Goal: Task Accomplishment & Management: Manage account settings

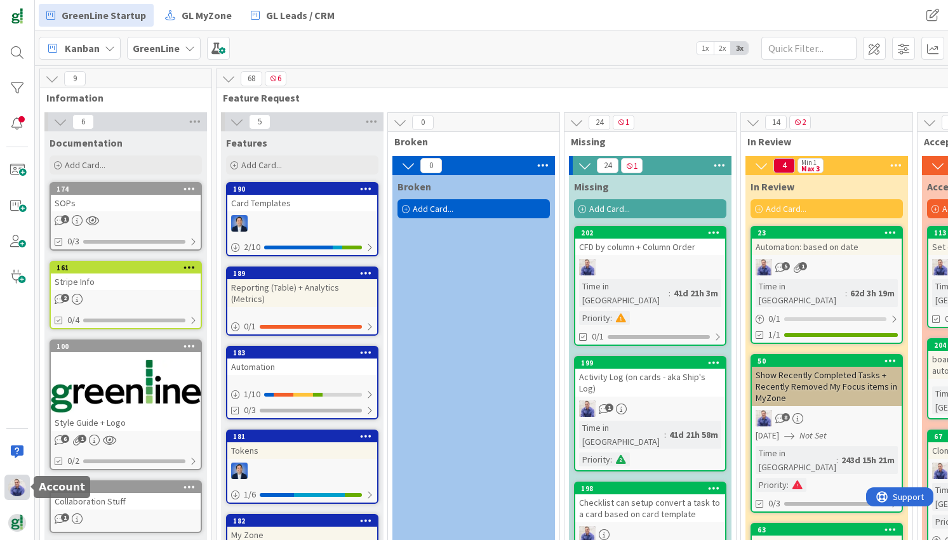
click at [23, 489] on img at bounding box center [17, 488] width 18 height 18
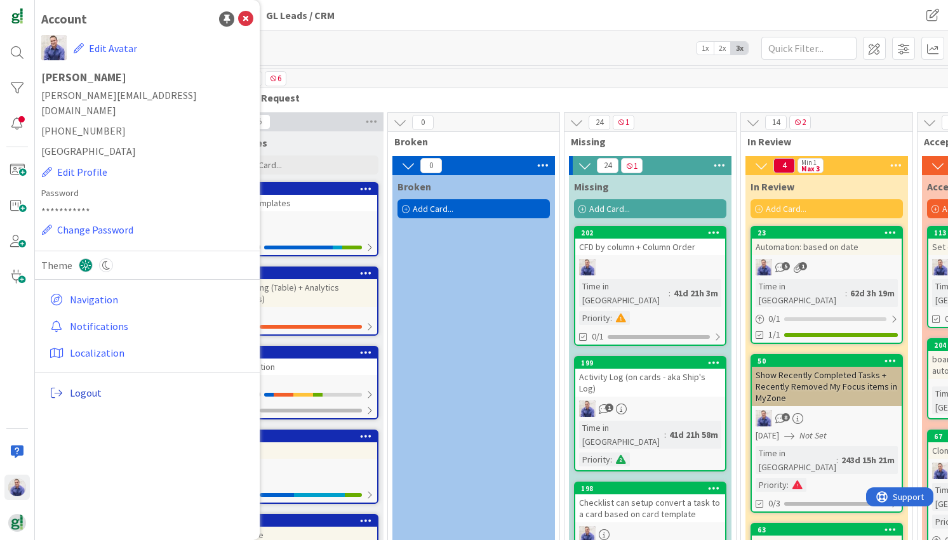
click at [82, 385] on span "Logout" at bounding box center [159, 392] width 178 height 15
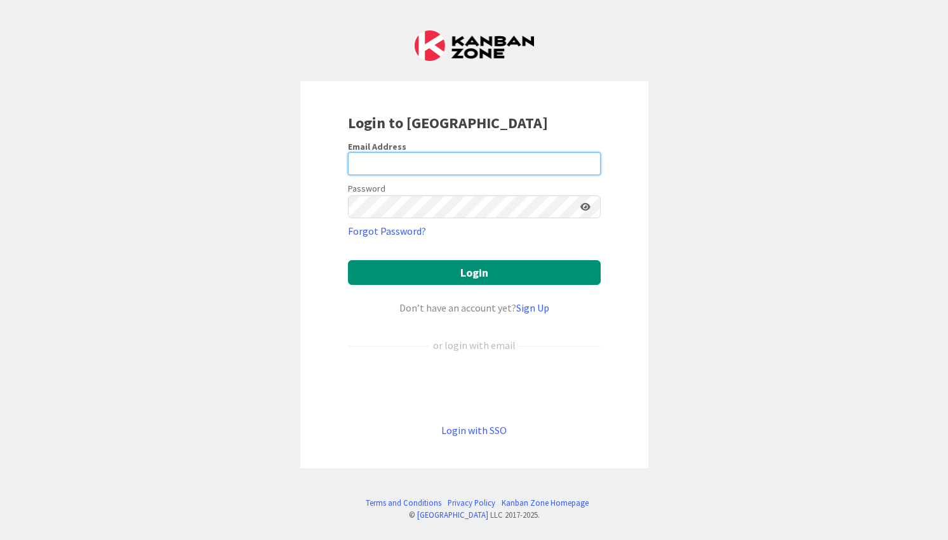
click at [416, 159] on input "email" at bounding box center [474, 163] width 253 height 23
type input "[PERSON_NAME][EMAIL_ADDRESS][DOMAIN_NAME]"
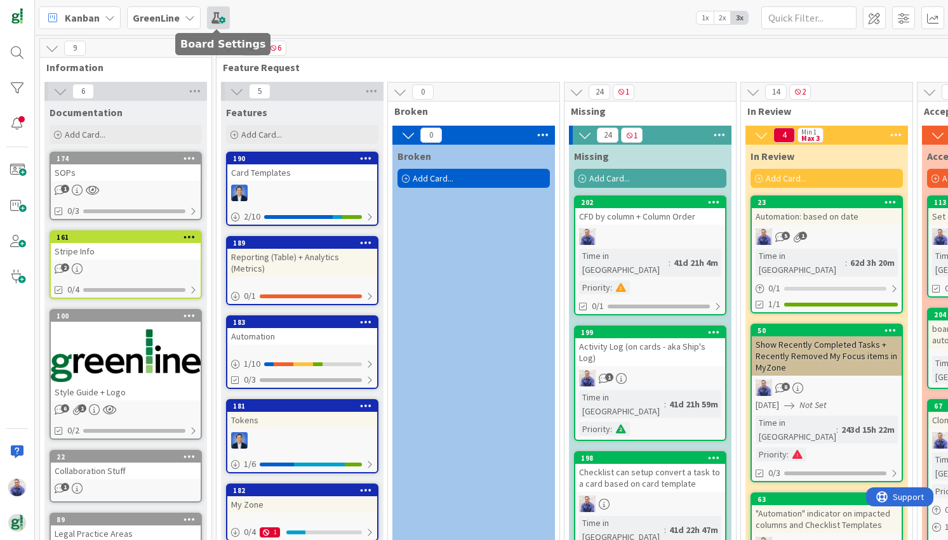
click at [221, 24] on span at bounding box center [218, 17] width 23 height 23
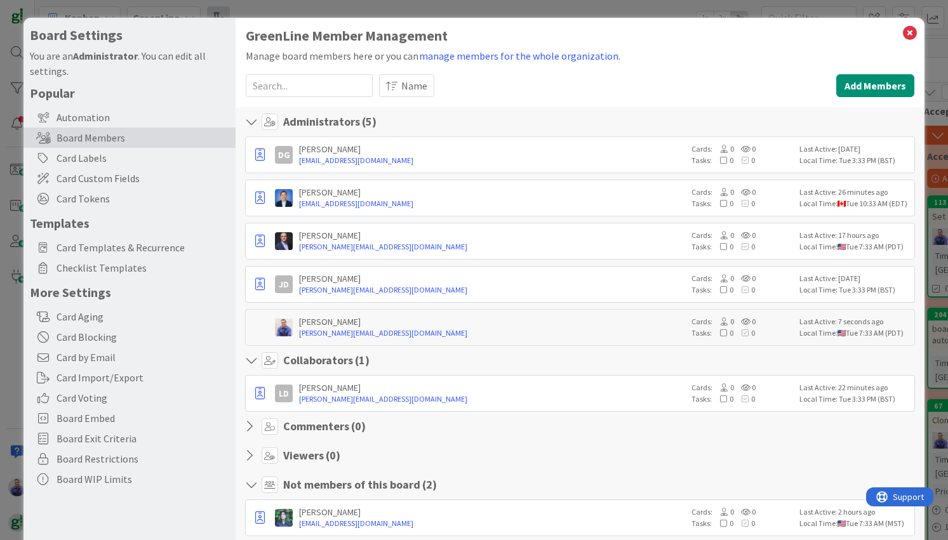
click at [221, 24] on div "Board Settings You are an Administrator . You can edit all settings. Popular Au…" at bounding box center [129, 305] width 212 height 574
click at [682, 30] on icon at bounding box center [909, 33] width 17 height 18
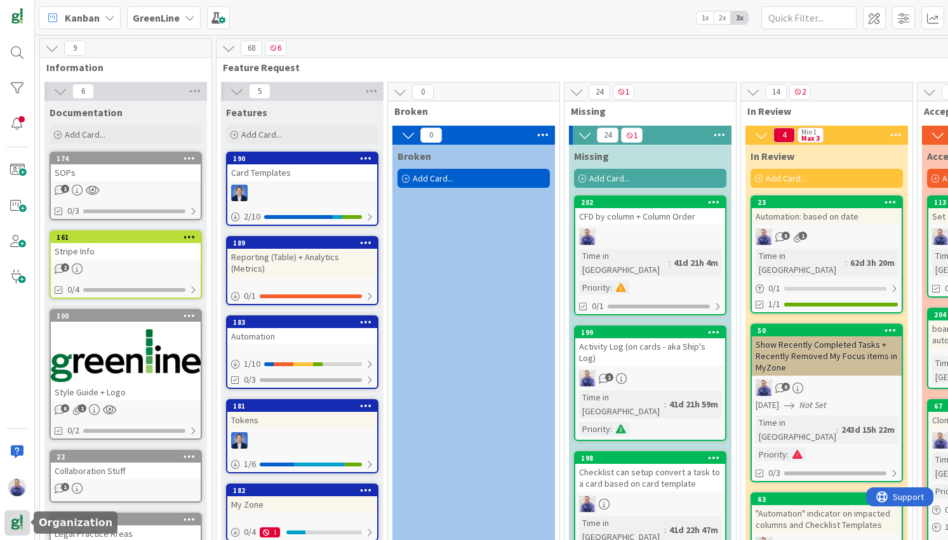
click at [20, 516] on img at bounding box center [17, 523] width 18 height 18
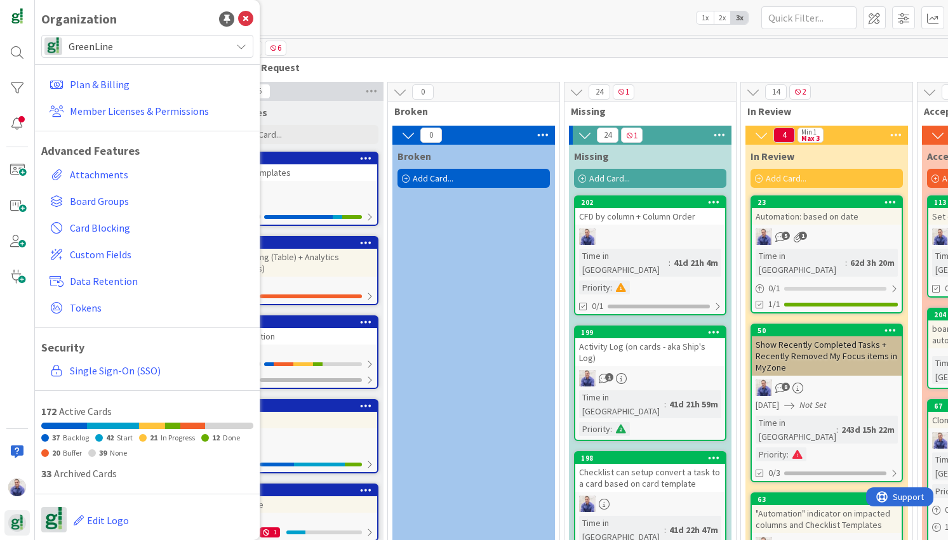
click at [107, 46] on span "GreenLine" at bounding box center [147, 46] width 156 height 18
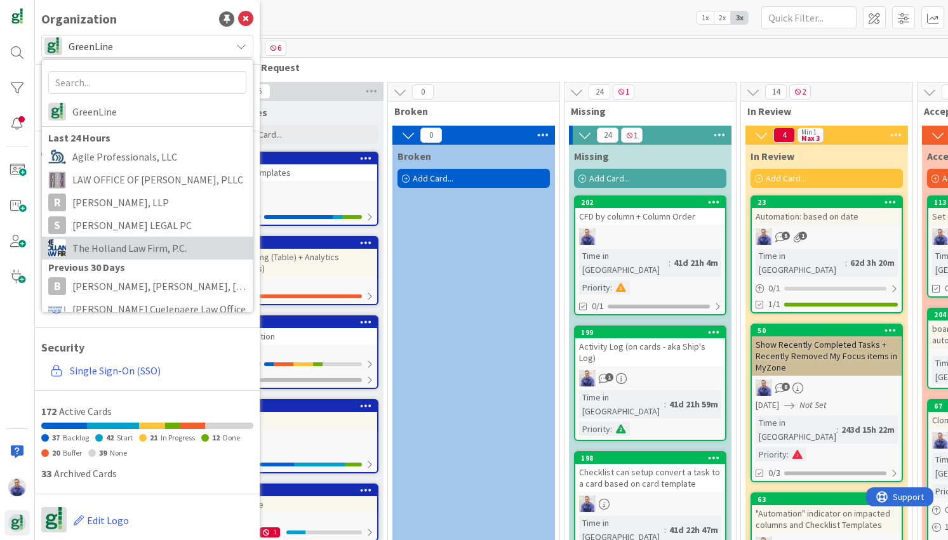
click at [114, 248] on span "The Holland Law Firm, P.C." at bounding box center [159, 248] width 174 height 19
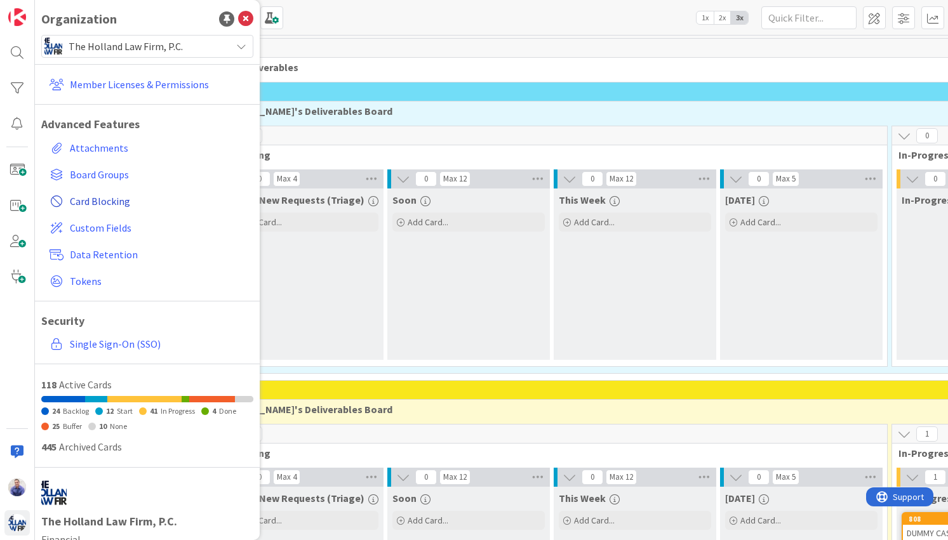
click at [92, 208] on span "Card Blocking" at bounding box center [159, 201] width 178 height 15
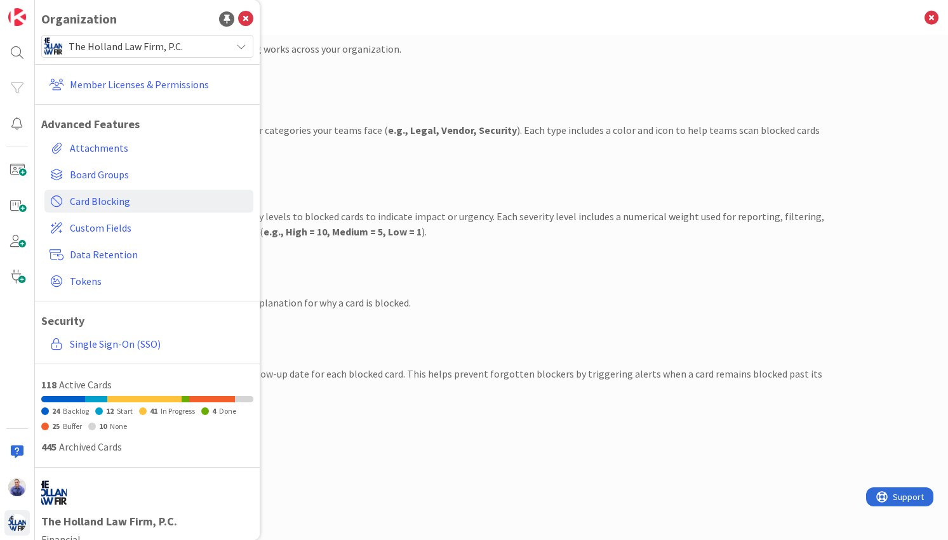
drag, startPoint x: 359, startPoint y: 184, endPoint x: 249, endPoint y: 164, distance: 110.9
click at [358, 184] on div "Severity Show Required Let users assign severity levels to blocked cards to ind…" at bounding box center [491, 201] width 666 height 76
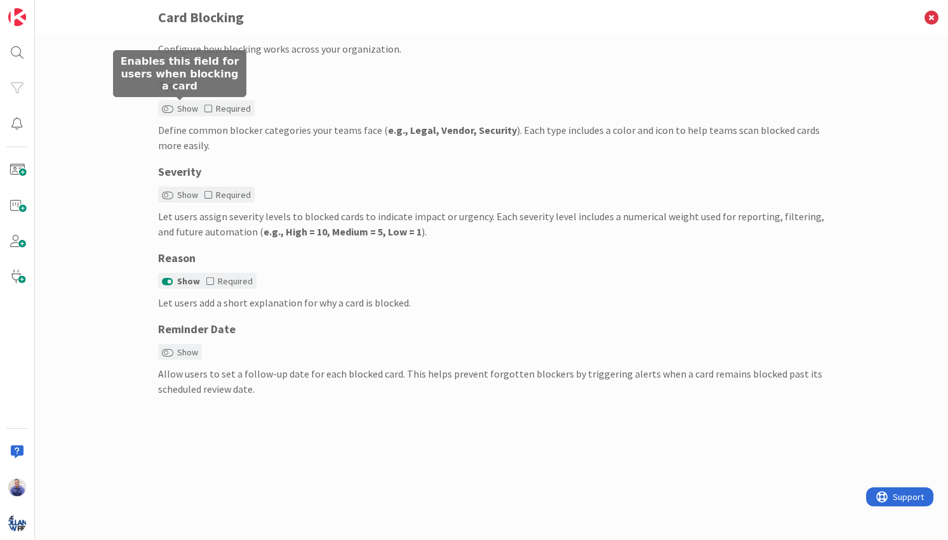
click at [186, 110] on label "Show" at bounding box center [180, 108] width 36 height 13
click at [173, 110] on button "Show" at bounding box center [167, 109] width 11 height 9
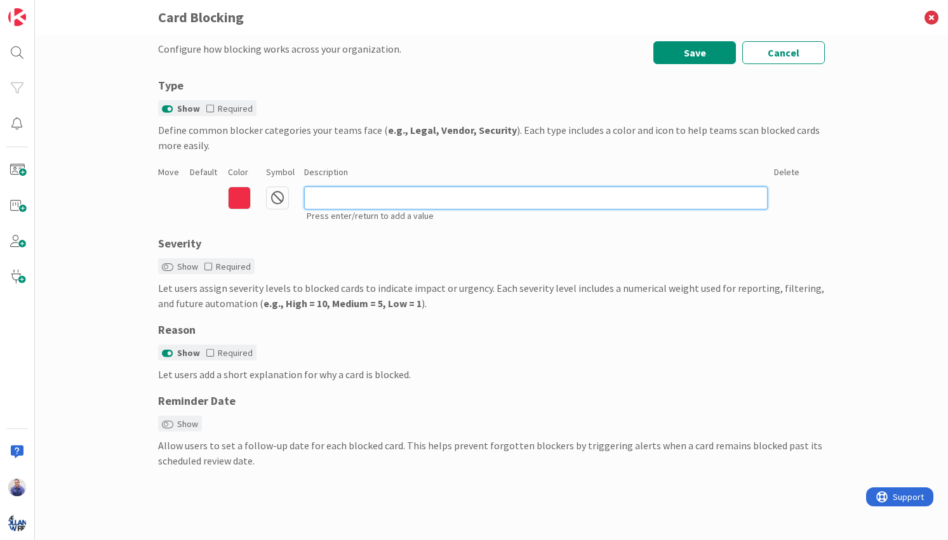
click at [345, 205] on input at bounding box center [535, 198] width 463 height 23
type input "General Blocker"
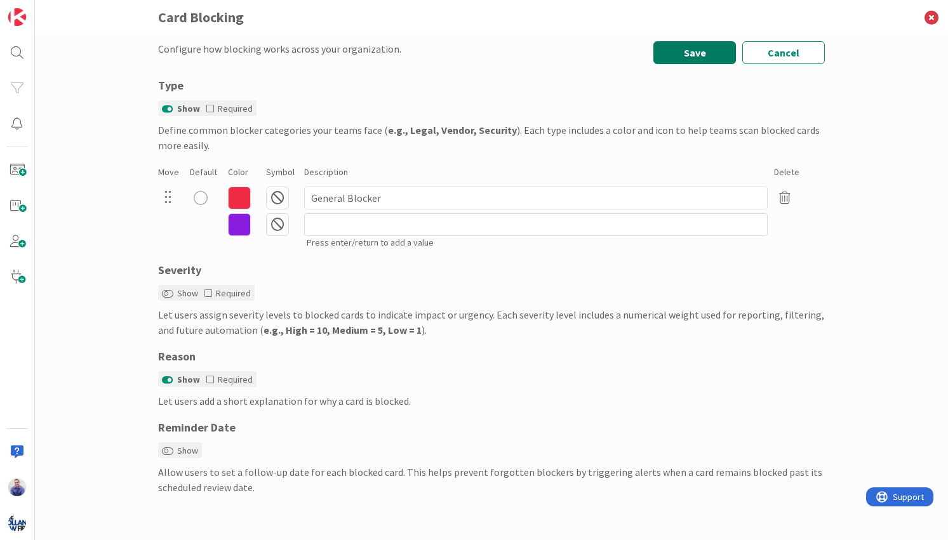
click at [671, 52] on button "Save" at bounding box center [694, 52] width 83 height 23
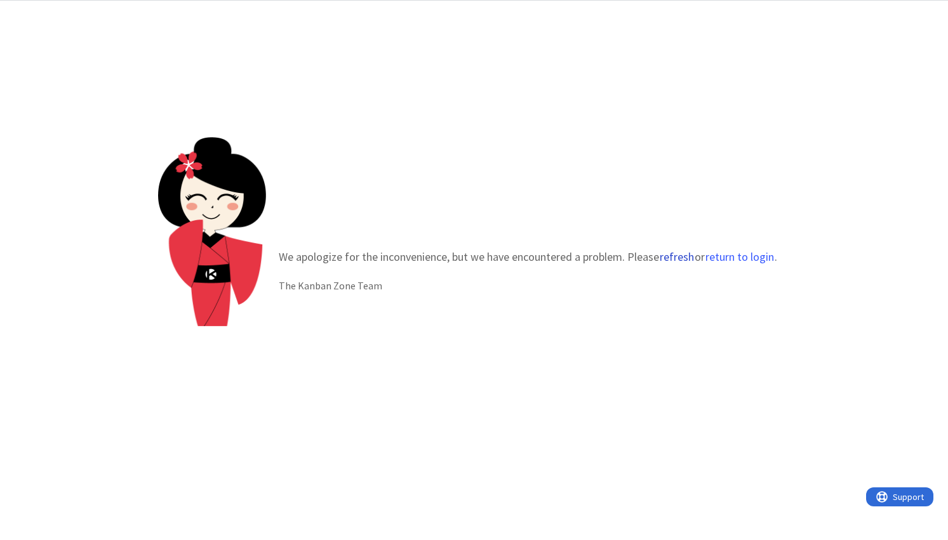
click at [674, 261] on button "refresh" at bounding box center [677, 257] width 36 height 13
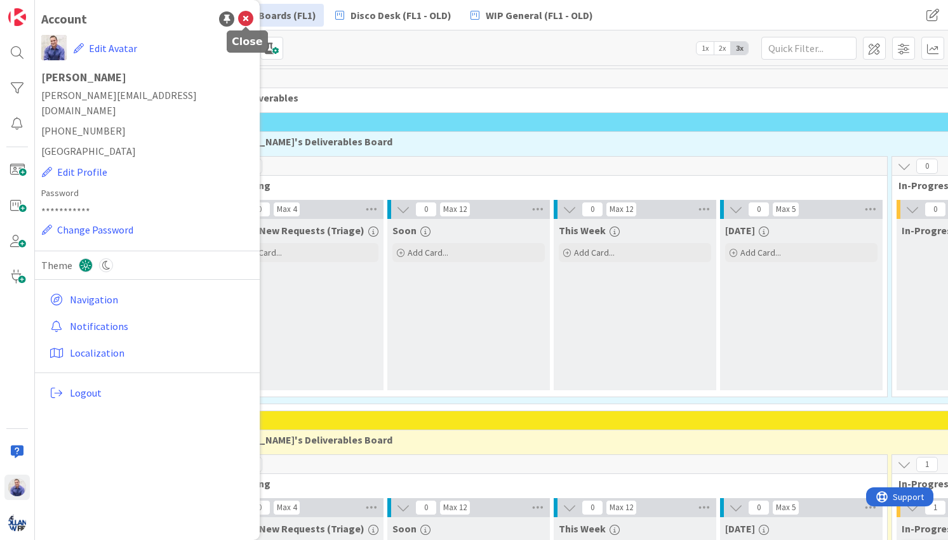
click at [249, 20] on icon at bounding box center [245, 18] width 15 height 15
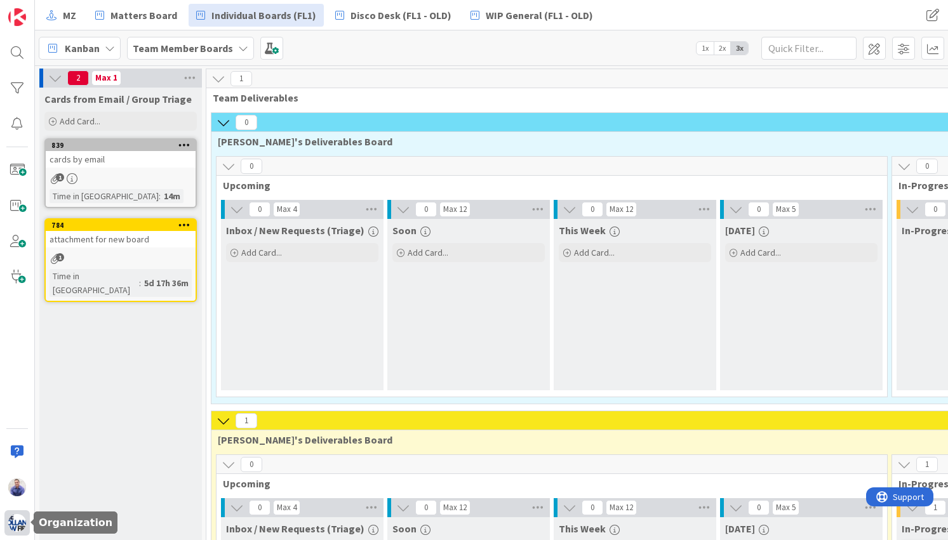
click at [20, 524] on img at bounding box center [17, 523] width 18 height 18
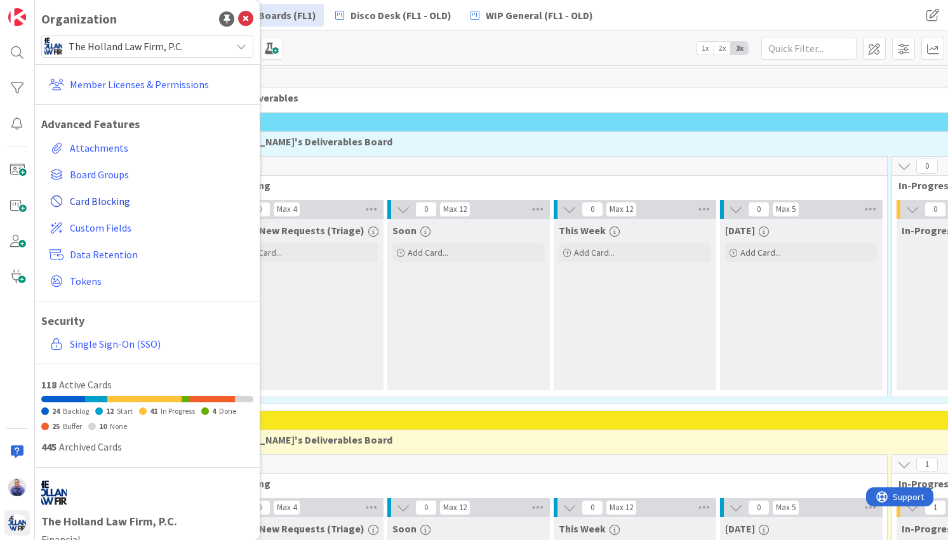
click at [114, 195] on span "Card Blocking" at bounding box center [159, 201] width 178 height 15
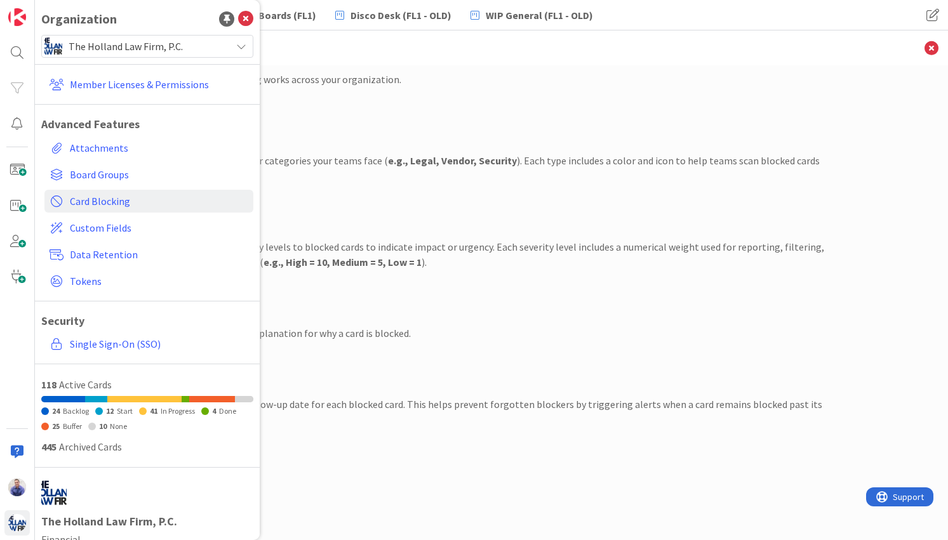
click at [400, 172] on div "Define common blocker categories your teams face ( e.g., Legal, Vendor, Securit…" at bounding box center [491, 168] width 666 height 30
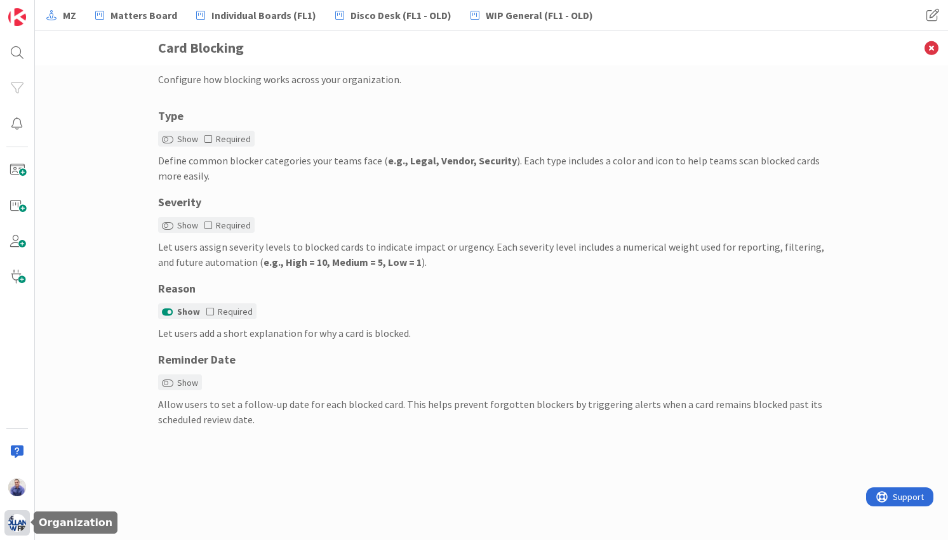
click at [21, 521] on img at bounding box center [17, 523] width 18 height 18
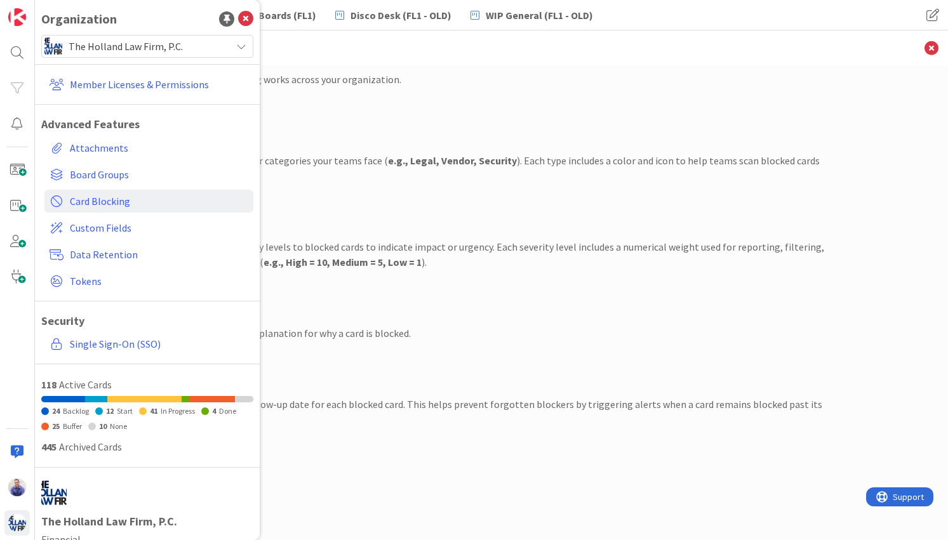
click at [309, 212] on div "Severity Show Required Let users assign severity levels to blocked cards to ind…" at bounding box center [491, 232] width 666 height 76
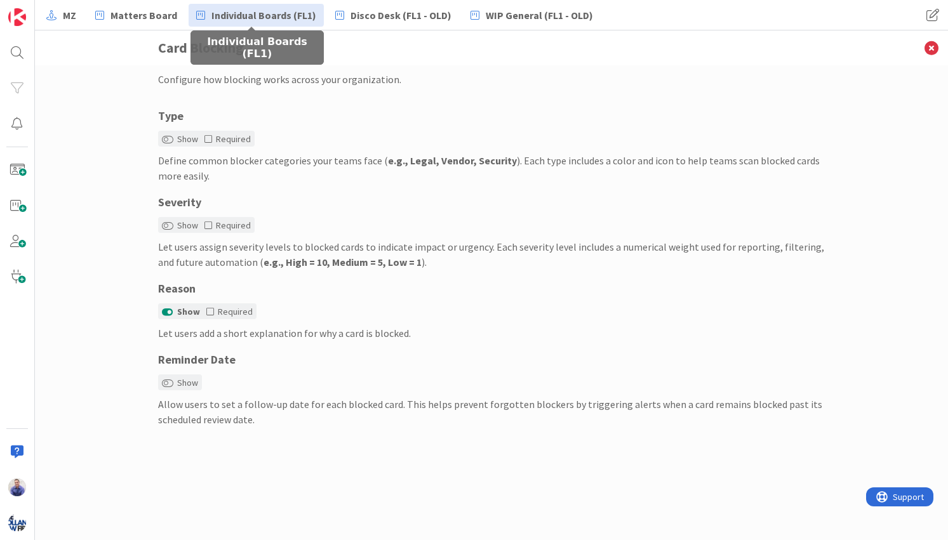
click at [252, 12] on span "Individual Boards (FL1)" at bounding box center [263, 15] width 105 height 15
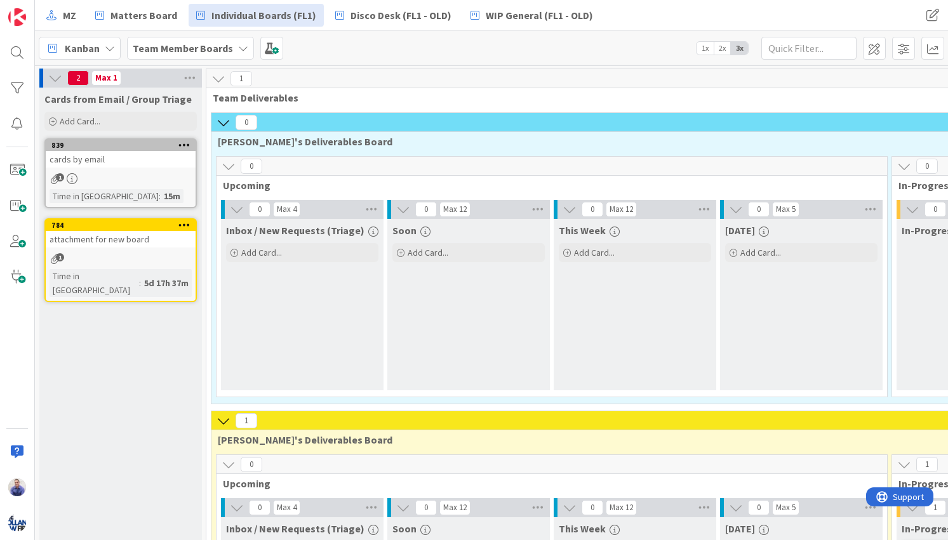
click at [222, 421] on icon at bounding box center [223, 421] width 14 height 14
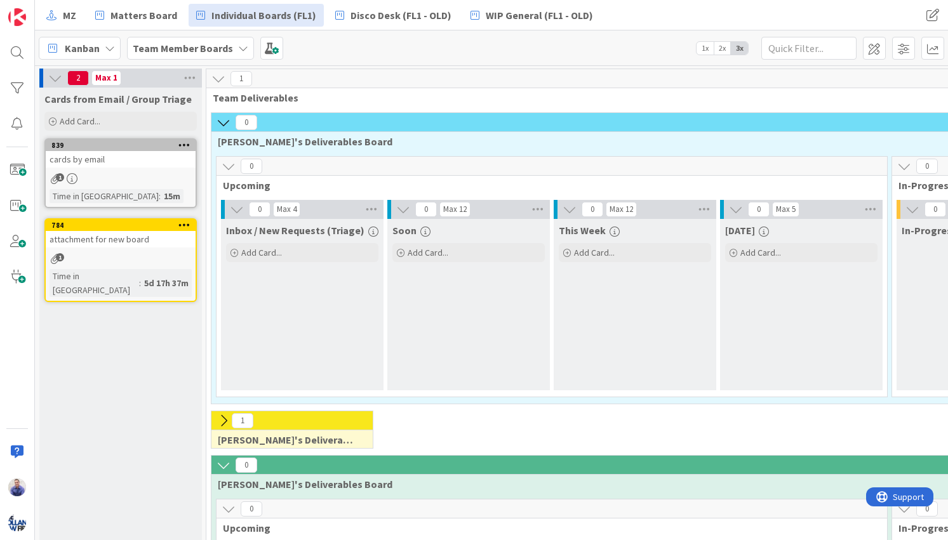
click at [222, 461] on icon at bounding box center [223, 465] width 14 height 14
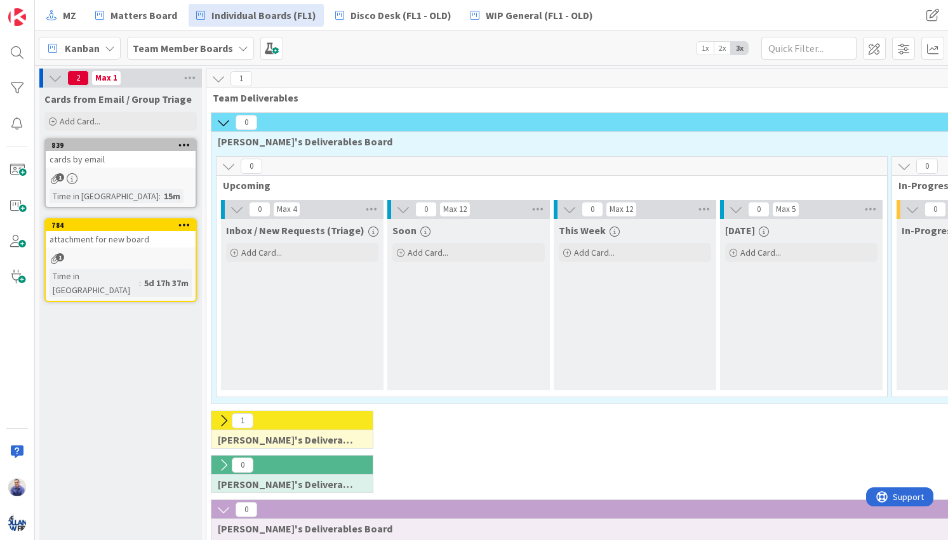
drag, startPoint x: 224, startPoint y: 508, endPoint x: 265, endPoint y: 349, distance: 163.9
click at [227, 169] on icon at bounding box center [228, 166] width 14 height 14
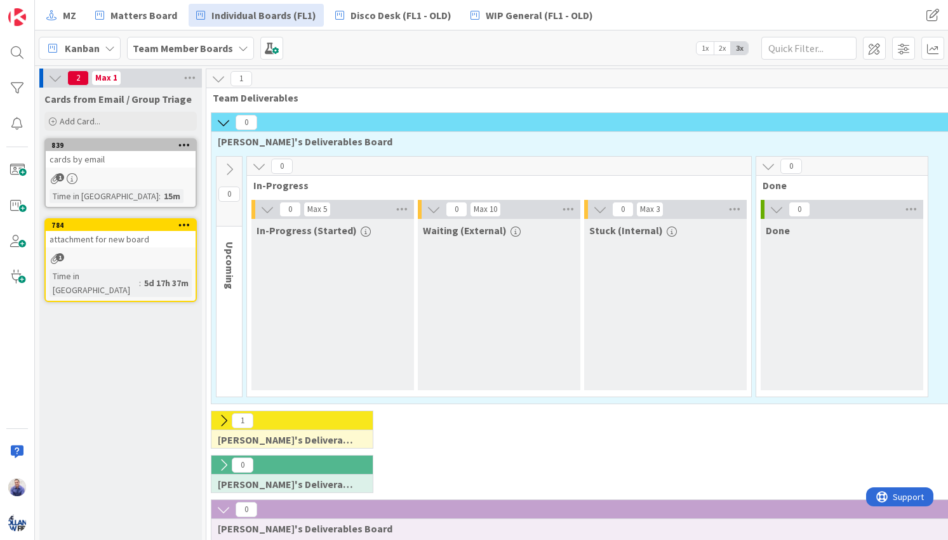
click at [261, 167] on icon at bounding box center [259, 166] width 14 height 14
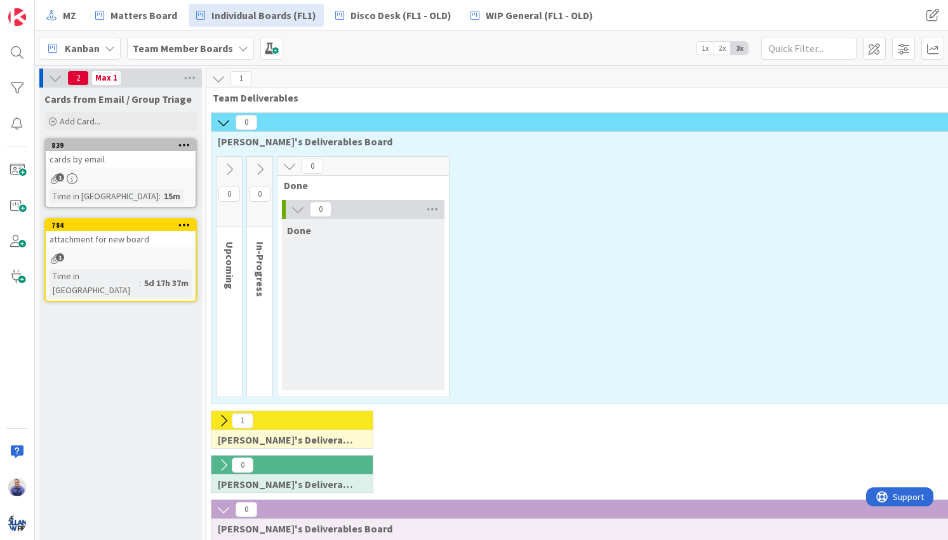
click at [291, 167] on icon at bounding box center [289, 166] width 14 height 14
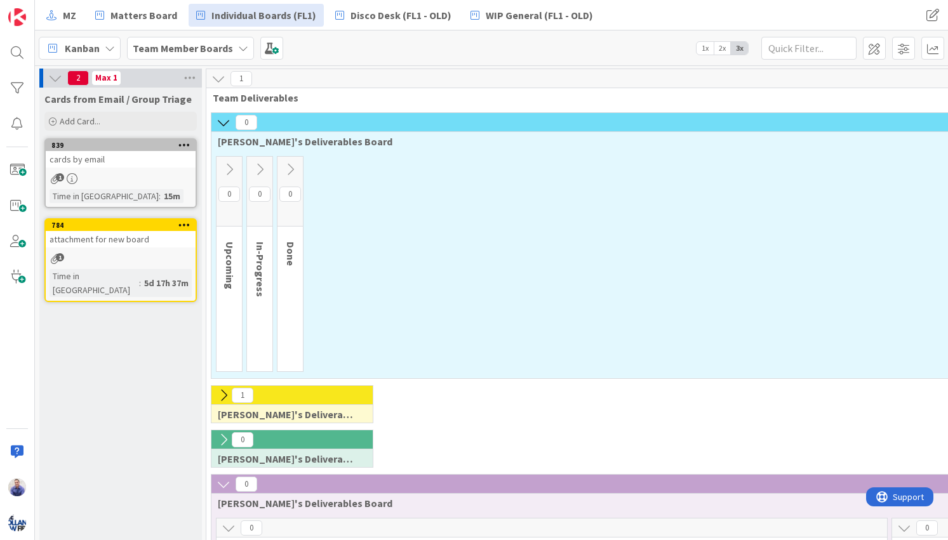
click at [297, 167] on icon at bounding box center [290, 169] width 14 height 14
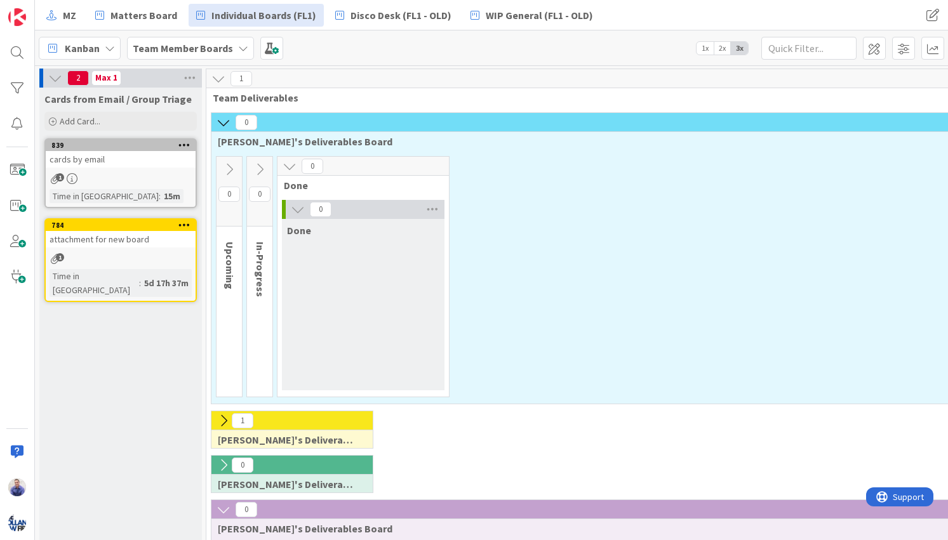
click at [261, 169] on icon at bounding box center [260, 169] width 14 height 14
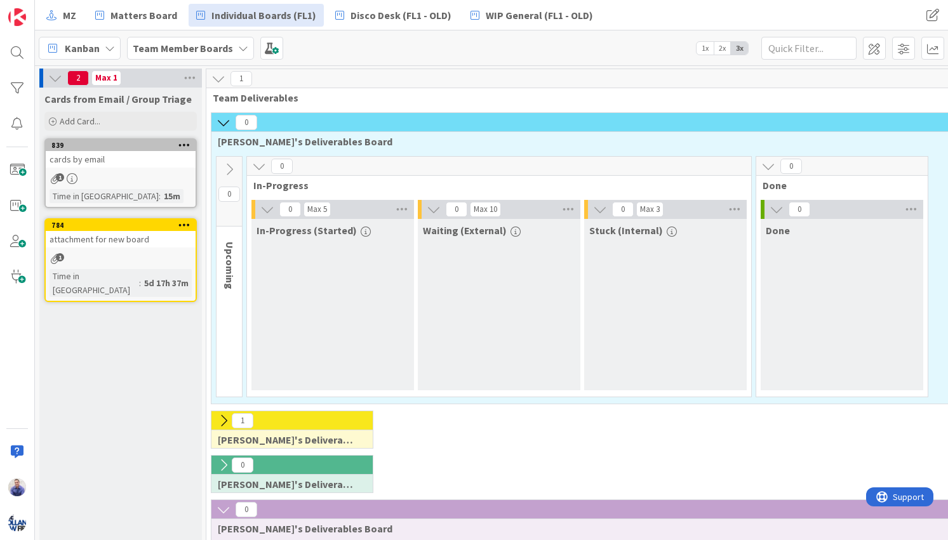
click at [479, 232] on span "Waiting (External)" at bounding box center [465, 230] width 84 height 13
click at [234, 168] on icon at bounding box center [229, 169] width 14 height 14
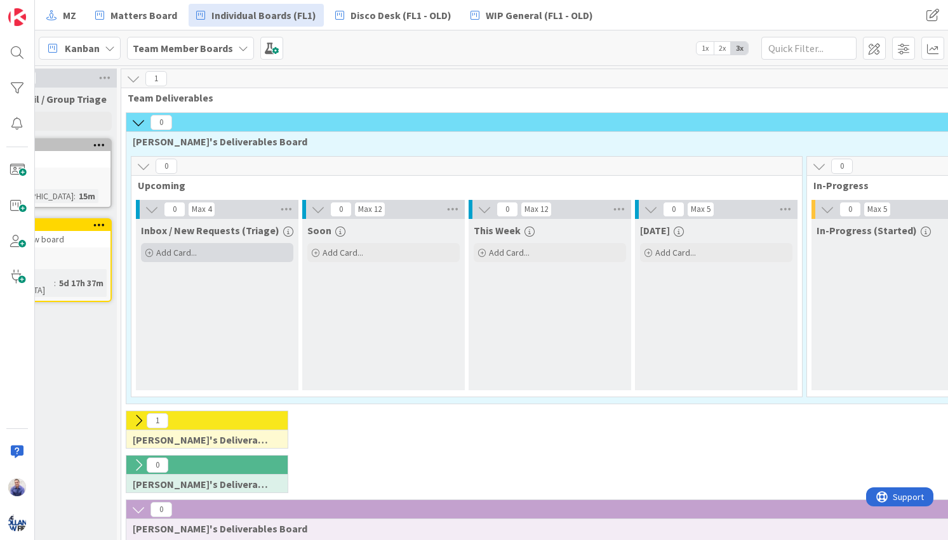
scroll to position [0, 80]
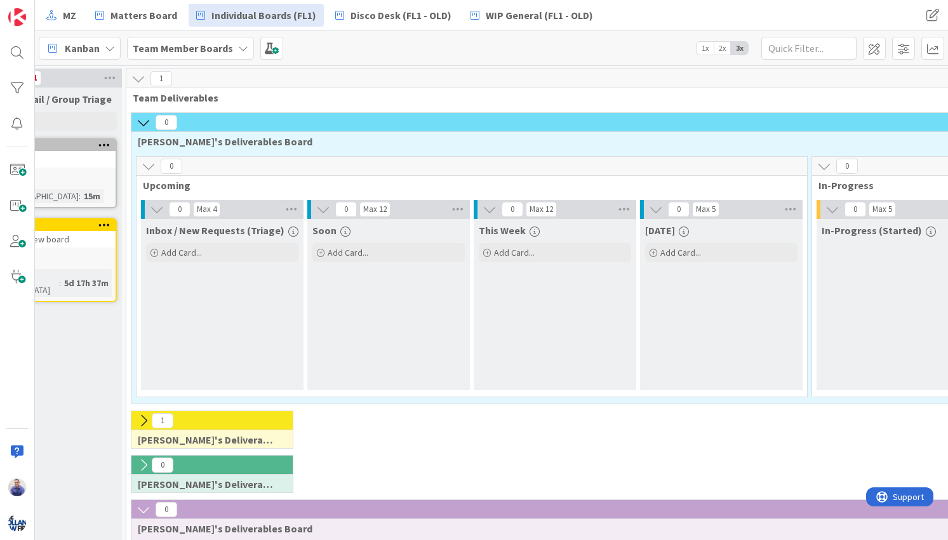
click at [146, 123] on icon at bounding box center [143, 123] width 14 height 14
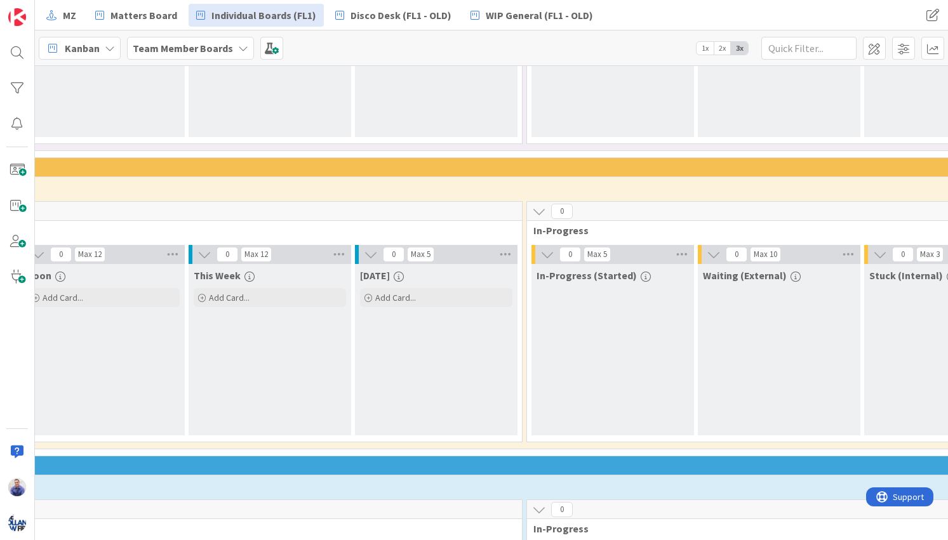
scroll to position [386, 395]
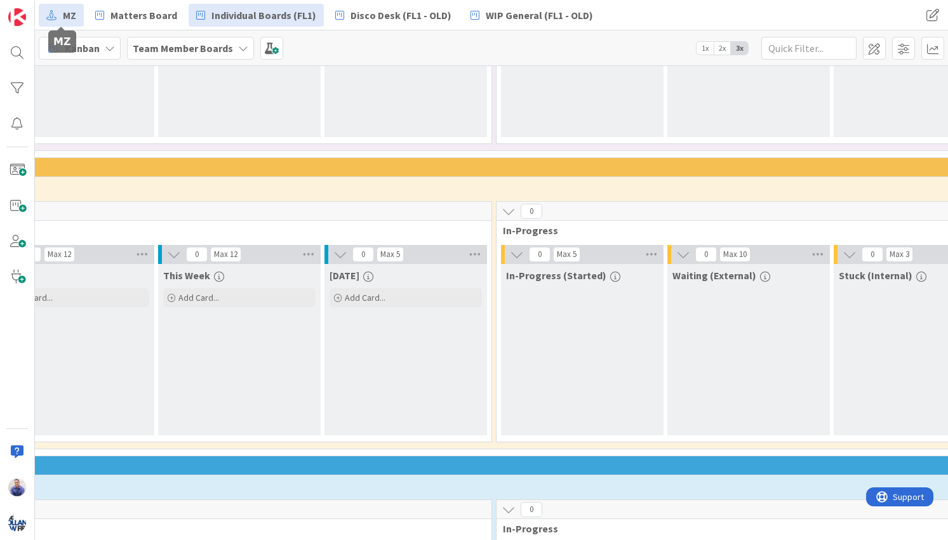
click at [67, 17] on span "MZ" at bounding box center [69, 15] width 13 height 15
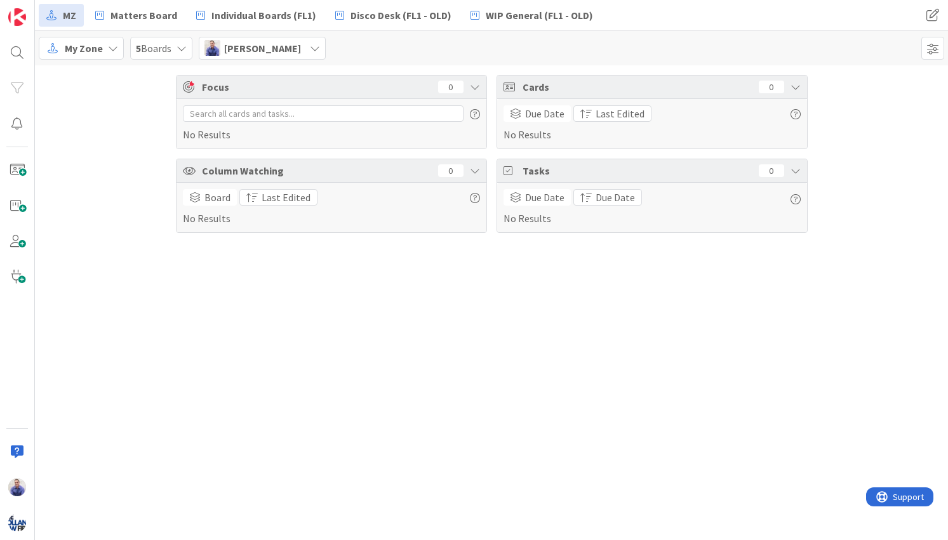
click at [260, 45] on span "[PERSON_NAME]" at bounding box center [262, 48] width 77 height 15
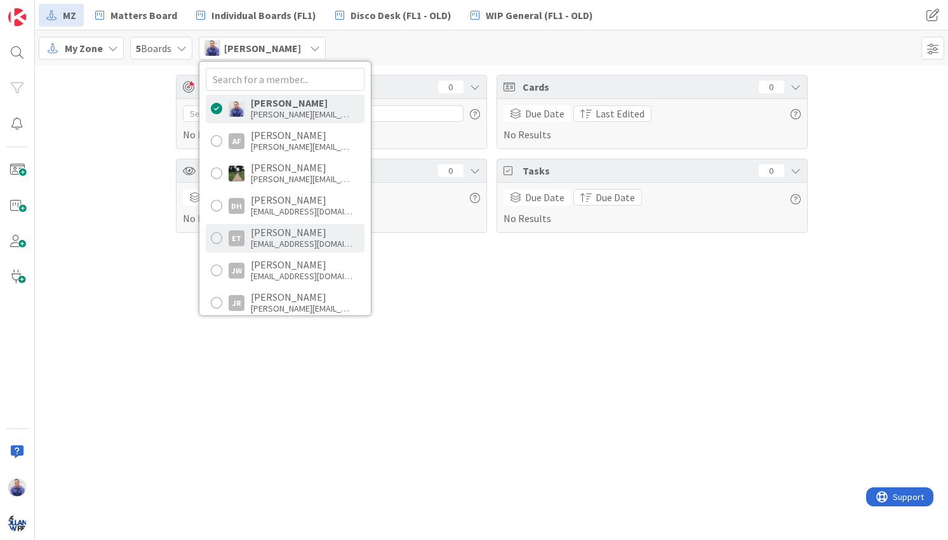
click at [303, 248] on div "[EMAIL_ADDRESS][DOMAIN_NAME]" at bounding box center [302, 243] width 102 height 11
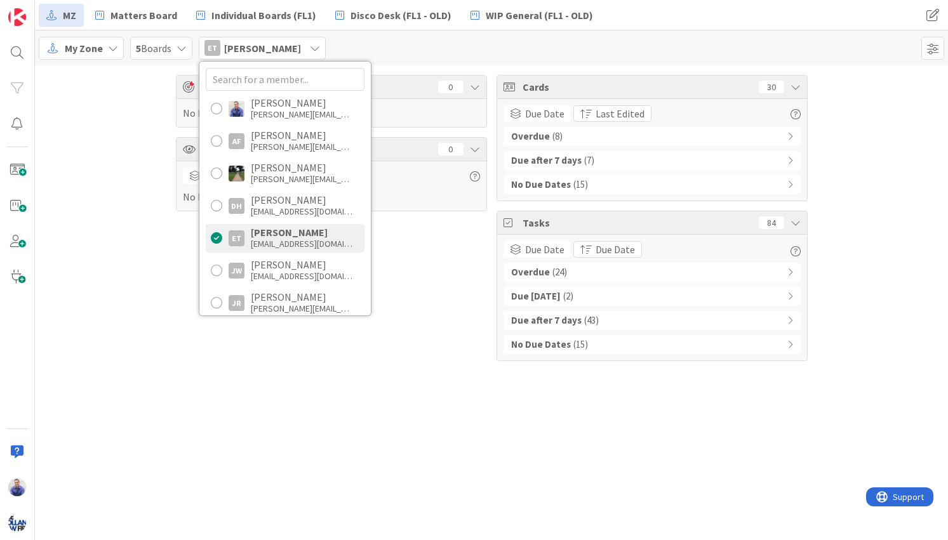
click at [90, 223] on div "Focus 0 No Results Column Watching 0 Board Last Edited No Results Cards 30 Due …" at bounding box center [491, 217] width 913 height 305
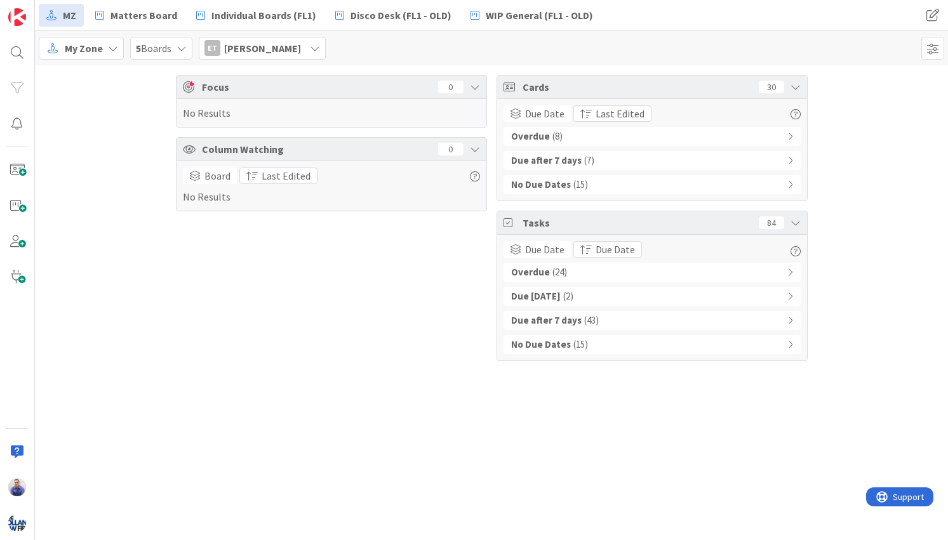
click at [793, 273] on div "Overdue ( 24 )" at bounding box center [651, 272] width 297 height 19
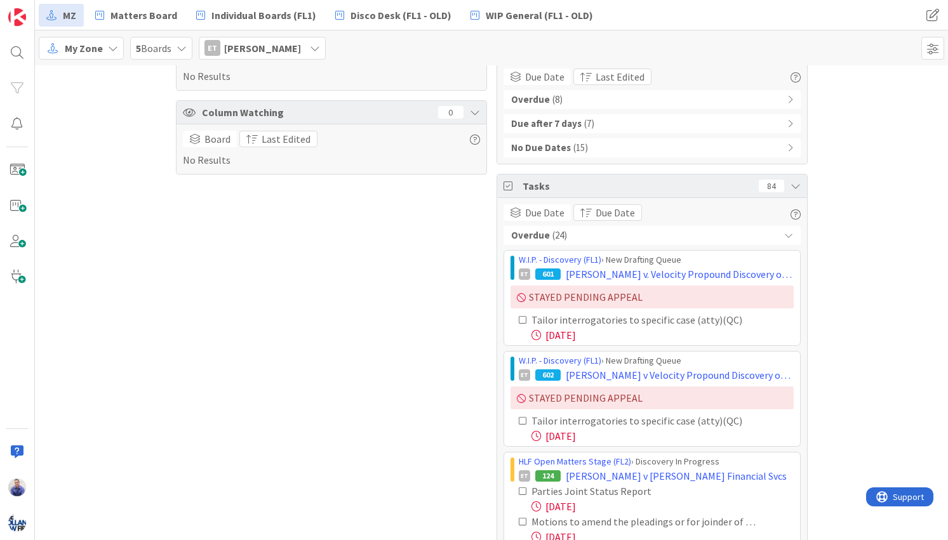
scroll to position [120, 0]
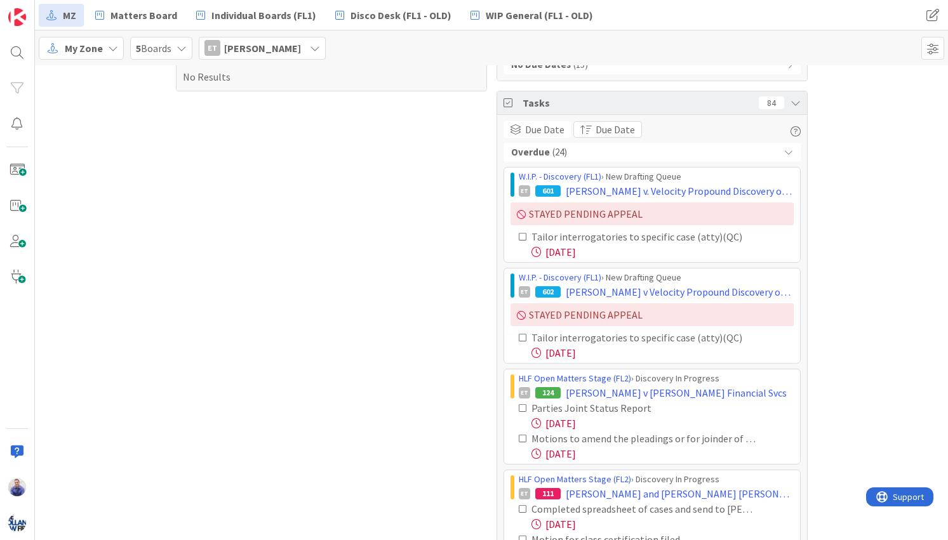
drag, startPoint x: 789, startPoint y: 150, endPoint x: 807, endPoint y: 154, distance: 18.8
click at [785, 154] on icon at bounding box center [788, 152] width 9 height 9
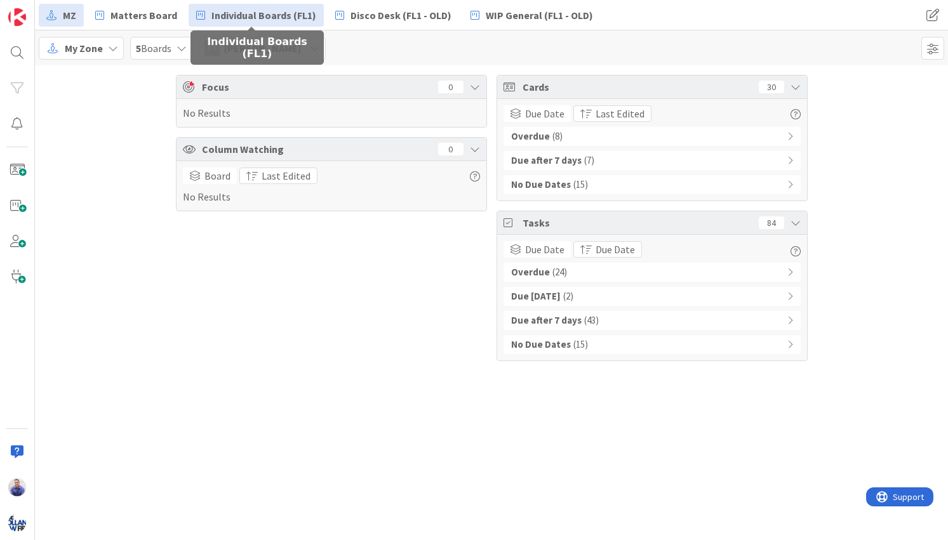
click at [275, 16] on span "Individual Boards (FL1)" at bounding box center [263, 15] width 105 height 15
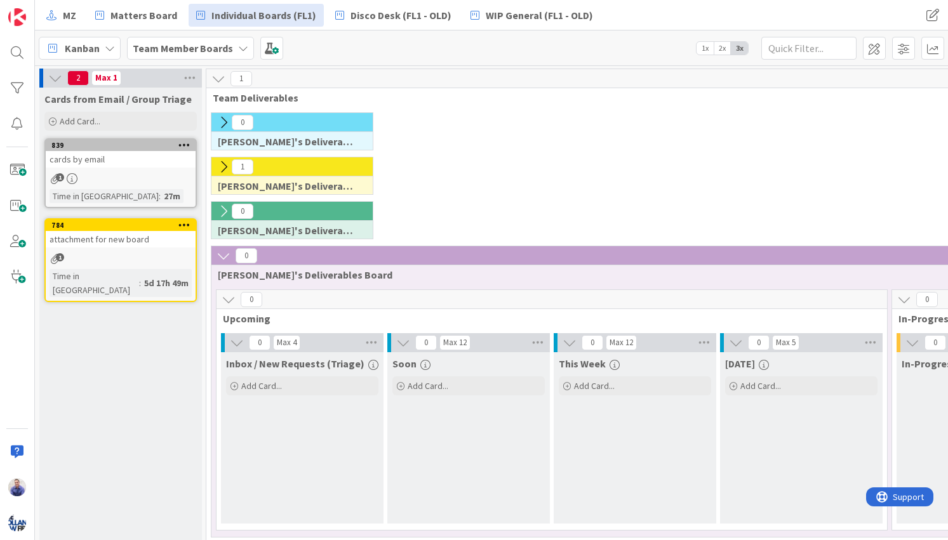
click at [238, 44] on icon at bounding box center [243, 48] width 10 height 10
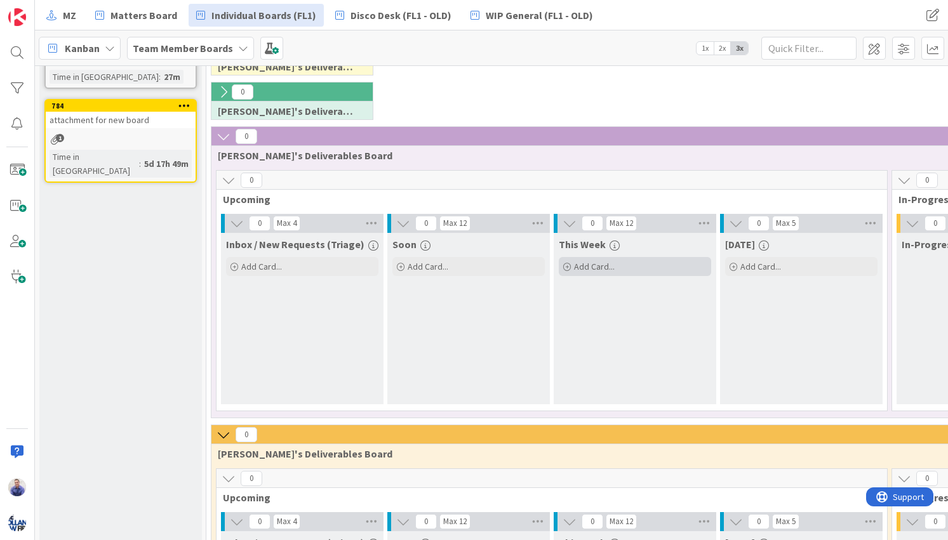
scroll to position [120, 0]
click at [224, 89] on icon at bounding box center [223, 91] width 14 height 14
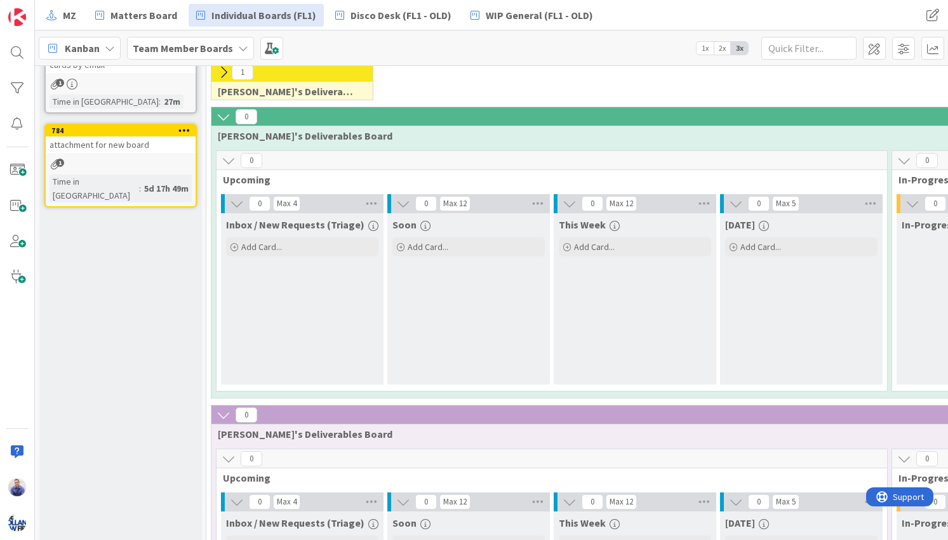
scroll to position [0, 0]
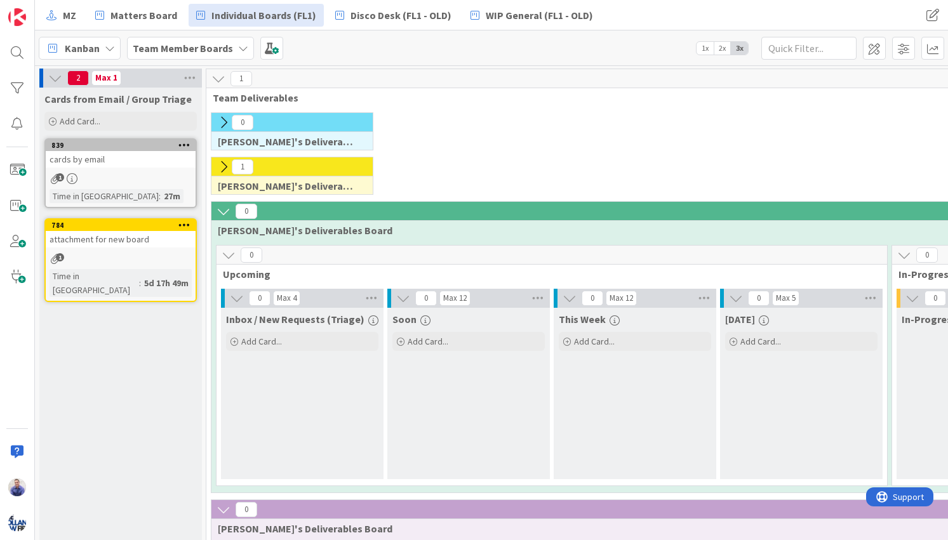
drag, startPoint x: 221, startPoint y: 169, endPoint x: 223, endPoint y: 150, distance: 19.7
click at [221, 169] on icon at bounding box center [223, 167] width 14 height 14
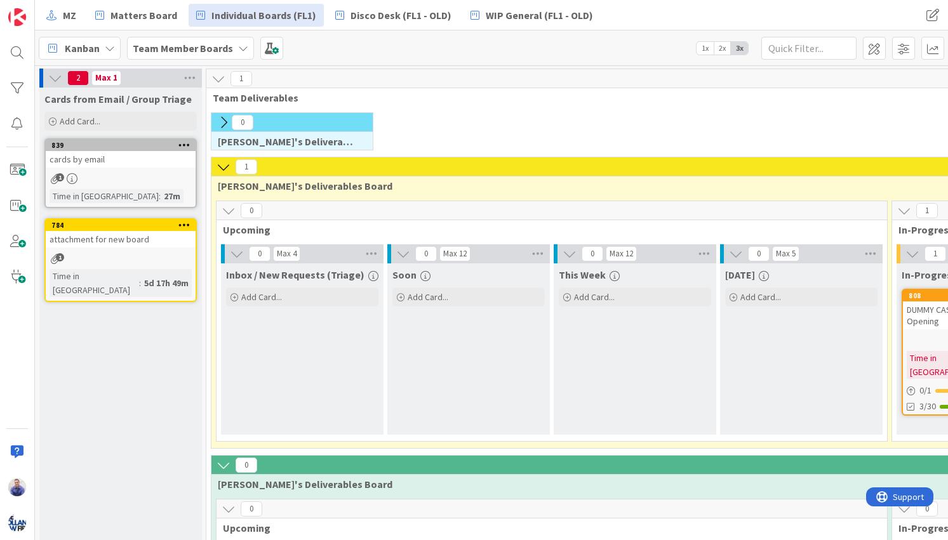
click at [224, 125] on icon at bounding box center [223, 123] width 14 height 14
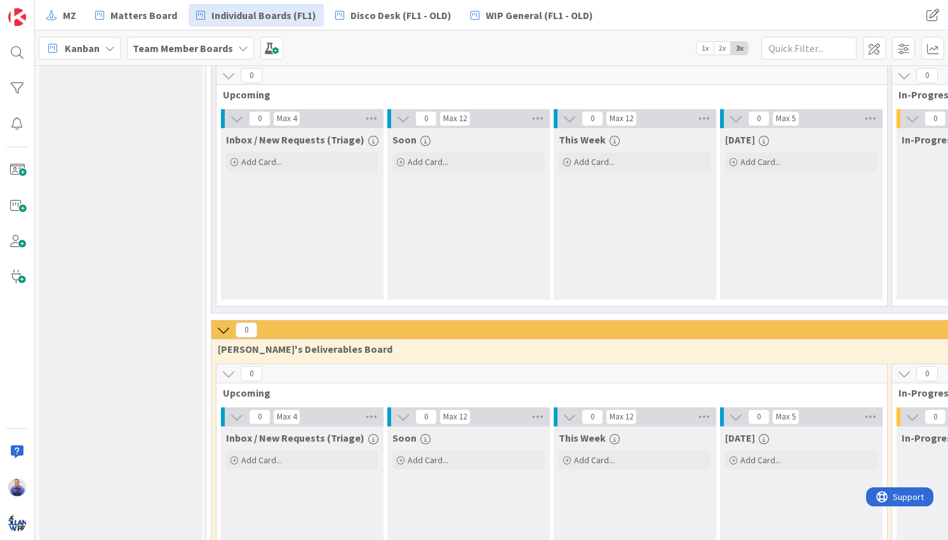
scroll to position [986, 0]
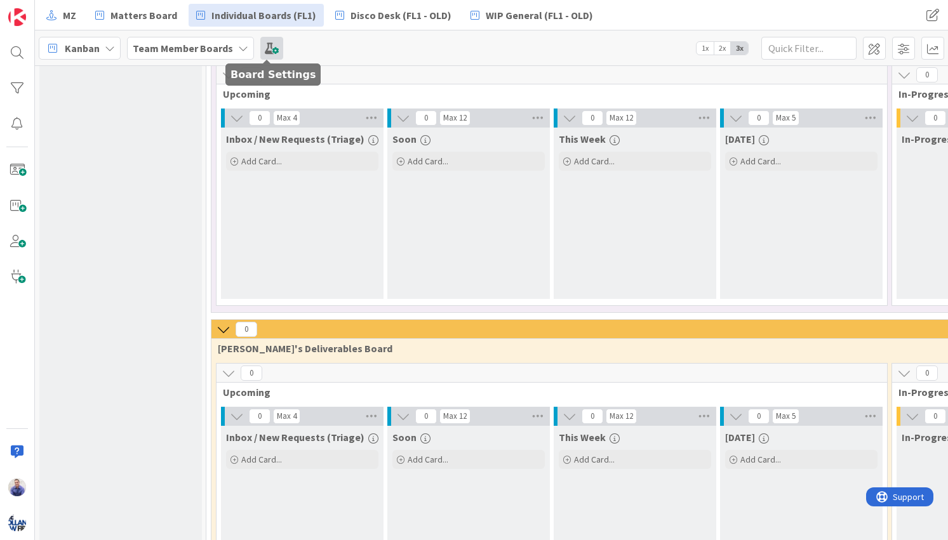
click at [264, 49] on span at bounding box center [271, 48] width 23 height 23
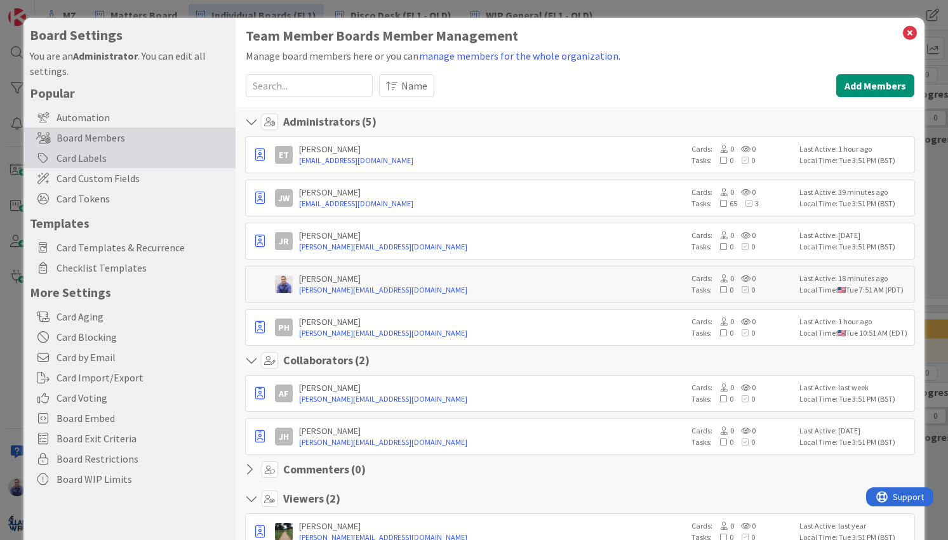
click at [101, 157] on div "Card Labels" at bounding box center [129, 158] width 212 height 20
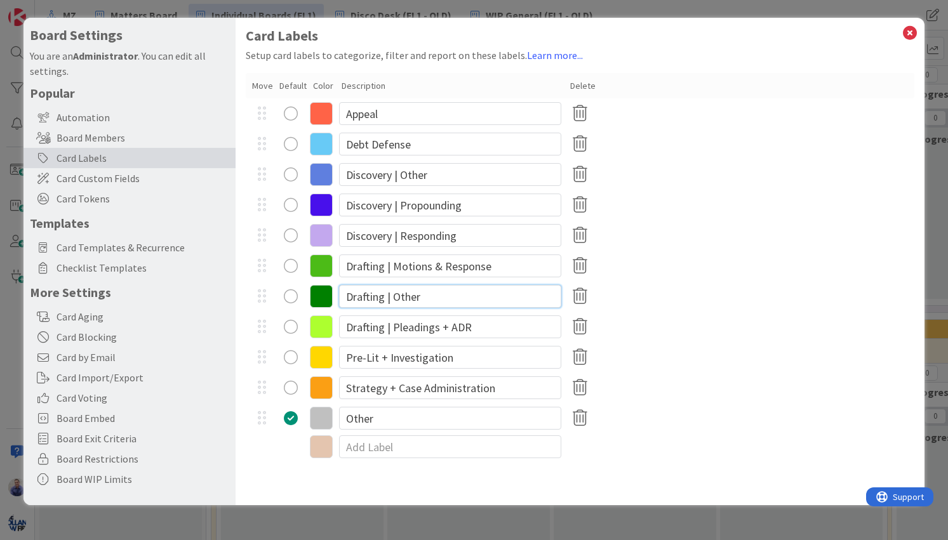
drag, startPoint x: 418, startPoint y: 295, endPoint x: 369, endPoint y: 294, distance: 49.5
click at [369, 294] on input "Drafting | Other" at bounding box center [450, 296] width 222 height 23
click at [688, 265] on div "Drafting | Motions & Response" at bounding box center [580, 266] width 668 height 30
click at [121, 245] on span "Card Templates & Recurrence" at bounding box center [142, 247] width 173 height 15
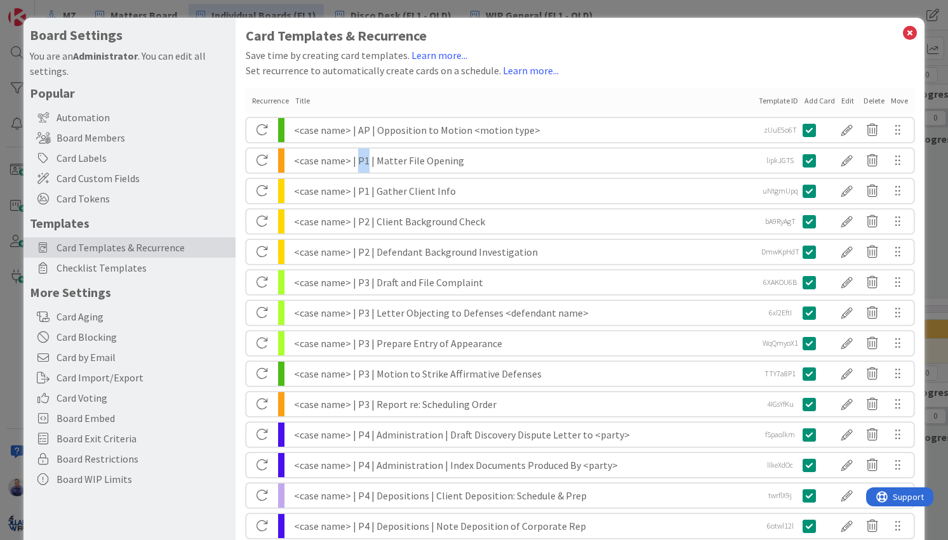
drag, startPoint x: 366, startPoint y: 161, endPoint x: 355, endPoint y: 161, distance: 11.4
click at [355, 161] on div "<case name> | P1 | Matter File Opening" at bounding box center [523, 161] width 459 height 24
click at [396, 162] on div "<case name> | P1 | Matter File Opening" at bounding box center [523, 161] width 459 height 24
click at [98, 155] on div "Card Labels" at bounding box center [129, 158] width 212 height 20
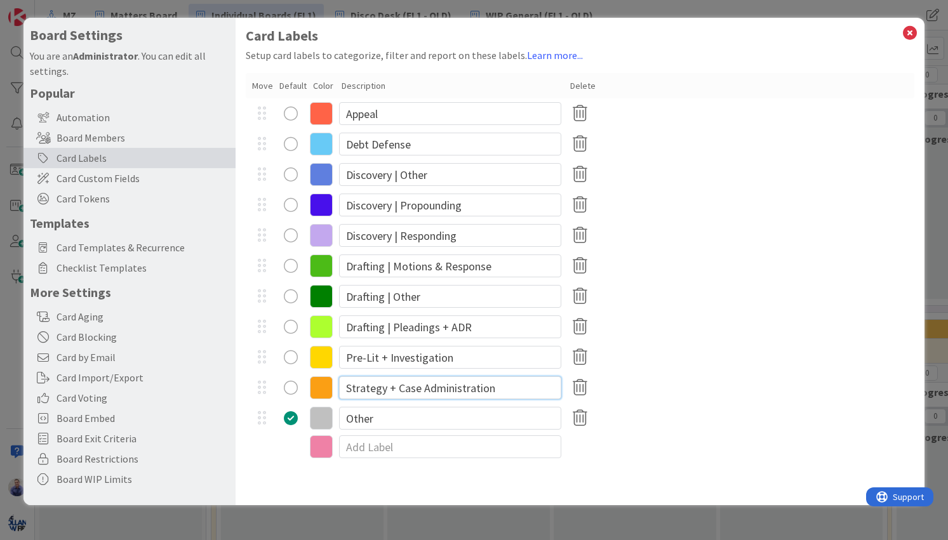
drag, startPoint x: 498, startPoint y: 392, endPoint x: 338, endPoint y: 386, distance: 159.4
click at [339, 386] on input "Strategy + Case Administration" at bounding box center [450, 387] width 222 height 23
click at [108, 246] on span "Card Templates & Recurrence" at bounding box center [142, 247] width 173 height 15
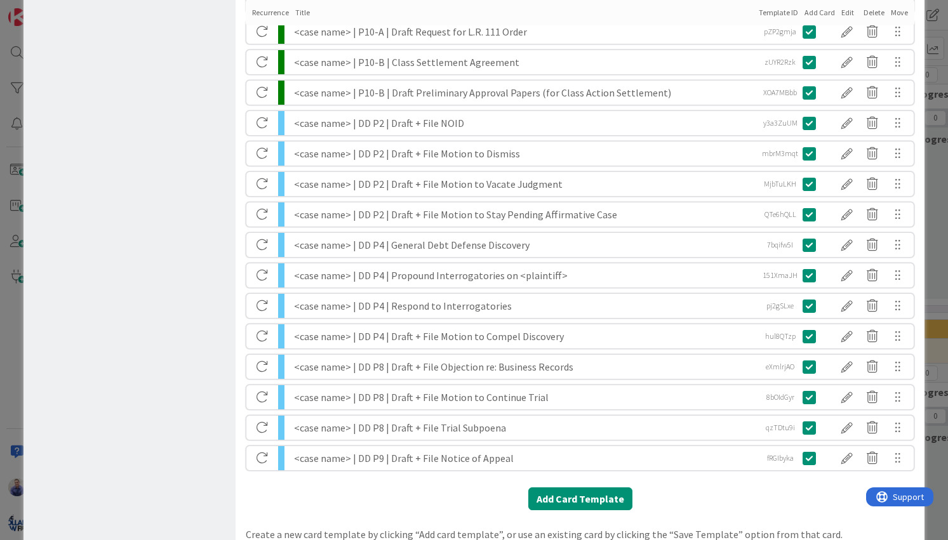
scroll to position [1013, 0]
drag, startPoint x: 380, startPoint y: 122, endPoint x: 371, endPoint y: 123, distance: 9.5
click at [371, 123] on div "<case name> | DD P2 | Draft + File NOID" at bounding box center [523, 122] width 459 height 24
click at [373, 124] on div "<case name> | DD P2 | Draft + File NOID" at bounding box center [523, 122] width 459 height 24
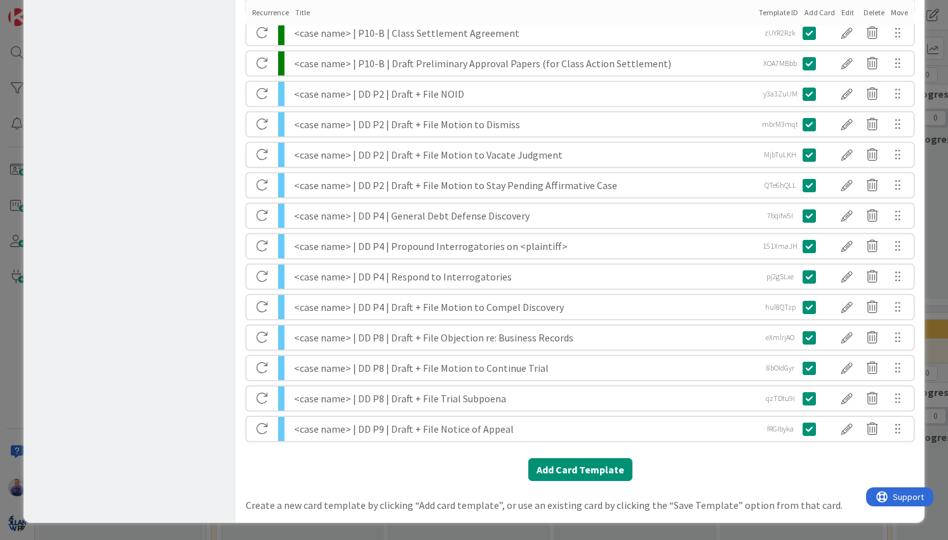
scroll to position [1042, 0]
click at [840, 157] on div at bounding box center [846, 154] width 25 height 22
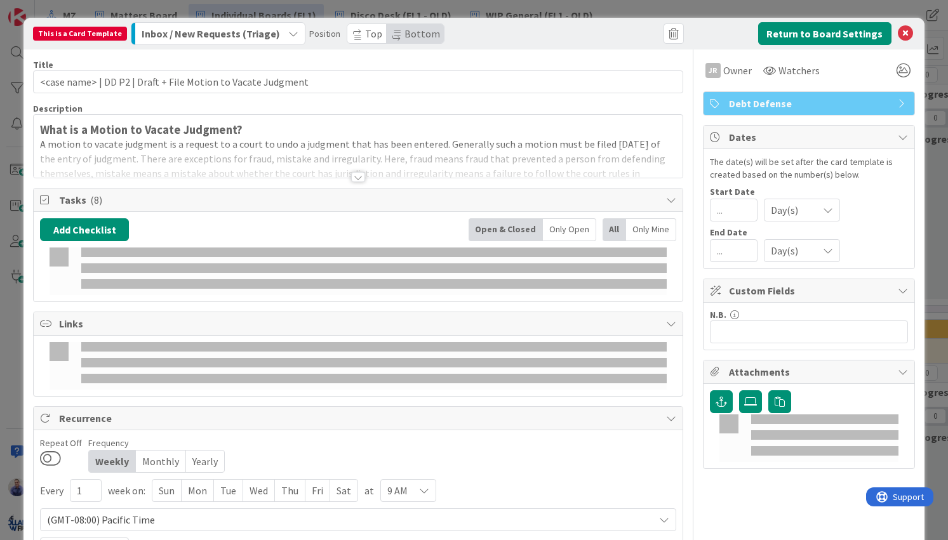
scroll to position [55, 0]
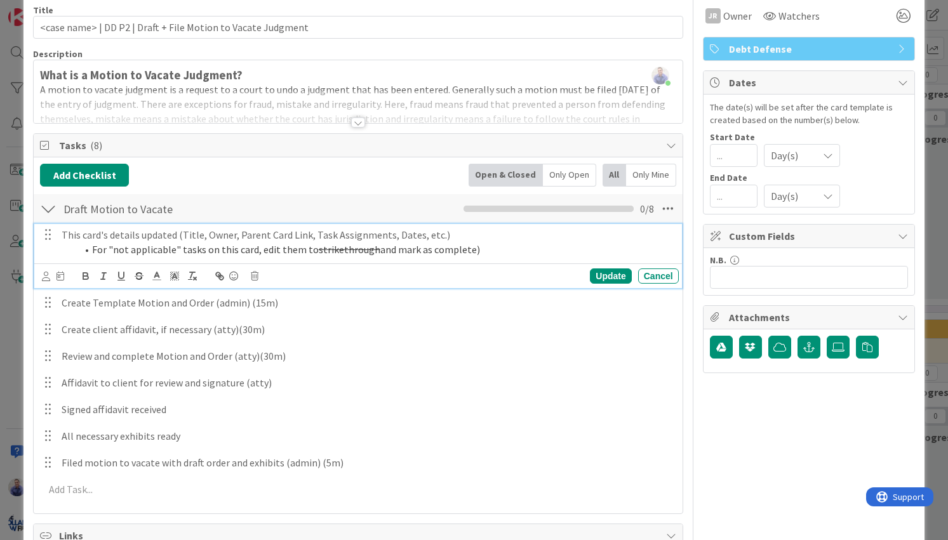
drag, startPoint x: 472, startPoint y: 255, endPoint x: 131, endPoint y: 226, distance: 342.0
click at [131, 226] on div "This card's details updated (Title, Owner, Parent Card Link, Task Assignments, …" at bounding box center [367, 242] width 622 height 36
click at [206, 243] on li "For "not applicable" tasks on this card, edit them to strikethrough and mark as…" at bounding box center [375, 249] width 597 height 15
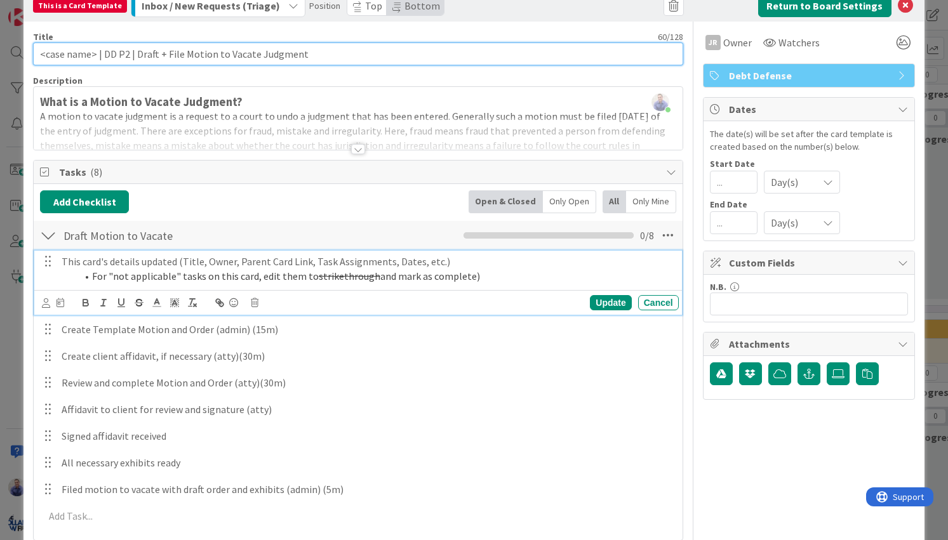
click at [78, 57] on input "<case name> | DD P2 | Draft + File Motion to Vacate Judgment" at bounding box center [357, 54] width 649 height 23
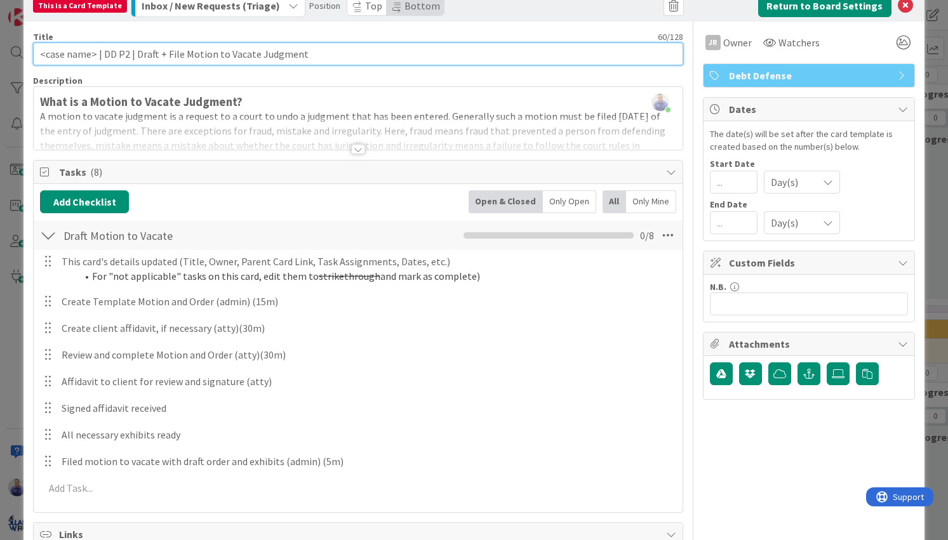
drag, startPoint x: 95, startPoint y: 55, endPoint x: 36, endPoint y: 55, distance: 59.7
click at [36, 55] on input "<case name> | DD P2 | Draft + File Motion to Vacate Judgment" at bounding box center [357, 54] width 649 height 23
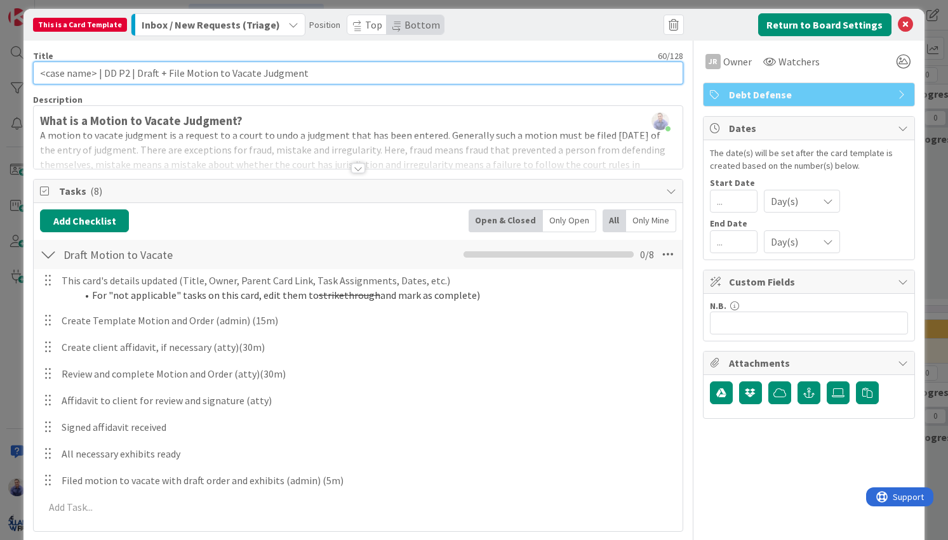
scroll to position [1, 0]
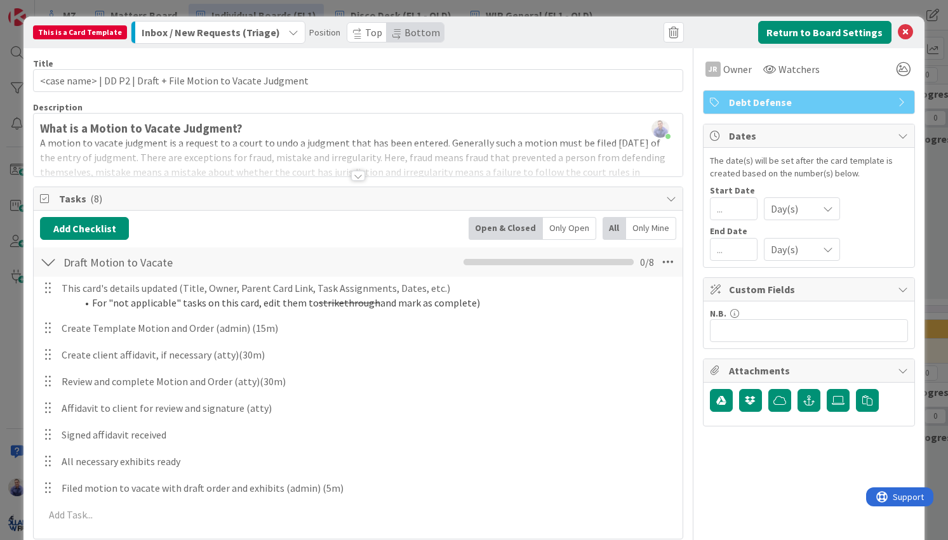
click at [353, 176] on div at bounding box center [358, 176] width 14 height 10
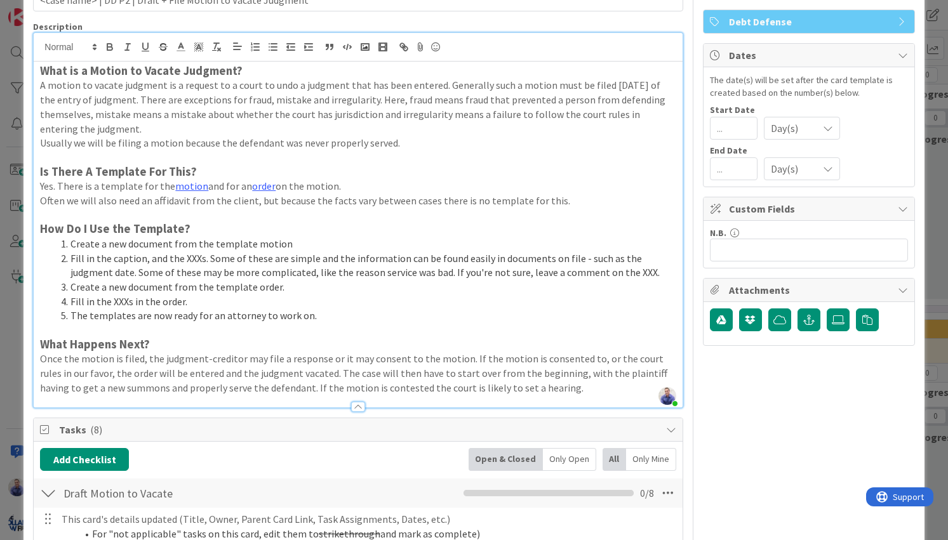
scroll to position [81, 0]
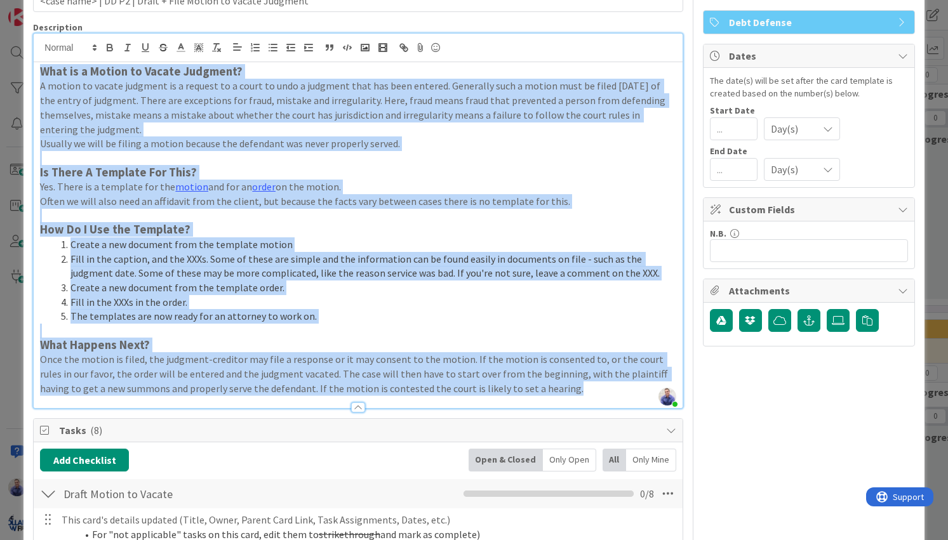
drag, startPoint x: 39, startPoint y: 72, endPoint x: 630, endPoint y: 386, distance: 668.3
click at [630, 386] on div "What is a Motion to Vacate Judgment? A motion to vacate judgment is a request t…" at bounding box center [358, 235] width 648 height 346
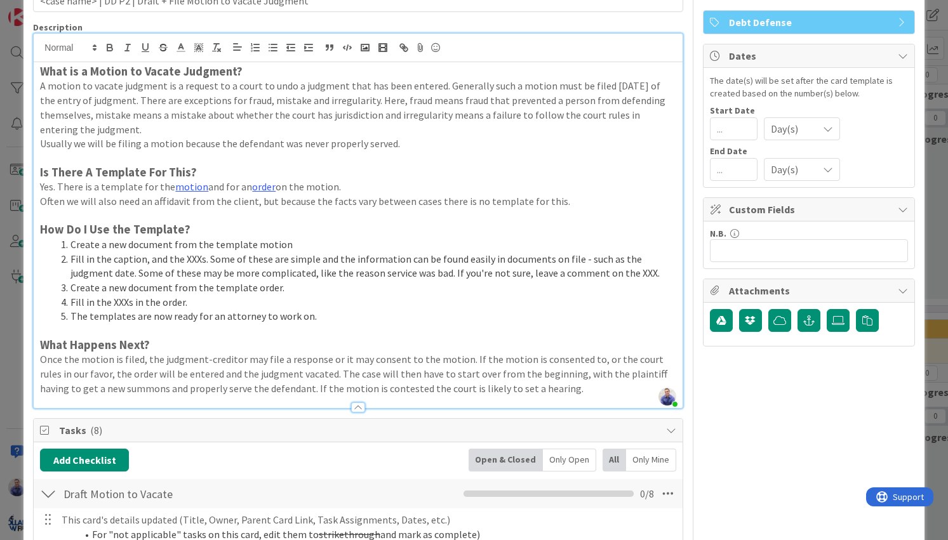
click at [404, 453] on div "Add Checklist Open & Closed Only Open All Only Mine" at bounding box center [357, 460] width 635 height 23
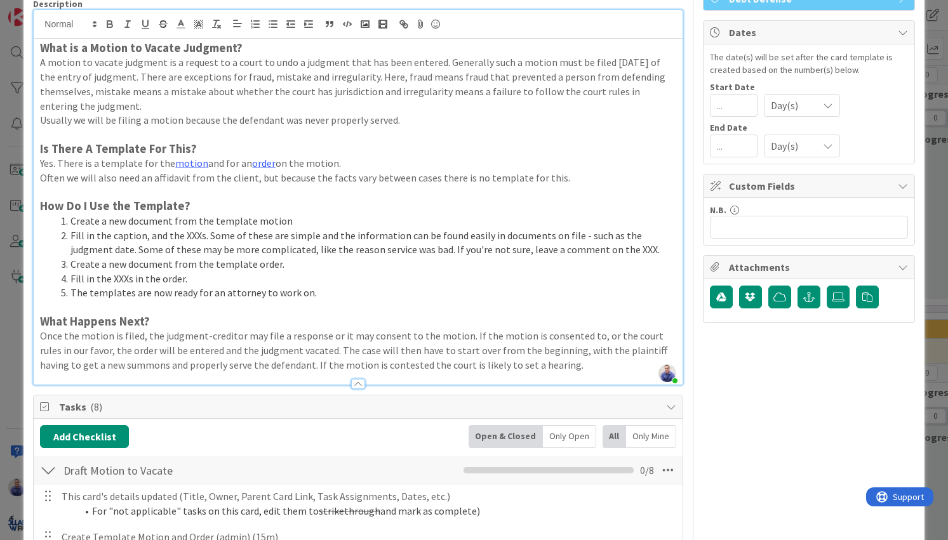
scroll to position [0, 0]
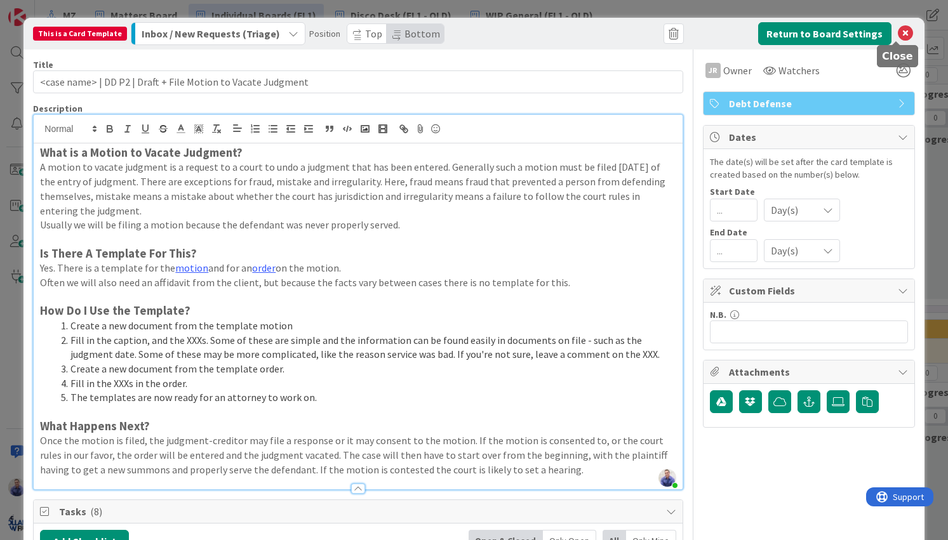
click at [897, 32] on icon at bounding box center [904, 33] width 15 height 15
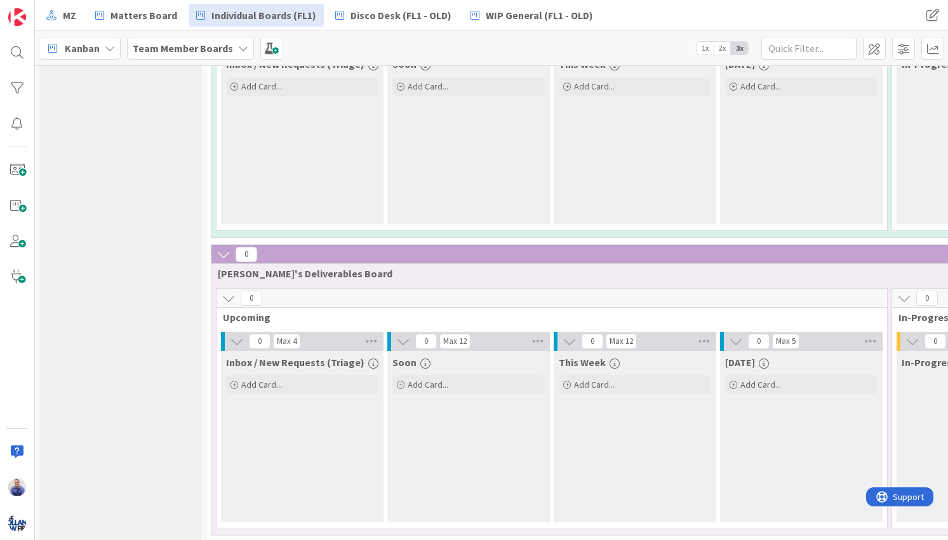
scroll to position [786, 0]
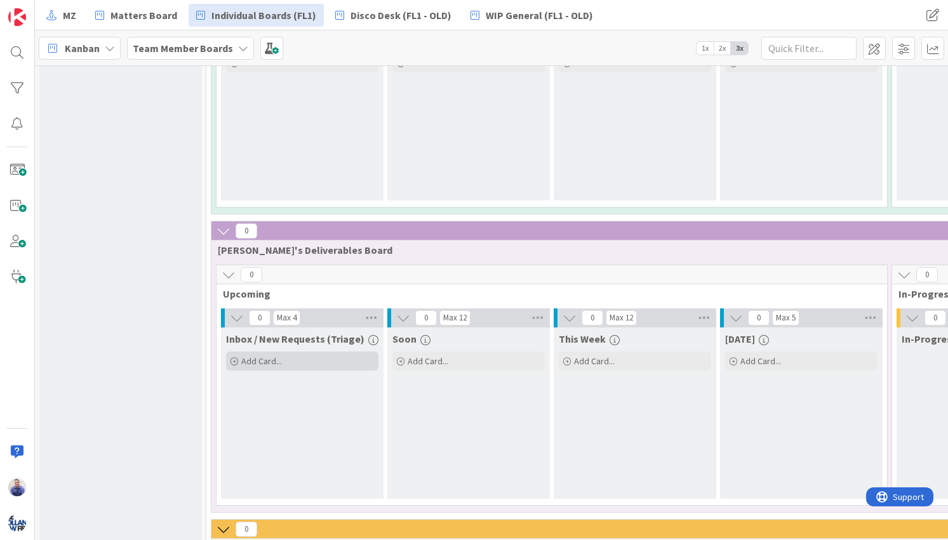
click at [248, 364] on span "Add Card..." at bounding box center [261, 360] width 41 height 11
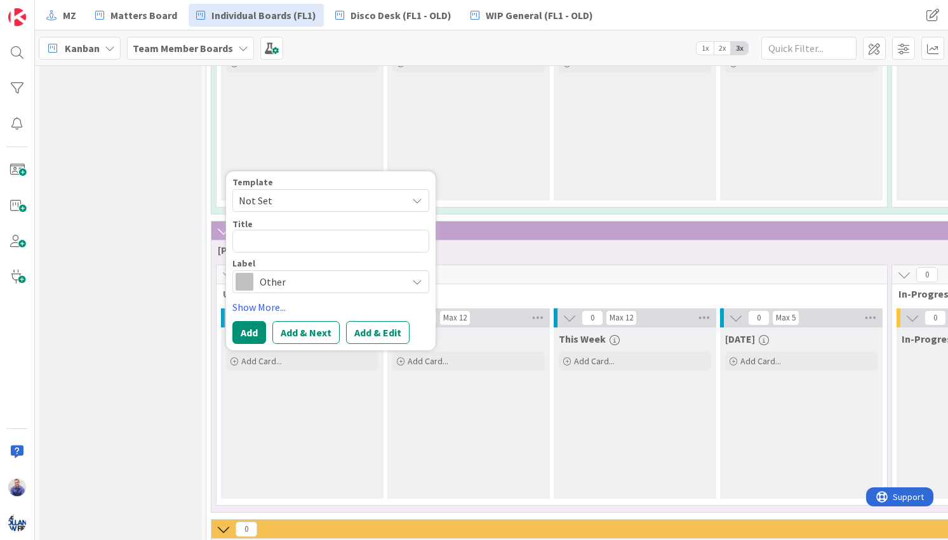
click at [374, 201] on span "Not Set" at bounding box center [318, 200] width 159 height 17
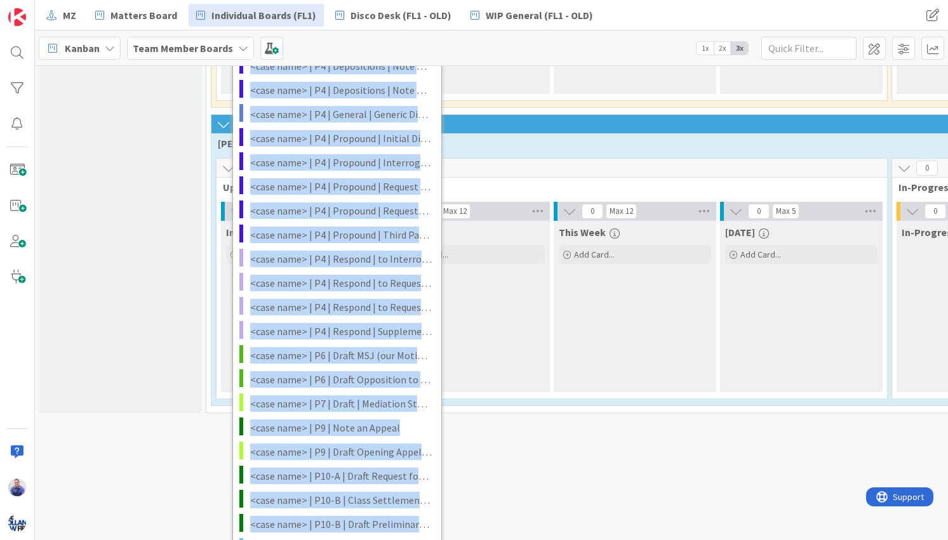
scroll to position [1818, 0]
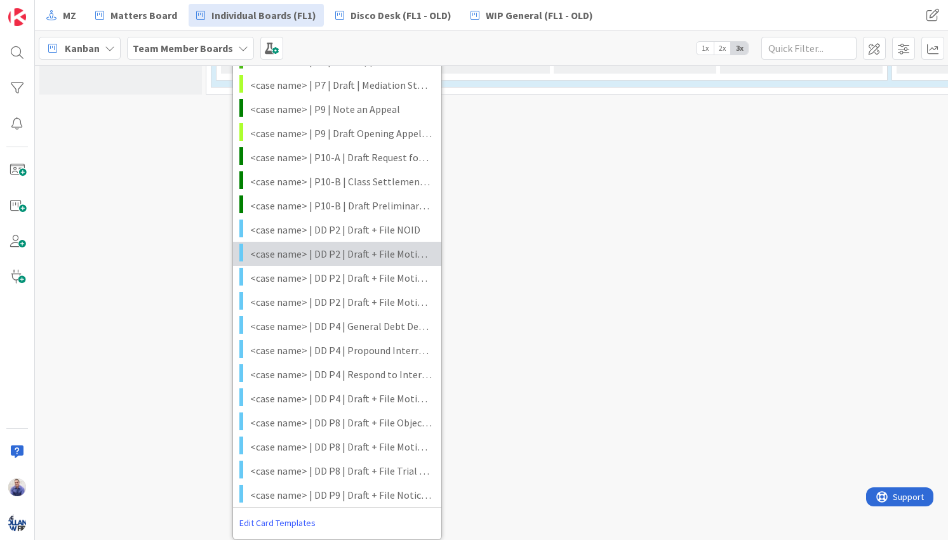
click at [383, 246] on span "<case name> | DD P2 | Draft + File Motion to Dismiss" at bounding box center [341, 254] width 182 height 17
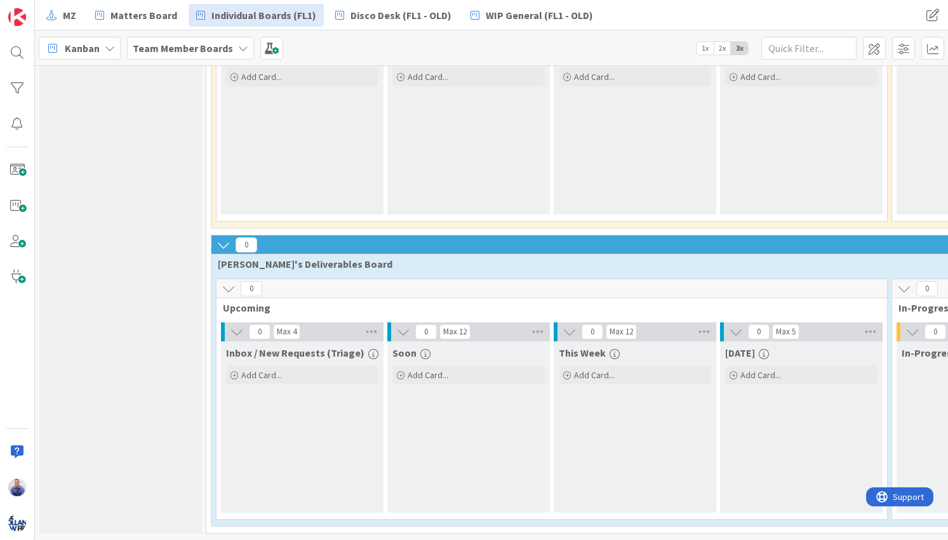
type textarea "x"
type textarea "<case name> | DD P2 | Draft + File Motion to Dismiss"
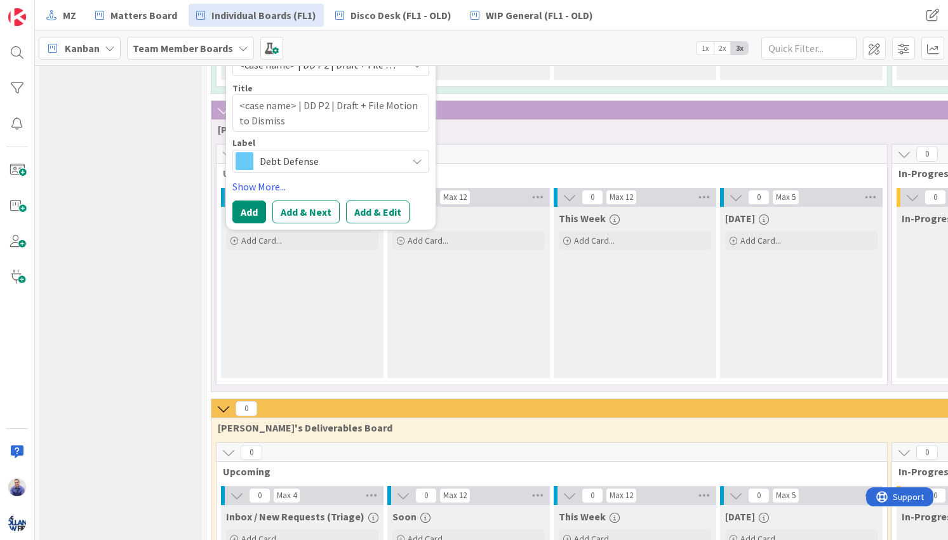
scroll to position [779, 0]
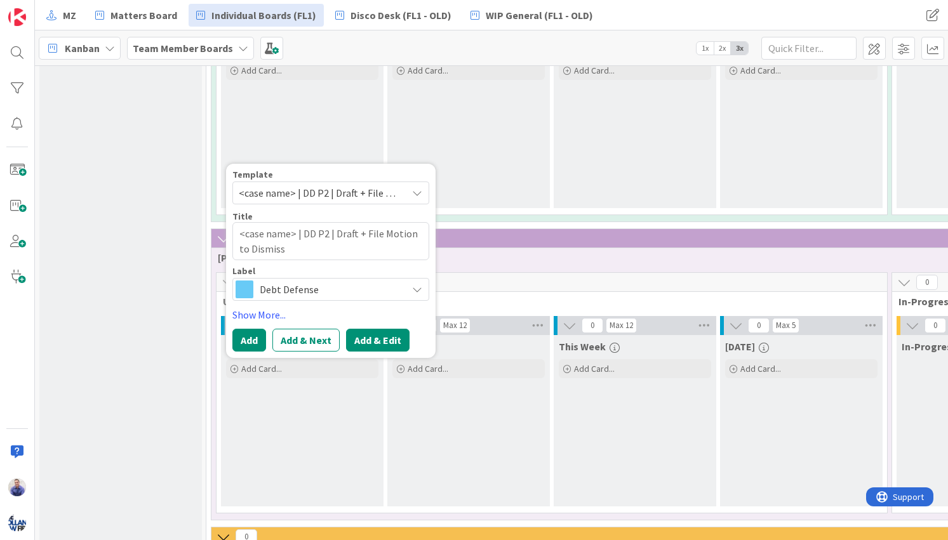
click at [385, 347] on button "Add & Edit" at bounding box center [377, 340] width 63 height 23
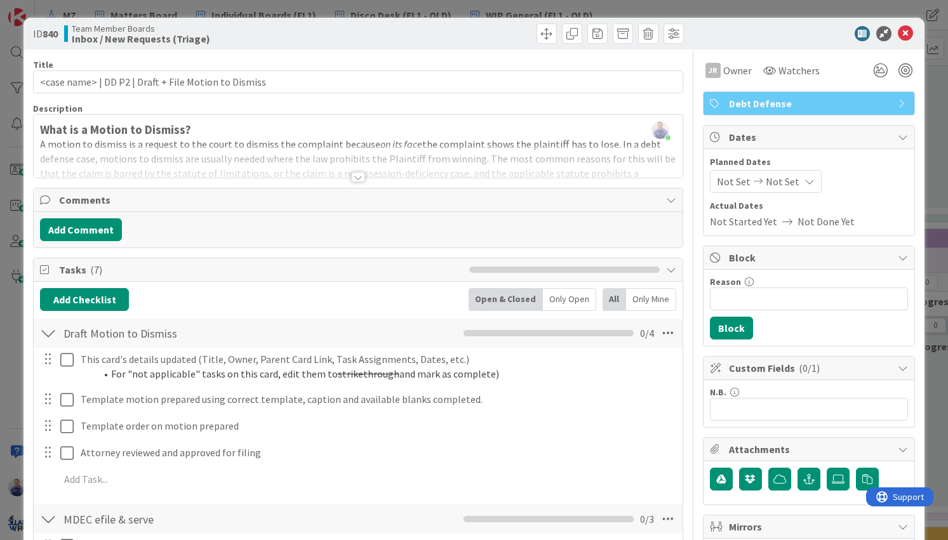
scroll to position [253, 0]
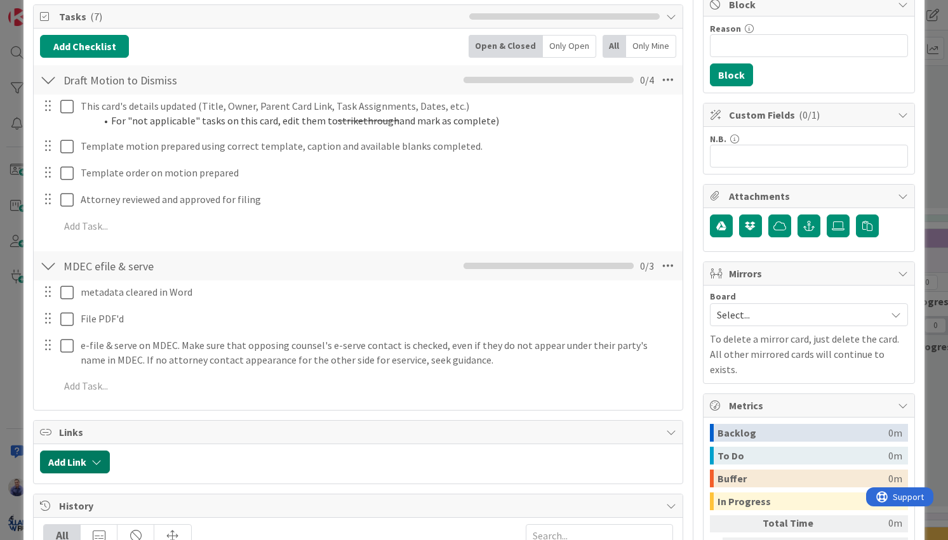
click at [77, 466] on button "Add Link" at bounding box center [75, 462] width 70 height 23
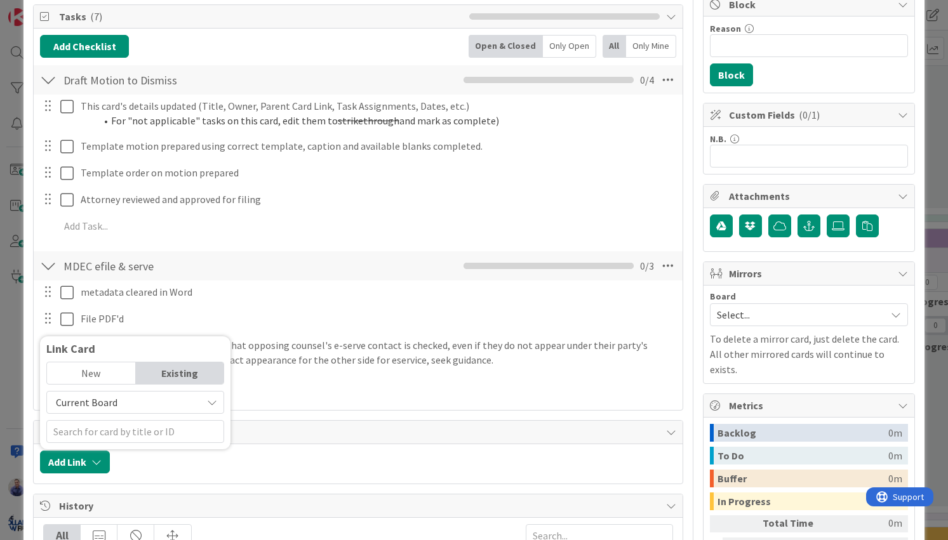
click at [149, 402] on span "Current Board" at bounding box center [124, 402] width 142 height 18
drag, startPoint x: 116, startPoint y: 448, endPoint x: 141, endPoint y: 449, distance: 25.4
click at [118, 447] on span "All Boards" at bounding box center [141, 455] width 176 height 19
click at [149, 430] on input "text" at bounding box center [135, 431] width 178 height 23
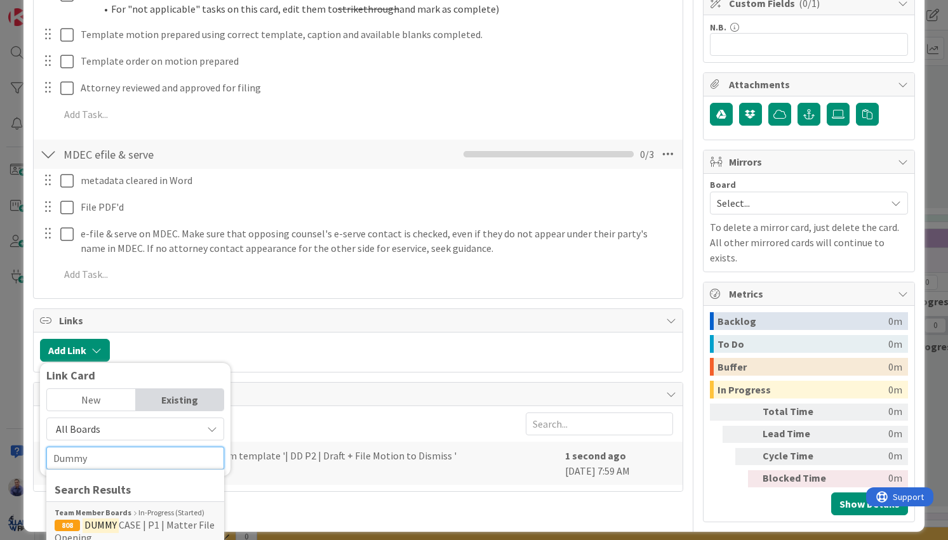
scroll to position [374, 0]
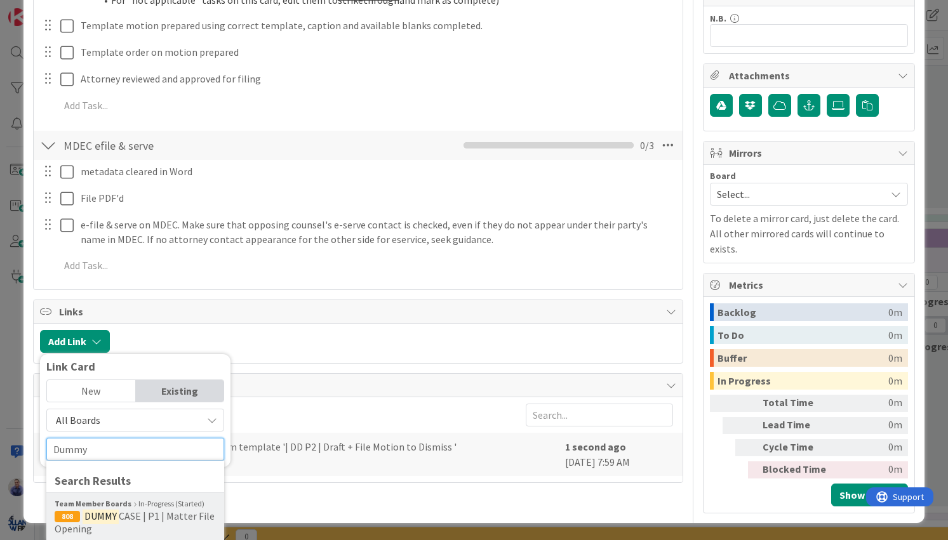
type input "Dummy"
click at [117, 515] on mark "DUMMY" at bounding box center [101, 516] width 36 height 17
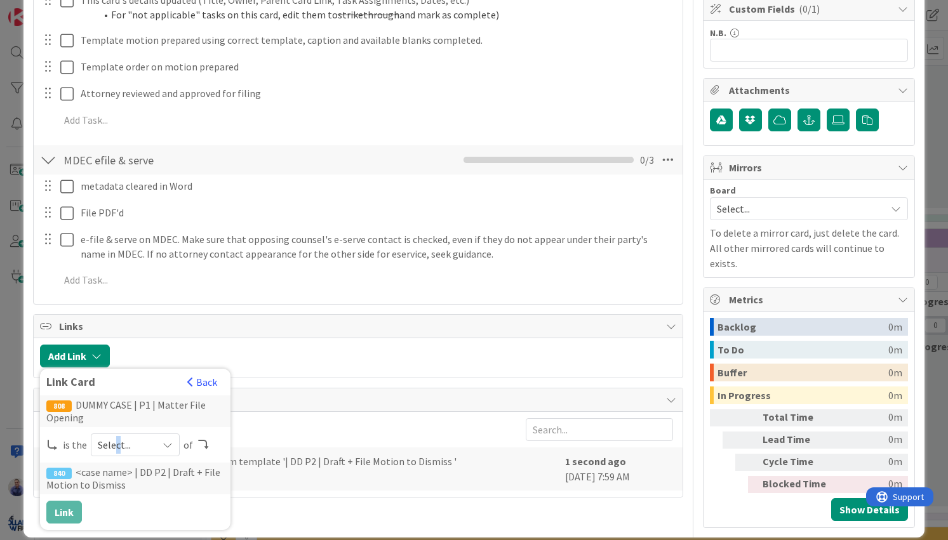
click at [117, 440] on span "Select..." at bounding box center [124, 445] width 53 height 18
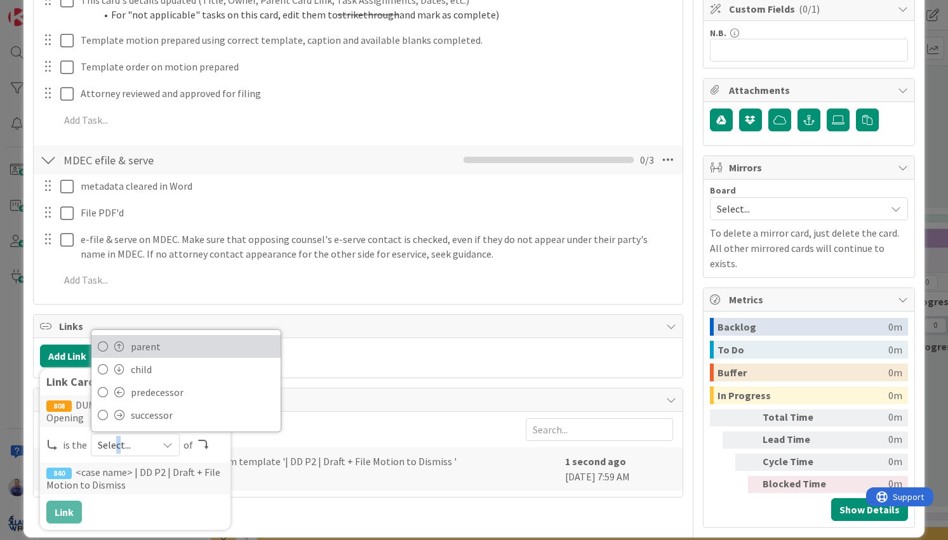
click at [142, 352] on span "parent" at bounding box center [202, 346] width 143 height 19
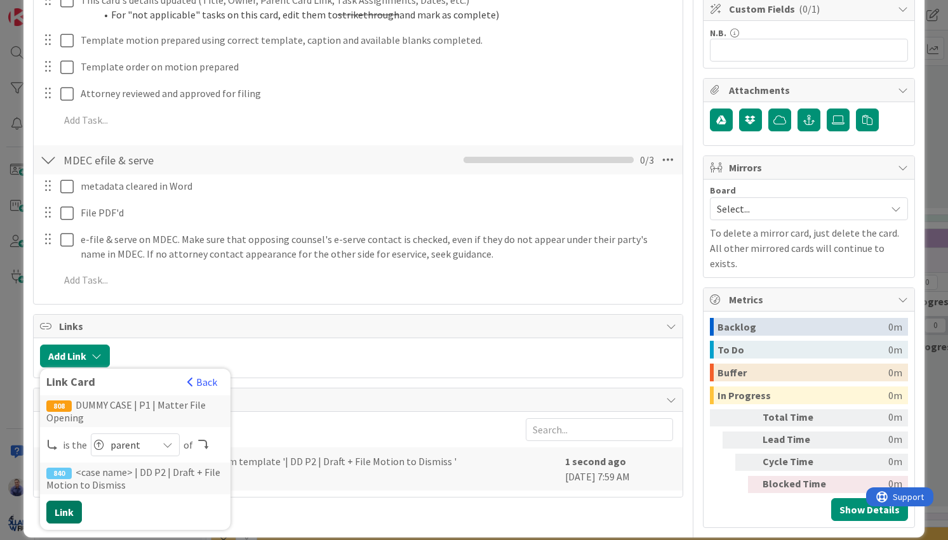
click at [74, 510] on button "Link" at bounding box center [64, 512] width 36 height 23
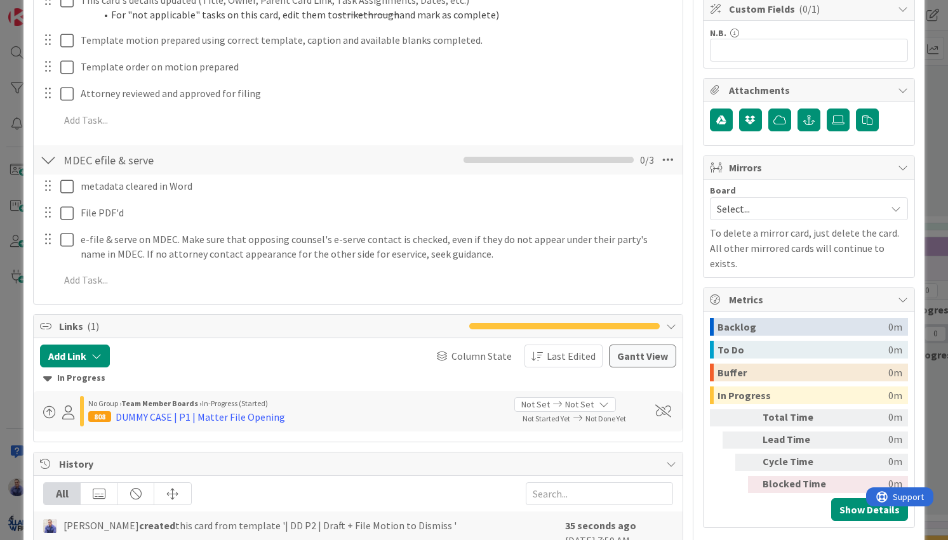
scroll to position [0, 0]
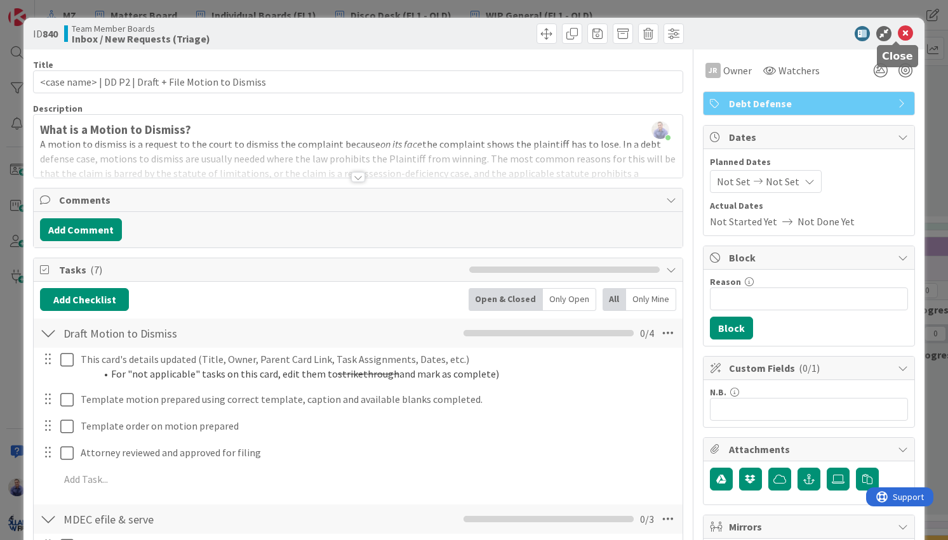
click at [897, 34] on icon at bounding box center [904, 33] width 15 height 15
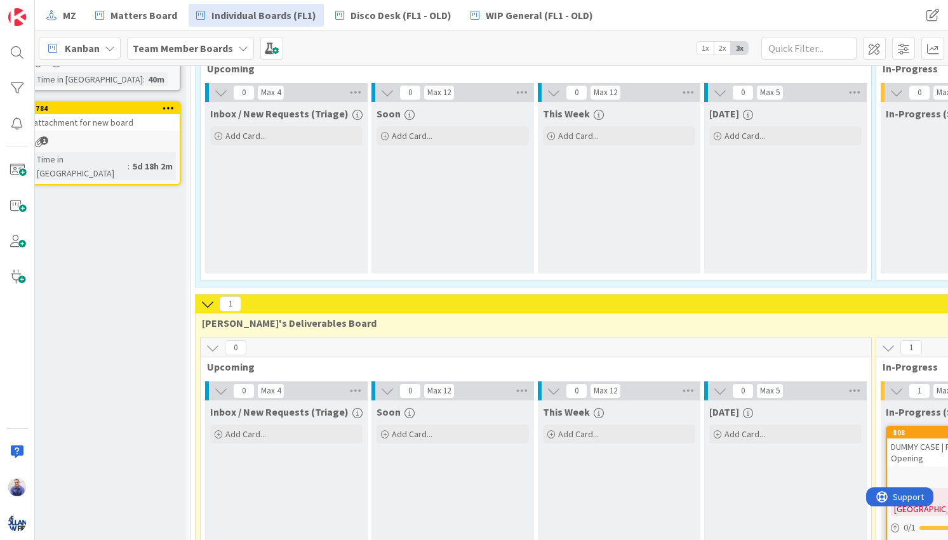
scroll to position [67, 16]
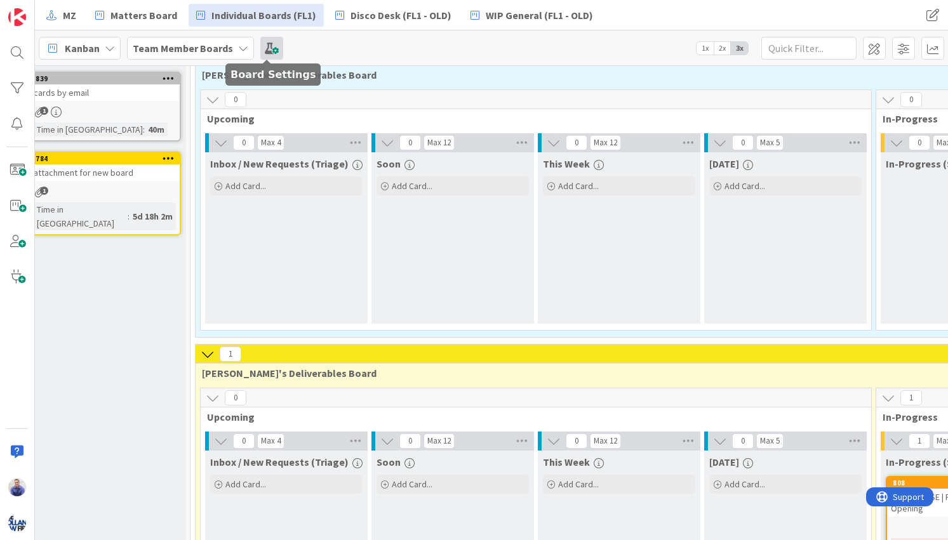
click at [275, 51] on span at bounding box center [271, 48] width 23 height 23
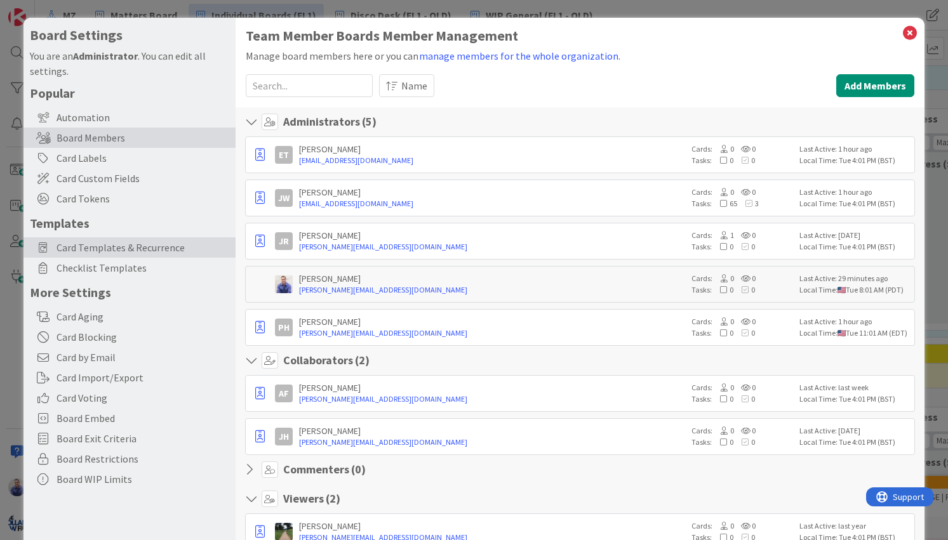
click at [96, 247] on span "Card Templates & Recurrence" at bounding box center [142, 247] width 173 height 15
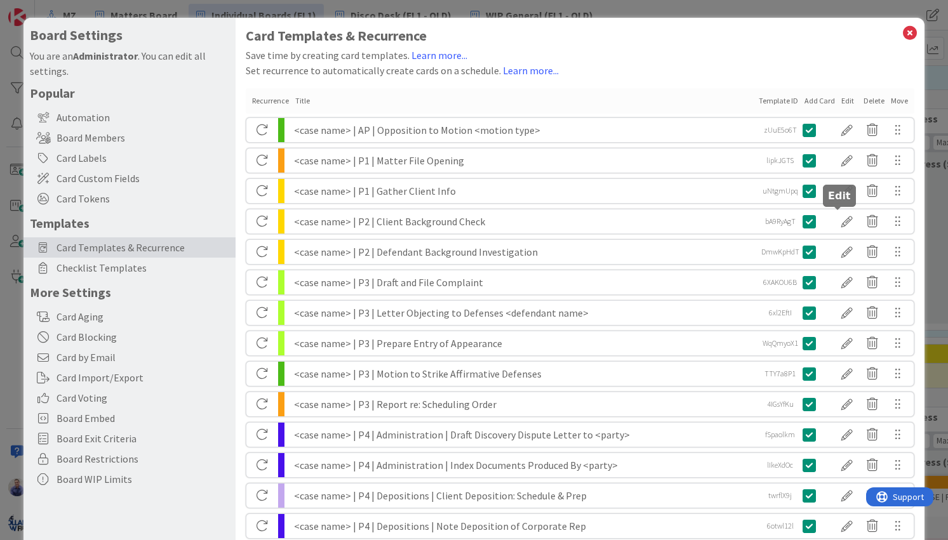
click at [841, 223] on div at bounding box center [846, 222] width 25 height 22
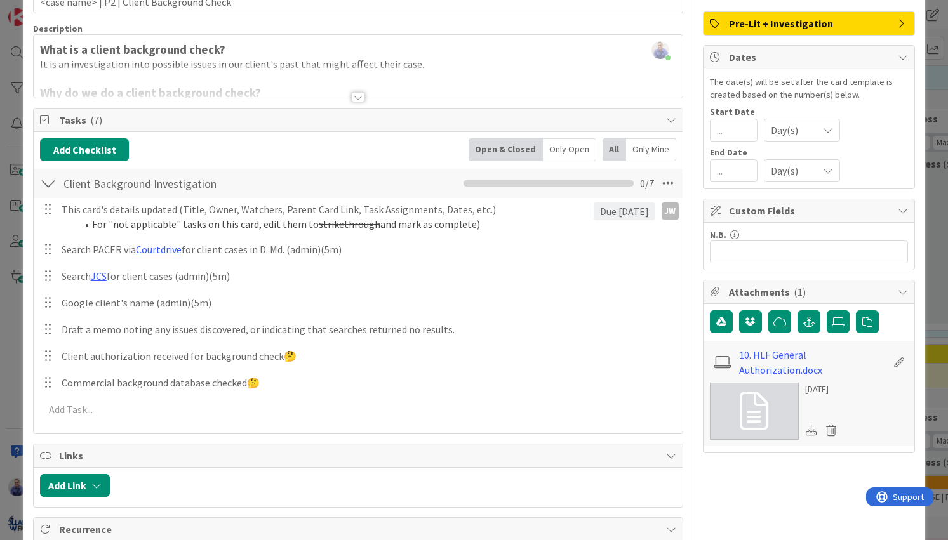
scroll to position [0, 0]
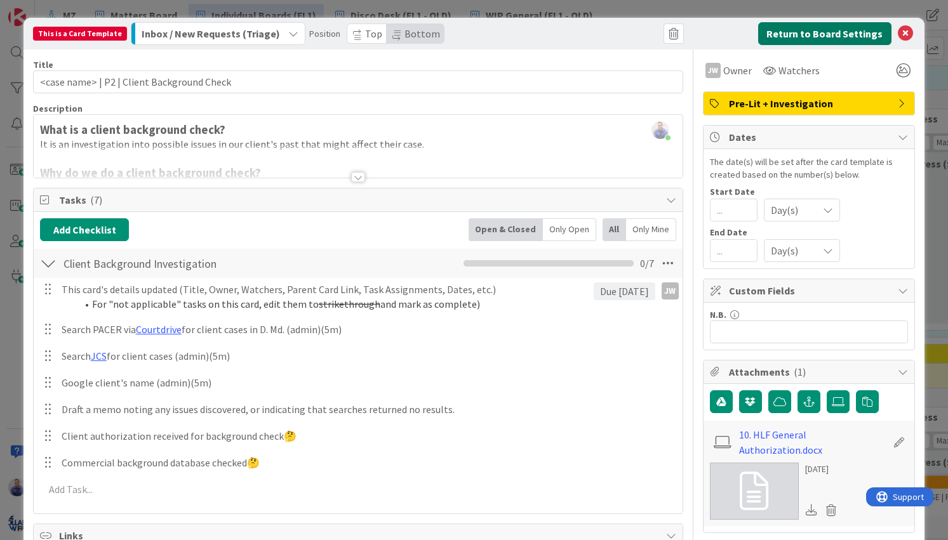
click at [855, 32] on button "Return to Board Settings" at bounding box center [824, 33] width 133 height 23
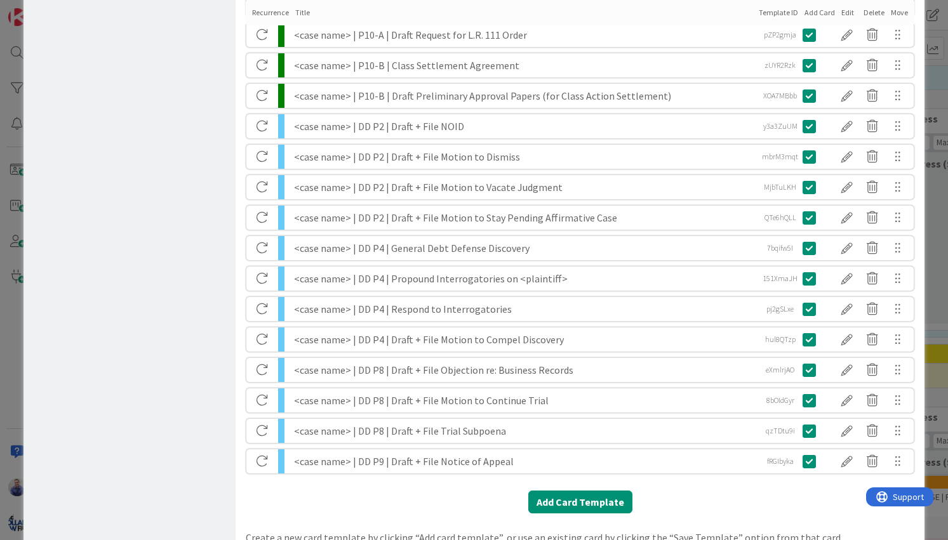
scroll to position [975, 0]
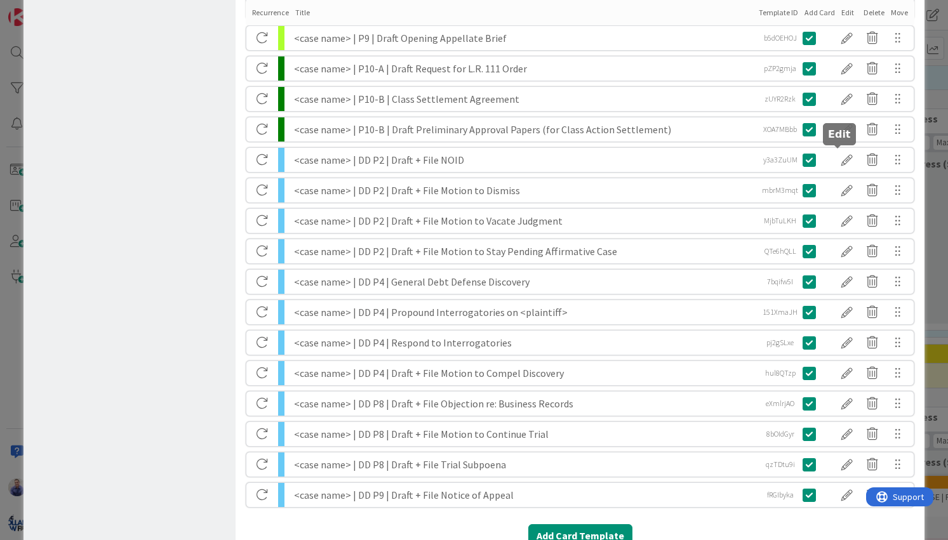
drag, startPoint x: 836, startPoint y: 158, endPoint x: 829, endPoint y: 157, distance: 6.4
click at [835, 158] on div at bounding box center [846, 160] width 25 height 22
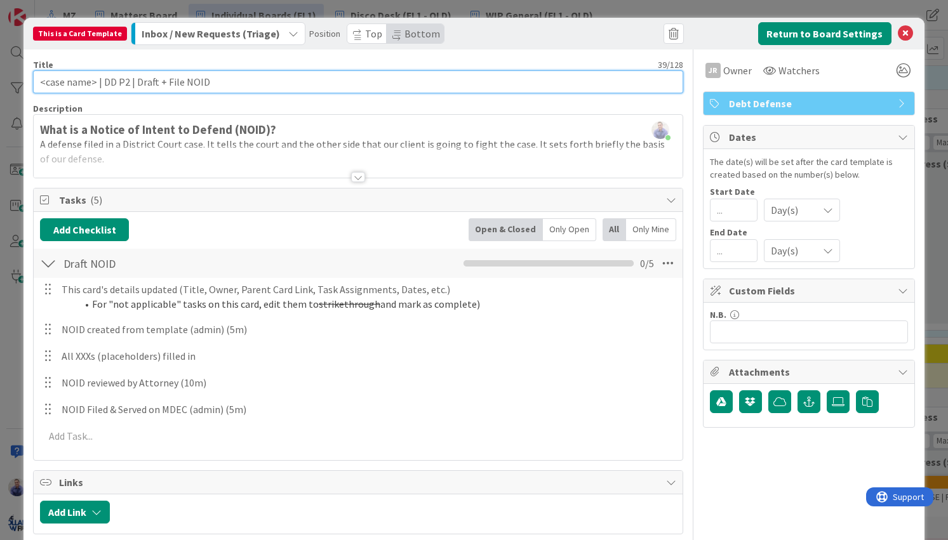
click at [81, 83] on input "<case name> | DD P2 | Draft + File NOID" at bounding box center [357, 81] width 649 height 23
drag, startPoint x: 152, startPoint y: 84, endPoint x: 109, endPoint y: 81, distance: 43.2
click at [109, 81] on input "<case> | DD P2 | Draft + File NOID" at bounding box center [357, 81] width 649 height 23
type input "<case> | DD P2 | EOA + NOID"
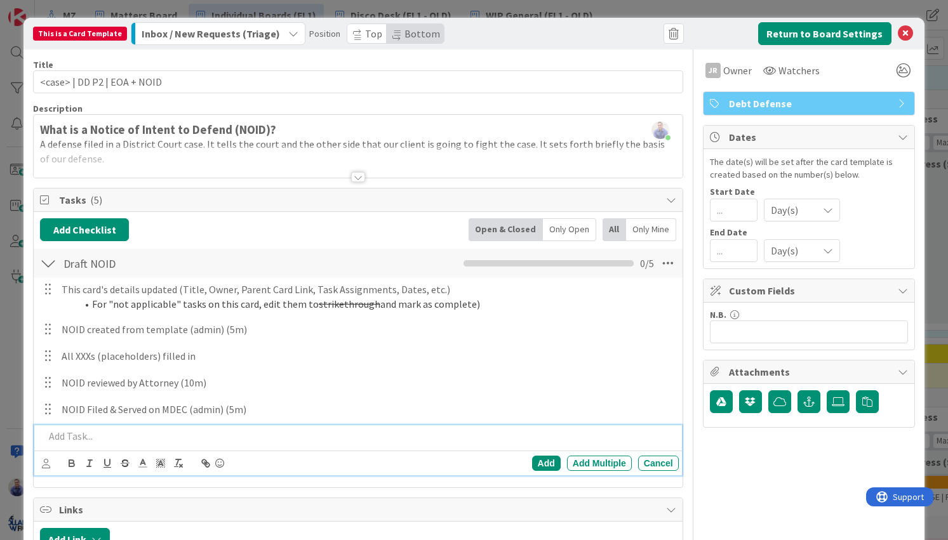
click at [86, 441] on p at bounding box center [358, 436] width 628 height 15
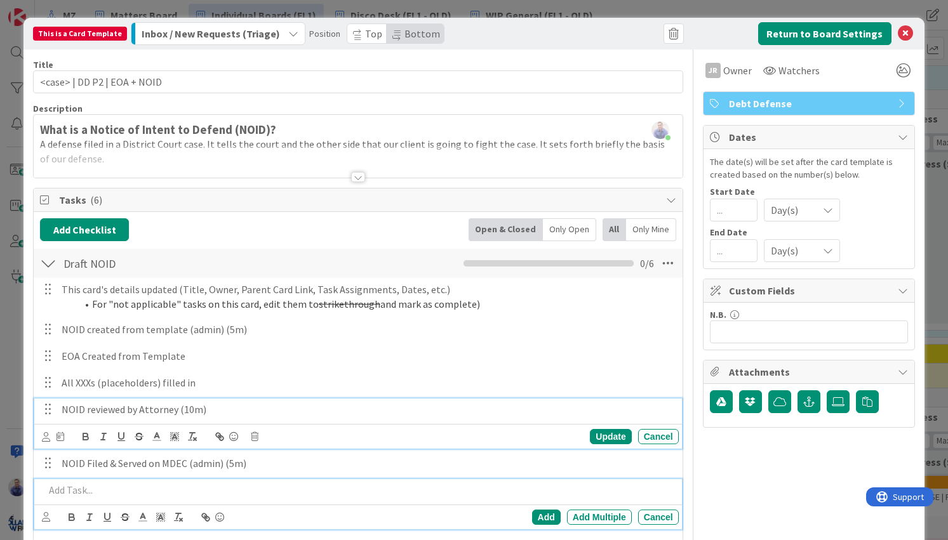
click at [87, 410] on p "NOID reviewed by Attorney (10m)" at bounding box center [368, 409] width 612 height 15
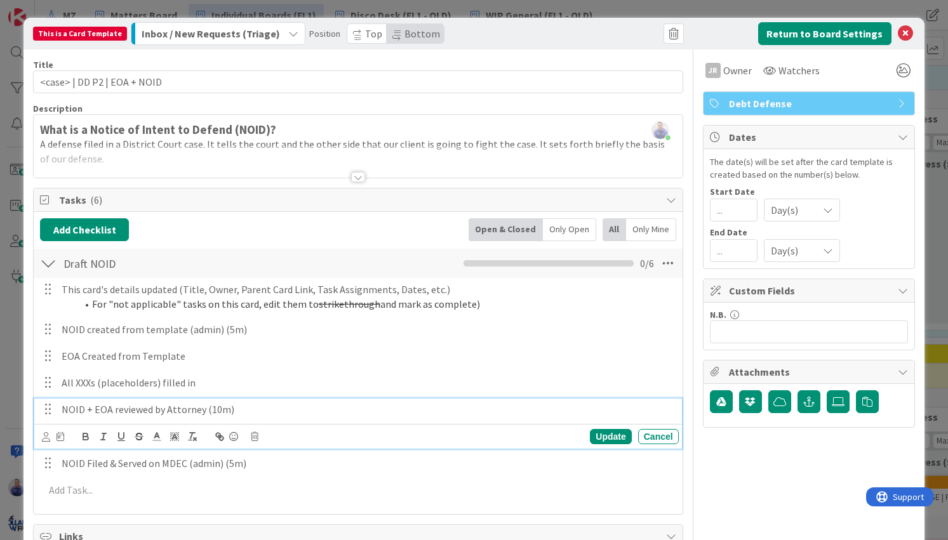
click at [244, 407] on p "NOID + EOA reviewed by Attorney (10m)" at bounding box center [368, 409] width 612 height 15
click at [607, 439] on div "Update" at bounding box center [610, 436] width 41 height 15
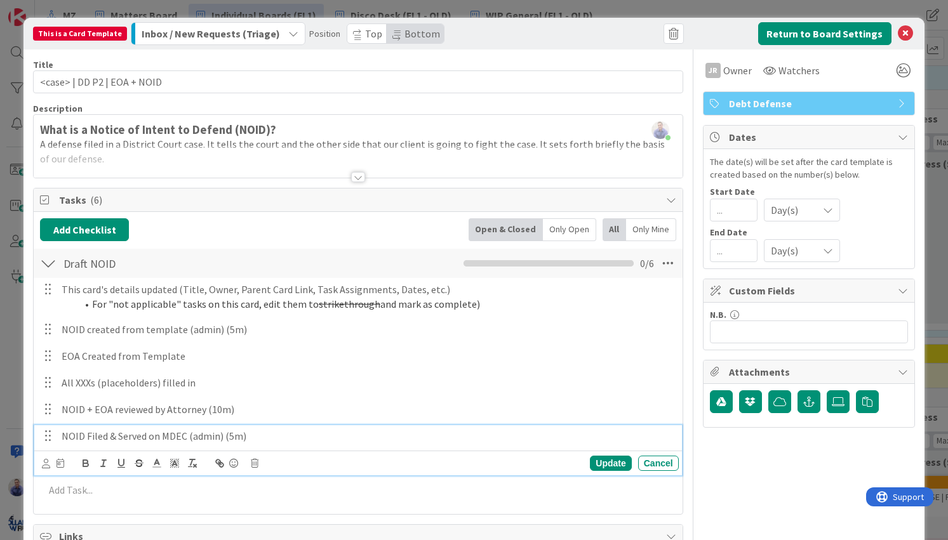
click at [87, 437] on p "NOID Filed & Served on MDEC (admin) (5m)" at bounding box center [368, 436] width 612 height 15
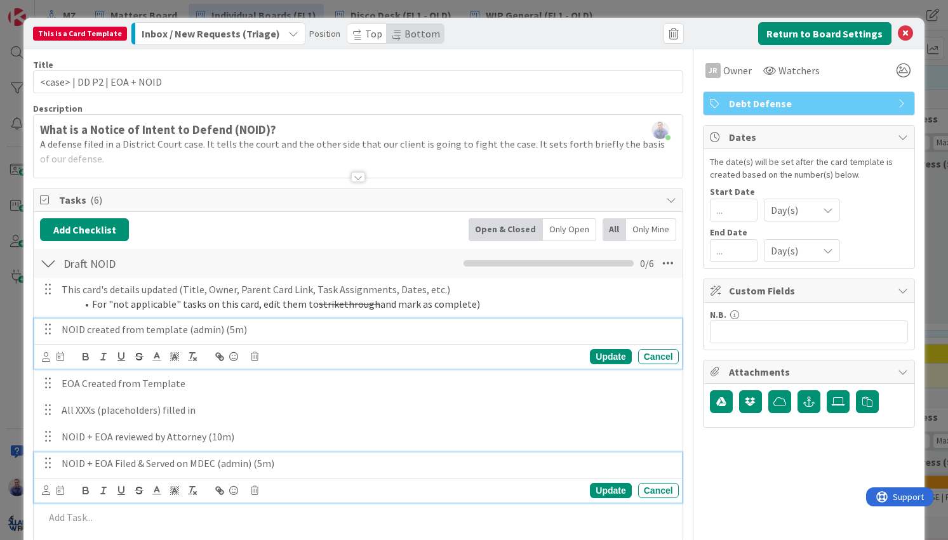
click at [86, 332] on p "NOID created from template (admin) (5m)" at bounding box center [368, 329] width 612 height 15
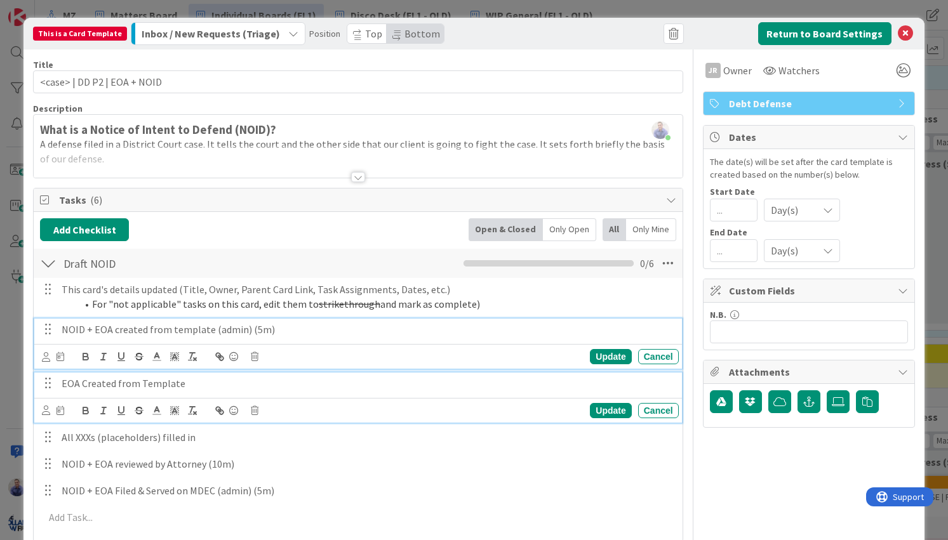
click at [89, 386] on p "EOA Created from Template" at bounding box center [368, 383] width 612 height 15
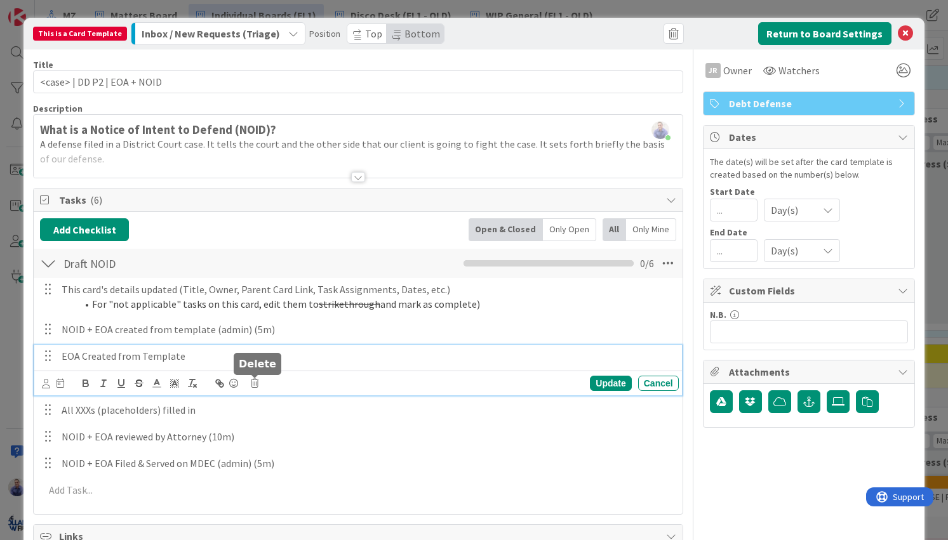
click at [256, 387] on icon at bounding box center [255, 383] width 8 height 9
click at [295, 436] on div "Delete" at bounding box center [286, 437] width 47 height 23
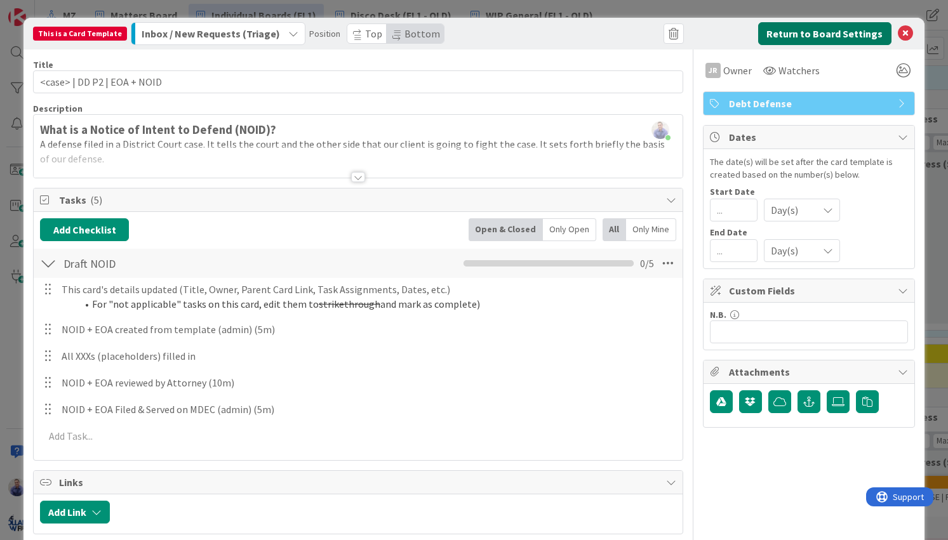
click at [765, 36] on button "Return to Board Settings" at bounding box center [824, 33] width 133 height 23
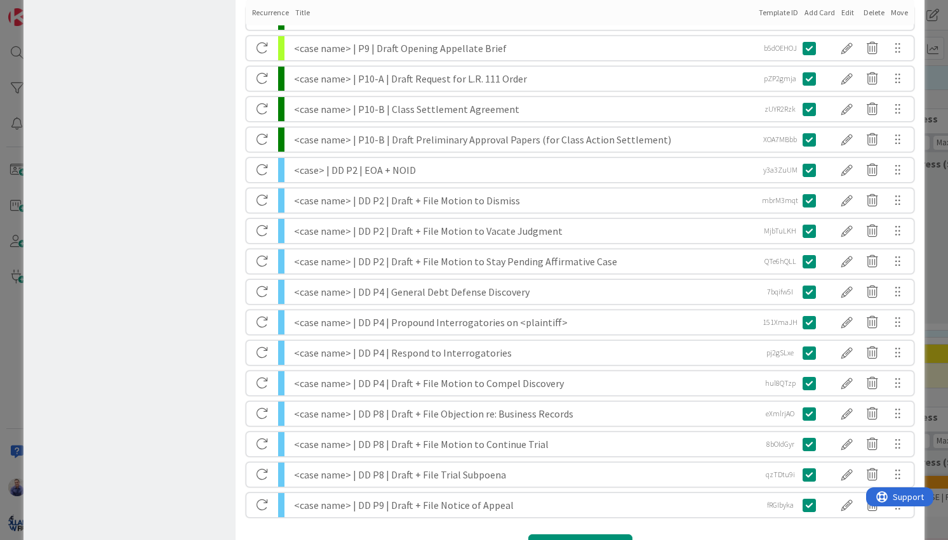
scroll to position [973, 0]
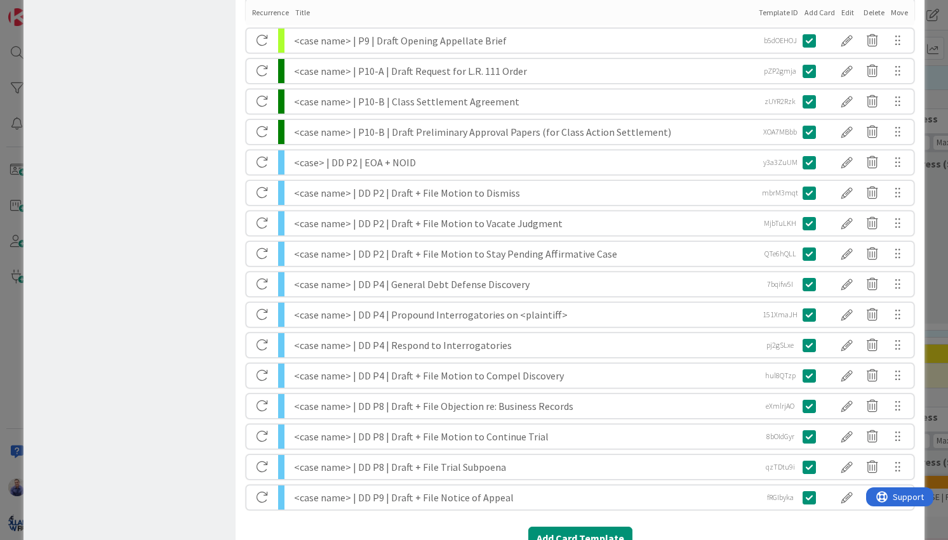
click at [348, 191] on div "<case name> | DD P2 | Draft + File Motion to Dismiss" at bounding box center [523, 193] width 459 height 24
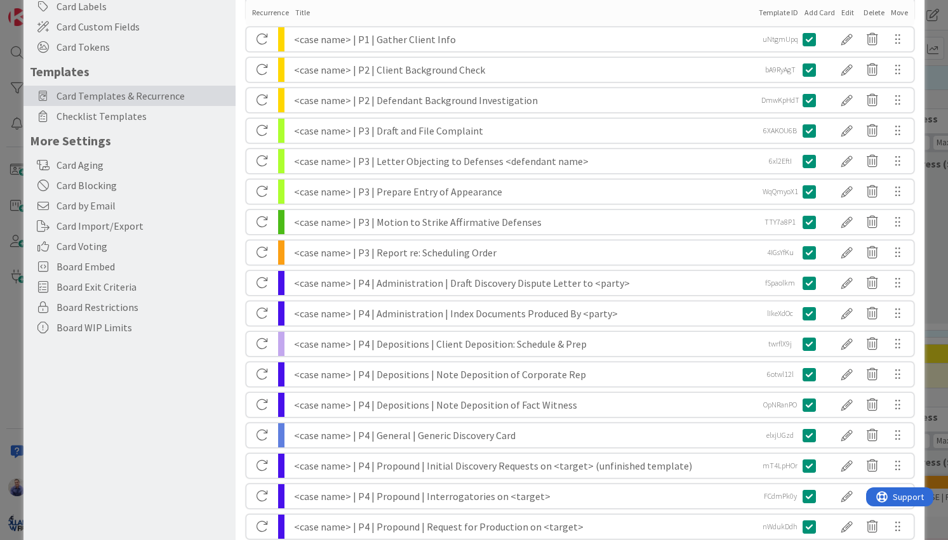
scroll to position [0, 0]
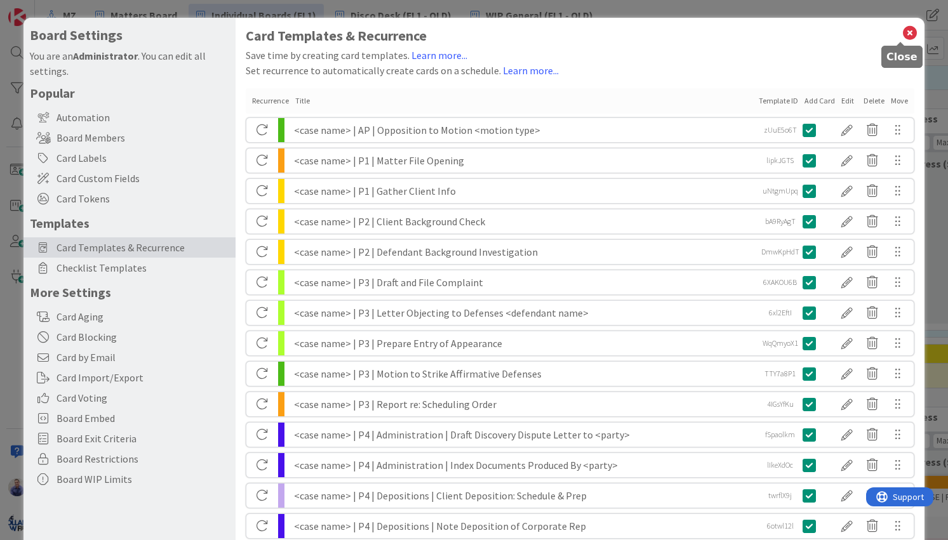
click at [901, 32] on icon at bounding box center [909, 33] width 17 height 18
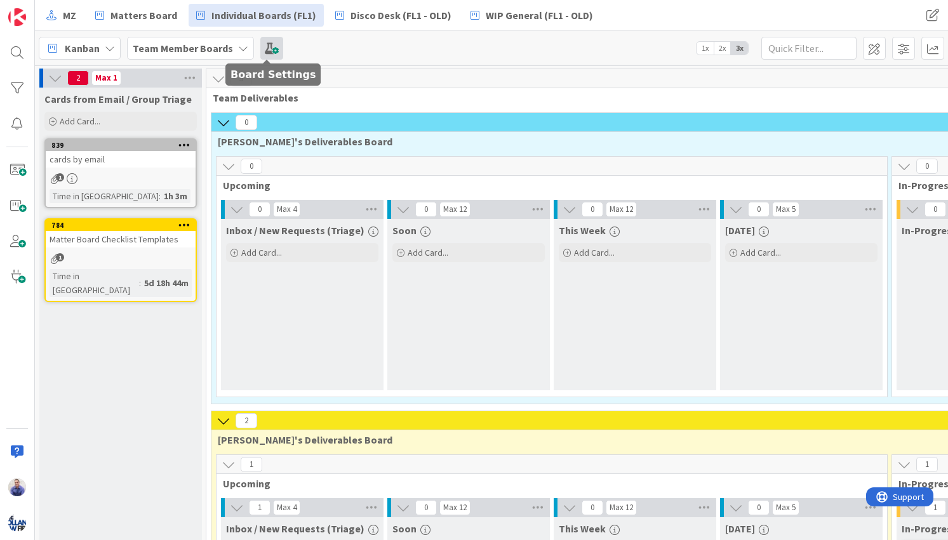
click at [274, 51] on span at bounding box center [271, 48] width 23 height 23
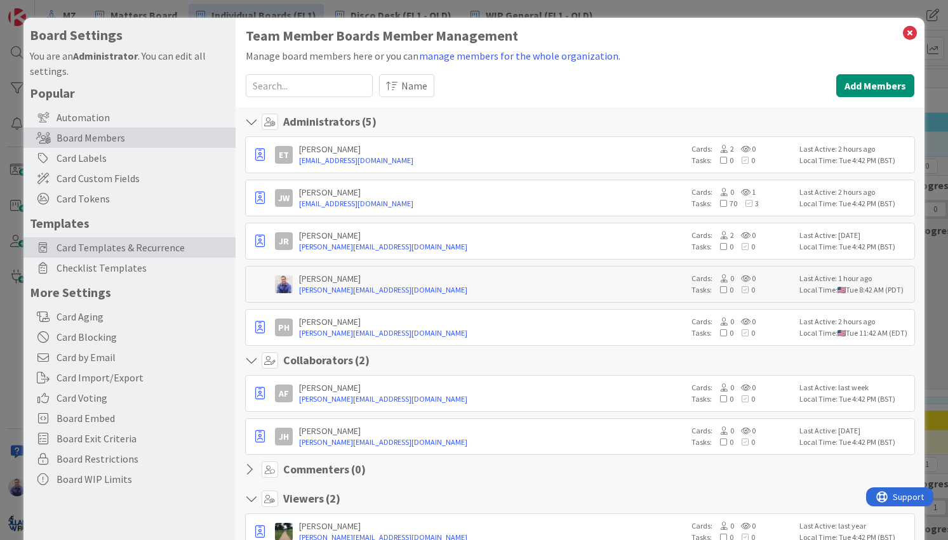
click at [100, 242] on span "Card Templates & Recurrence" at bounding box center [142, 247] width 173 height 15
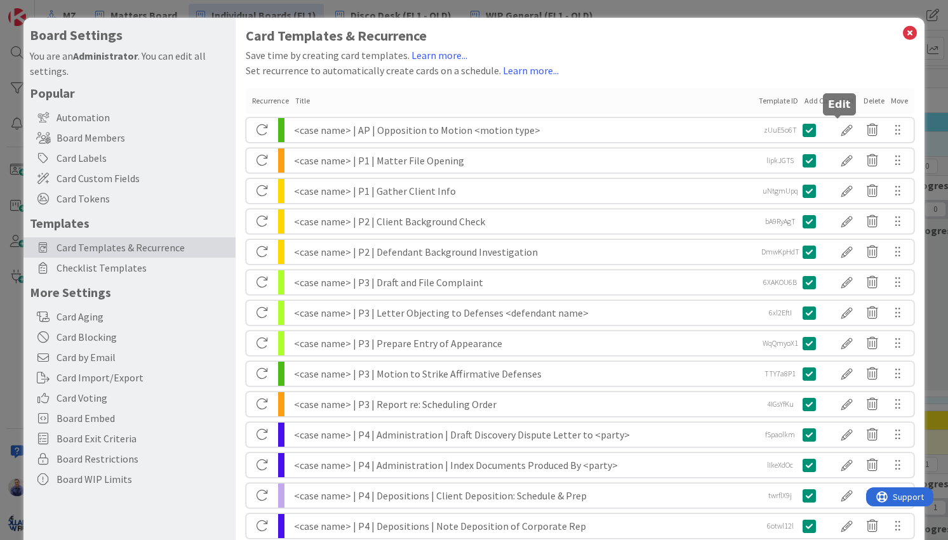
click at [836, 124] on div at bounding box center [846, 130] width 25 height 22
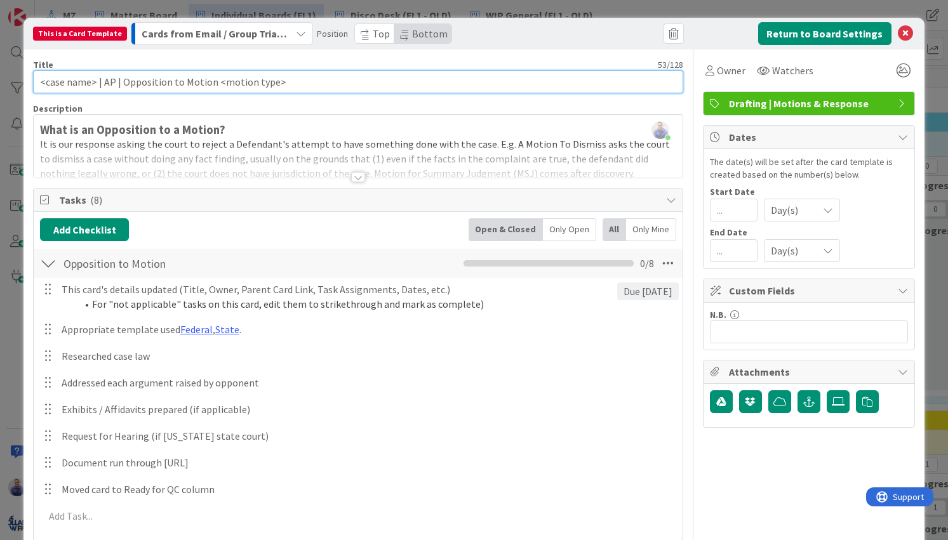
click at [86, 82] on input "<case name> | AP | Opposition to Motion <motion type>" at bounding box center [357, 81] width 649 height 23
click at [139, 85] on input "<case> | AP | Opposition to Motion <motion type>" at bounding box center [357, 81] width 649 height 23
type input "<case> | AP | Opp. to Motion <motion type>"
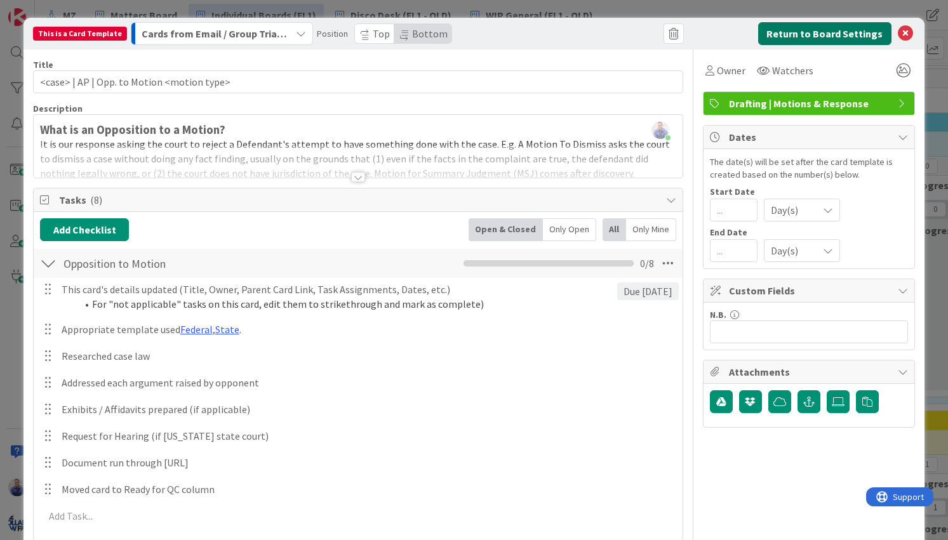
click at [814, 38] on button "Return to Board Settings" at bounding box center [824, 33] width 133 height 23
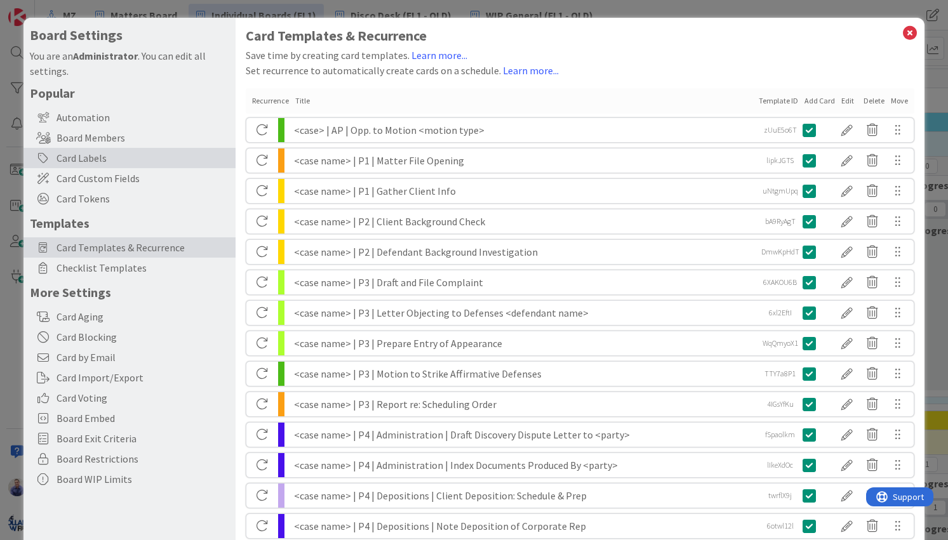
click at [89, 162] on div "Card Labels" at bounding box center [129, 158] width 212 height 20
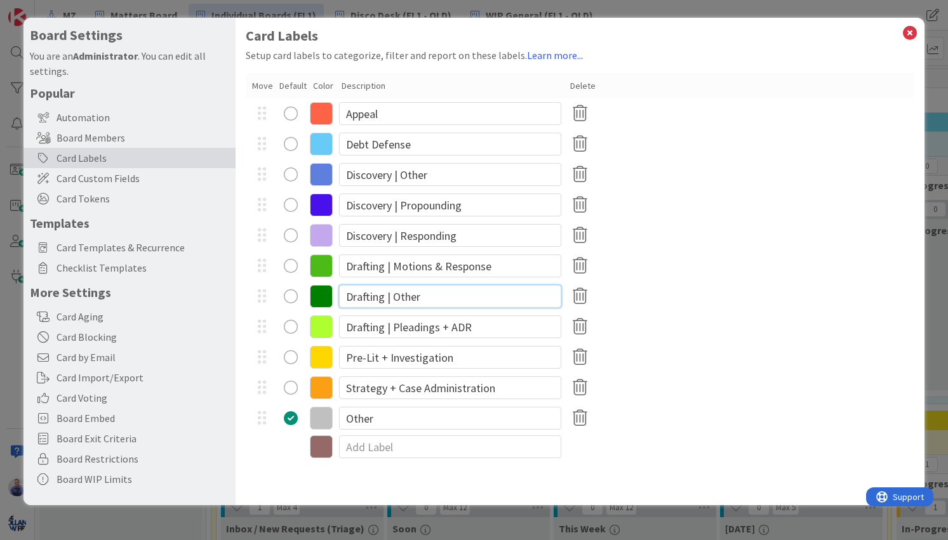
click at [411, 300] on input "Drafting | Other" at bounding box center [450, 296] width 222 height 23
type input "Drafting"
click at [318, 297] on icon at bounding box center [321, 296] width 23 height 23
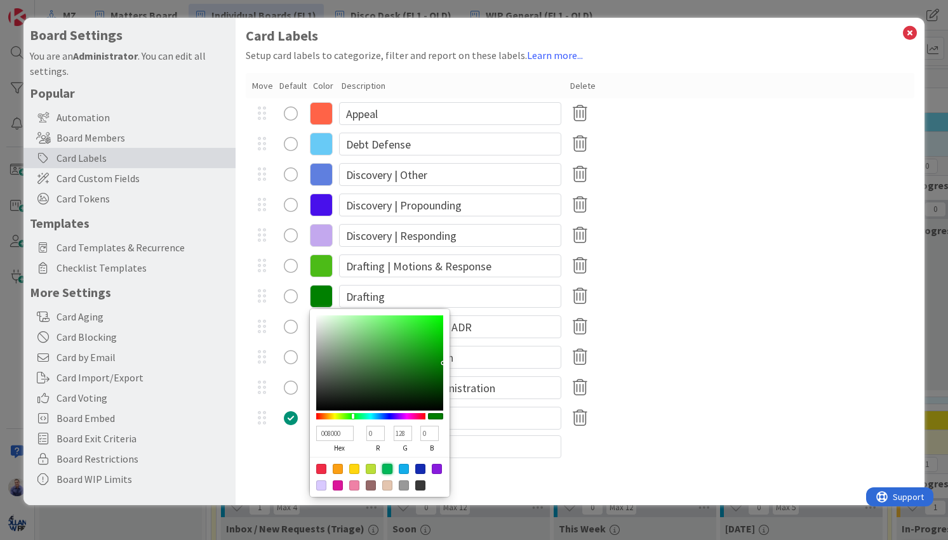
click at [390, 468] on div at bounding box center [387, 469] width 10 height 10
type input "00B858"
type input "184"
type input "88"
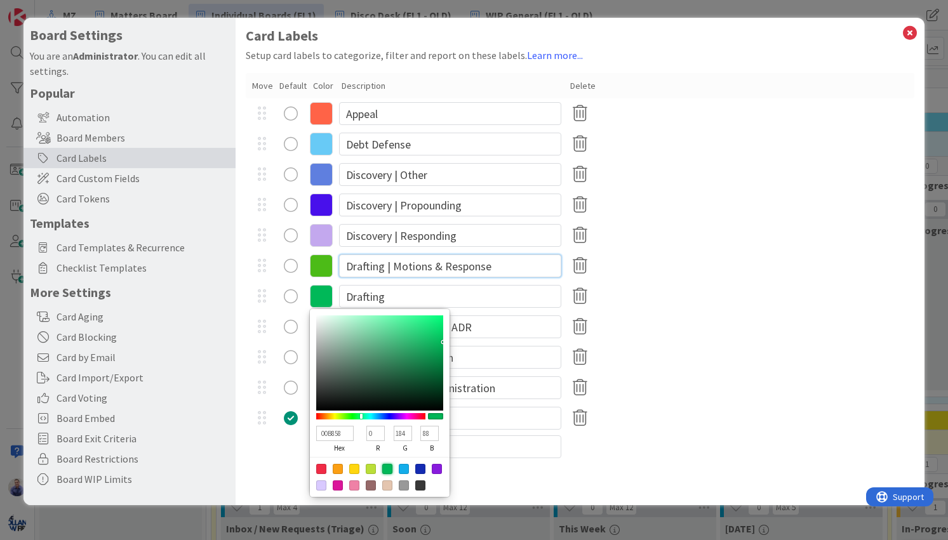
click at [360, 269] on input "Drafting | Motions & Response" at bounding box center [450, 265] width 222 height 23
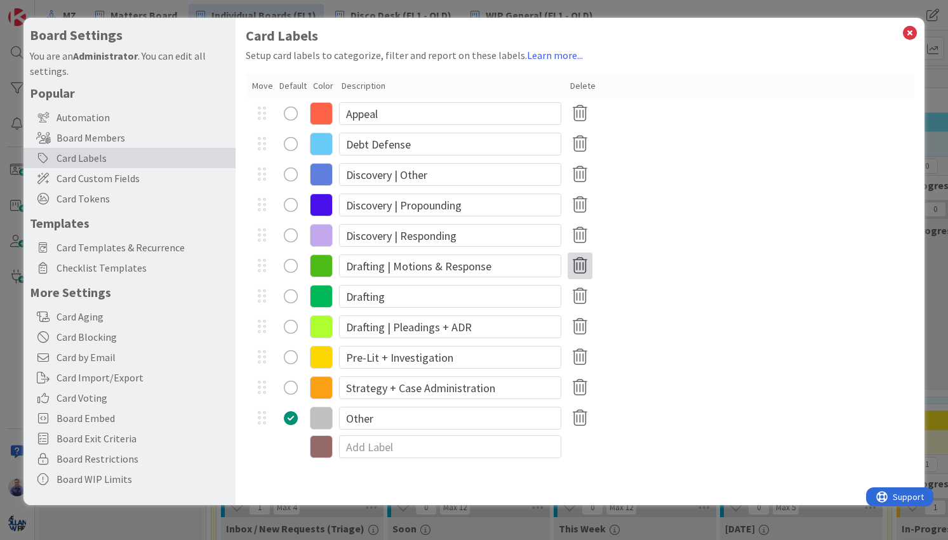
click at [585, 267] on icon at bounding box center [579, 266] width 25 height 27
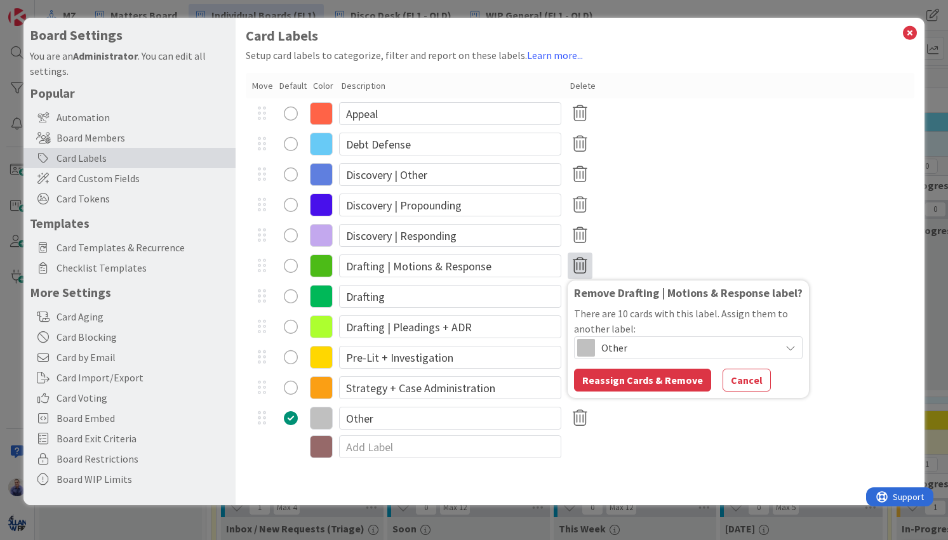
click at [654, 346] on span "Other" at bounding box center [687, 348] width 173 height 18
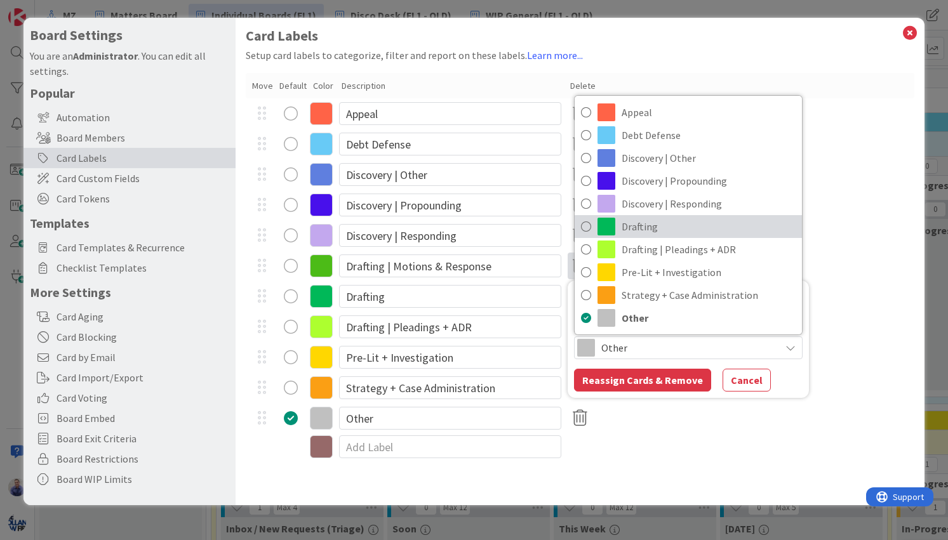
click at [644, 232] on span "Drafting" at bounding box center [708, 226] width 174 height 19
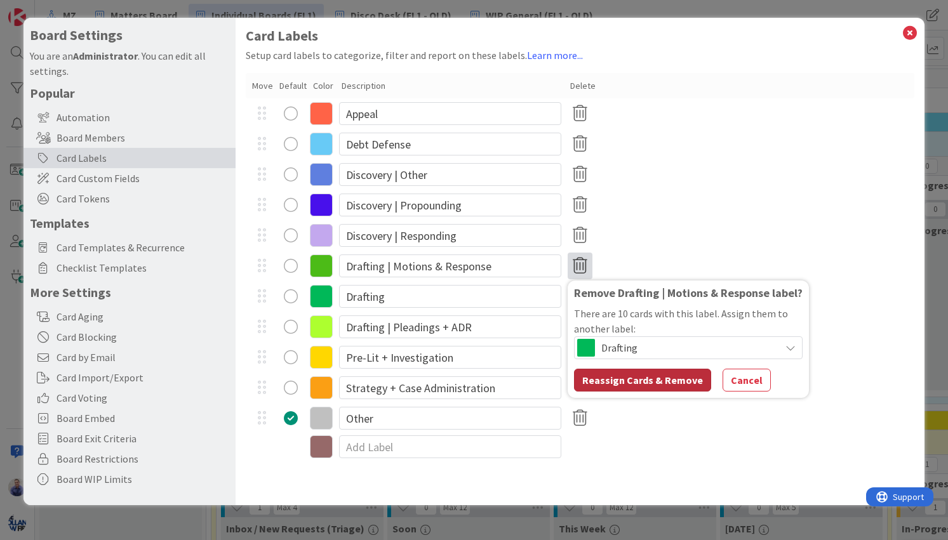
click at [671, 383] on button "Reassign Cards & Remove" at bounding box center [642, 380] width 137 height 23
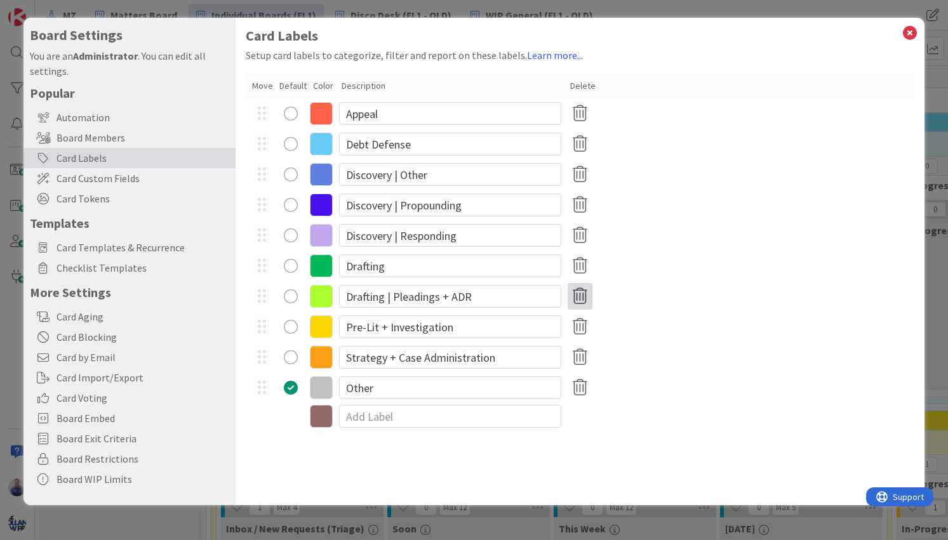
click at [579, 296] on icon at bounding box center [579, 296] width 25 height 27
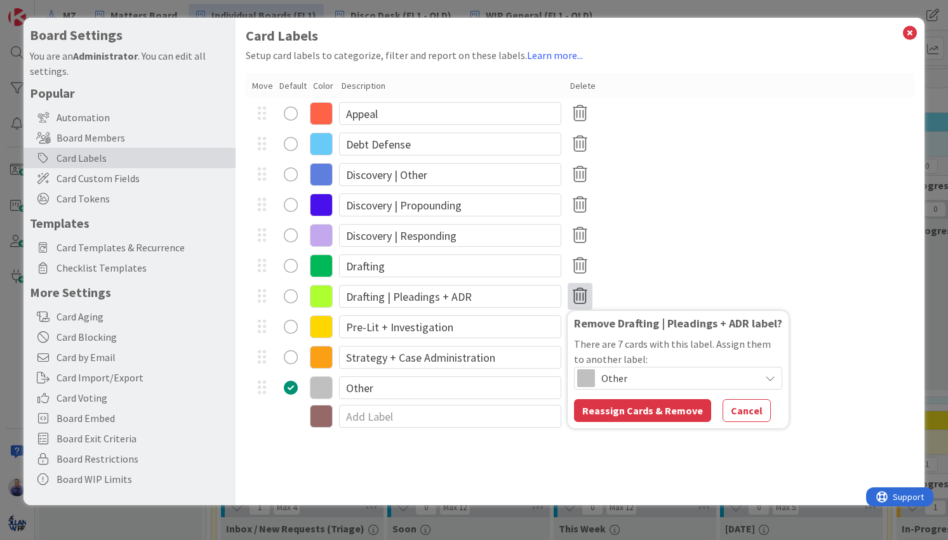
click at [623, 380] on span "Other" at bounding box center [677, 378] width 152 height 18
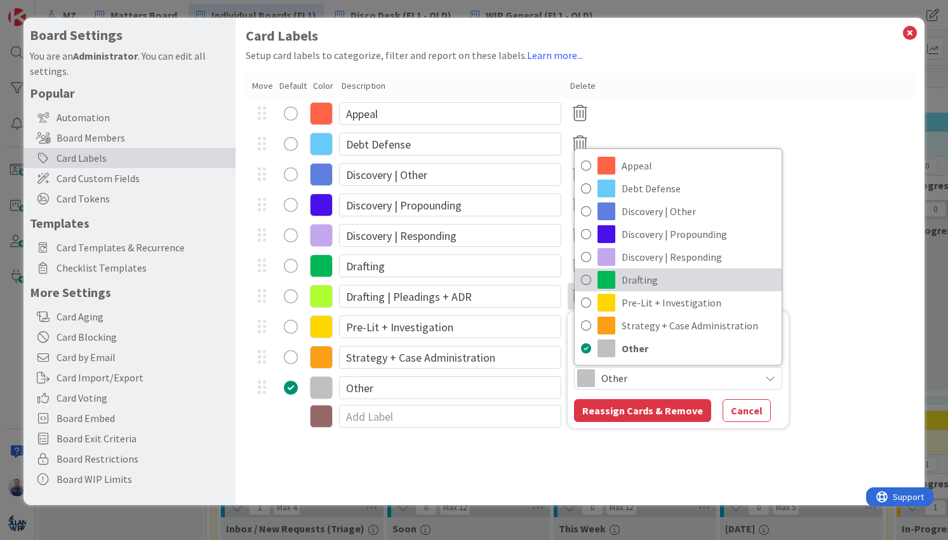
click at [624, 282] on span "Drafting" at bounding box center [698, 279] width 154 height 19
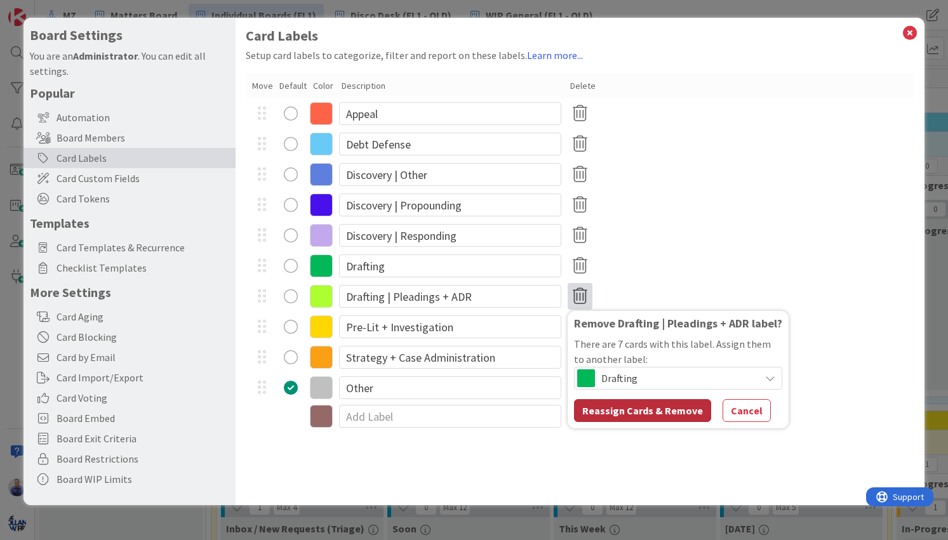
click at [638, 402] on button "Reassign Cards & Remove" at bounding box center [642, 410] width 137 height 23
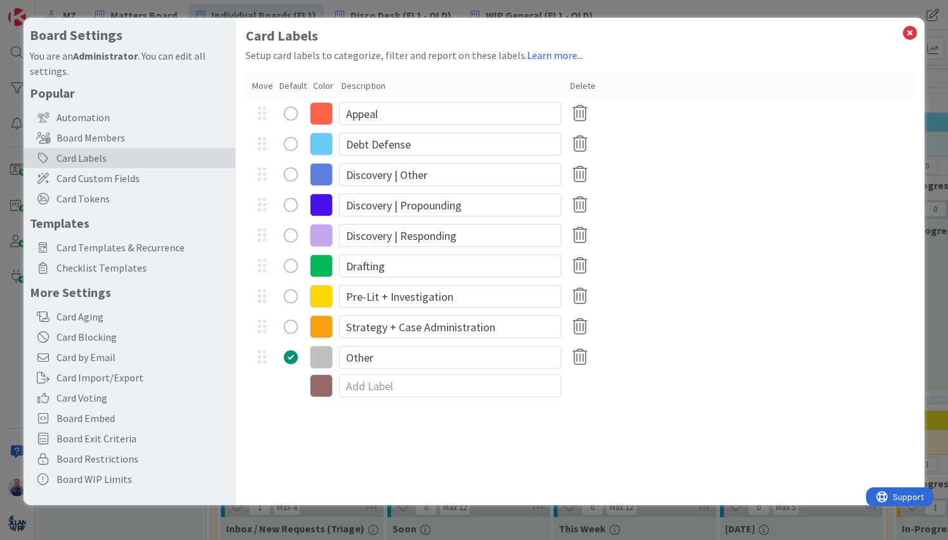
click at [756, 452] on div "Card Labels Setup card labels to categorize, filter and report on these labels.…" at bounding box center [579, 261] width 688 height 487
click at [121, 246] on span "Card Templates & Recurrence" at bounding box center [142, 247] width 173 height 15
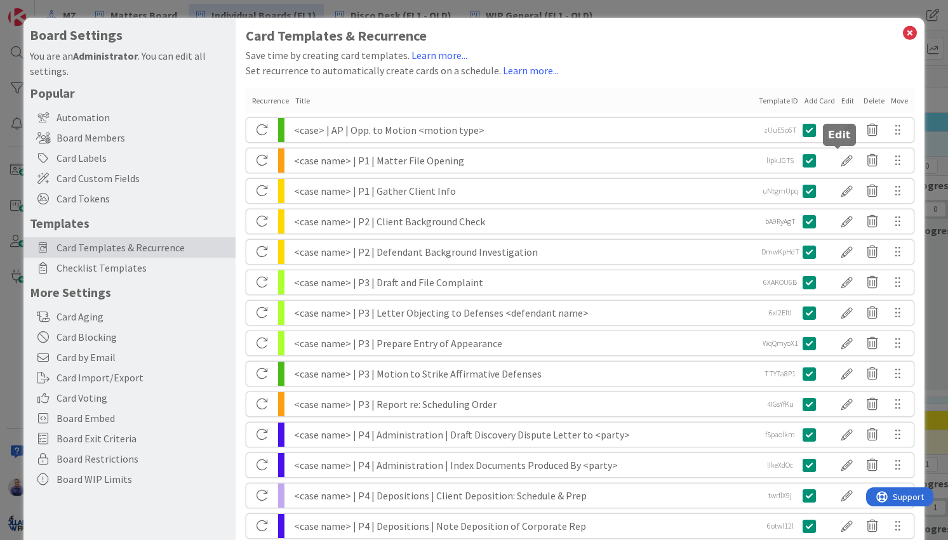
click at [834, 161] on div at bounding box center [846, 161] width 25 height 22
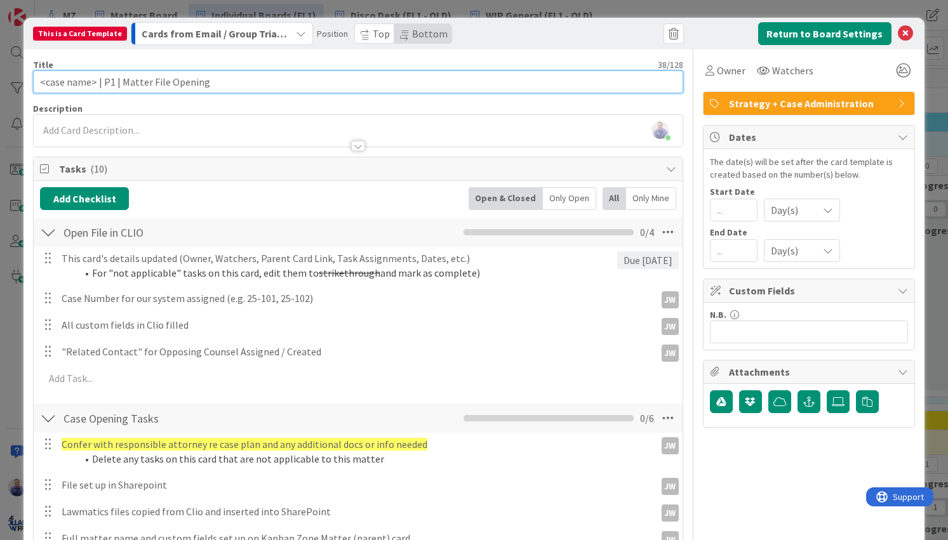
click at [79, 83] on input "<case name> | P1 | Matter File Opening" at bounding box center [357, 81] width 649 height 23
type input "<case> | P1 | Matter File Opening"
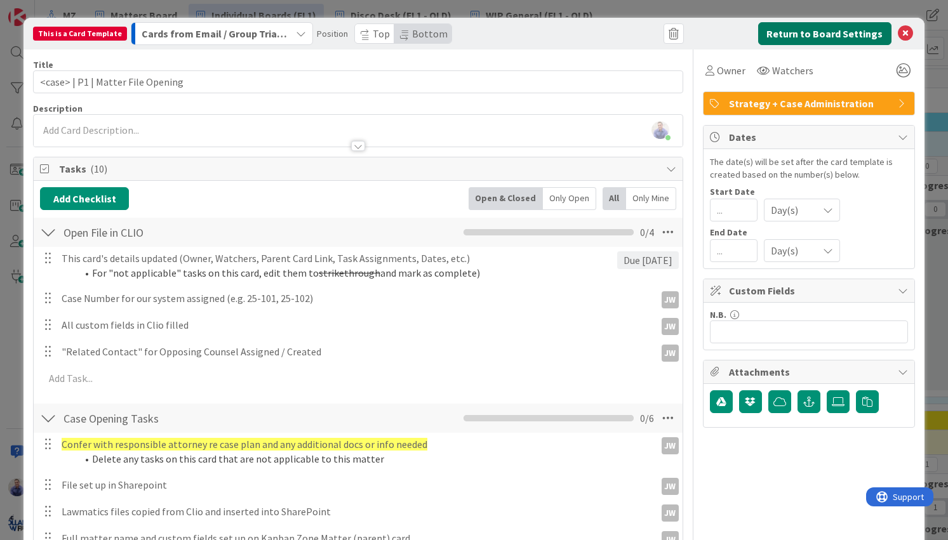
click at [779, 32] on button "Return to Board Settings" at bounding box center [824, 33] width 133 height 23
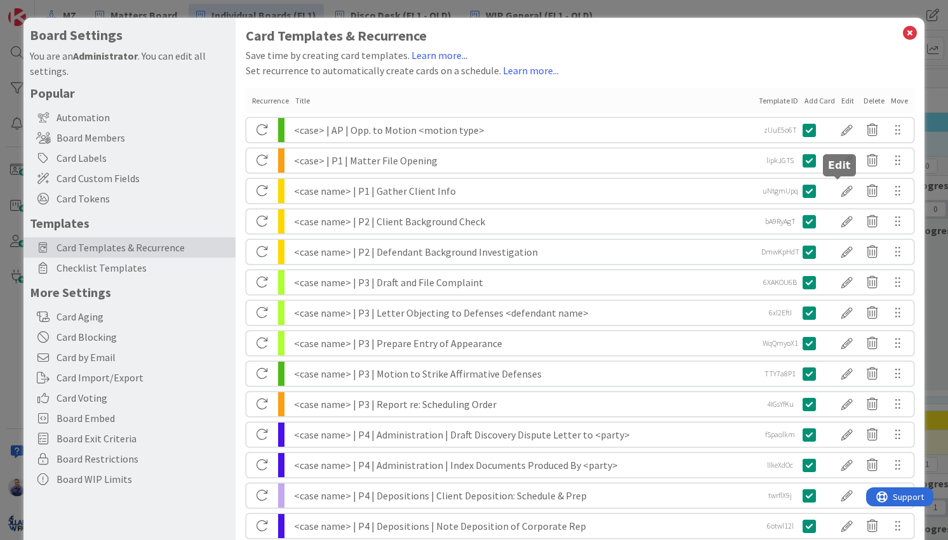
click at [834, 190] on div at bounding box center [846, 191] width 25 height 22
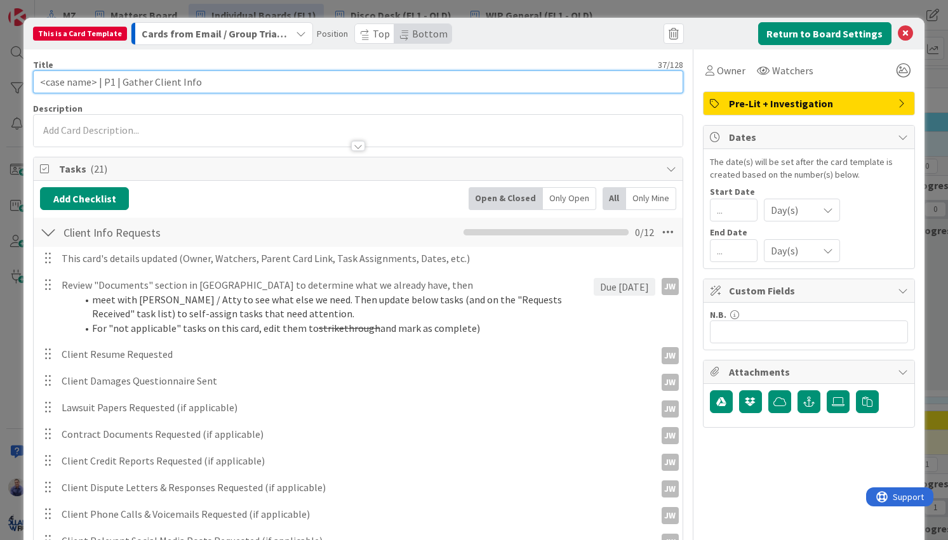
click at [76, 81] on input "<case name> | P1 | Gather Client Info" at bounding box center [357, 81] width 649 height 23
click at [77, 82] on input "<case name> | P1 | Gather Client Info" at bounding box center [357, 81] width 649 height 23
click at [121, 81] on input "<case> | P1 | Gather Client Info" at bounding box center [357, 81] width 649 height 23
type input "<case> | P1 | Gather Client Info"
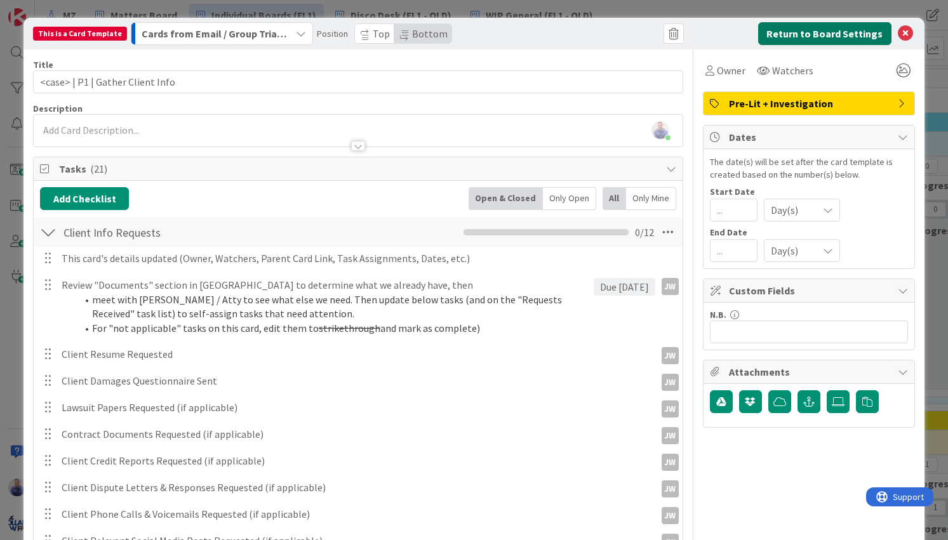
click at [789, 27] on button "Return to Board Settings" at bounding box center [824, 33] width 133 height 23
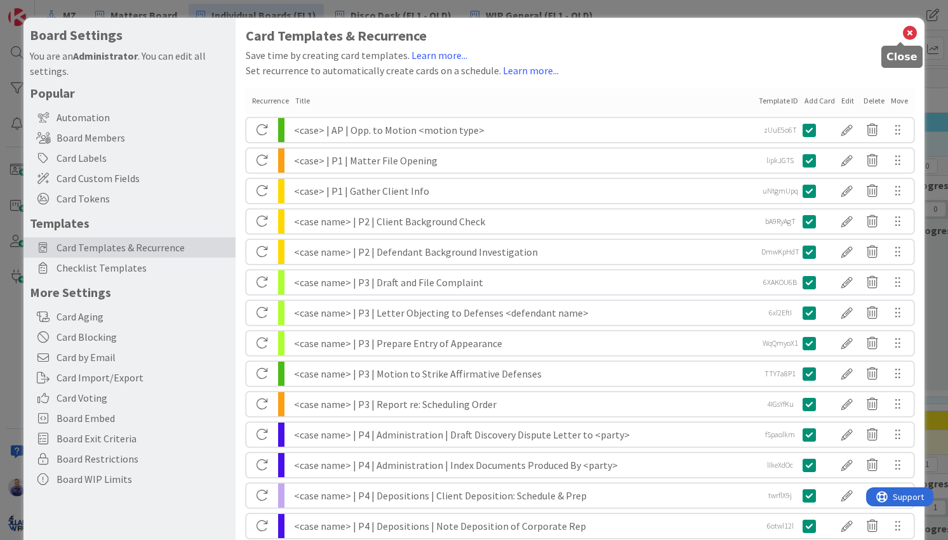
click at [901, 32] on icon at bounding box center [909, 33] width 17 height 18
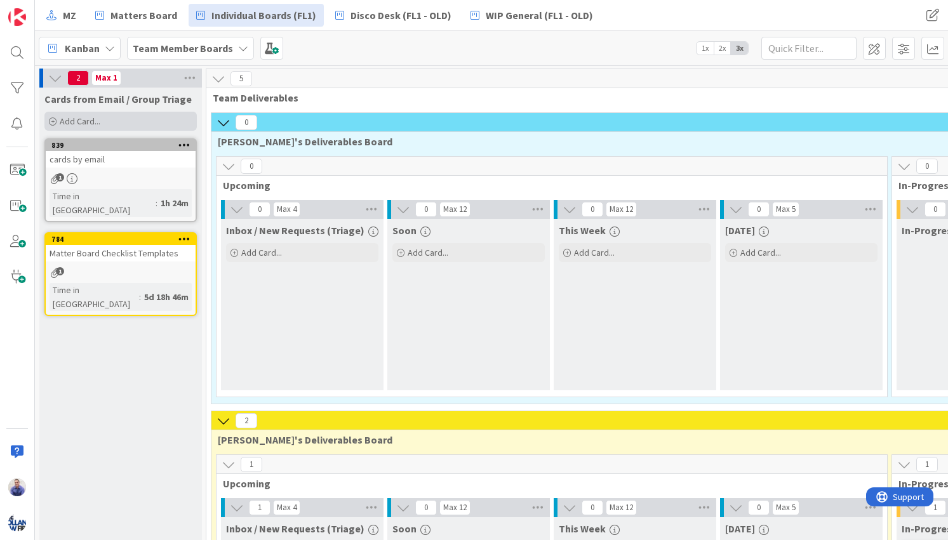
click at [155, 117] on div "Add Card..." at bounding box center [120, 121] width 152 height 19
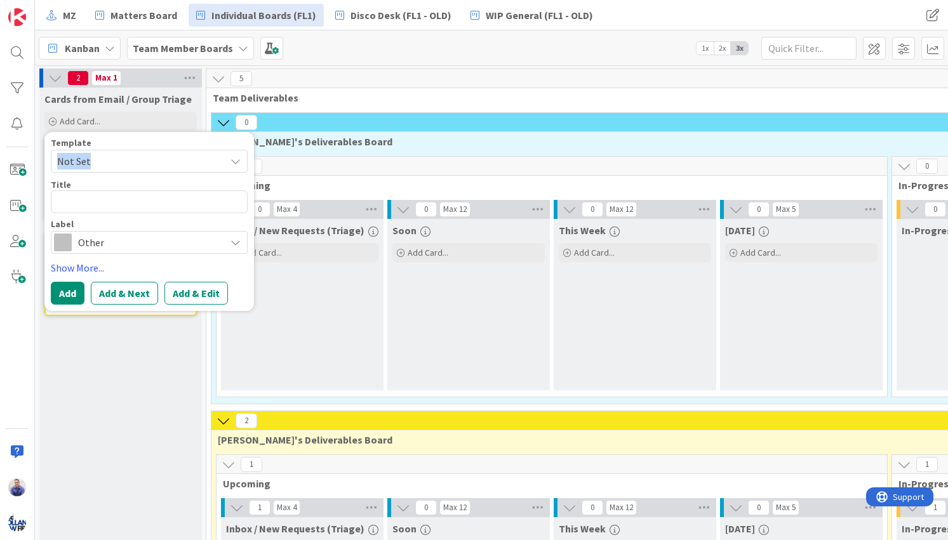
click at [190, 166] on span "Not Set" at bounding box center [136, 161] width 159 height 17
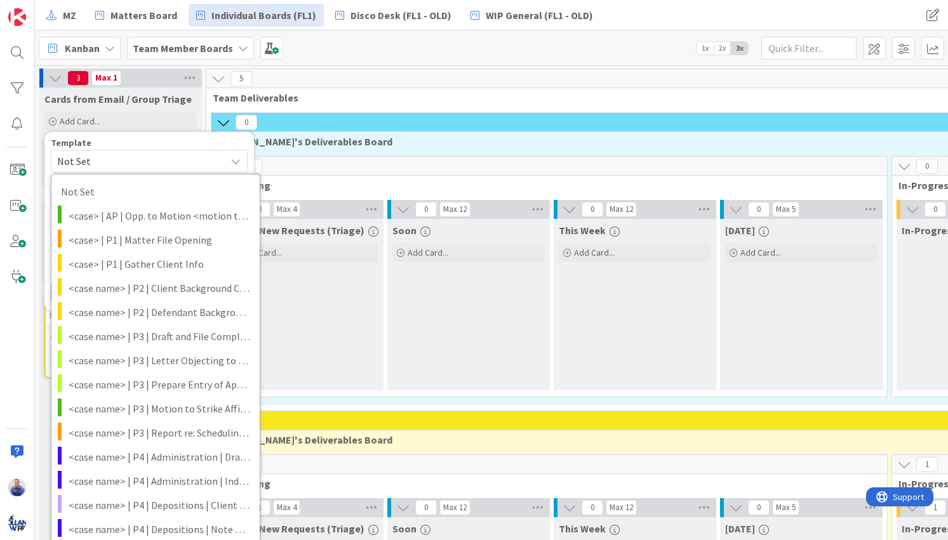
click at [371, 47] on div "Kanban Team Member Boards 1x 2x 3x" at bounding box center [491, 47] width 913 height 35
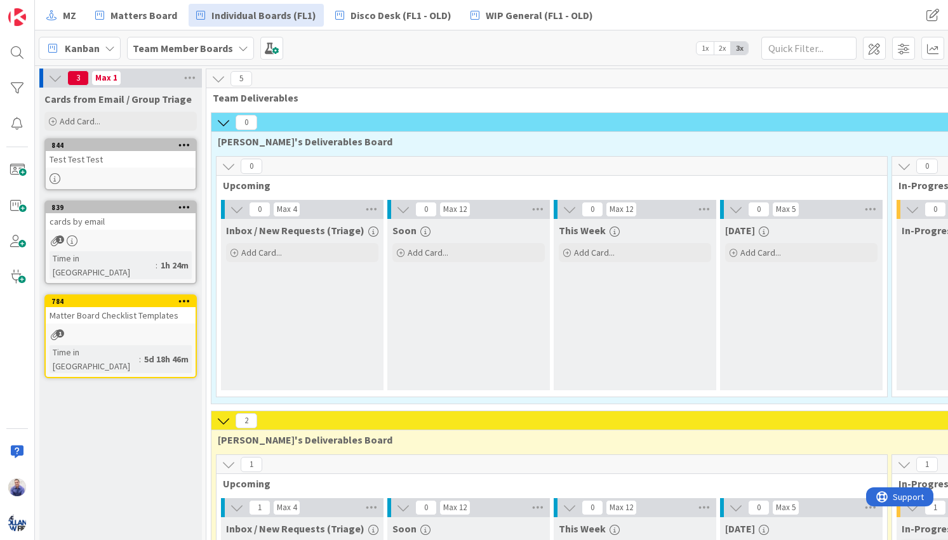
click at [112, 159] on div "Test Test Test" at bounding box center [121, 159] width 150 height 17
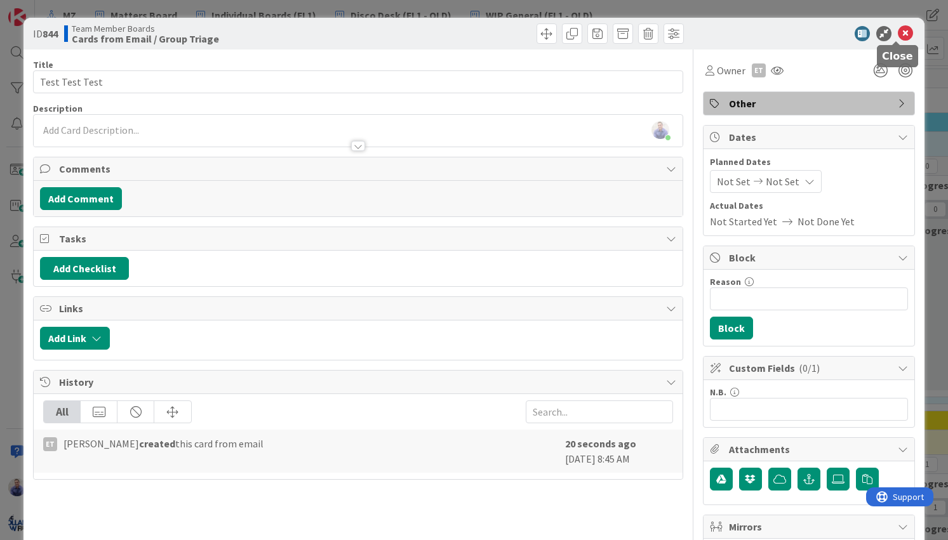
click at [899, 32] on icon at bounding box center [904, 33] width 15 height 15
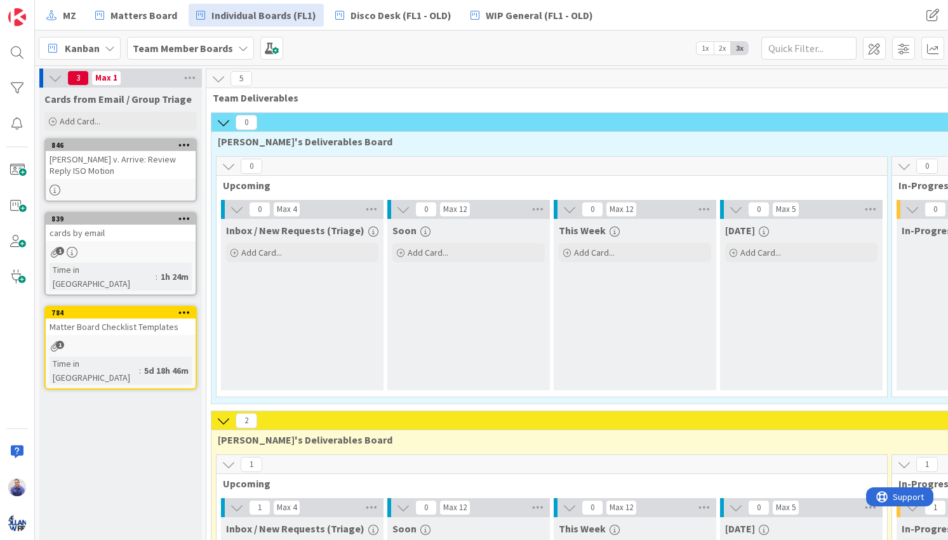
click at [139, 162] on div "[PERSON_NAME] v. Arrive: Review Reply ISO Motion" at bounding box center [121, 165] width 150 height 28
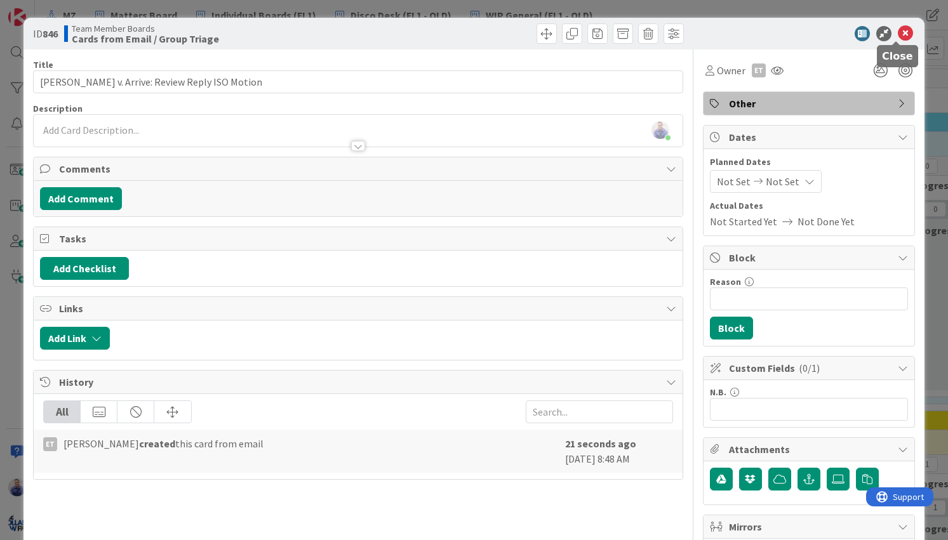
click at [897, 33] on icon at bounding box center [904, 33] width 15 height 15
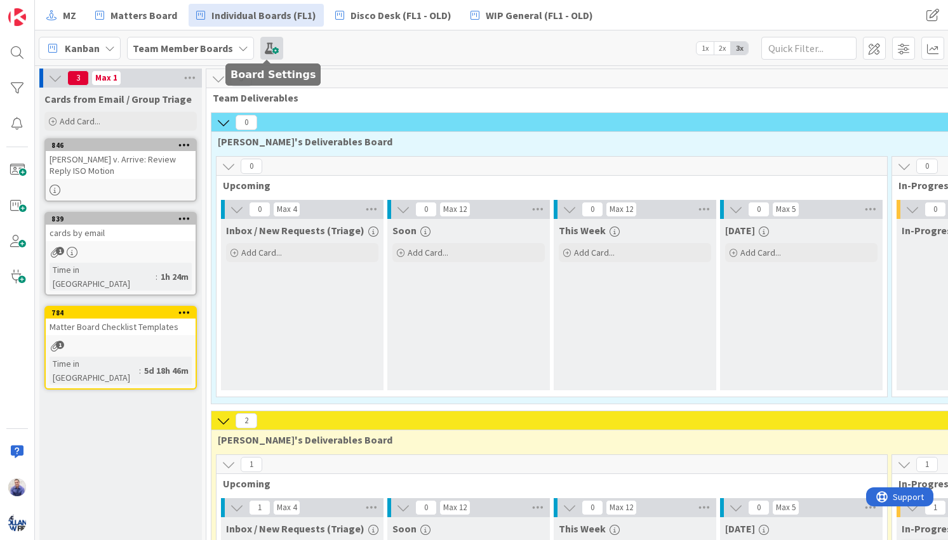
click at [275, 49] on span at bounding box center [271, 48] width 23 height 23
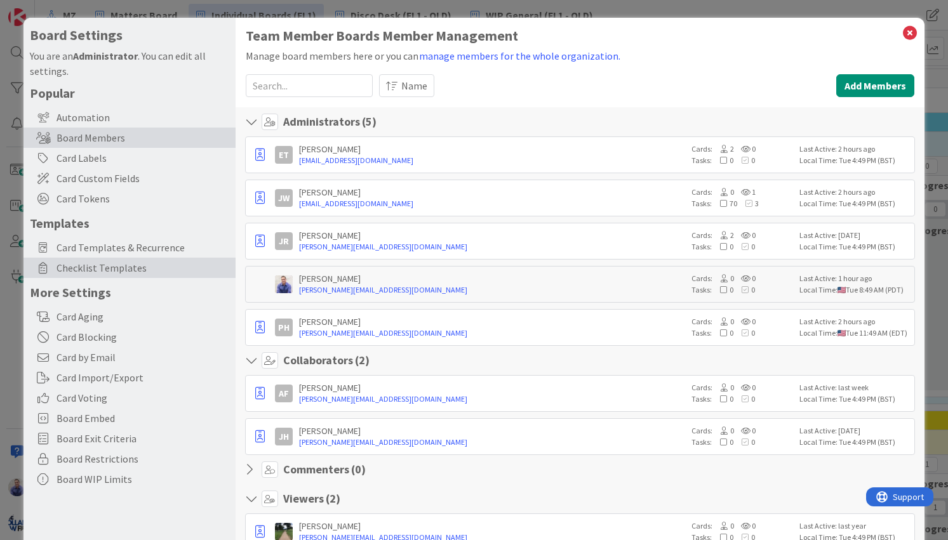
click at [108, 269] on span "Checklist Templates" at bounding box center [142, 267] width 173 height 15
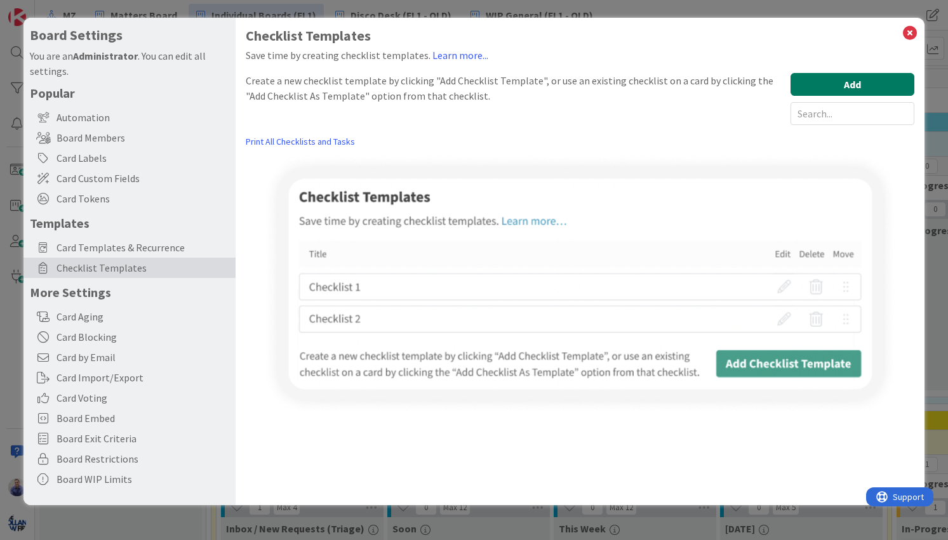
click at [852, 80] on button "Add" at bounding box center [852, 84] width 124 height 23
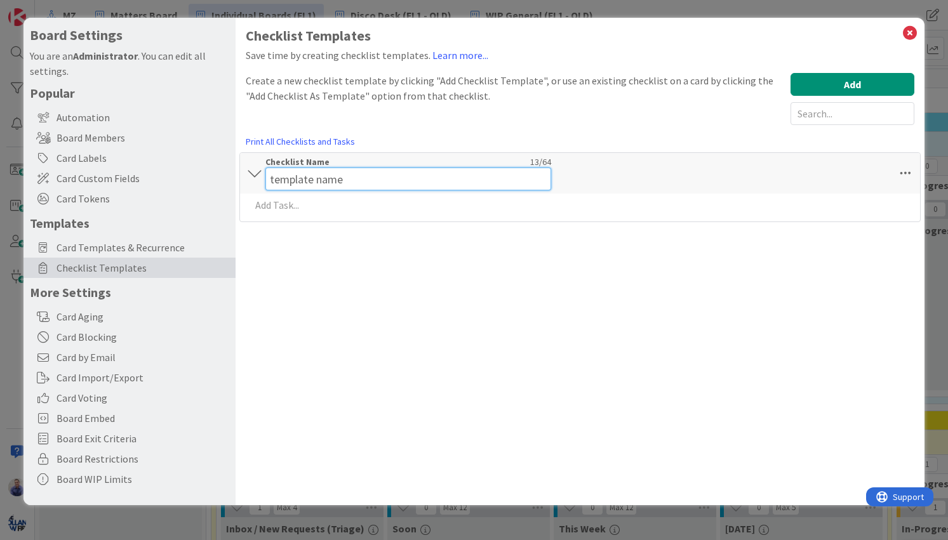
click at [450, 168] on input "template name" at bounding box center [408, 179] width 286 height 23
click at [413, 178] on input "template name" at bounding box center [408, 179] width 286 height 23
type input "C"
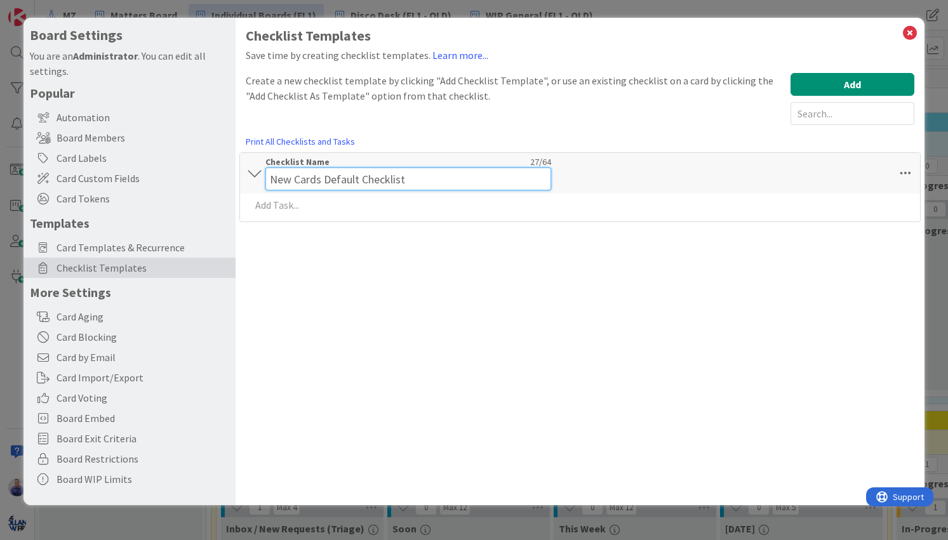
type input "New Cards Default Checklist"
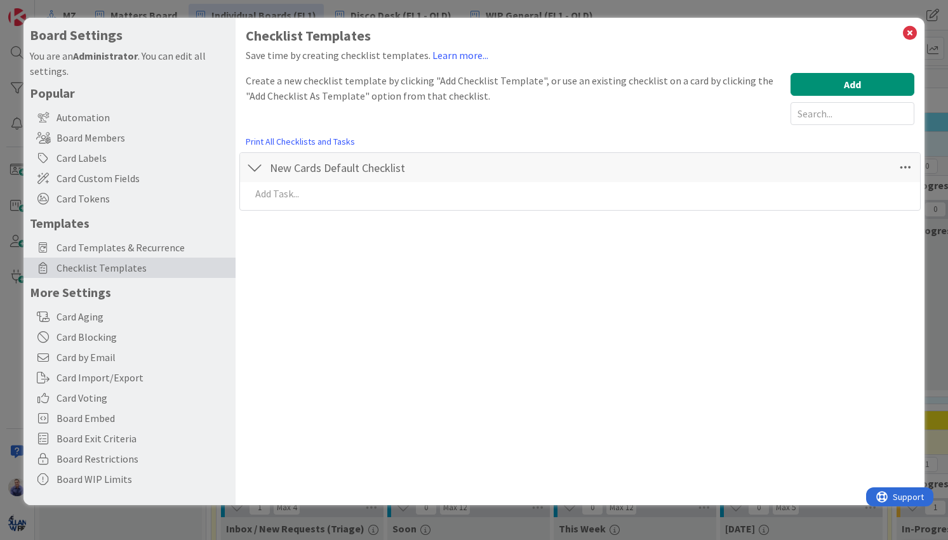
drag, startPoint x: 366, startPoint y: 274, endPoint x: 331, endPoint y: 241, distance: 48.1
click at [363, 268] on div "Checklist Templates Save time by creating checklist templates. Learn more... Cr…" at bounding box center [579, 261] width 688 height 487
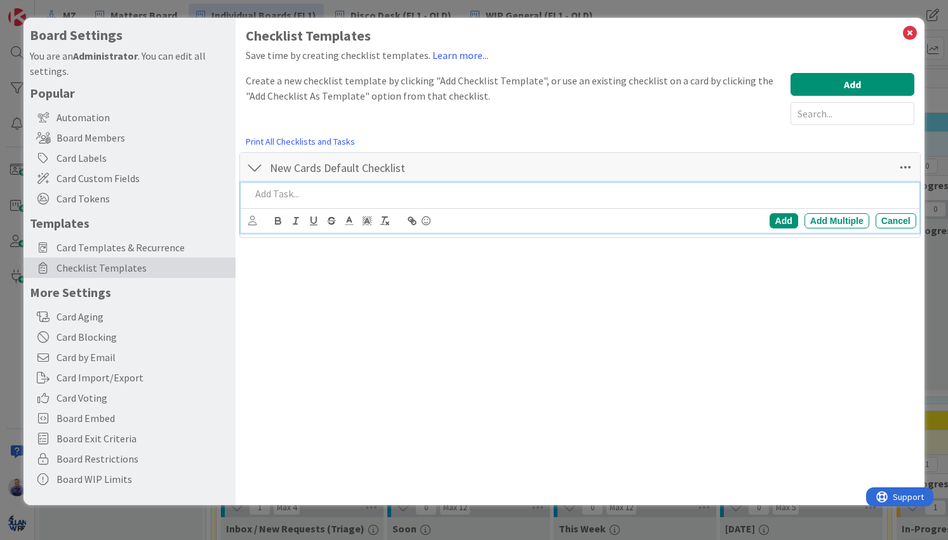
click at [403, 193] on p at bounding box center [580, 194] width 659 height 15
click at [779, 220] on div "Add" at bounding box center [783, 220] width 29 height 15
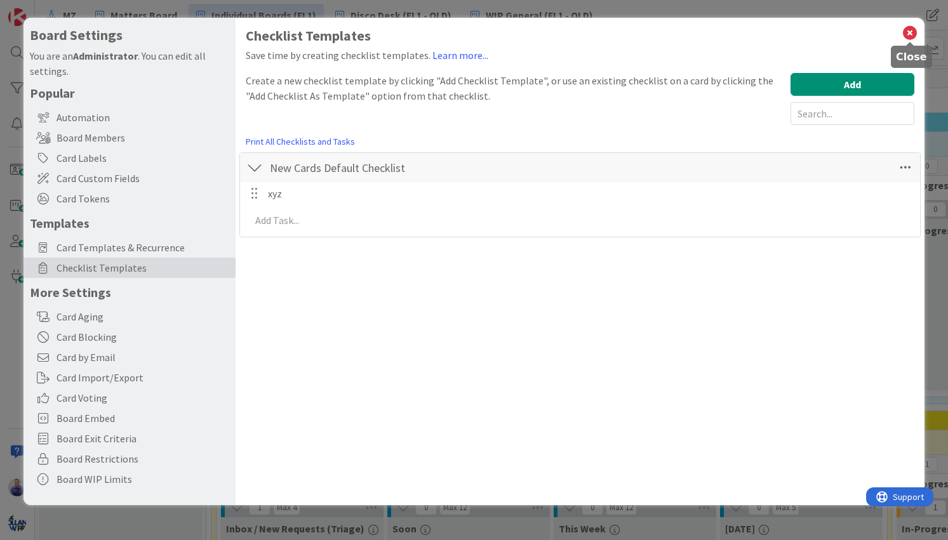
click at [909, 31] on icon at bounding box center [909, 33] width 17 height 18
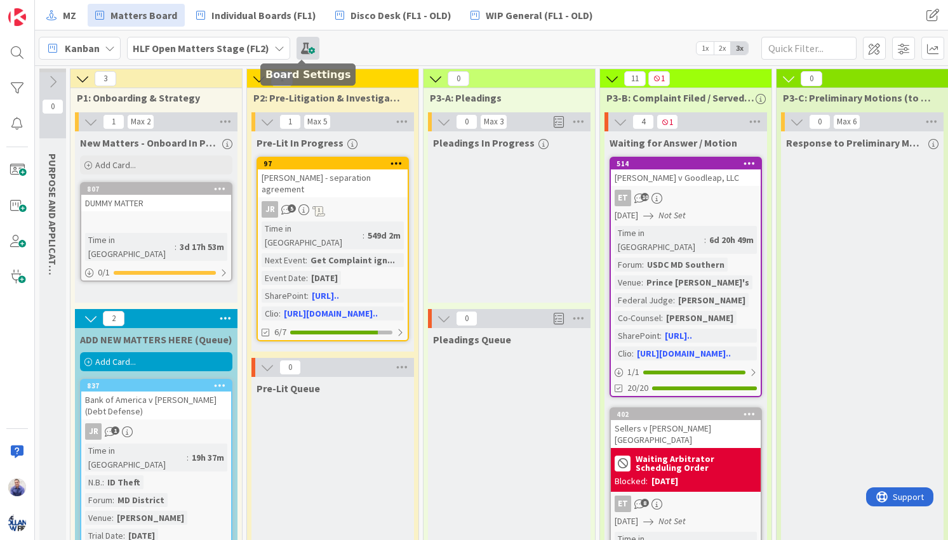
click at [296, 48] on span at bounding box center [307, 48] width 23 height 23
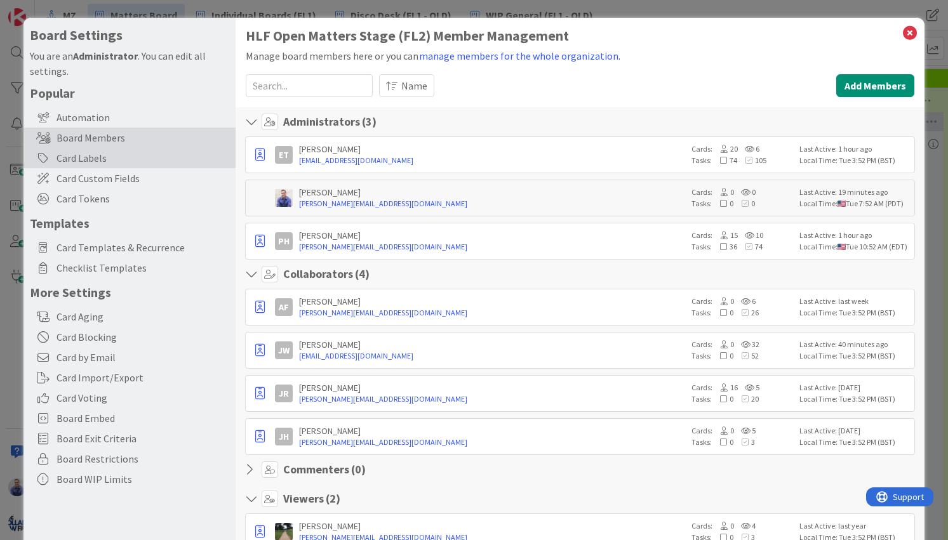
click at [94, 152] on div "Card Labels" at bounding box center [129, 158] width 212 height 20
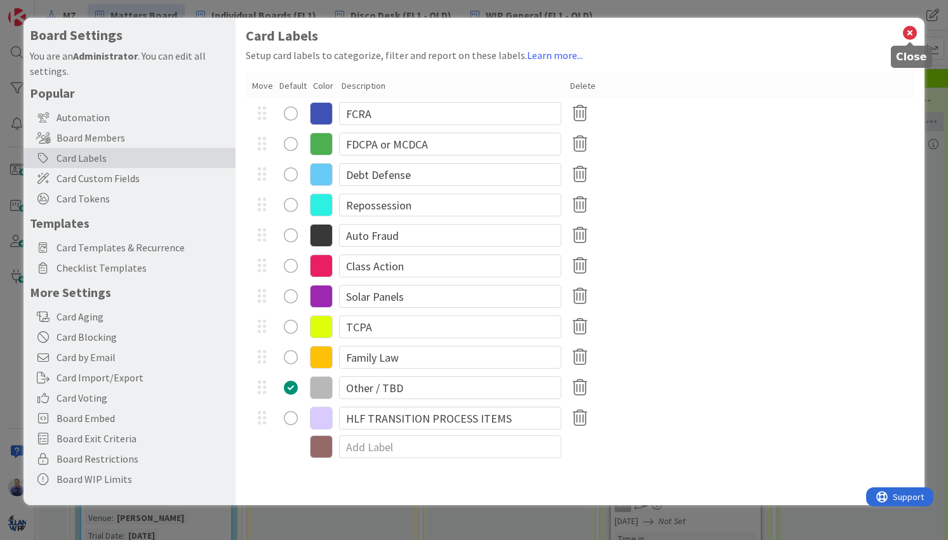
click at [906, 30] on icon at bounding box center [909, 33] width 17 height 18
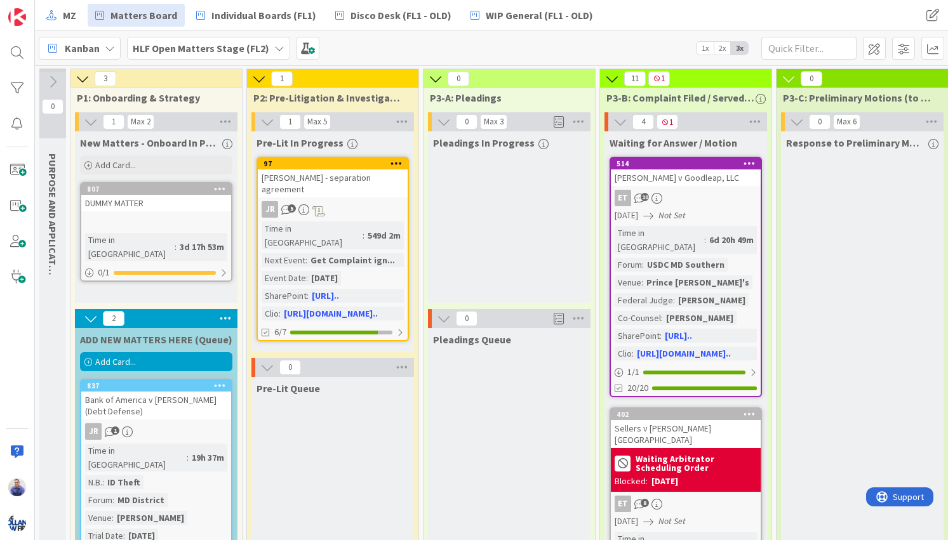
click at [180, 213] on link "807 DUMMY MATTER Time in Column : 3d 17h 53m 0 / 1" at bounding box center [156, 232] width 152 height 100
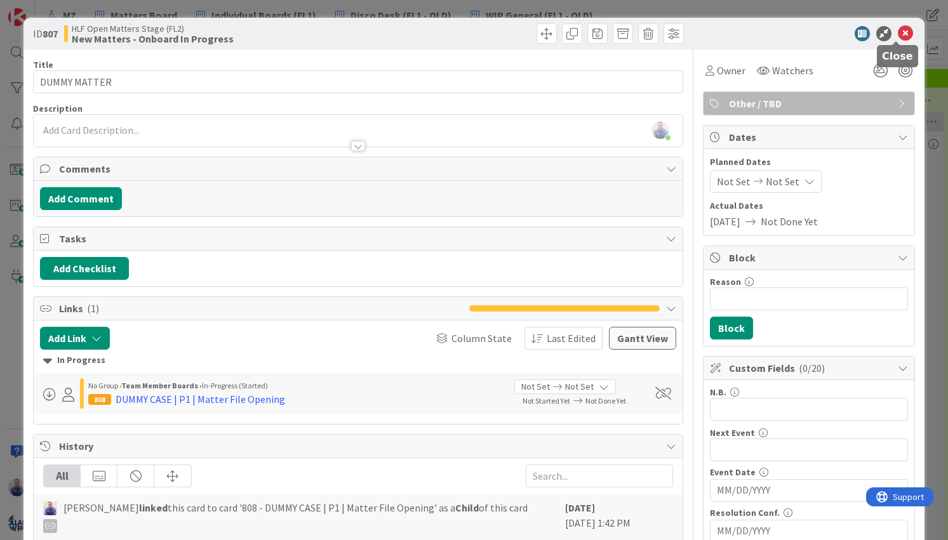
click at [897, 37] on icon at bounding box center [904, 33] width 15 height 15
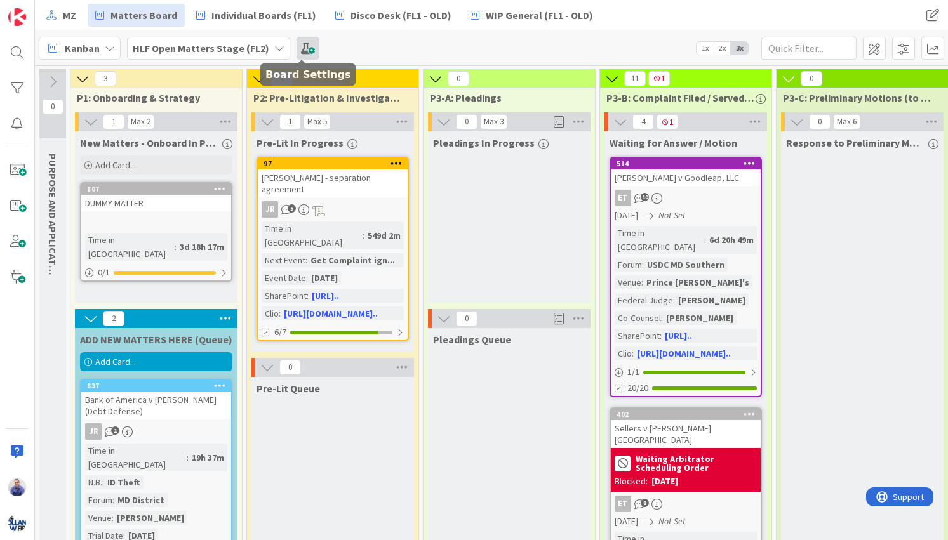
click at [309, 51] on span at bounding box center [307, 48] width 23 height 23
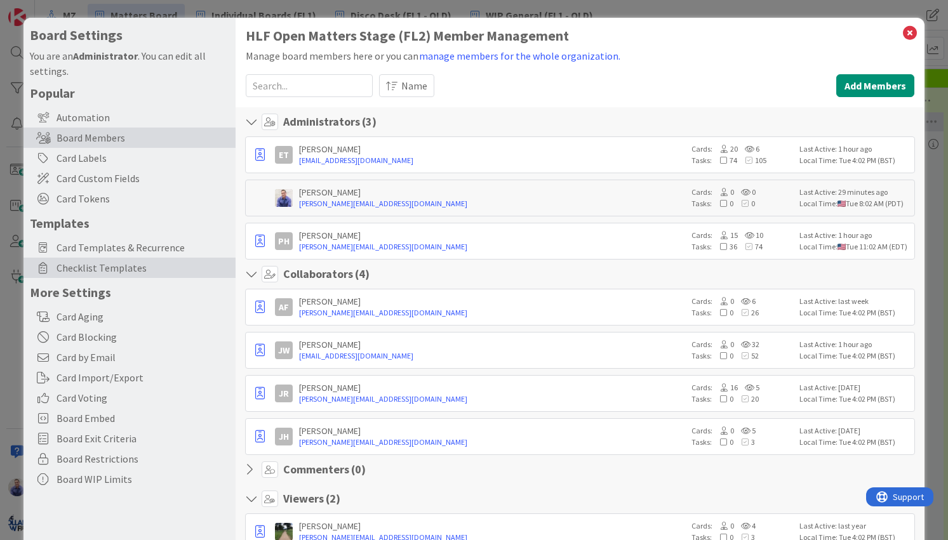
click at [68, 265] on span "Checklist Templates" at bounding box center [142, 267] width 173 height 15
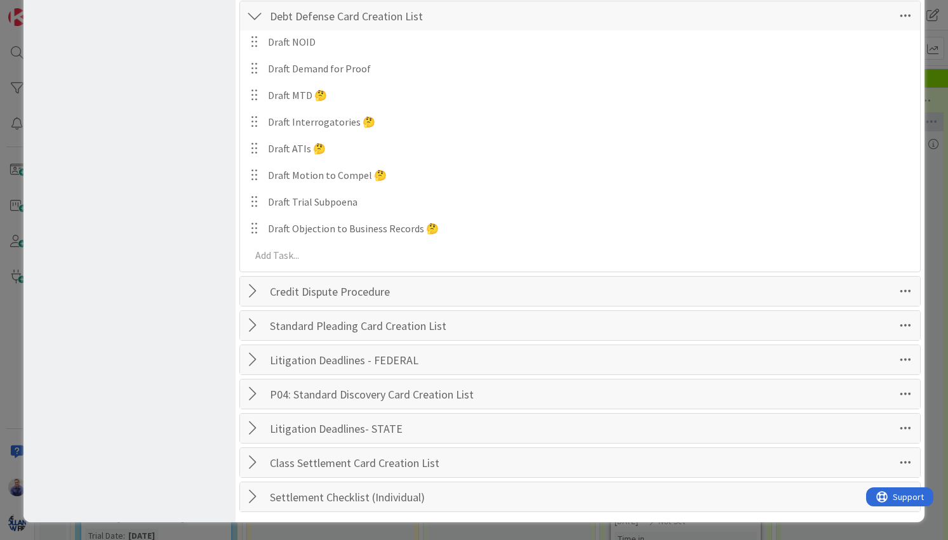
scroll to position [345, 0]
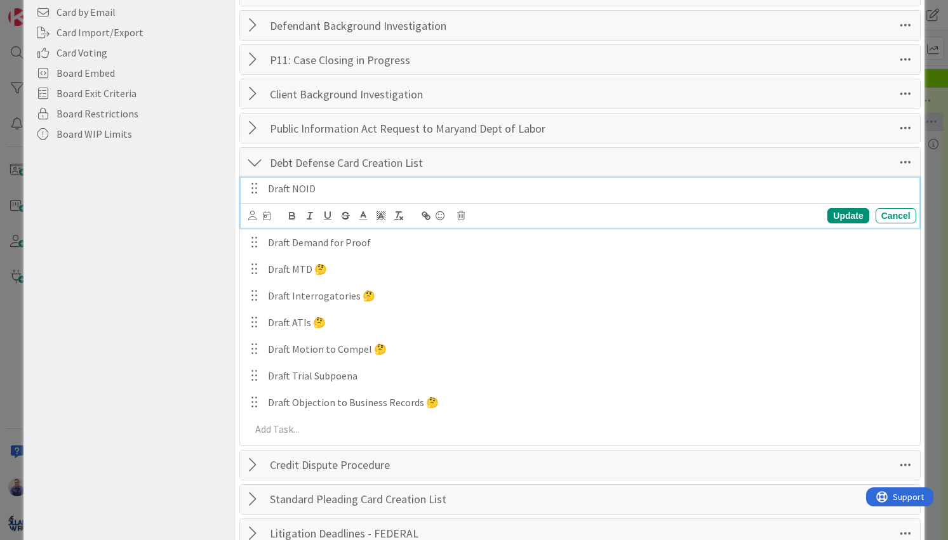
drag, startPoint x: 314, startPoint y: 188, endPoint x: 326, endPoint y: 188, distance: 12.7
click at [315, 188] on p "Draft NOID" at bounding box center [589, 189] width 643 height 15
click at [899, 213] on div "Cancel" at bounding box center [895, 215] width 41 height 15
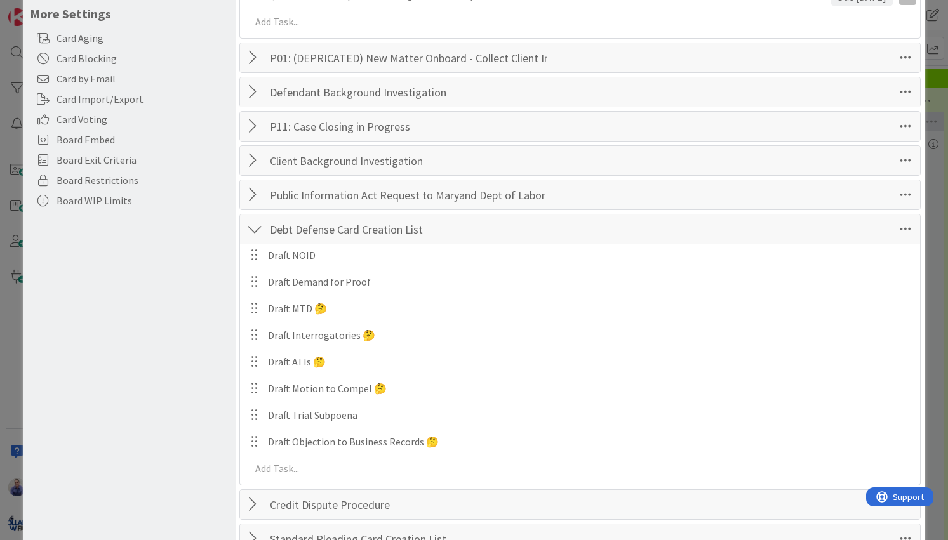
scroll to position [0, 0]
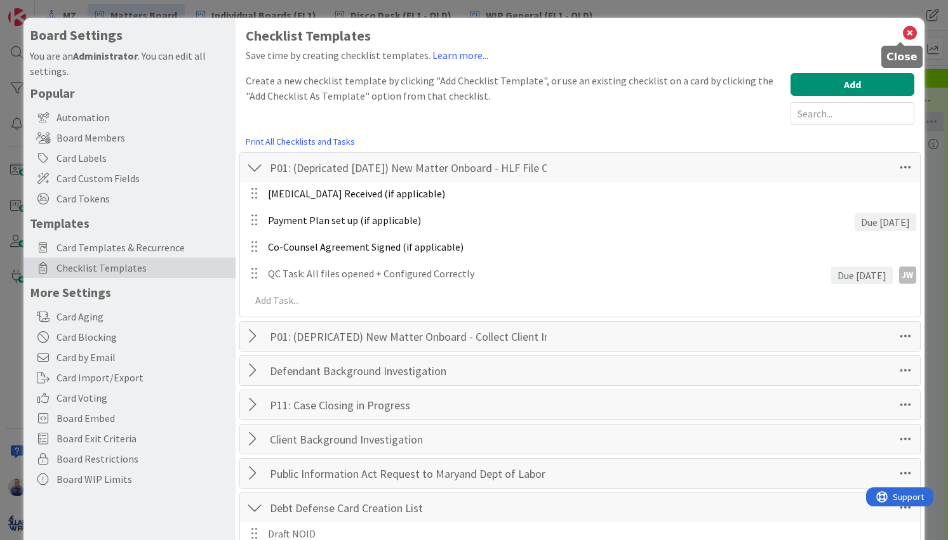
click at [901, 31] on icon at bounding box center [909, 33] width 17 height 18
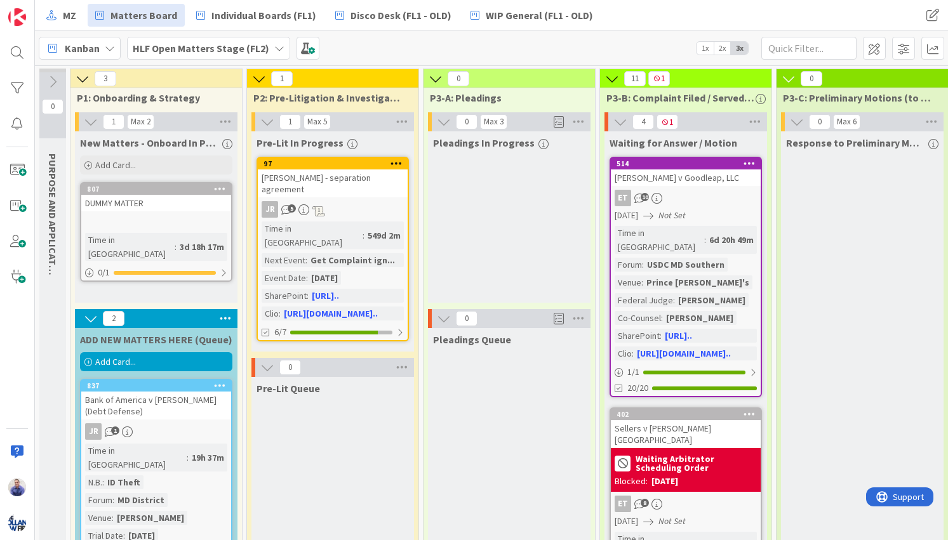
click at [141, 208] on div "DUMMY MATTER" at bounding box center [156, 203] width 150 height 17
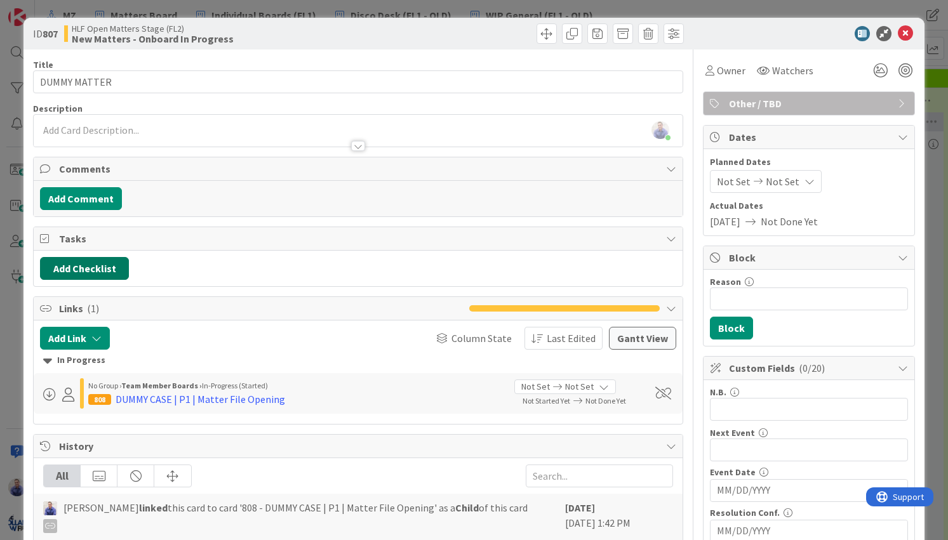
click at [89, 265] on button "Add Checklist" at bounding box center [84, 268] width 89 height 23
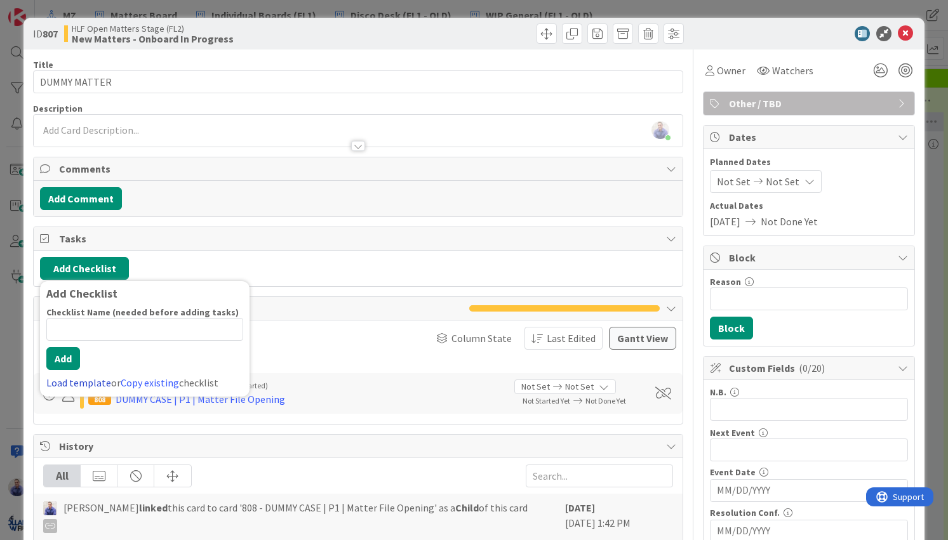
click at [99, 380] on link "Load template" at bounding box center [78, 382] width 65 height 13
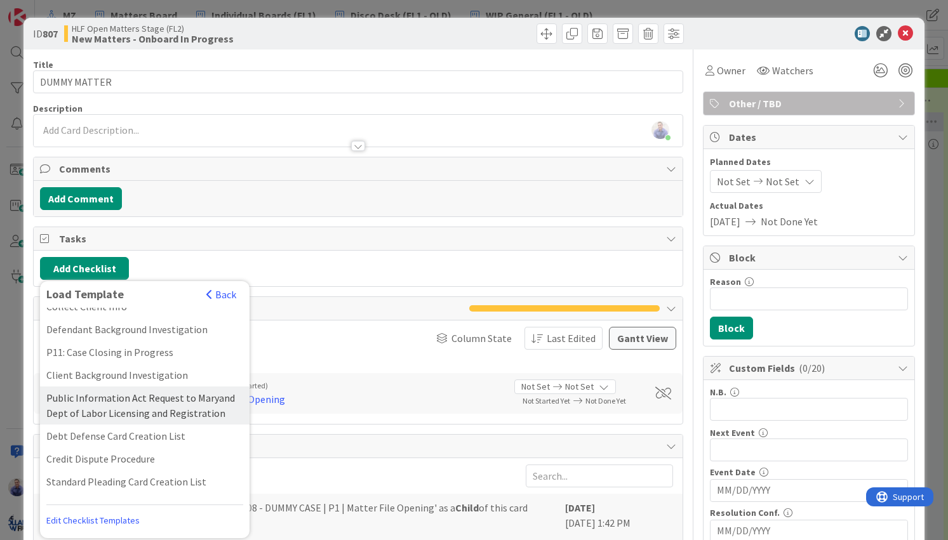
scroll to position [67, 0]
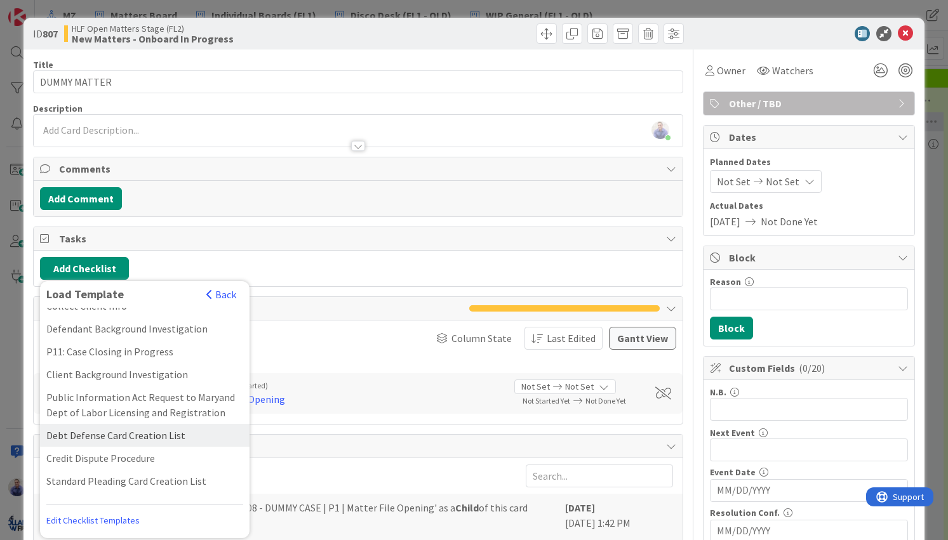
click at [154, 432] on div "Debt Defense Card Creation List" at bounding box center [144, 435] width 209 height 23
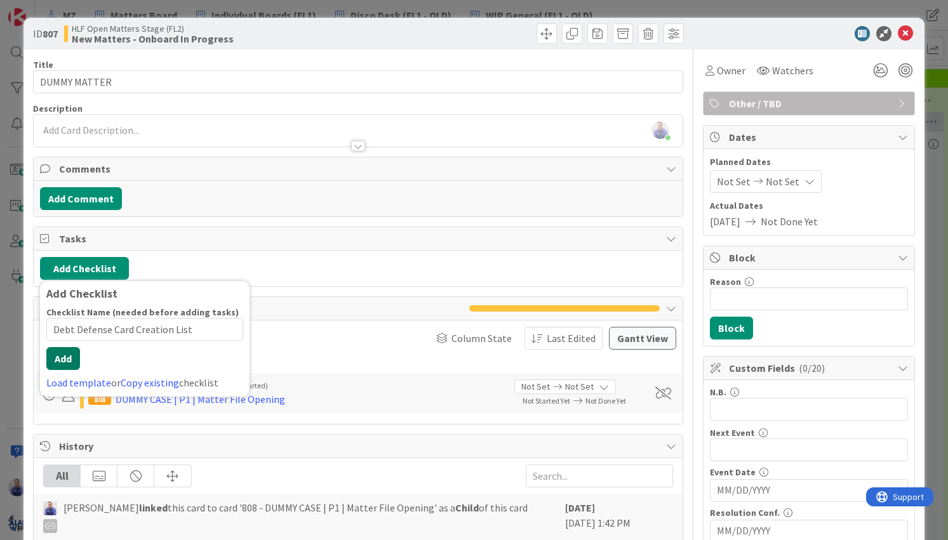
drag, startPoint x: 65, startPoint y: 374, endPoint x: 121, endPoint y: 362, distance: 56.7
click at [66, 374] on div "Checklist Name (needed before adding tasks) 31 / 64 Debt Defense Card Creation …" at bounding box center [144, 349] width 197 height 84
click at [75, 359] on button "Add" at bounding box center [63, 358] width 34 height 23
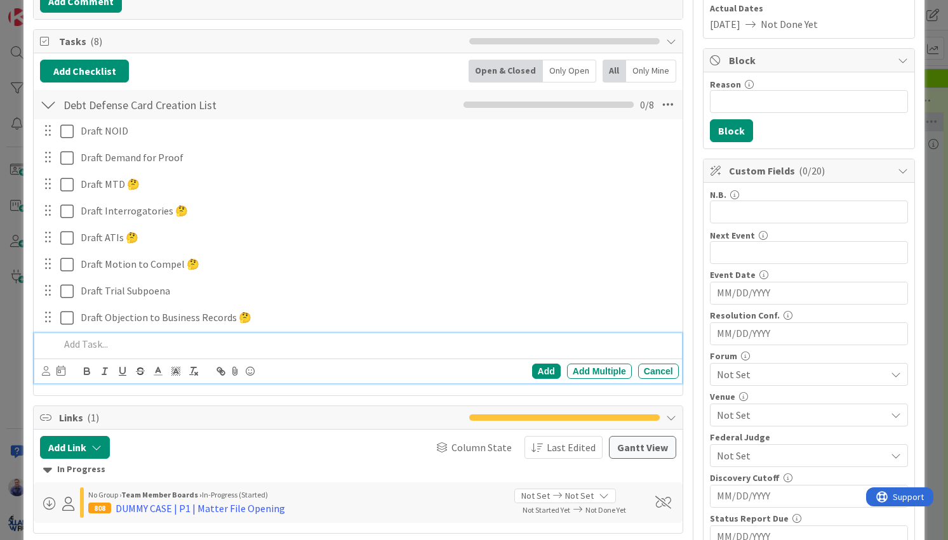
scroll to position [125, 0]
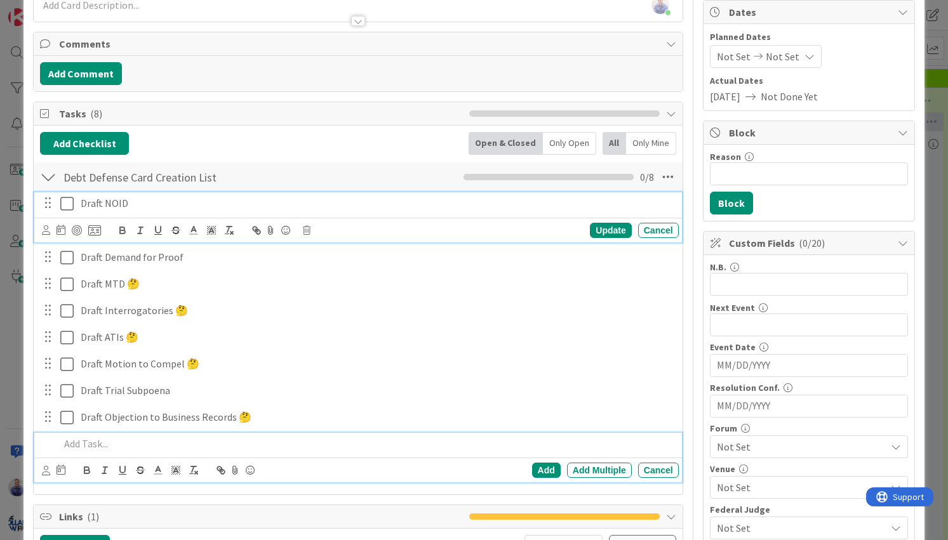
click at [131, 202] on p "Draft NOID" at bounding box center [377, 203] width 593 height 15
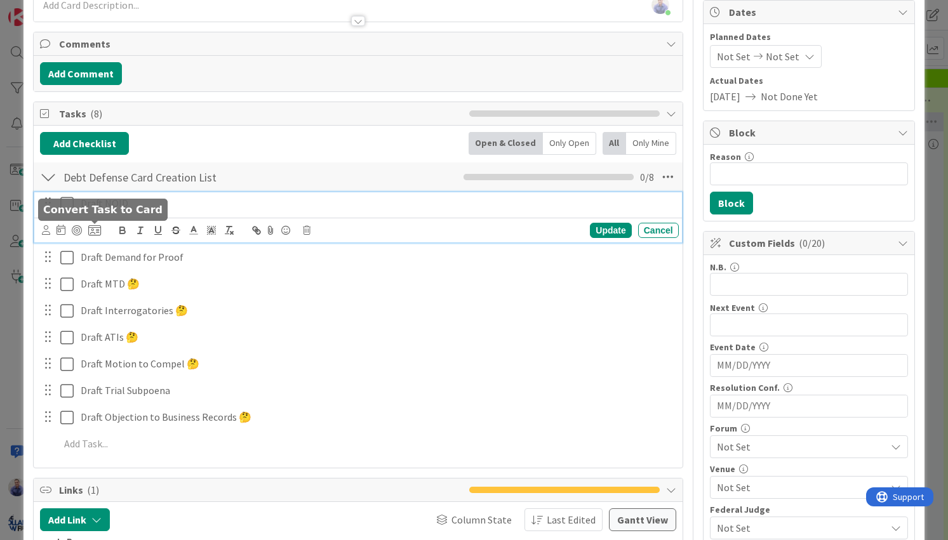
click at [94, 227] on icon at bounding box center [94, 230] width 13 height 11
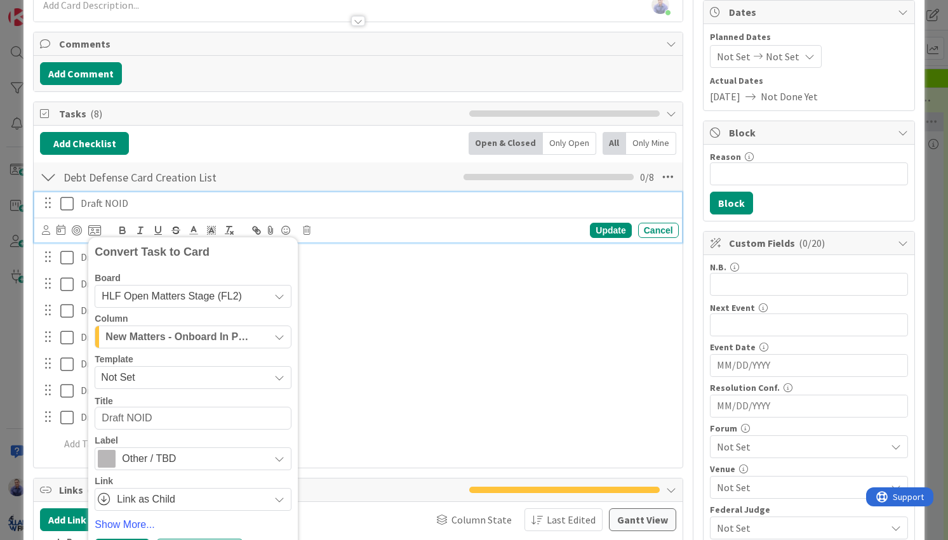
click at [221, 294] on span "HLF Open Matters Stage (FL2)" at bounding box center [172, 296] width 140 height 11
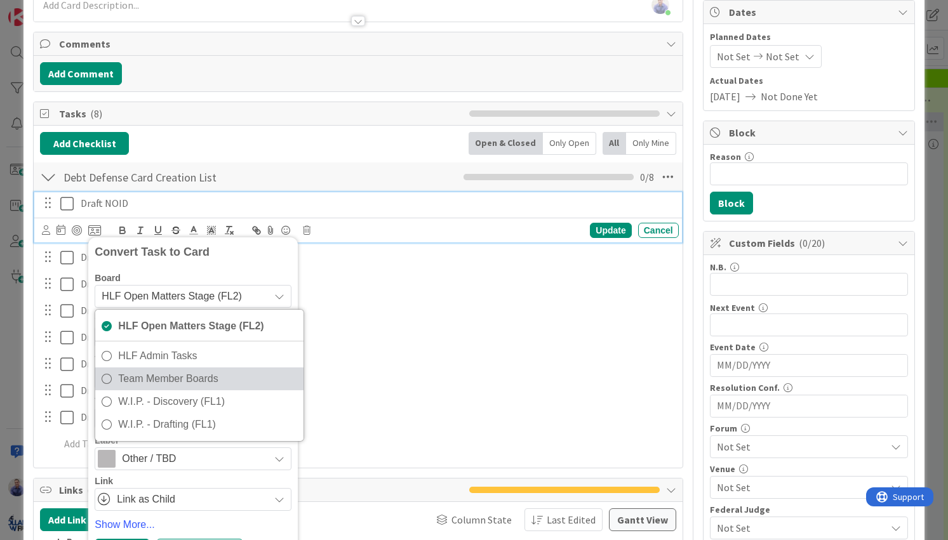
click at [201, 374] on span "Team Member Boards" at bounding box center [207, 378] width 179 height 19
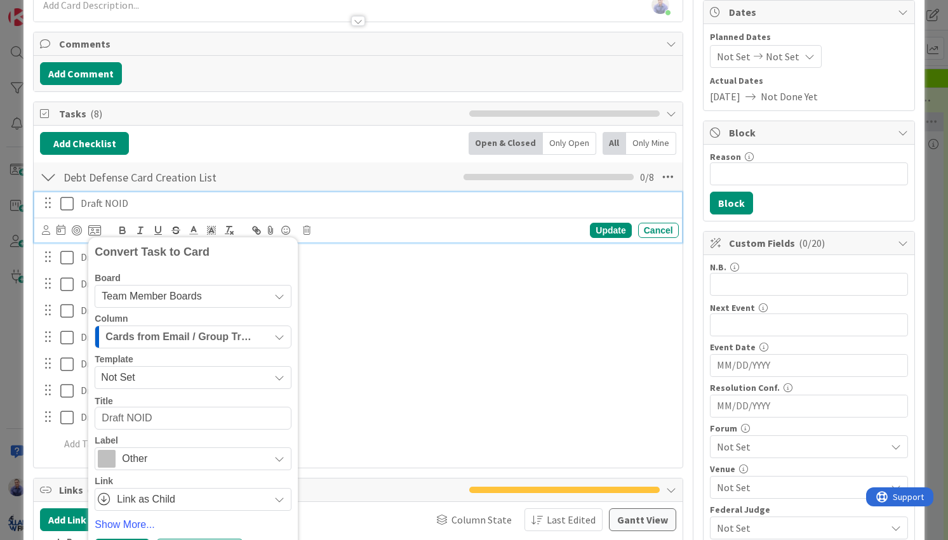
click at [274, 376] on icon at bounding box center [279, 378] width 10 height 10
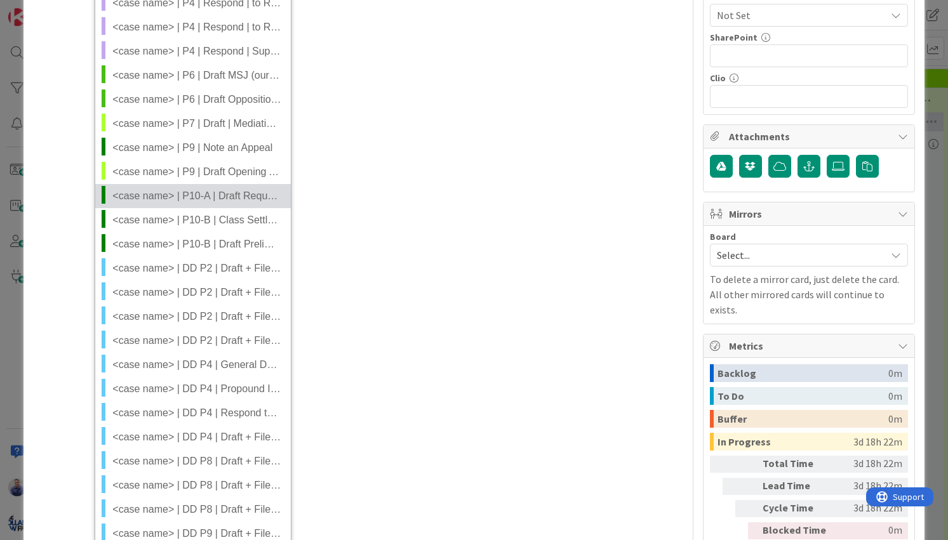
scroll to position [1071, 0]
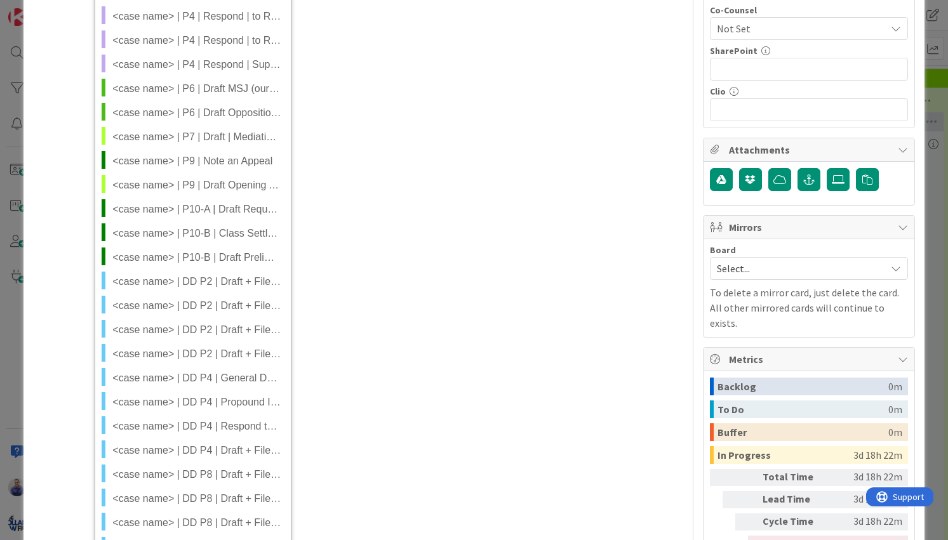
click at [226, 279] on span "<case name> | DD P2 | Draft + File NOID" at bounding box center [196, 282] width 169 height 17
type textarea "x"
type textarea "<case name> | DD P2 | Draft + File NOID"
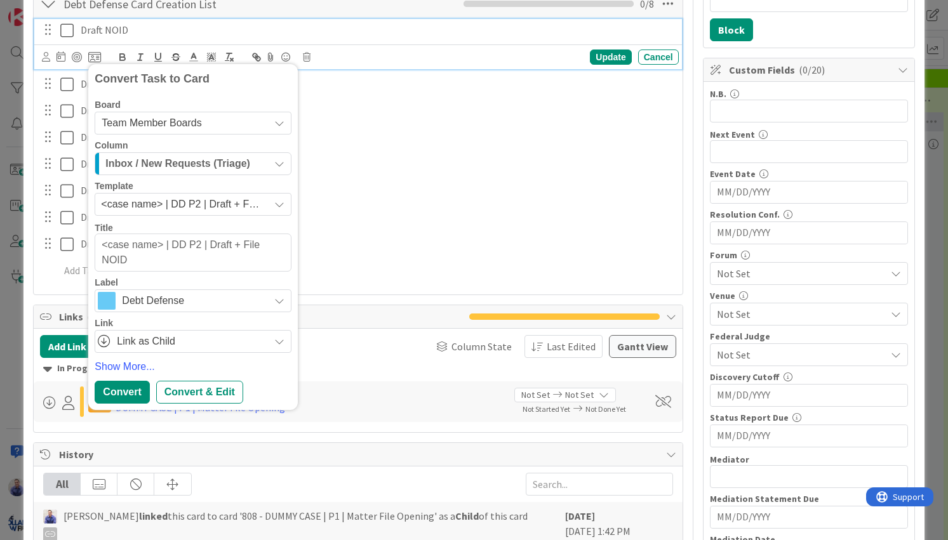
scroll to position [125, 0]
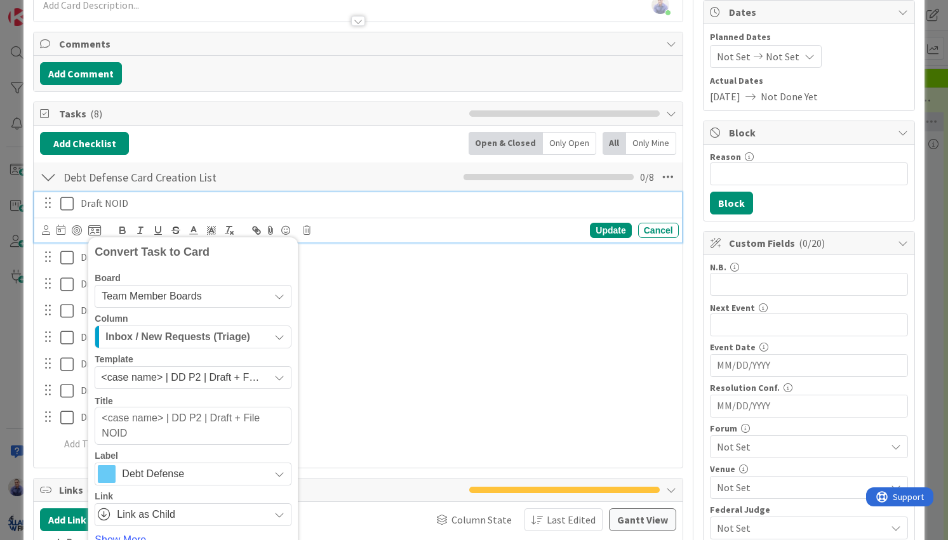
click at [279, 378] on icon at bounding box center [279, 378] width 10 height 10
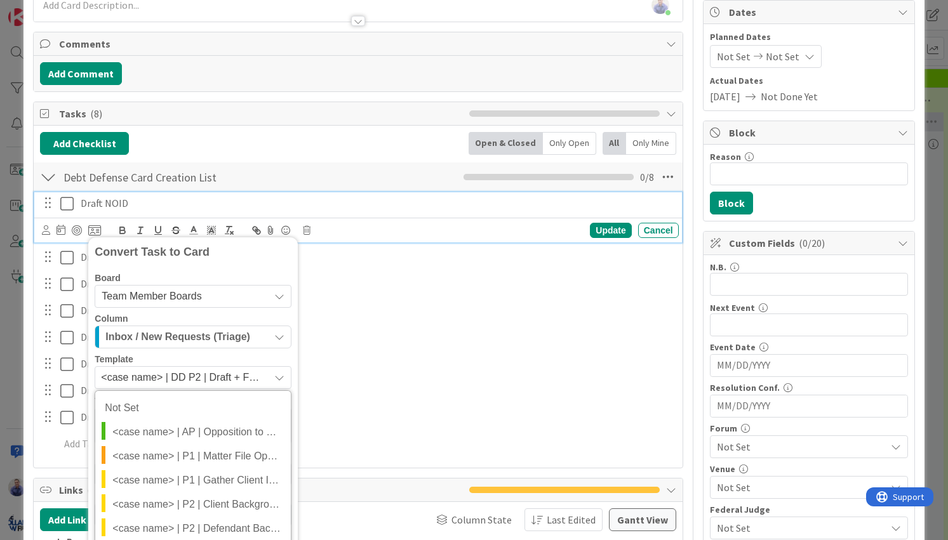
click at [278, 379] on icon at bounding box center [279, 378] width 10 height 10
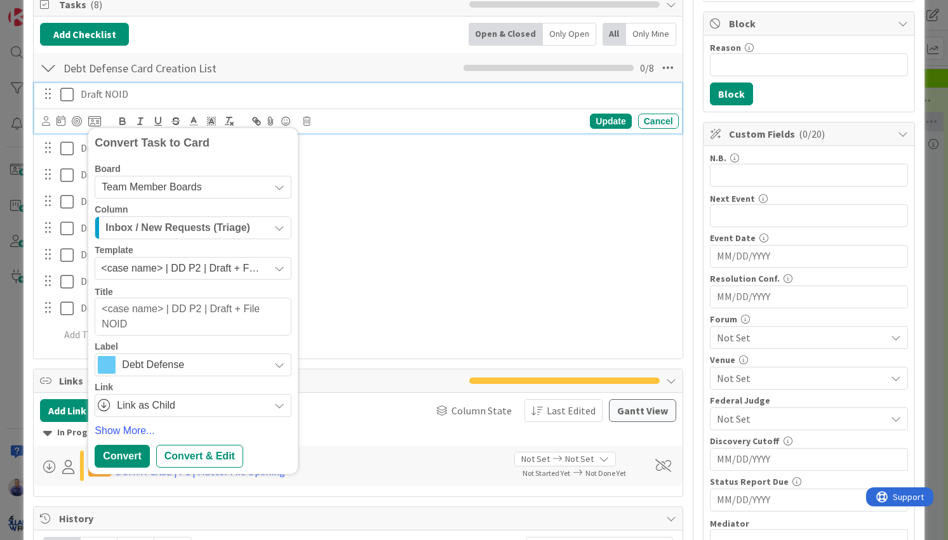
scroll to position [245, 0]
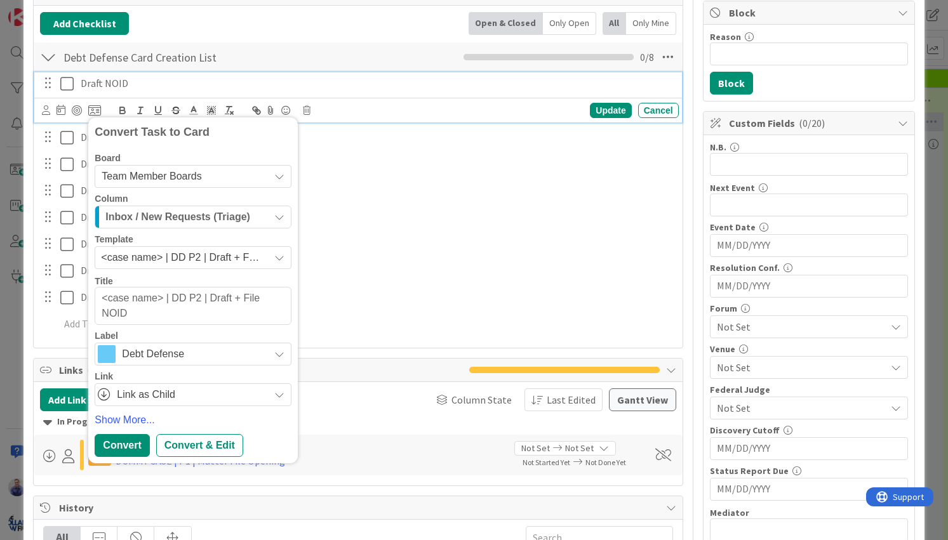
drag, startPoint x: 164, startPoint y: 300, endPoint x: 84, endPoint y: 289, distance: 80.6
click at [95, 291] on textarea "<case name> | DD P2 | Draft + File NOID" at bounding box center [193, 306] width 197 height 38
type textarea "x"
type textarea "D | DD P2 | Draft + File NOID"
type textarea "x"
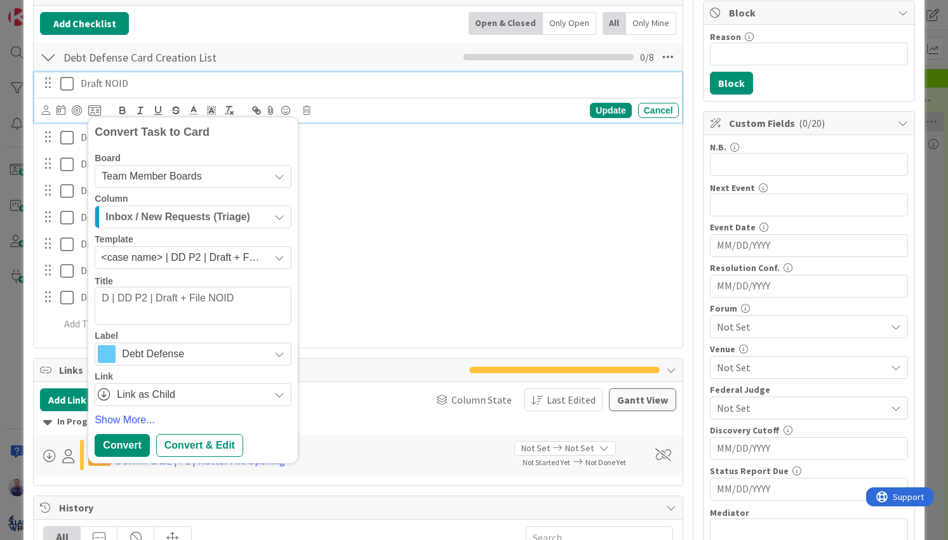
type textarea "DU | DD P2 | Draft + File NOID"
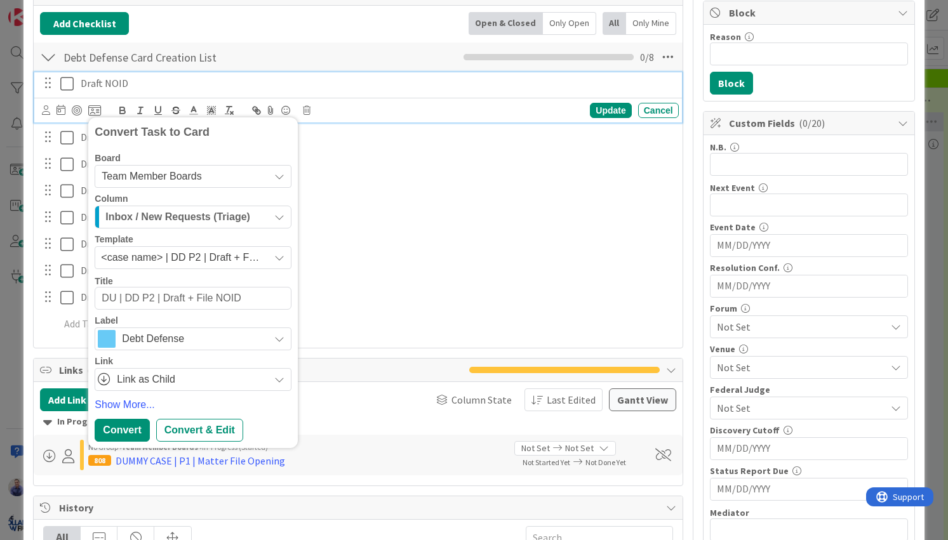
type textarea "x"
type textarea "DUM | DD P2 | Draft + File NOID"
type textarea "x"
type textarea "DUMM | DD P2 | Draft + File NOID"
type textarea "x"
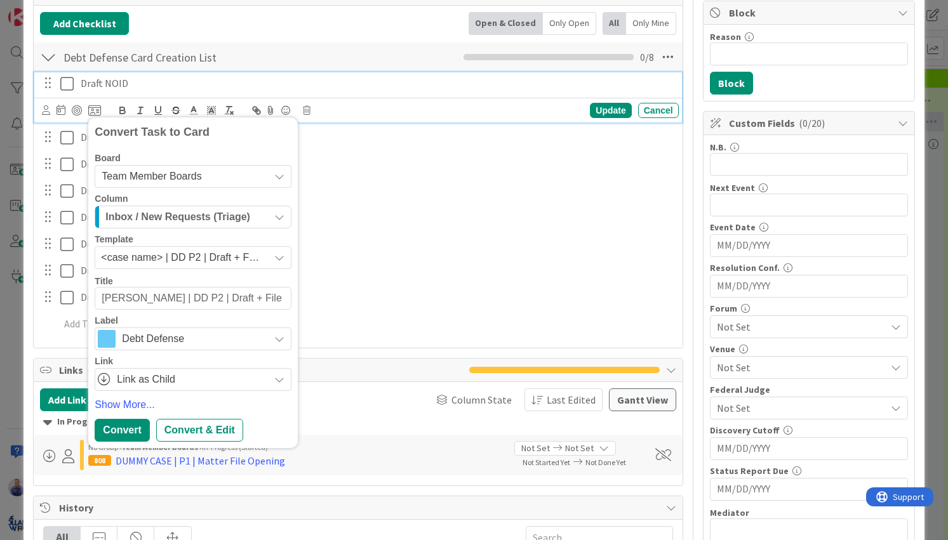
type textarea "DUMMY | DD P2 | Draft + File NOID"
type textarea "x"
type textarea "DUMMY | DD P2 | Draft + File NOID"
type textarea "x"
type textarea "DUMMY C | DD P2 | Draft + File NOID"
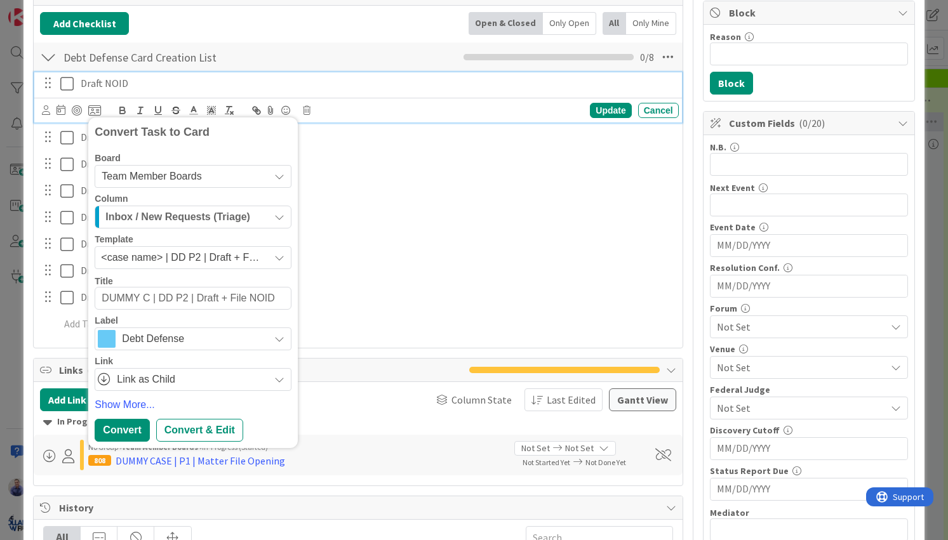
type textarea "x"
type textarea "DUMMY CA | DD P2 | Draft + File NOID"
type textarea "x"
type textarea "DUMMY CAS | DD P2 | Draft + File NOID"
type textarea "x"
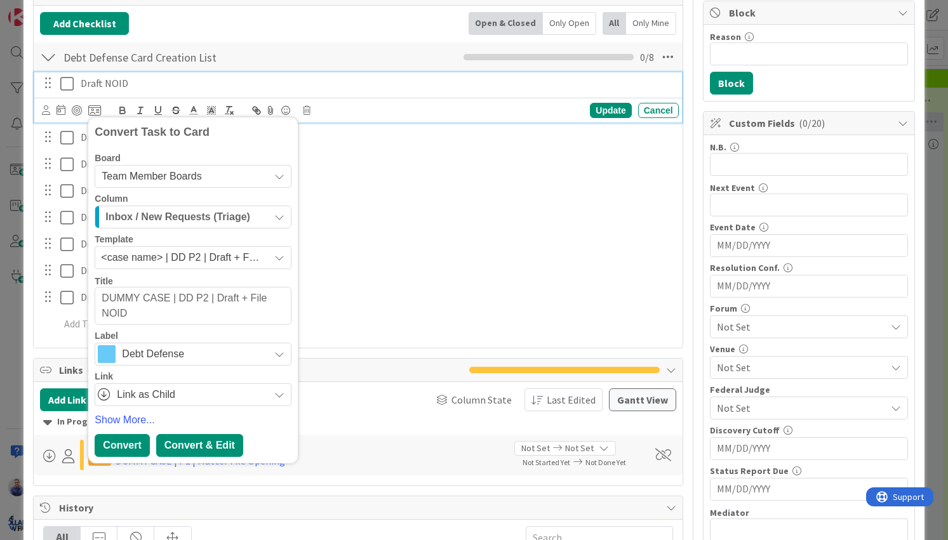
type textarea "DUMMY CASE | DD P2 | Draft + File NOID"
click at [188, 444] on div "Convert & Edit" at bounding box center [199, 445] width 87 height 23
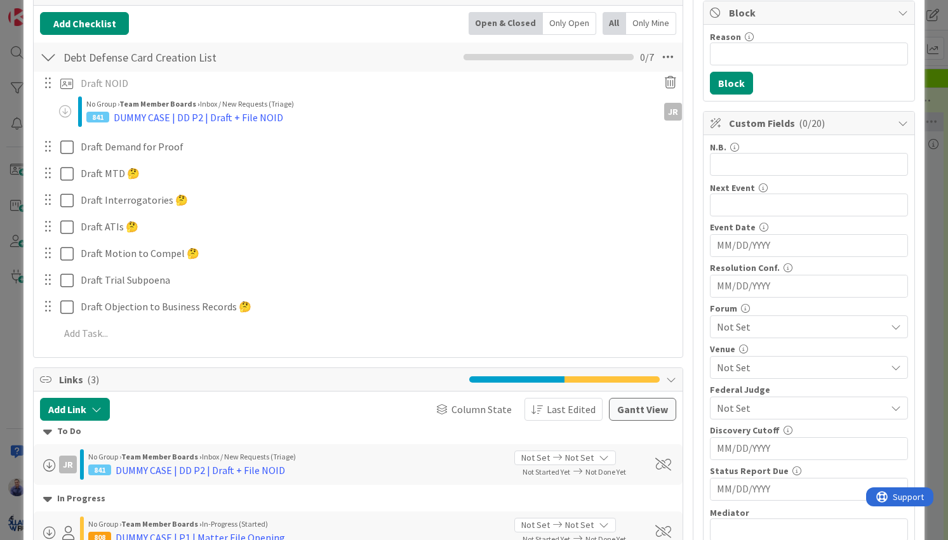
type textarea "x"
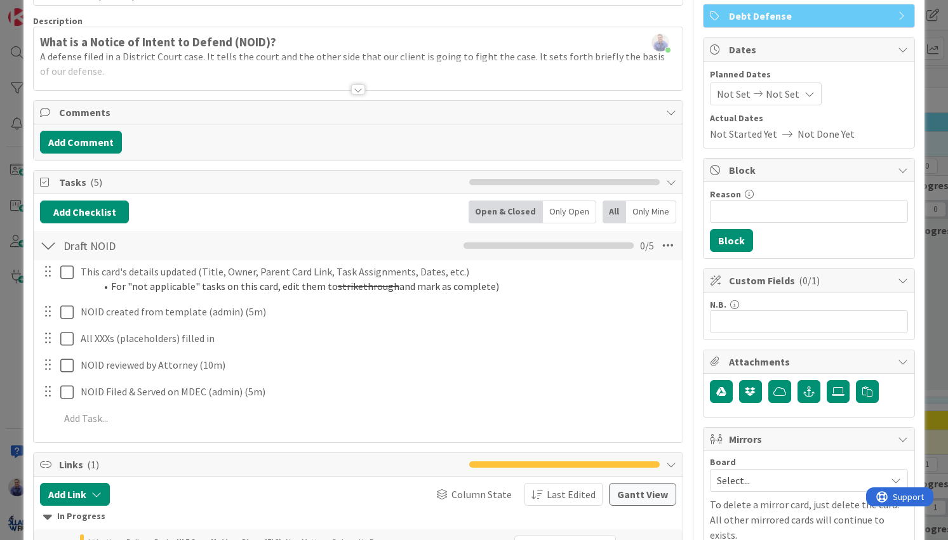
scroll to position [147, 0]
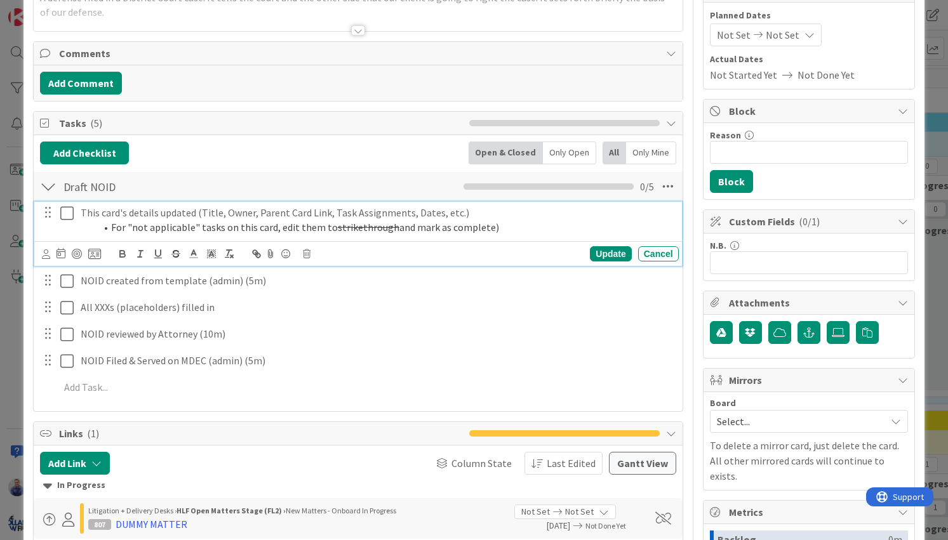
click at [70, 211] on icon at bounding box center [66, 213] width 13 height 15
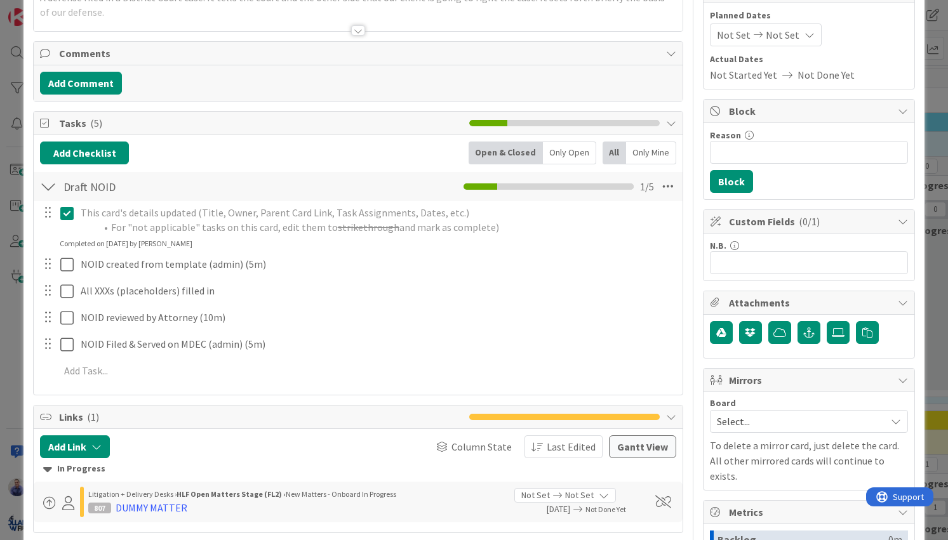
scroll to position [0, 0]
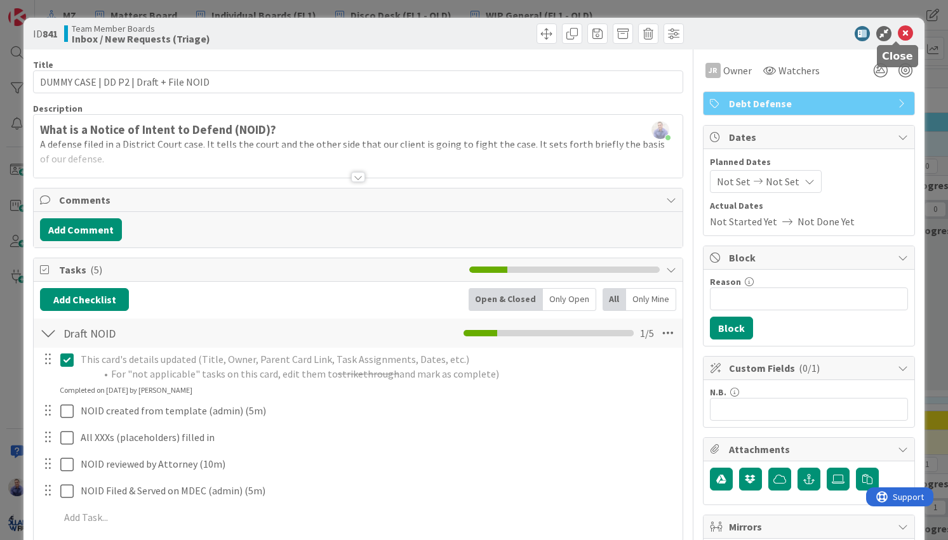
click at [901, 33] on icon at bounding box center [904, 33] width 15 height 15
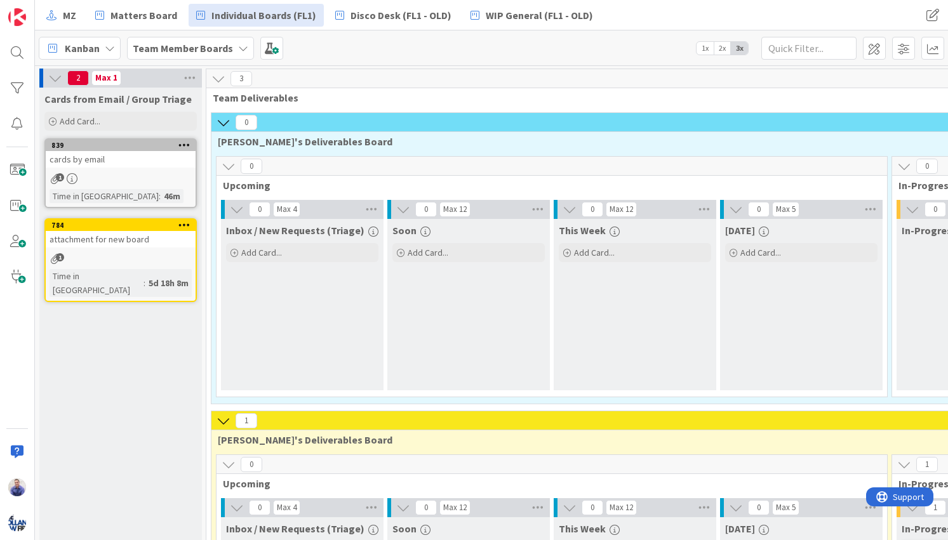
click at [226, 123] on icon at bounding box center [223, 123] width 14 height 14
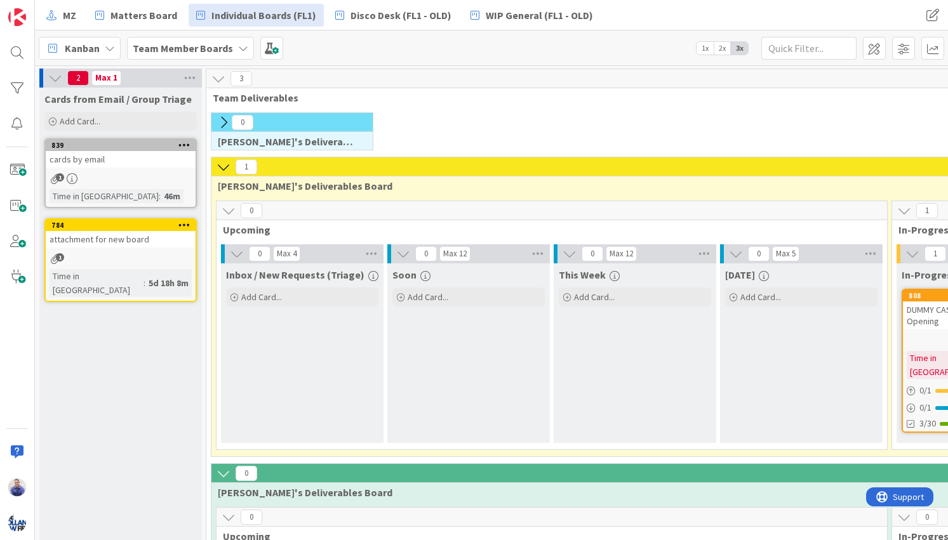
click at [224, 163] on icon at bounding box center [223, 167] width 14 height 14
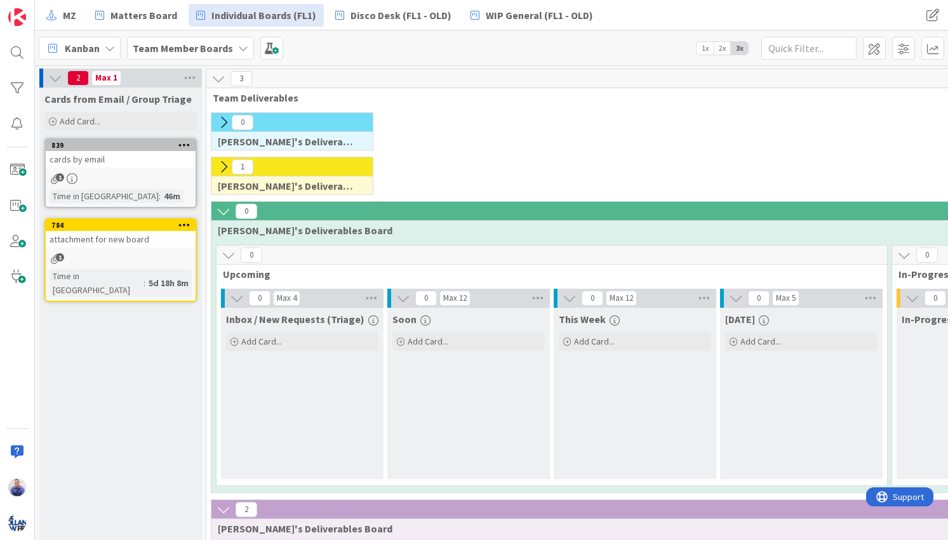
click at [227, 217] on icon at bounding box center [223, 211] width 14 height 14
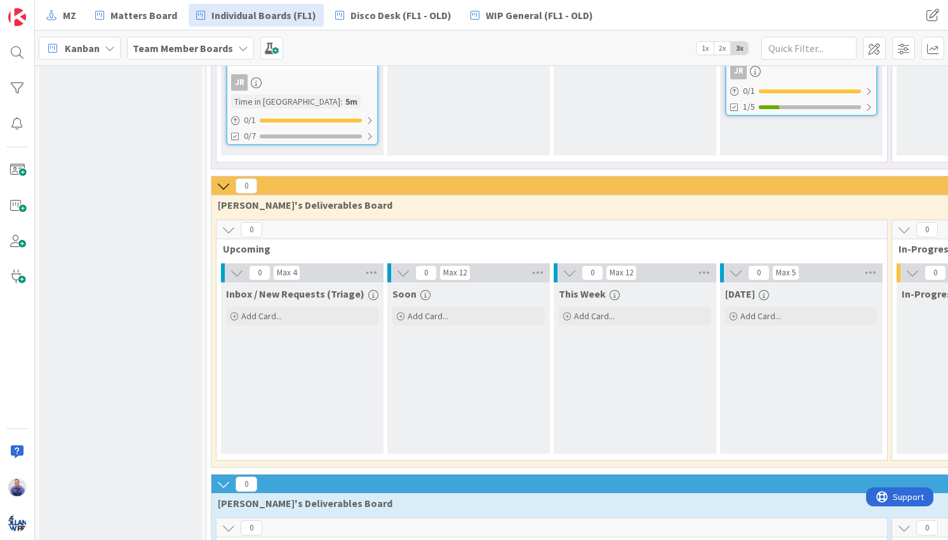
click at [224, 185] on icon at bounding box center [223, 186] width 14 height 14
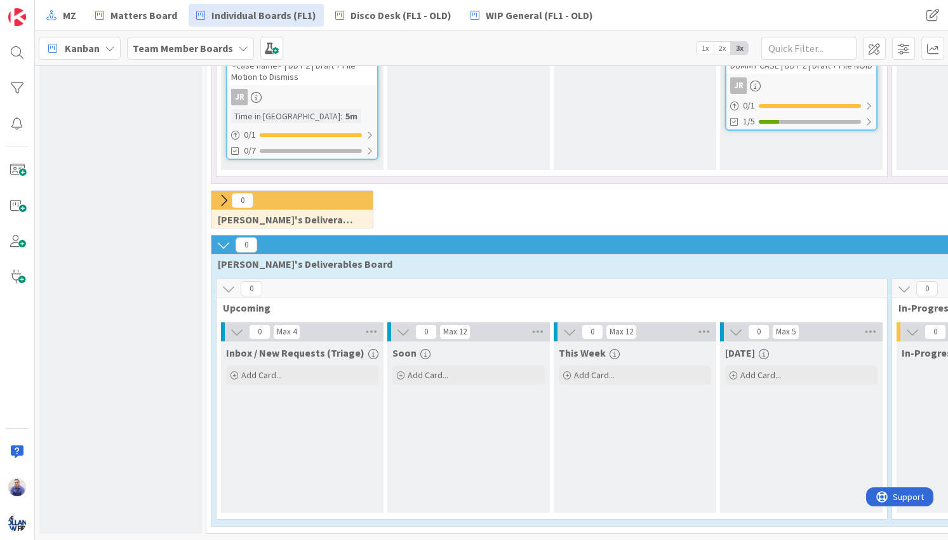
click at [225, 238] on icon at bounding box center [223, 245] width 14 height 14
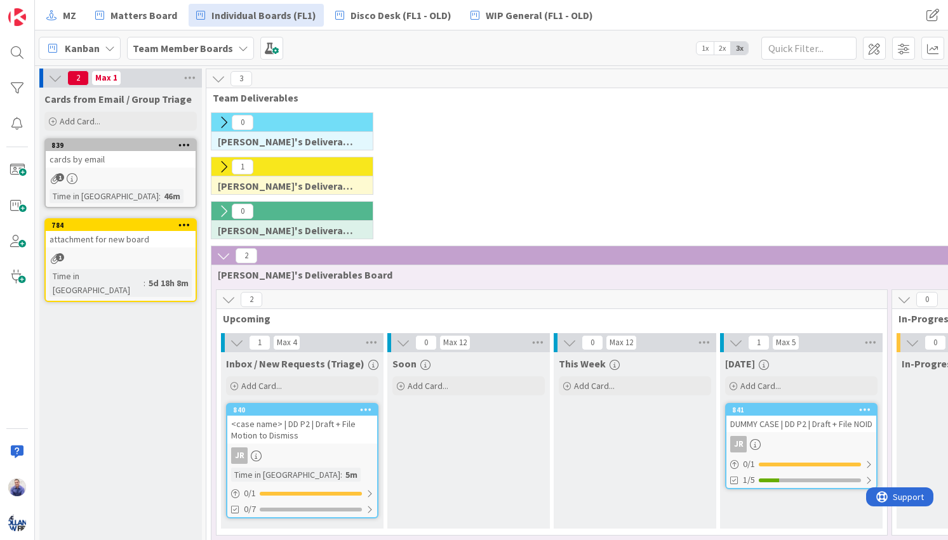
click at [223, 164] on icon at bounding box center [223, 167] width 14 height 14
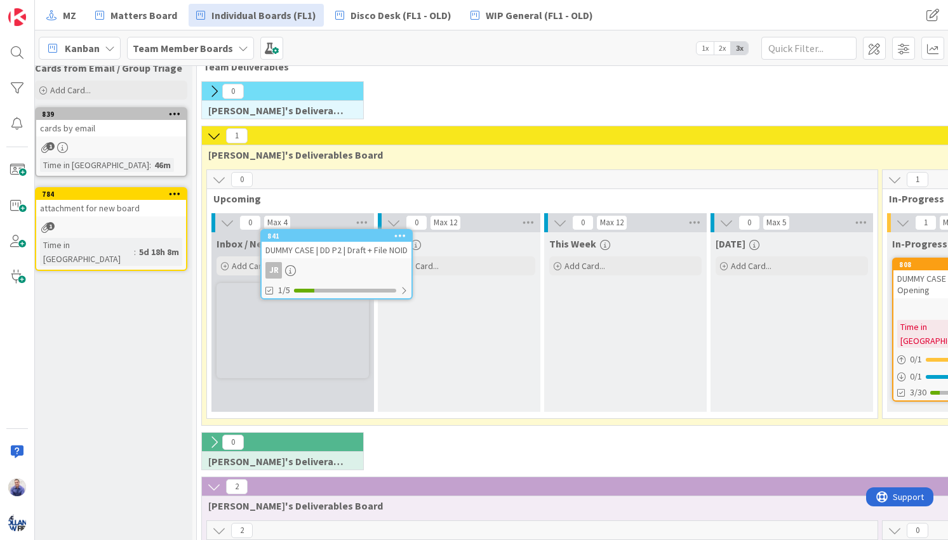
scroll to position [25, 10]
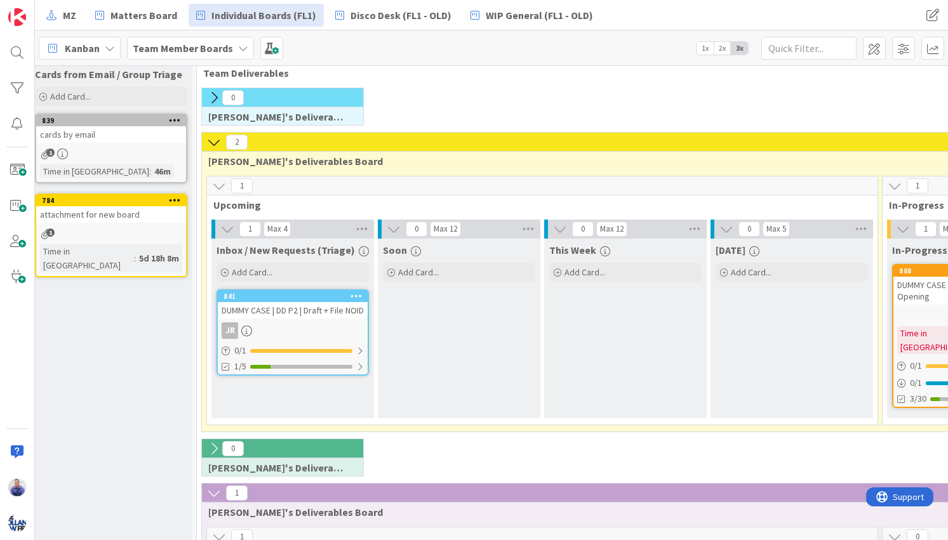
click at [290, 312] on div "DUMMY CASE | DD P2 | Draft + File NOID" at bounding box center [293, 310] width 150 height 17
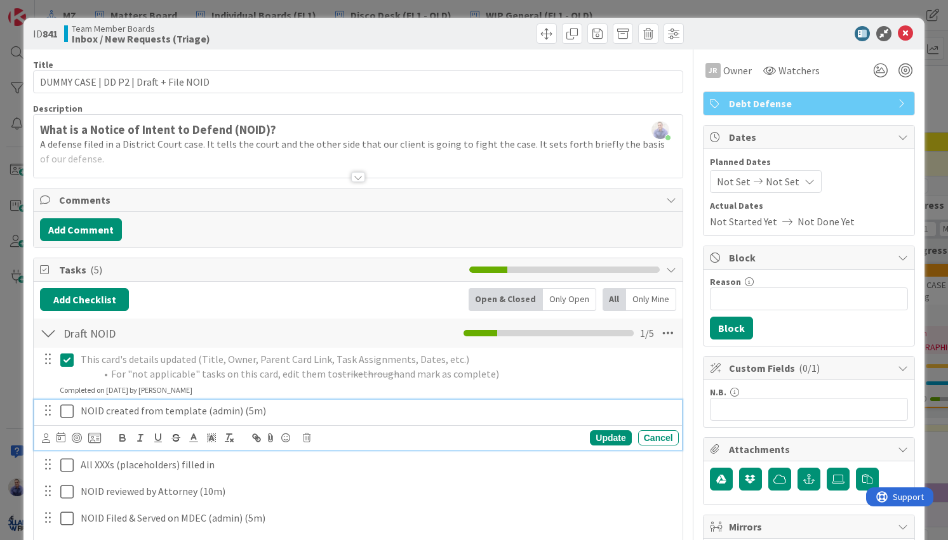
drag, startPoint x: 264, startPoint y: 415, endPoint x: 271, endPoint y: 414, distance: 7.0
click at [264, 415] on p "NOID created from template (admin) (5m)" at bounding box center [377, 411] width 593 height 15
click at [44, 442] on icon at bounding box center [46, 438] width 8 height 10
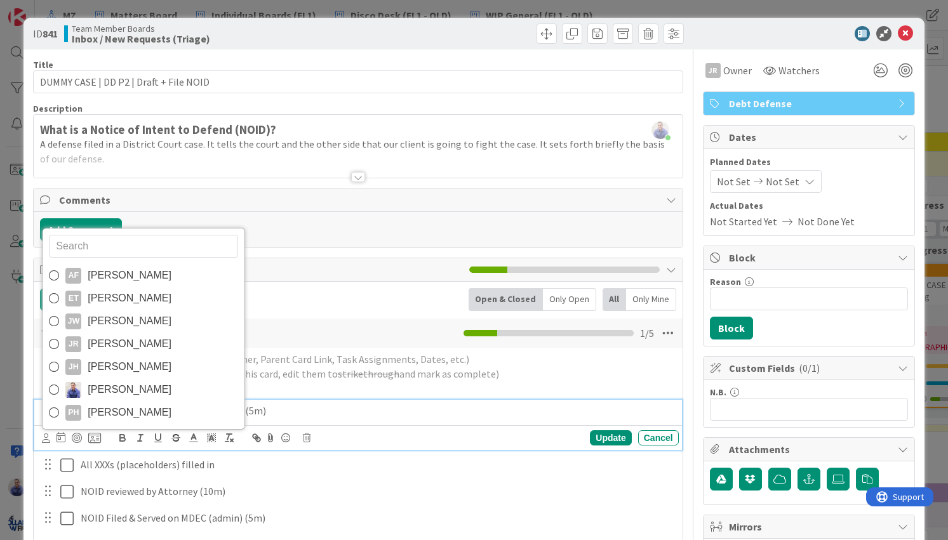
click at [118, 322] on span "Jamie White" at bounding box center [130, 321] width 84 height 19
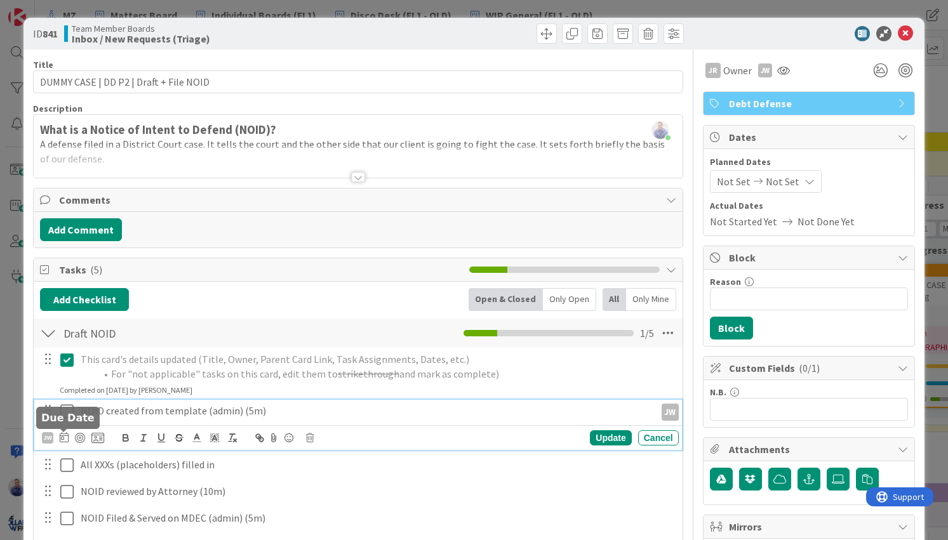
click at [65, 440] on icon at bounding box center [64, 437] width 9 height 10
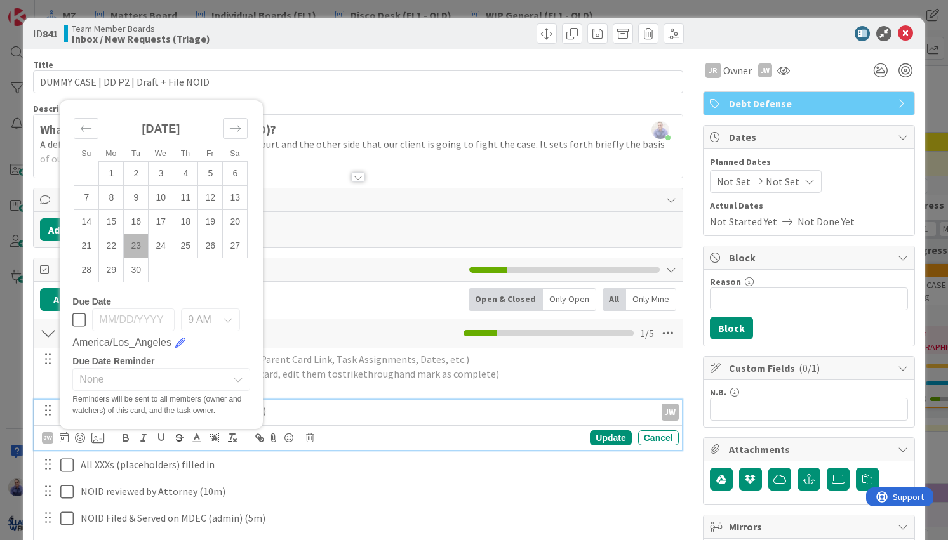
drag, startPoint x: 204, startPoint y: 249, endPoint x: 193, endPoint y: 277, distance: 30.2
click at [204, 248] on td "26" at bounding box center [210, 246] width 25 height 24
type input "[DATE]"
click at [592, 435] on div "Update" at bounding box center [610, 437] width 41 height 15
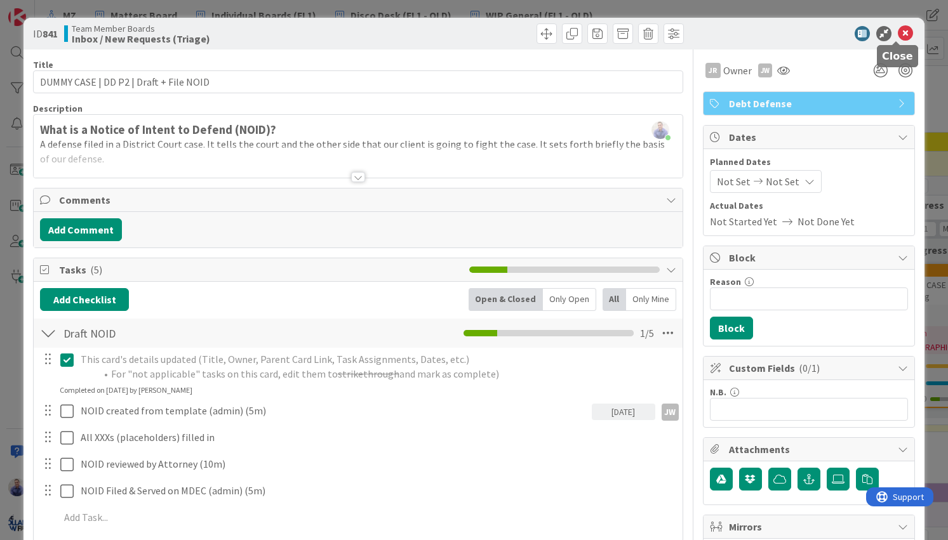
drag, startPoint x: 895, startPoint y: 32, endPoint x: 831, endPoint y: 70, distance: 74.9
click at [897, 32] on icon at bounding box center [904, 33] width 15 height 15
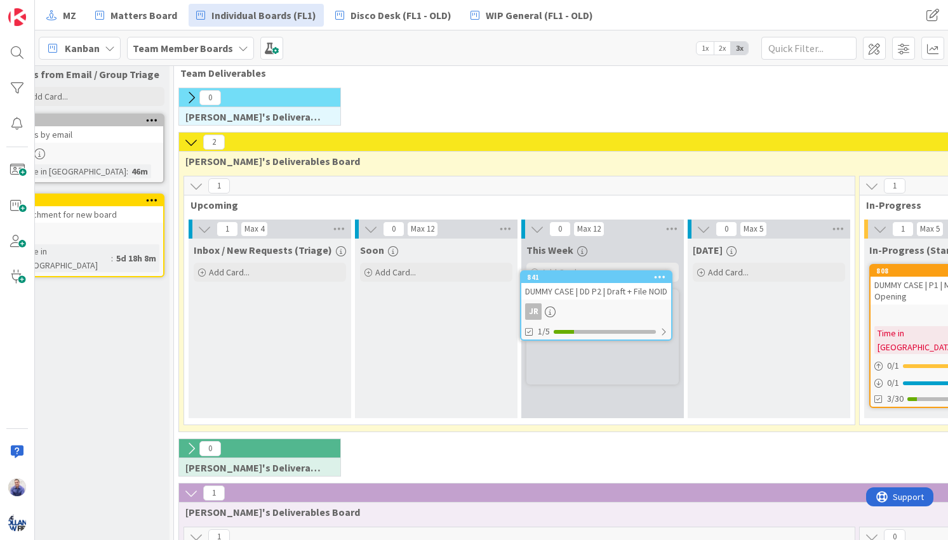
scroll to position [25, 44]
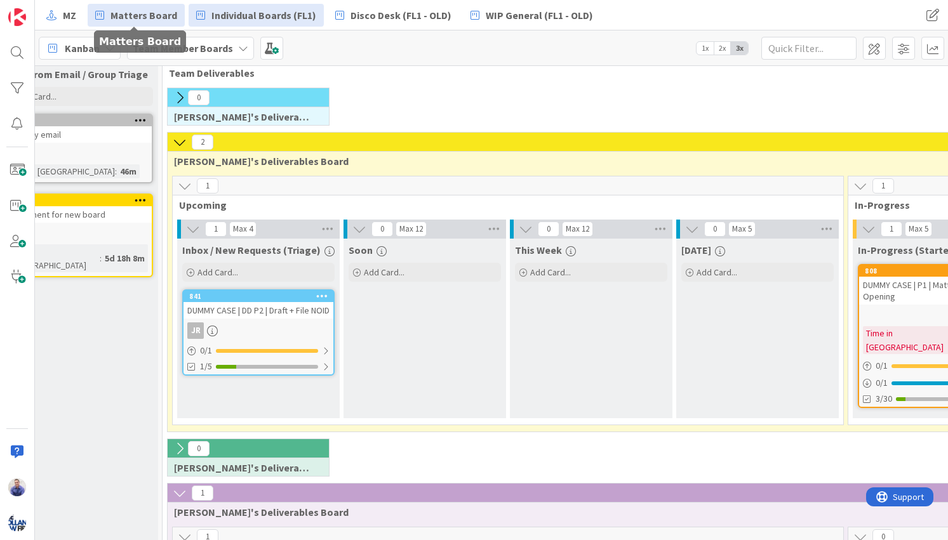
click at [159, 12] on span "Matters Board" at bounding box center [143, 15] width 67 height 15
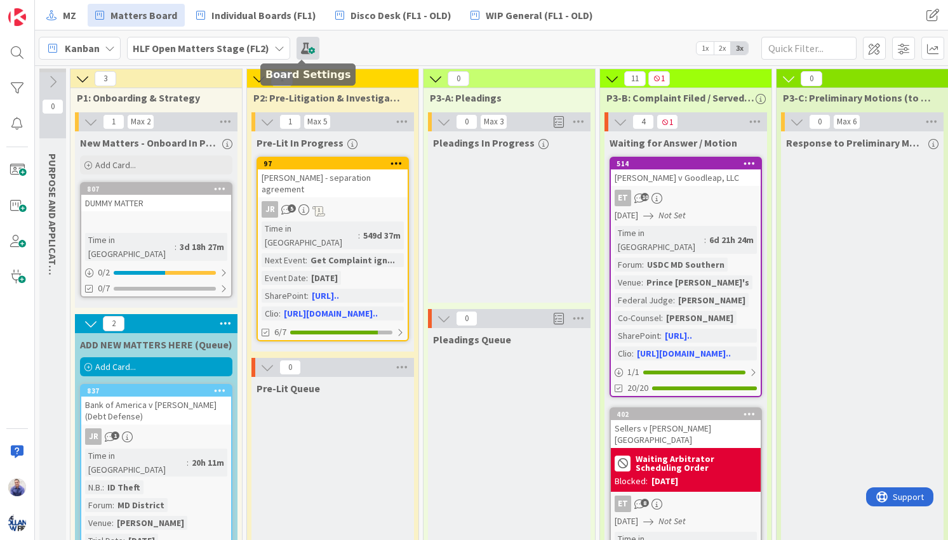
click at [303, 49] on span at bounding box center [307, 48] width 23 height 23
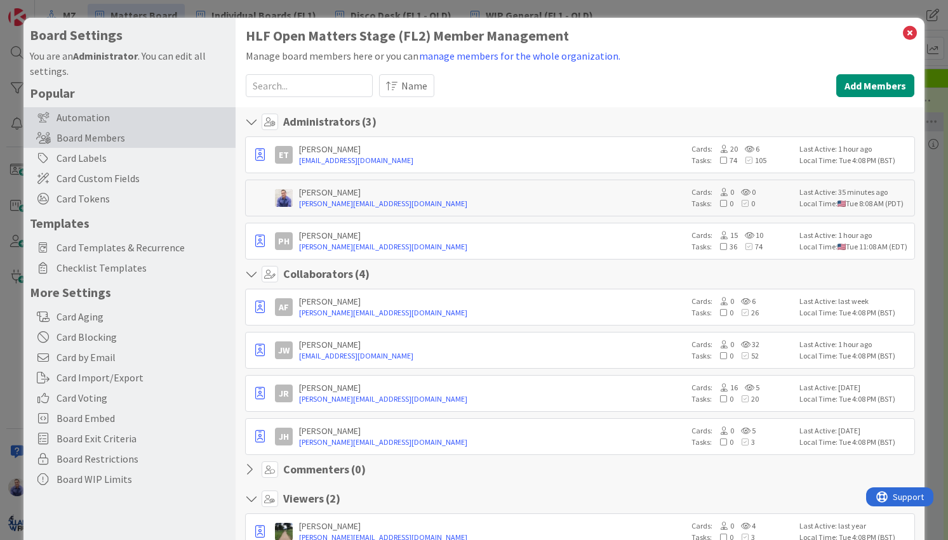
click at [89, 120] on div "Automation" at bounding box center [129, 117] width 212 height 20
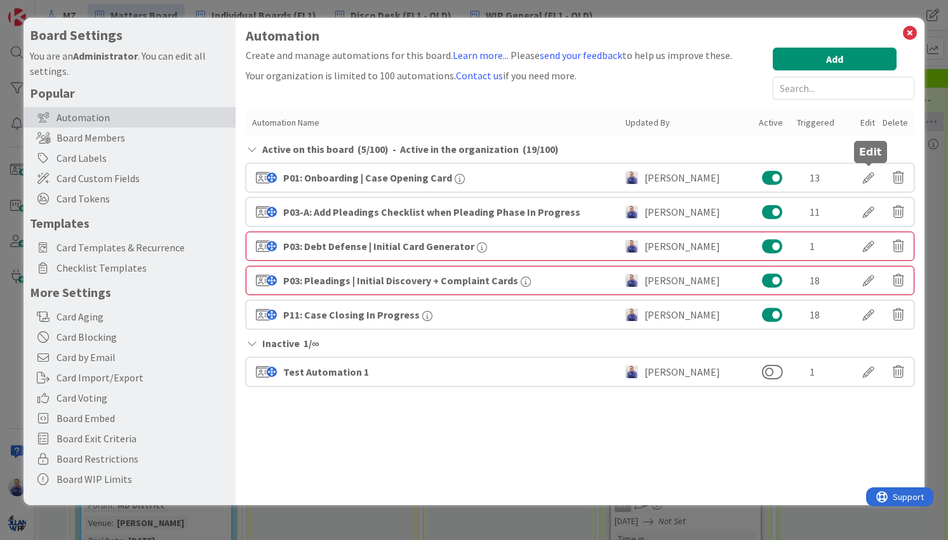
click at [869, 178] on div at bounding box center [868, 178] width 36 height 22
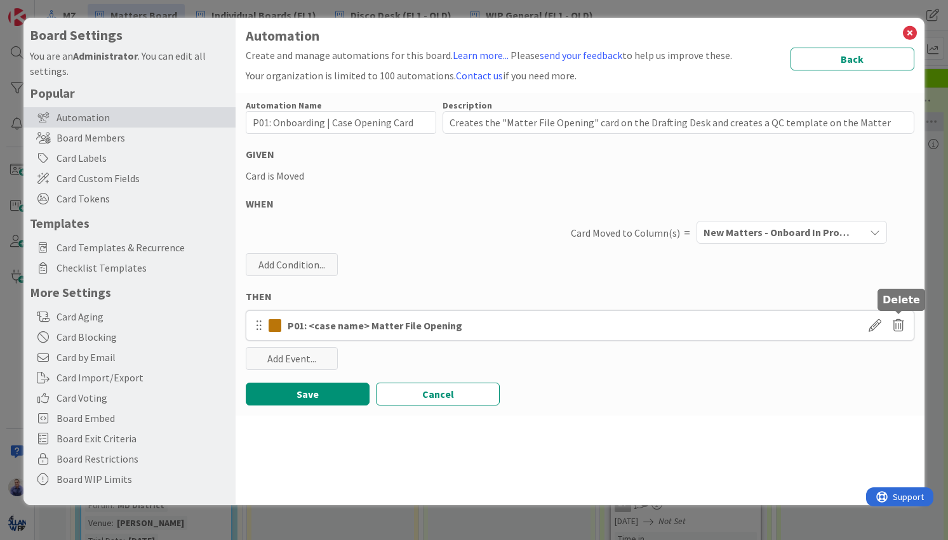
click at [899, 326] on icon at bounding box center [897, 326] width 11 height 22
click at [784, 371] on button "Delete" at bounding box center [775, 374] width 48 height 23
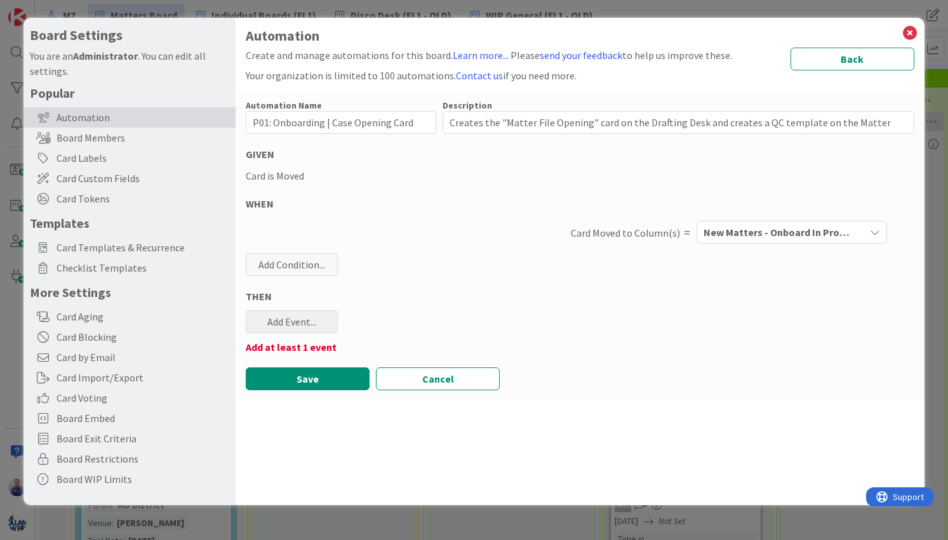
click at [288, 322] on div "Add Event..." at bounding box center [292, 321] width 92 height 23
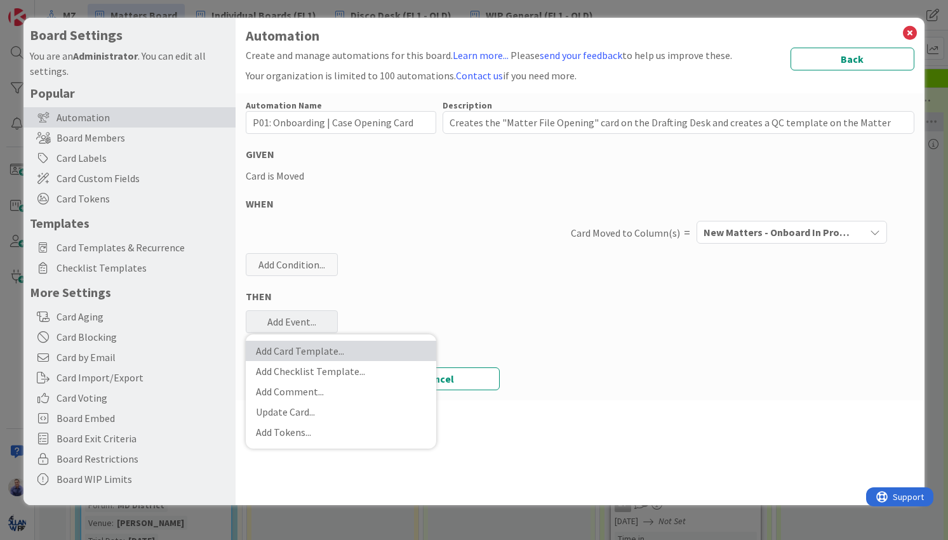
click at [308, 350] on link "Add Card Template ..." at bounding box center [341, 351] width 190 height 20
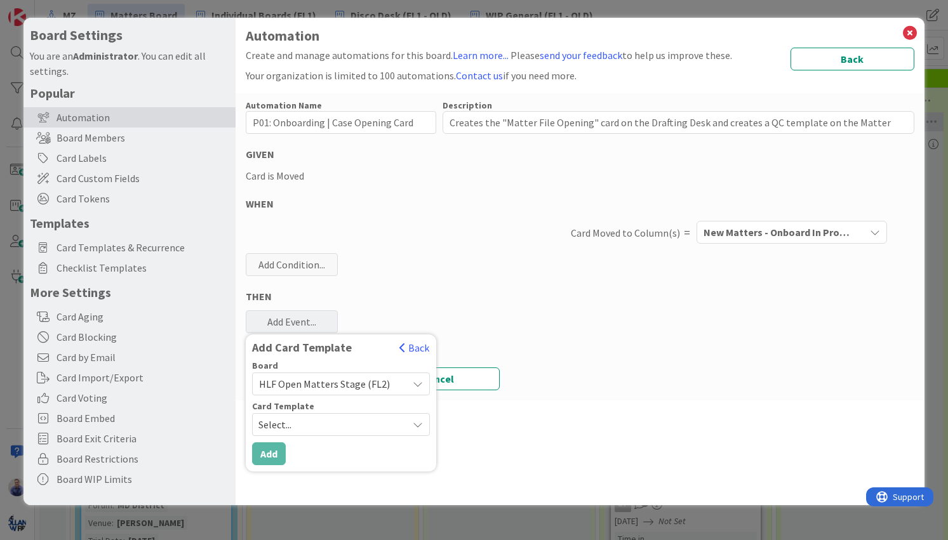
click at [377, 386] on span "HLF Open Matters Stage (FL2)" at bounding box center [324, 384] width 131 height 13
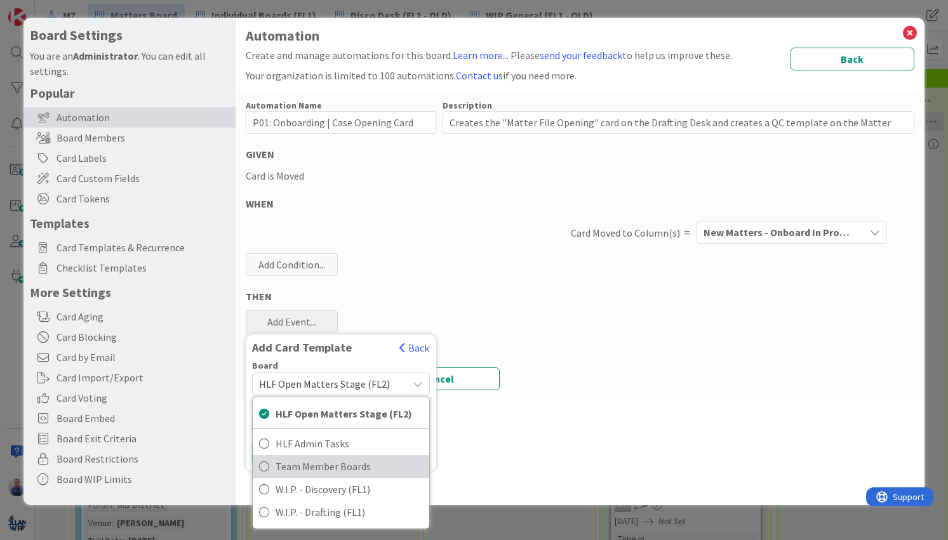
click at [360, 464] on span "Team Member Boards" at bounding box center [348, 466] width 147 height 19
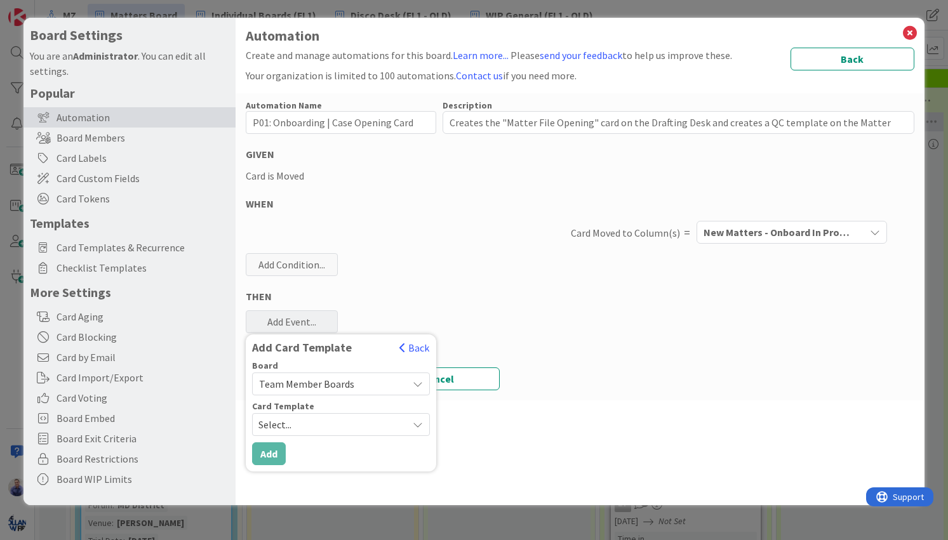
click at [359, 432] on span "Select..." at bounding box center [328, 424] width 140 height 17
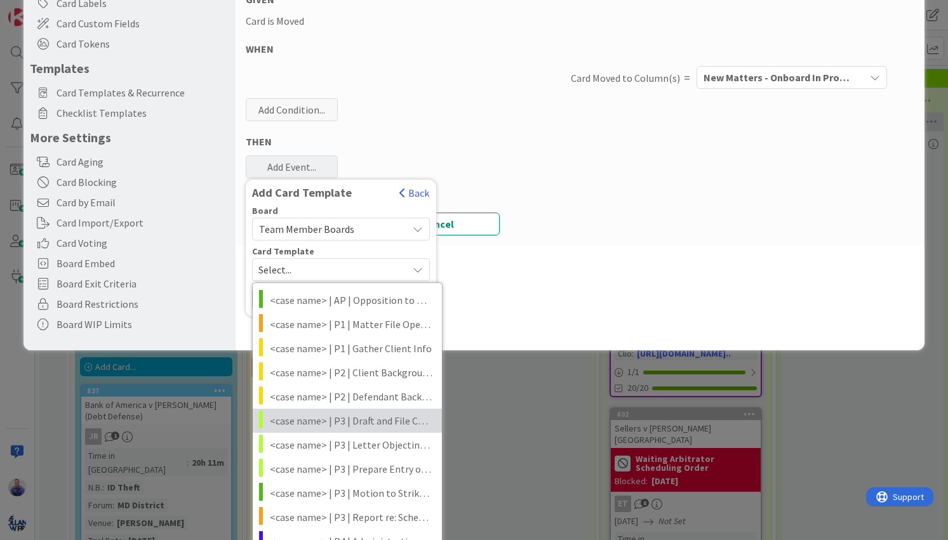
scroll to position [160, 0]
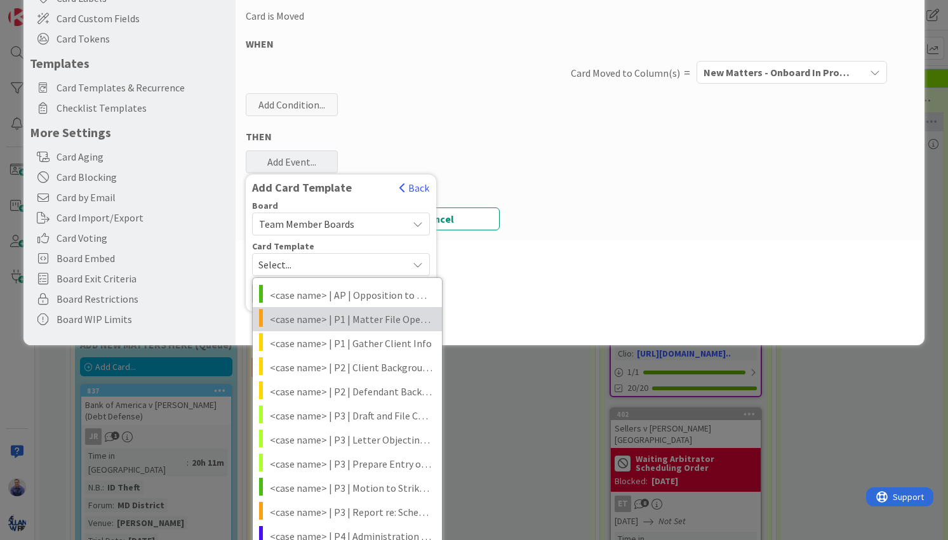
click at [388, 321] on span "<case name> | P1 | Matter File Opening" at bounding box center [351, 319] width 162 height 17
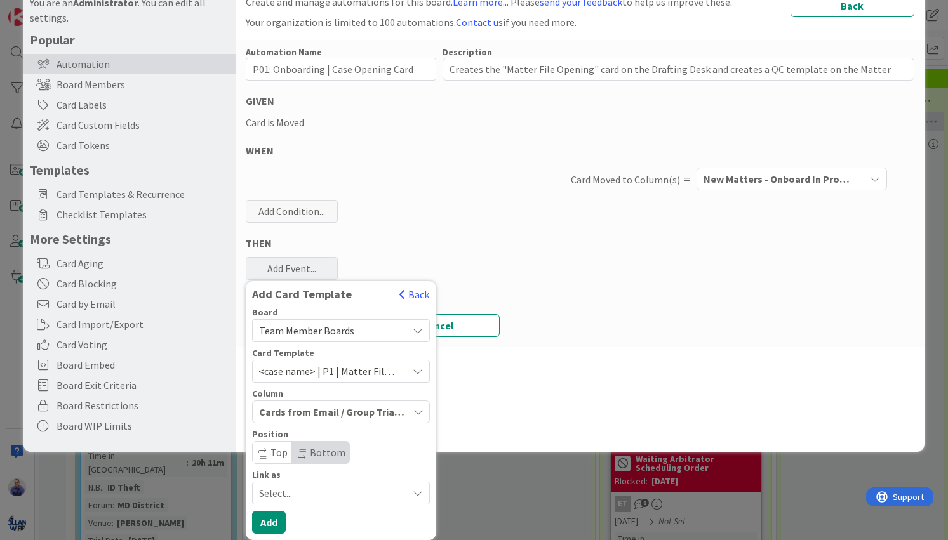
click at [397, 411] on span "Cards from Email / Group Triage" at bounding box center [332, 412] width 146 height 17
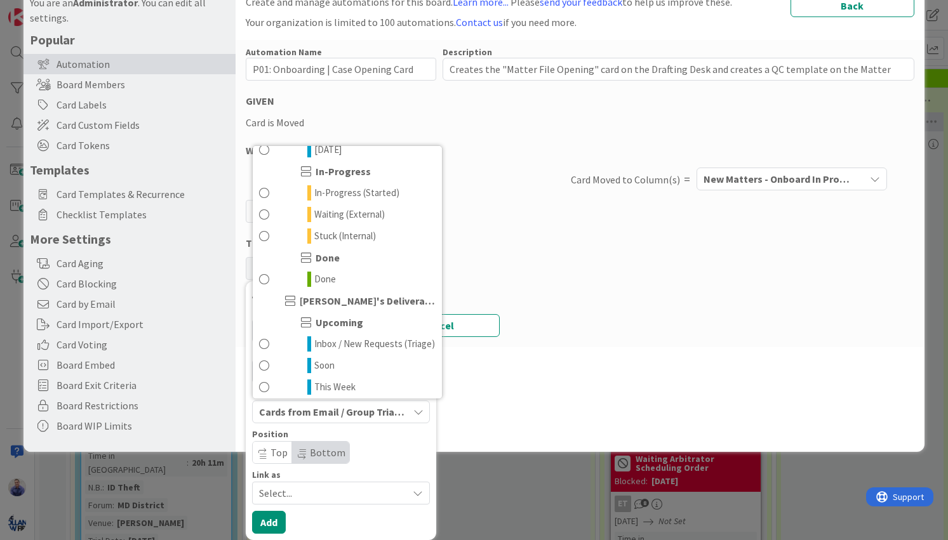
scroll to position [190, 0]
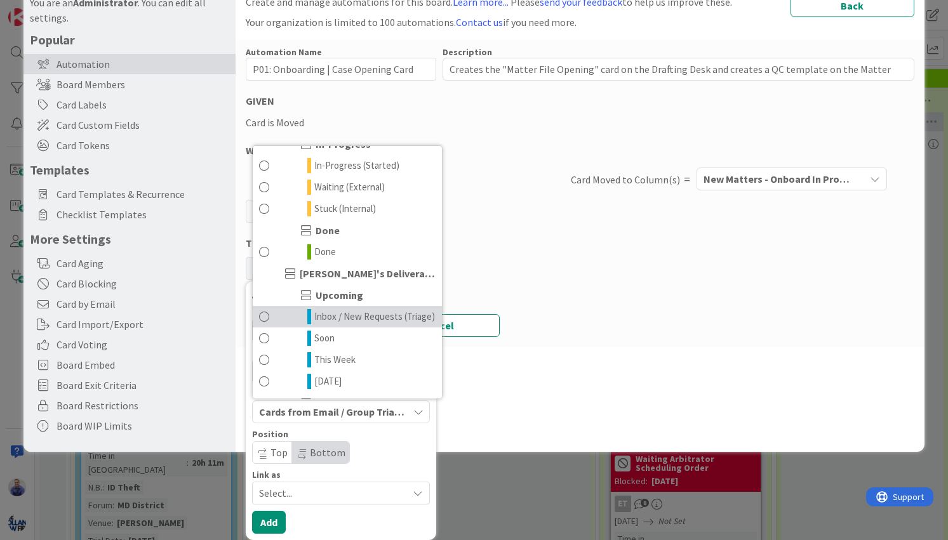
click at [354, 324] on span "Inbox / New Requests (Triage)" at bounding box center [374, 316] width 121 height 15
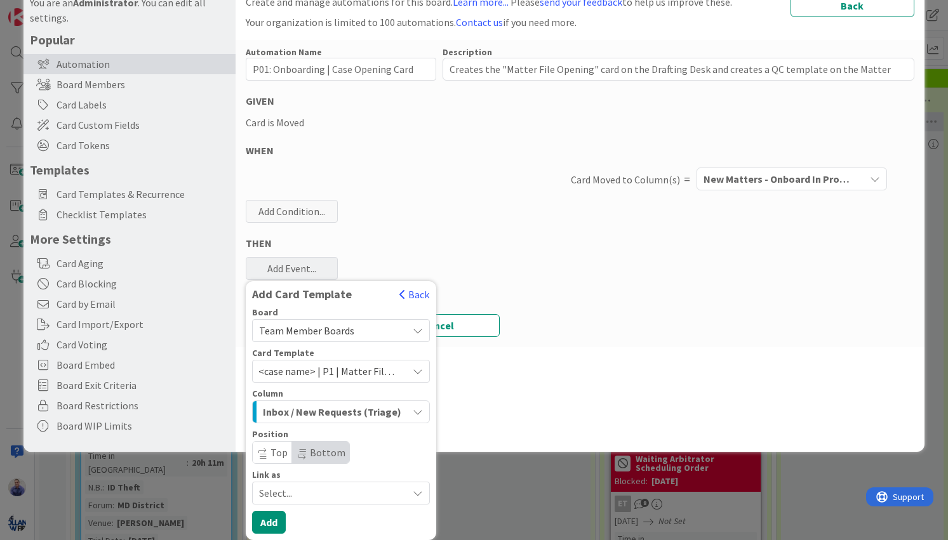
click at [416, 492] on icon at bounding box center [418, 493] width 10 height 10
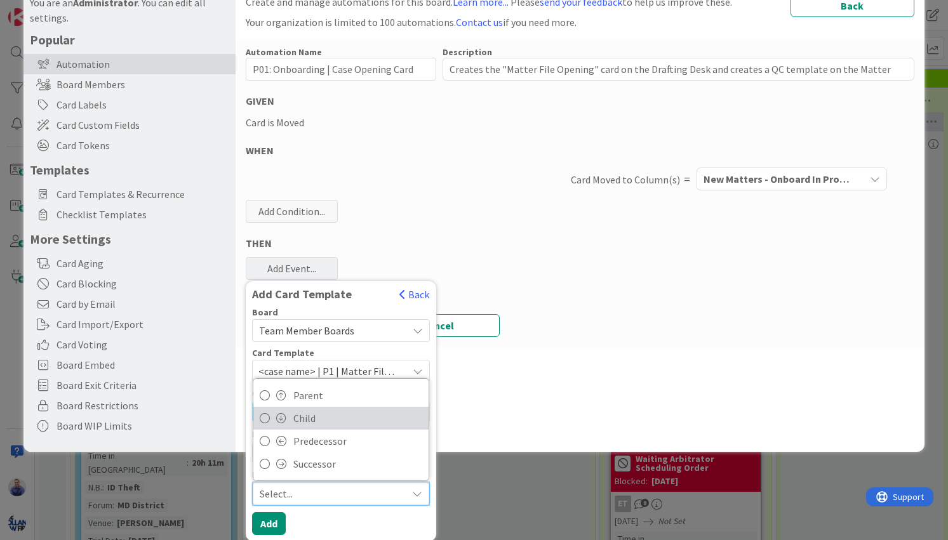
click at [300, 413] on span "Child" at bounding box center [357, 418] width 129 height 19
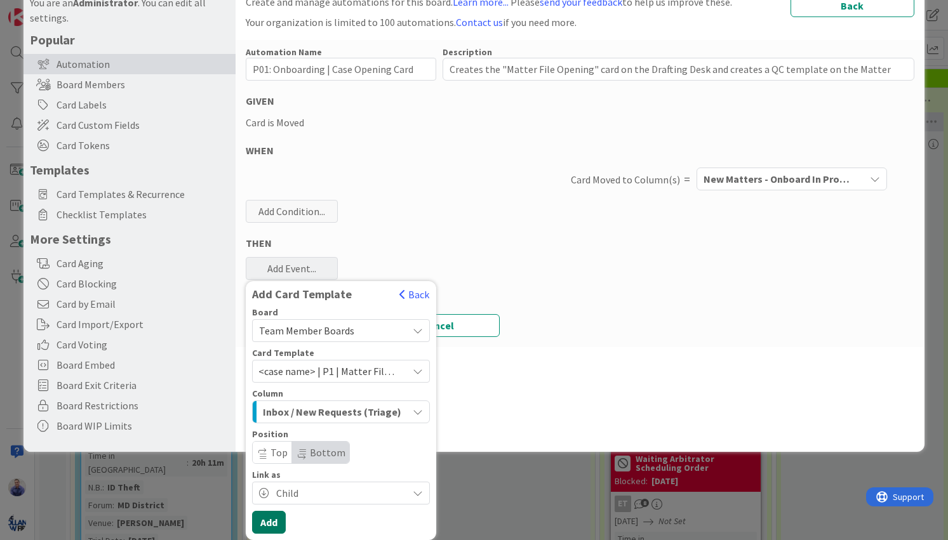
click at [276, 520] on button "Add" at bounding box center [269, 522] width 34 height 23
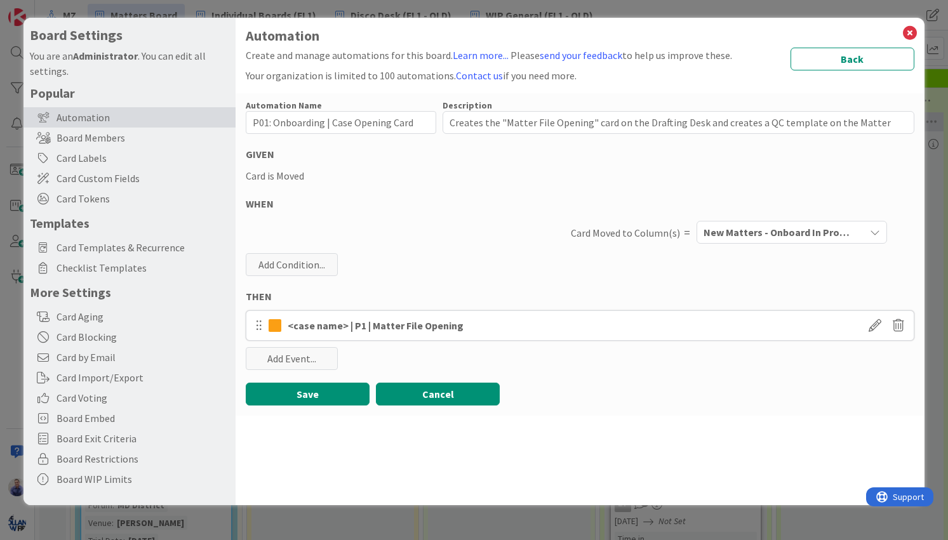
scroll to position [0, 0]
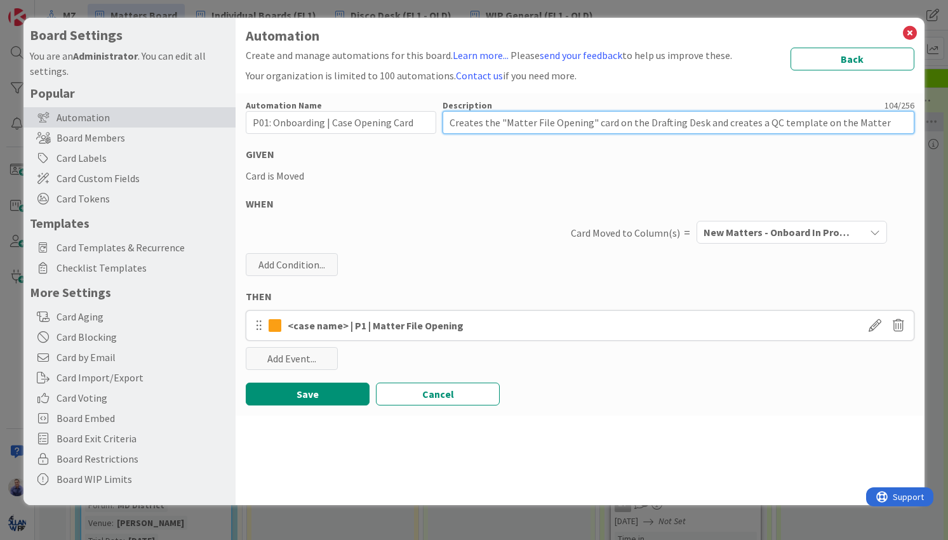
click at [650, 120] on textarea "Creates the "Matter File Opening" card on the Drafting Desk and creates a QC te…" at bounding box center [677, 122] width 471 height 23
drag, startPoint x: 615, startPoint y: 123, endPoint x: 690, endPoint y: 122, distance: 75.5
click at [690, 122] on textarea "Creates the "Matter File Opening" card on the Drafting Desk and creates a QC te…" at bounding box center [677, 122] width 471 height 23
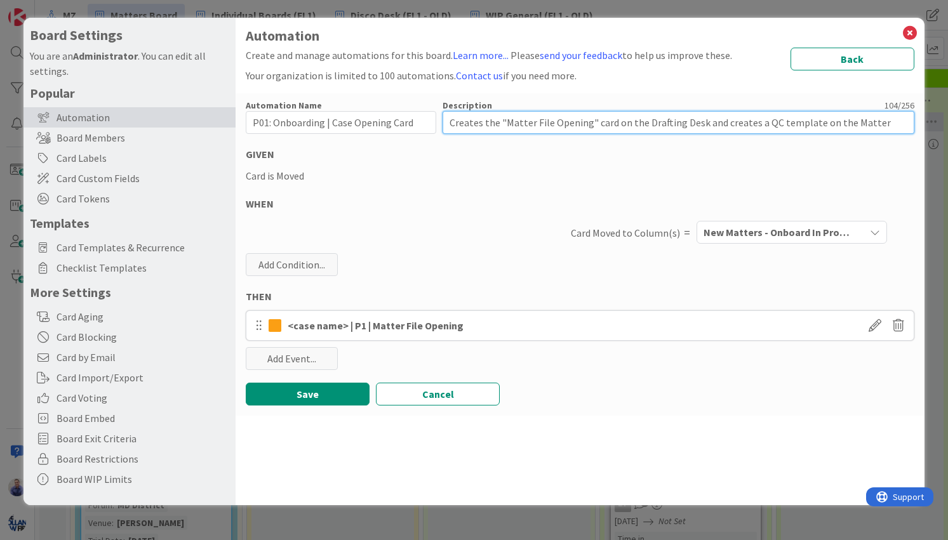
type textarea "x"
type textarea "Creates the "Matter File Opening" card isk and creates a QC template on the Mat…"
type textarea "x"
type textarea "Creates the "Matter File Opening" card insk and creates a QC template on the Ma…"
type textarea "x"
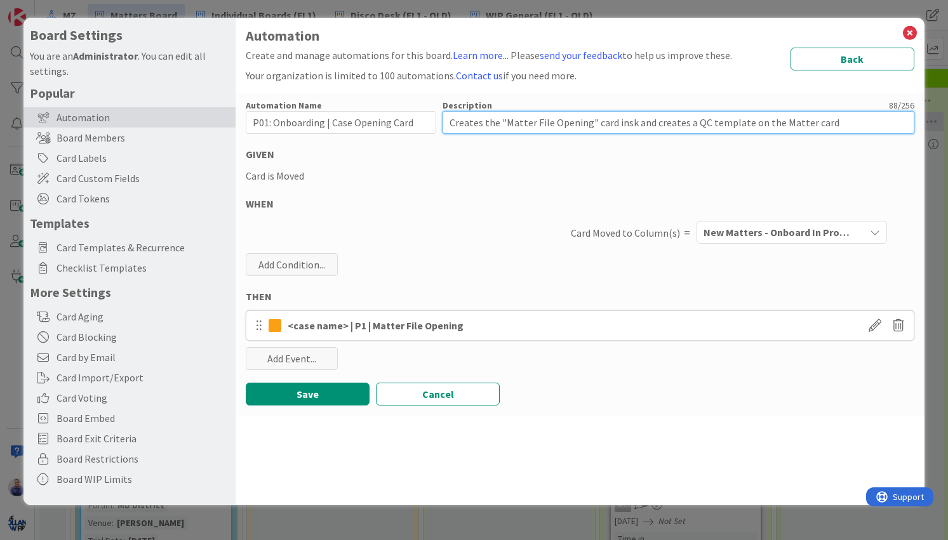
type textarea "Creates the "Matter File Opening" card in sk and creates a QC template on the M…"
type textarea "x"
type textarea "Creates the "Matter File Opening" card in Jsk and creates a QC template on the …"
type textarea "x"
type textarea "Creates the "Matter File Opening" card in Jmsk and creates a QC template on the…"
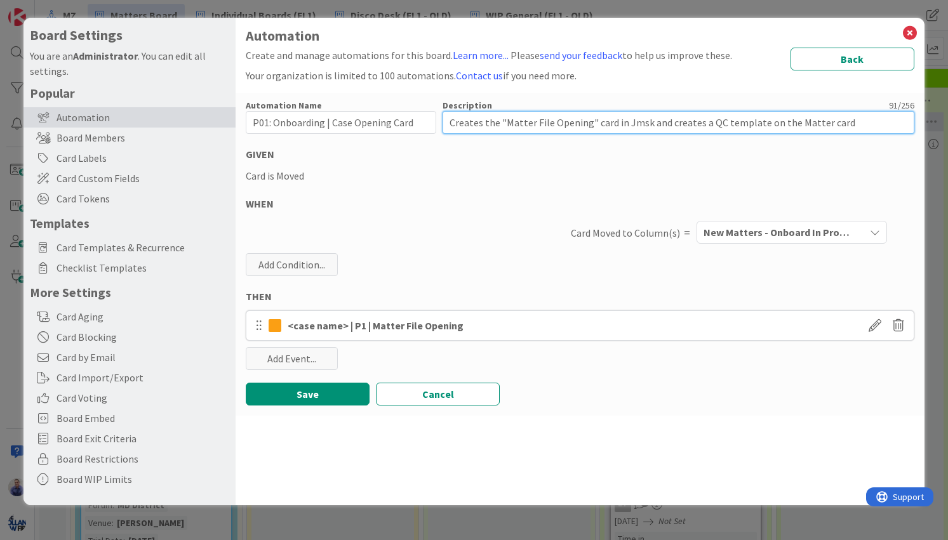
type textarea "x"
type textarea "Creates the "Matter File Opening" card in Jsk and creates a QC template on the …"
type textarea "x"
type textarea "Creates the "Matter File Opening" card in Jask and creates a QC template on the…"
type textarea "x"
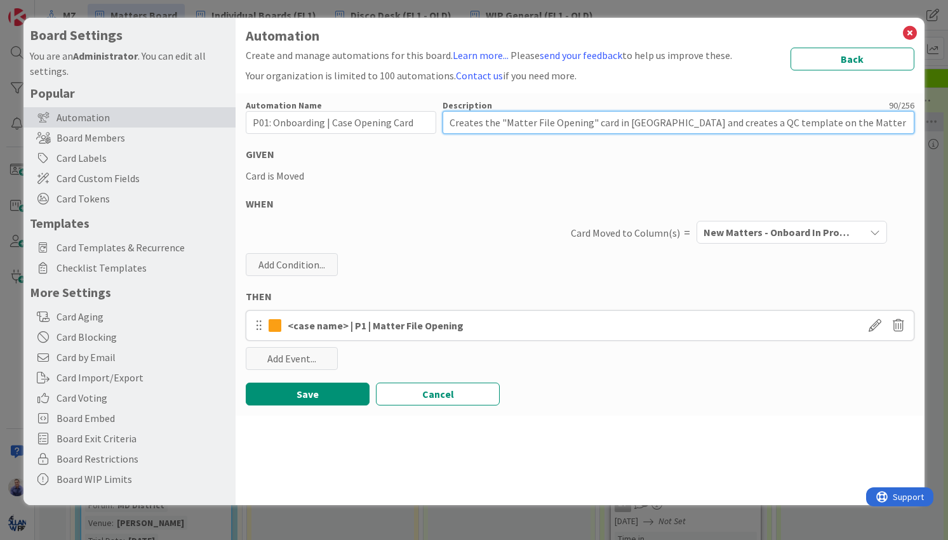
type textarea "Creates the "Matter File Opening" card in Jamsk and creates a QC template on th…"
type textarea "x"
type textarea "Creates the "Matter File Opening" card in Jamisk and creates a QC template on t…"
type textarea "x"
type textarea "Creates the "Matter File Opening" card in Jamiesk and creates a QC template on …"
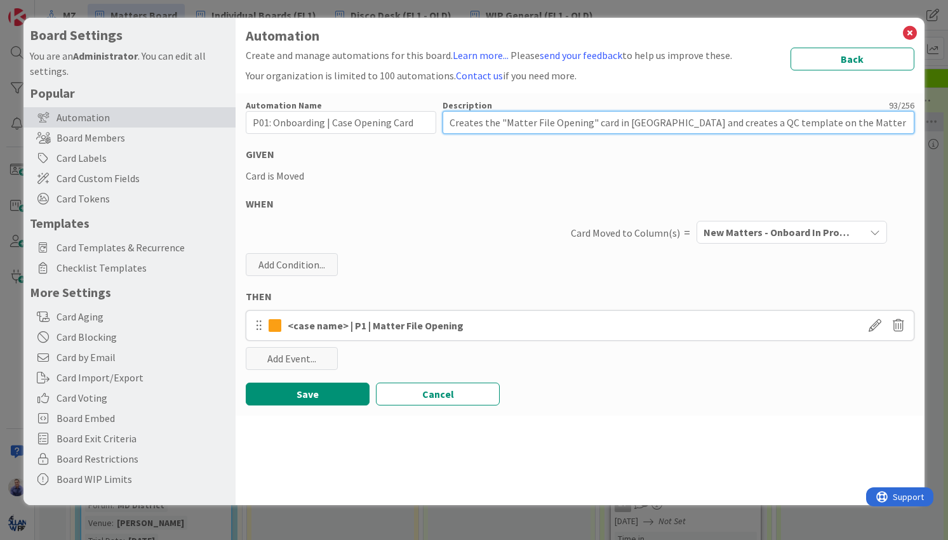
type textarea "x"
type textarea "Creates the "Matter File Opening" card in Jamie'sk and creates a QC template on…"
type textarea "x"
type textarea "Creates the "Matter File Opening" card in Jamie'ssk and creates a QC template o…"
type textarea "x"
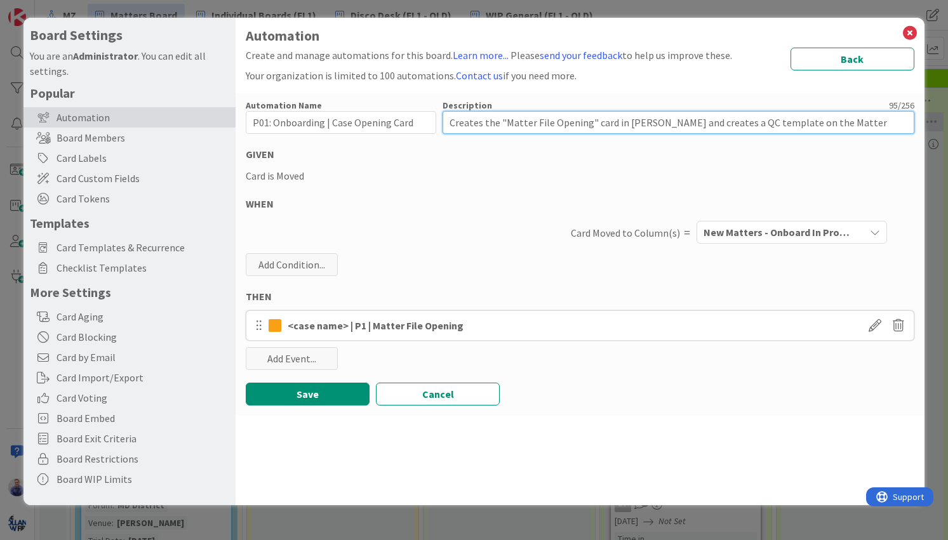
type textarea "Creates the "Matter File Opening" card in Jamie's sk and creates a QC template …"
type textarea "x"
type textarea "Creates the "Matter File Opening" card in Jamie's Isk and creates a QC template…"
type textarea "x"
type textarea "Creates the "Matter File Opening" card in Jamie's Insk and creates a QC templat…"
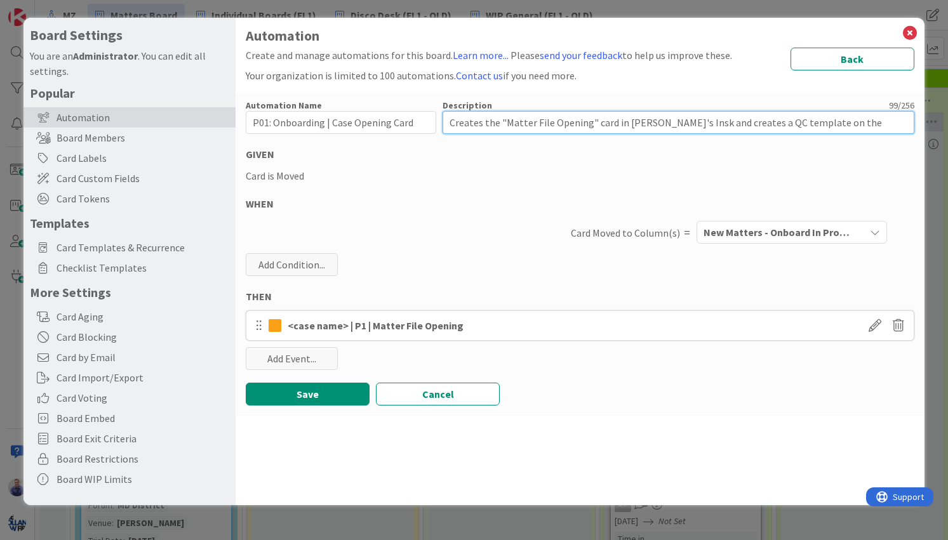
type textarea "x"
type textarea "Creates the "Matter File Opening" card in Jamie's Inbsk and creates a QC templa…"
type textarea "x"
type textarea "Creates the "Matter File Opening" card in Jamie's Inbosk and creates a QC templ…"
type textarea "x"
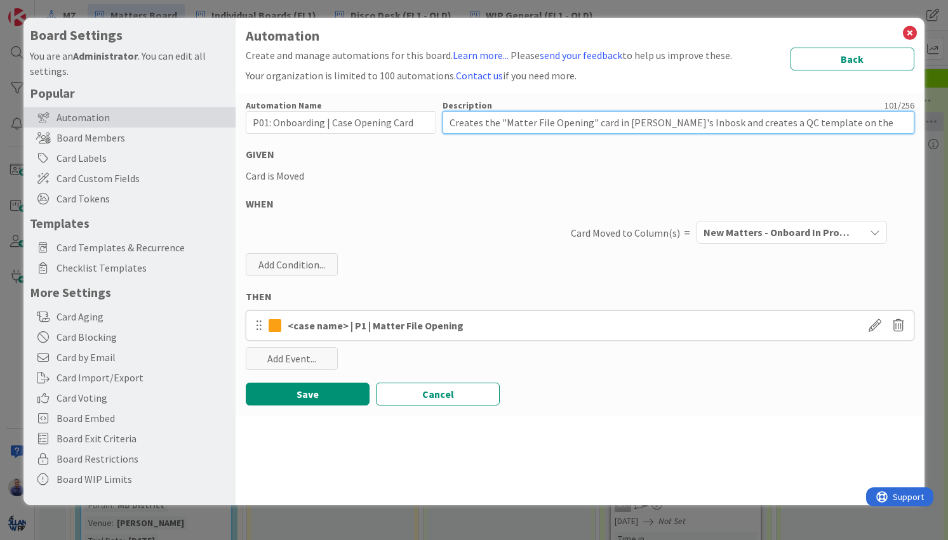
type textarea "Creates the "Matter File Opening" card in Jamie's Inboxsk and creates a QC temp…"
type textarea "x"
type textarea "Creates the "Matter File Opening" card in Jamie's Inbox sk and creates a QC tem…"
type textarea "x"
type textarea "Creates the "Matter File Opening" card in Jamie's Inbox Csk and creates a QC te…"
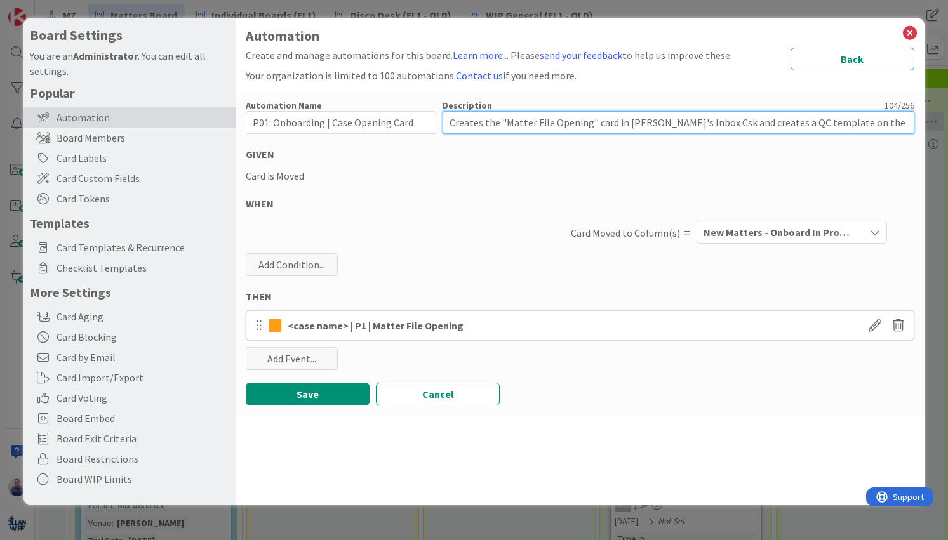
type textarea "x"
type textarea "Creates the "Matter File Opening" card in Jamie's Inbox Cosk and creates a QC t…"
type textarea "x"
type textarea "Creates the "Matter File Opening" card in Jamie's Inbox Colsk and creates a QC …"
type textarea "x"
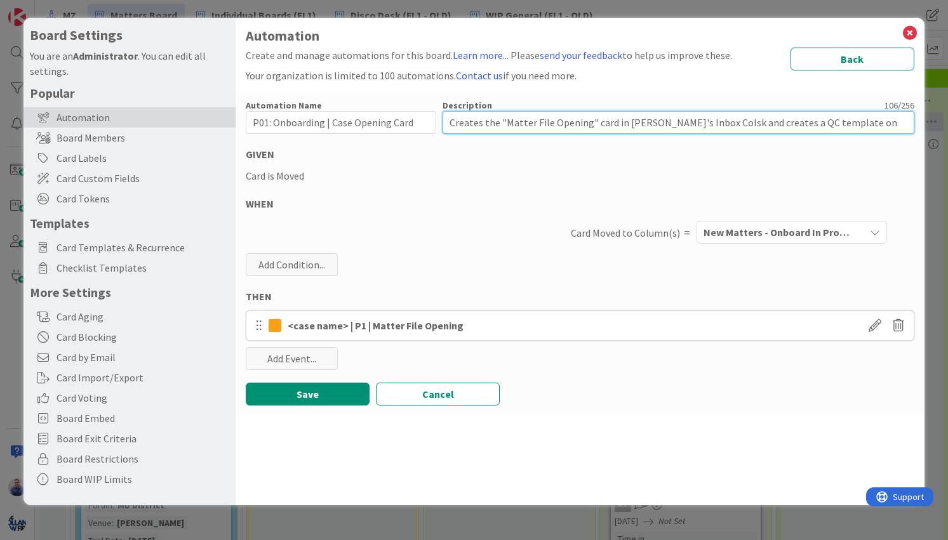
type textarea "Creates the "Matter File Opening" card in Jamie's Inbox Colusk and creates a QC…"
type textarea "x"
type textarea "Creates the "Matter File Opening" card in Jamie's Inbox Columsk and creates a Q…"
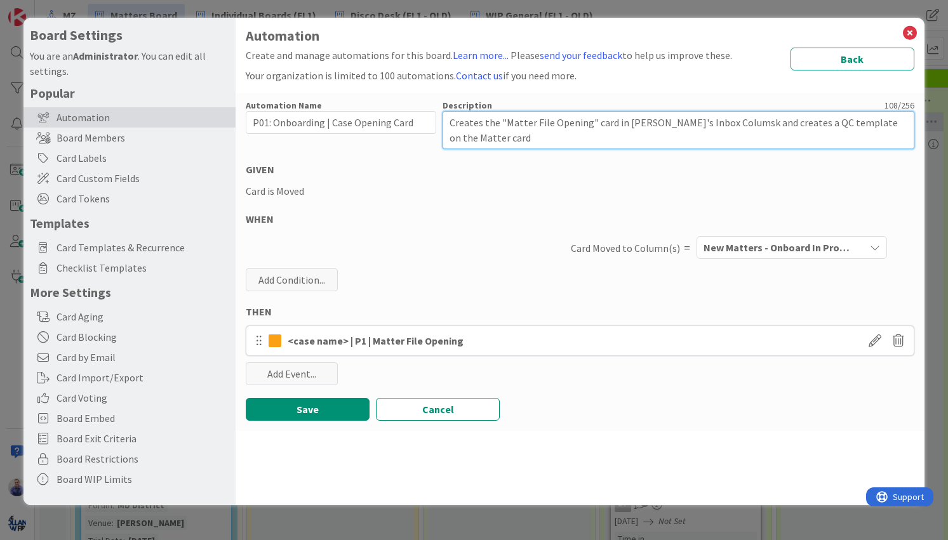
type textarea "x"
type textarea "Creates the "Matter File Opening" card in Jamie's Inbox Columnsk and creates a …"
type textarea "x"
type textarea "Creates the "Matter File Opening" card in Jamie's Inbox Columnk and creates a Q…"
type textarea "x"
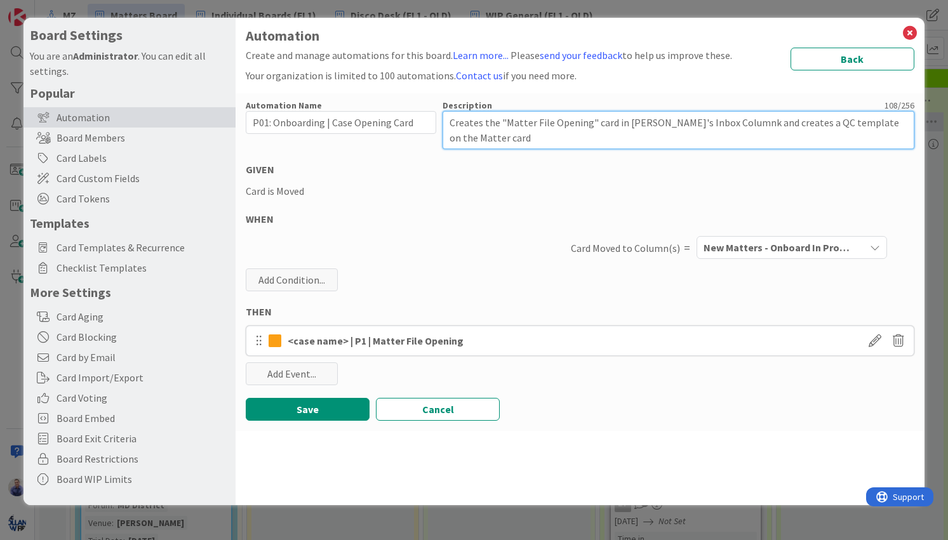
type textarea "Creates the "Matter File Opening" card in Jamie's Inbox Column and creates a QC…"
drag, startPoint x: 720, startPoint y: 122, endPoint x: 897, endPoint y: 142, distance: 178.1
click at [897, 142] on textarea "Creates the "Matter File Opening" card in Jamie's Inbox Column and creates a QC…" at bounding box center [677, 130] width 471 height 38
type textarea "x"
type textarea "Creates the "Matter File Opening" card in Jamie's Inbox Column"
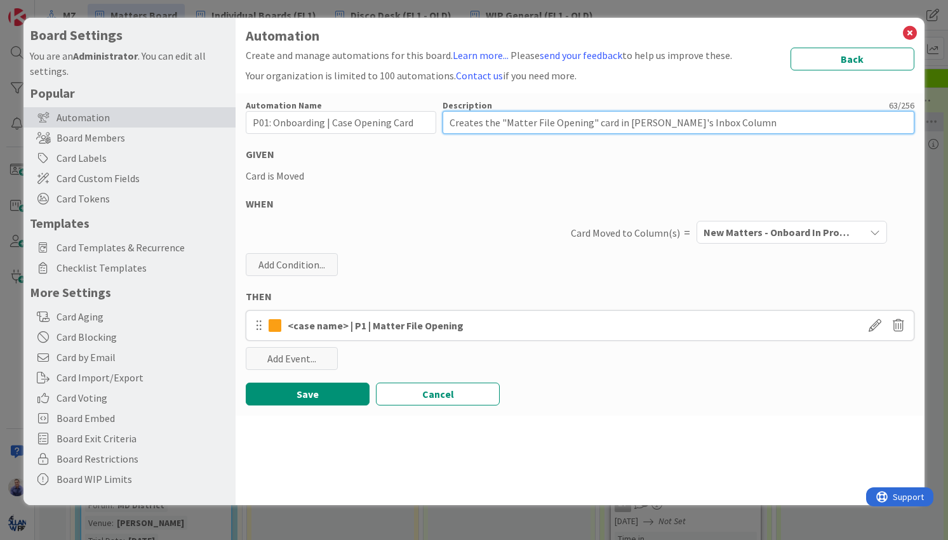
type textarea "x"
type textarea "Creates the "Matter File Opening" card in Jamie's Inbox Column"
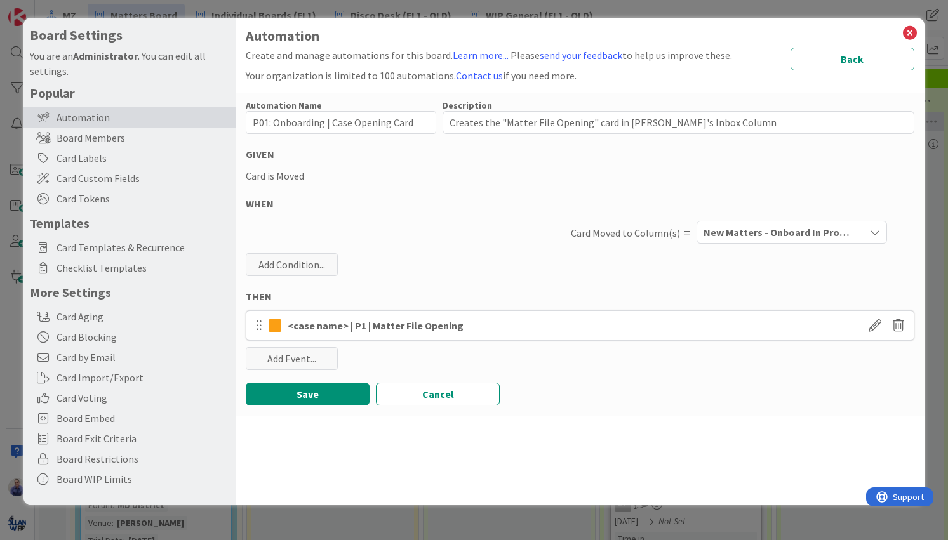
click at [625, 174] on div "Card is Moved" at bounding box center [580, 175] width 668 height 15
click at [824, 241] on div "New Matters - Onboard In Progress" at bounding box center [782, 232] width 164 height 20
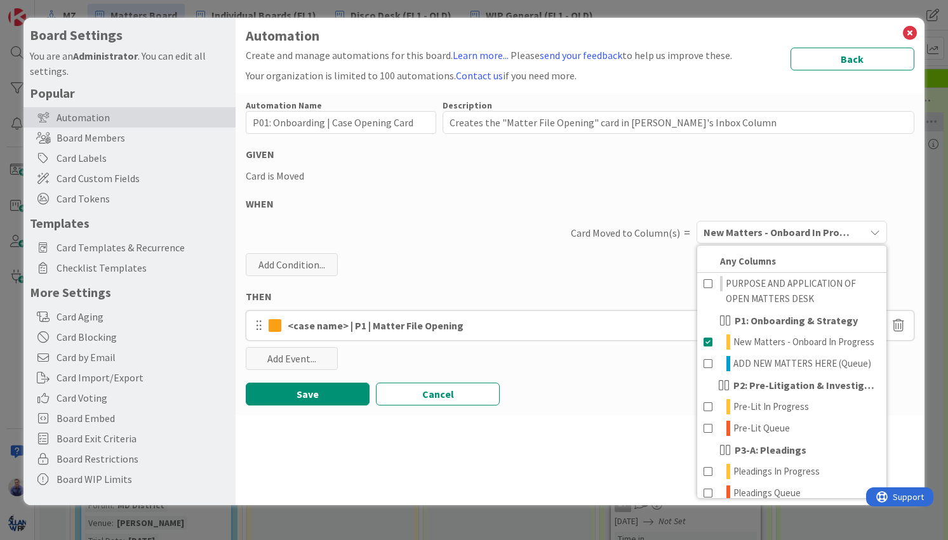
click at [585, 183] on div "Card is Moved" at bounding box center [580, 175] width 668 height 15
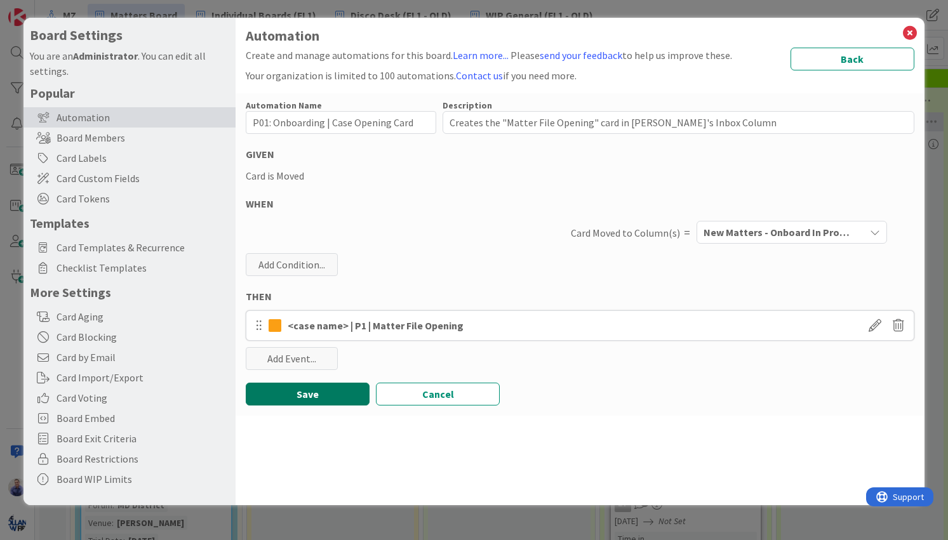
click at [342, 397] on button "Save" at bounding box center [308, 394] width 124 height 23
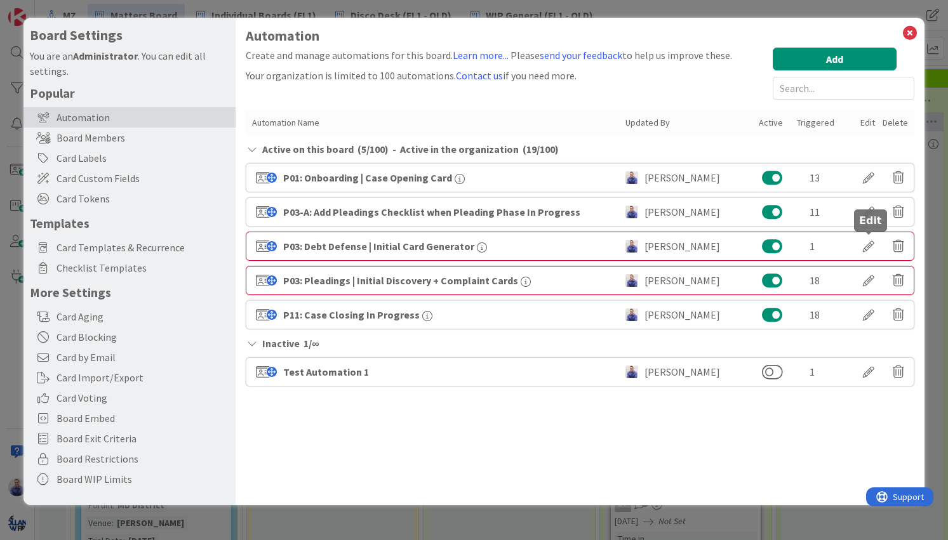
click at [864, 248] on div at bounding box center [868, 246] width 36 height 22
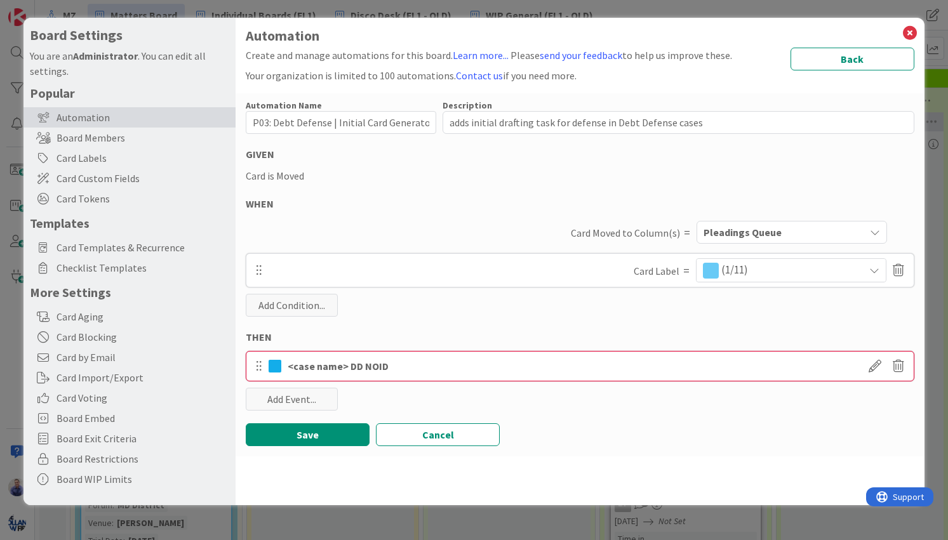
click at [771, 234] on span "Pleadings Queue" at bounding box center [742, 232] width 78 height 17
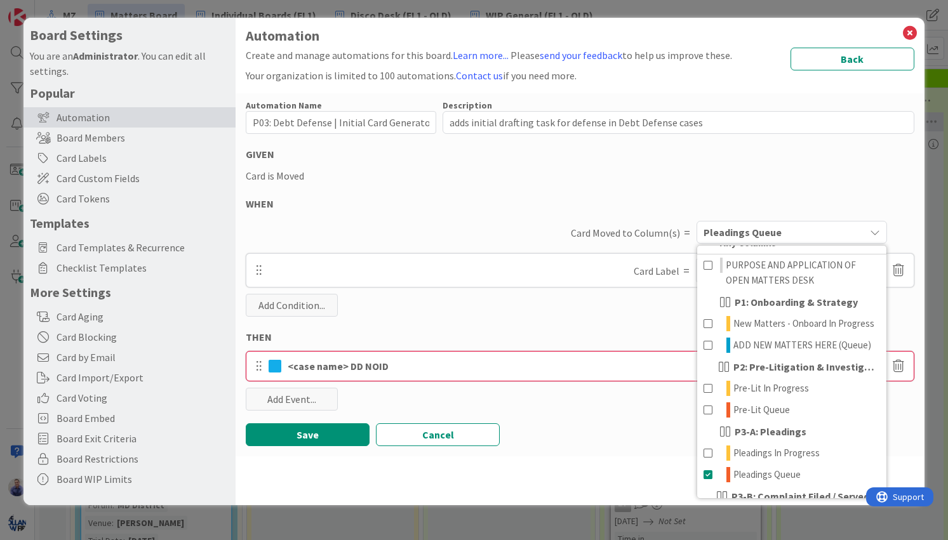
scroll to position [63, 0]
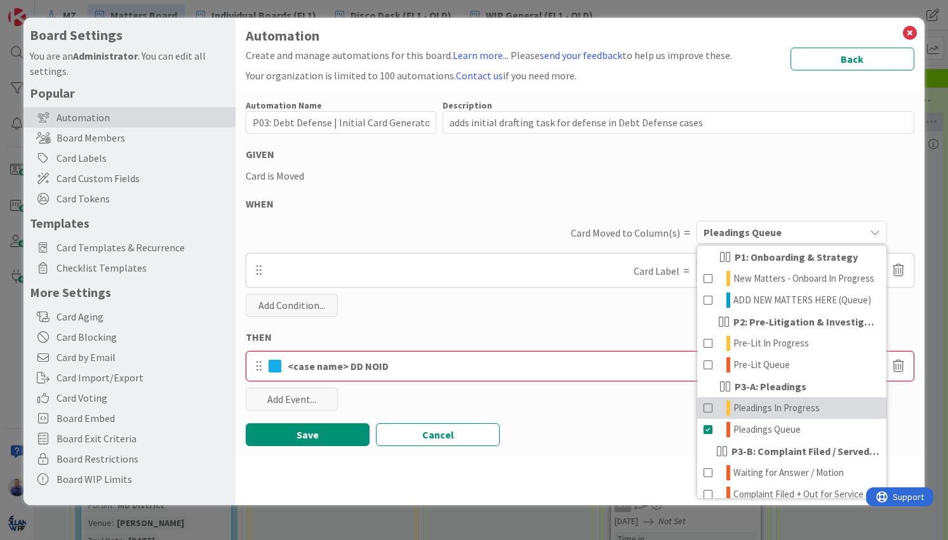
click at [706, 416] on span at bounding box center [708, 407] width 10 height 15
drag, startPoint x: 707, startPoint y: 424, endPoint x: 711, endPoint y: 446, distance: 21.9
click at [707, 416] on span at bounding box center [708, 407] width 10 height 15
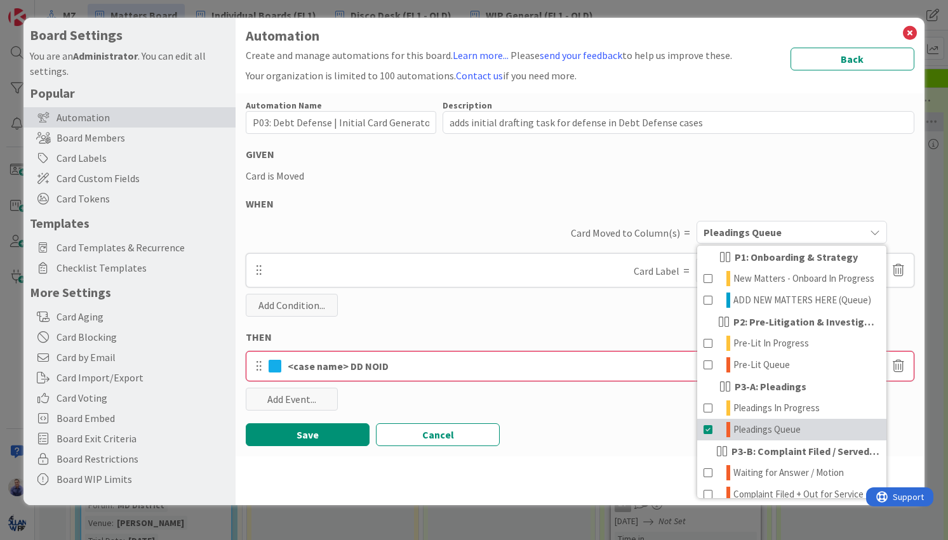
click at [708, 437] on span at bounding box center [708, 429] width 10 height 15
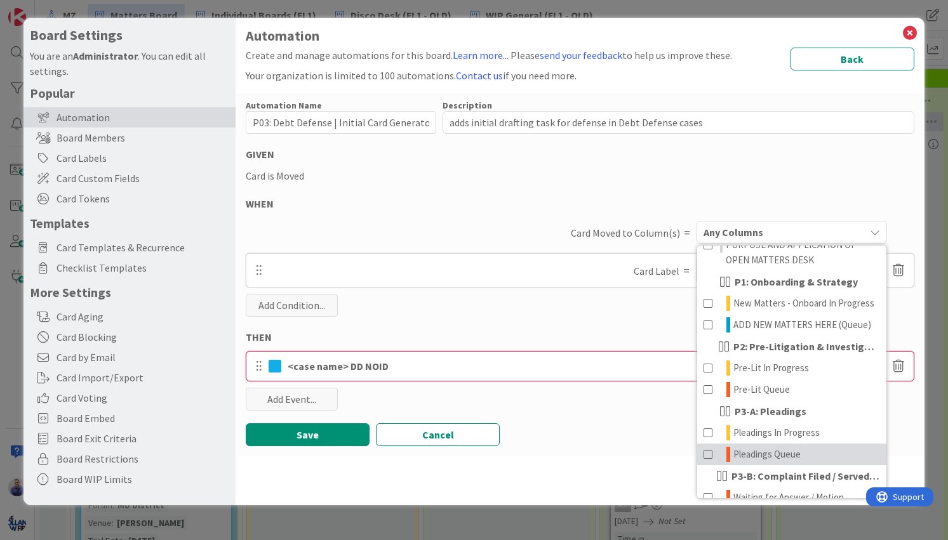
scroll to position [38, 0]
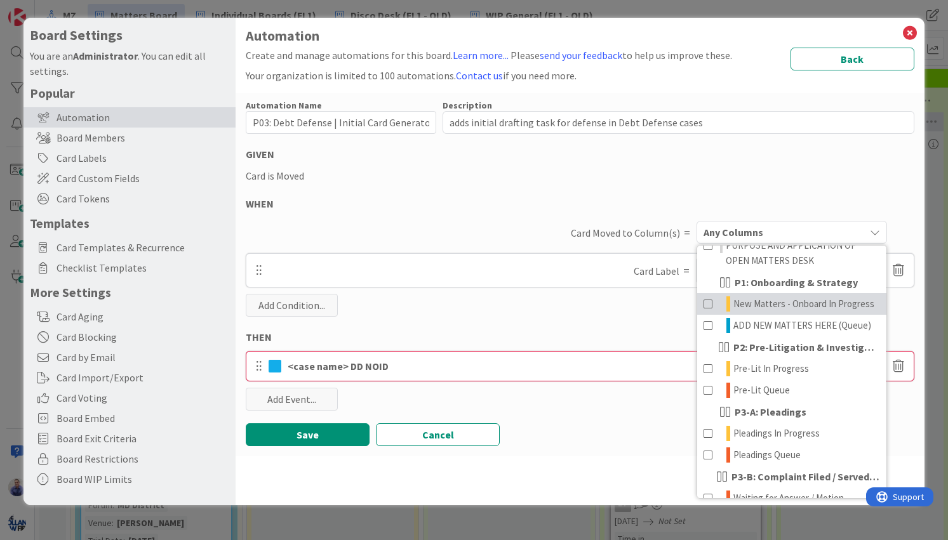
click at [708, 303] on span at bounding box center [708, 303] width 10 height 15
click at [527, 187] on div "Automation Name 42 / 128 P03: Debt Defense | Initial Card Generator Description…" at bounding box center [579, 274] width 688 height 363
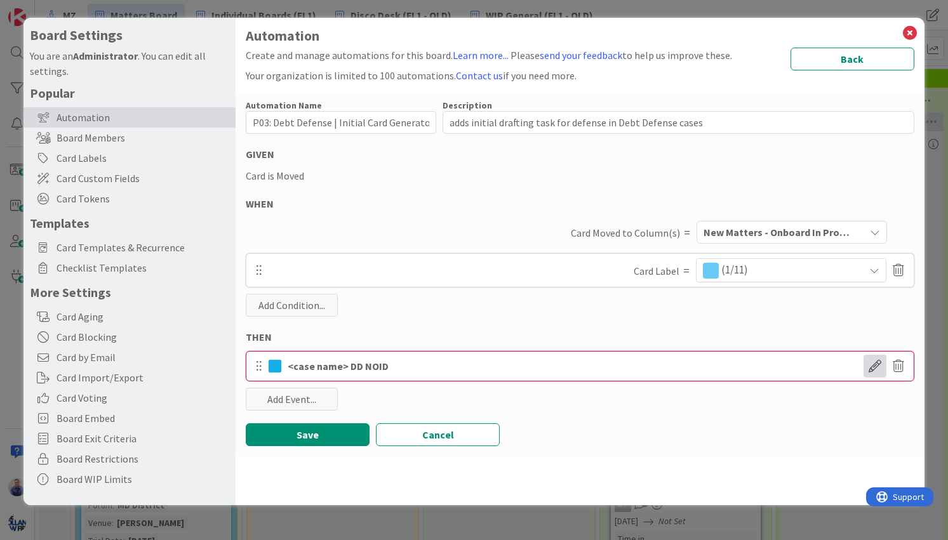
click at [875, 367] on span at bounding box center [874, 366] width 23 height 23
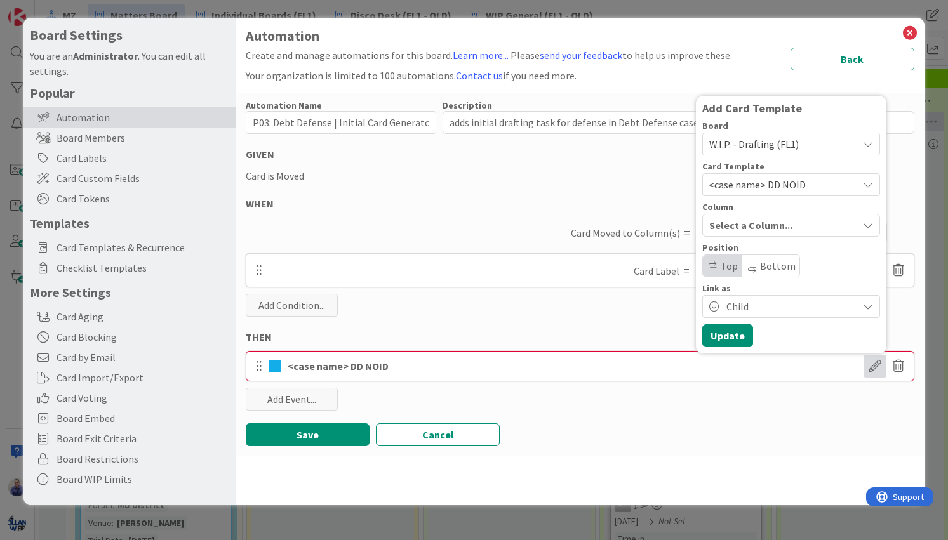
click at [816, 143] on span "W.I.P. - Drafting (FL1)" at bounding box center [780, 144] width 142 height 18
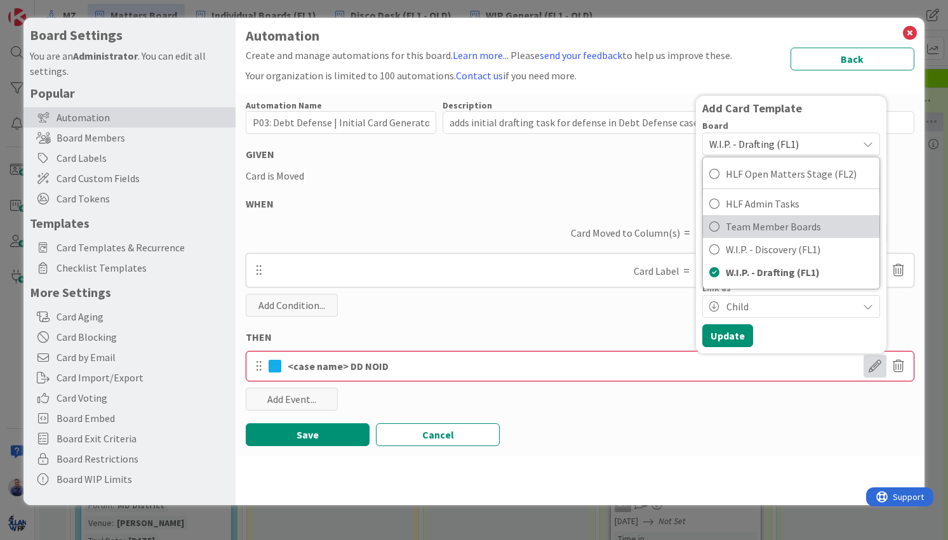
click at [792, 226] on span "Team Member Boards" at bounding box center [798, 226] width 147 height 19
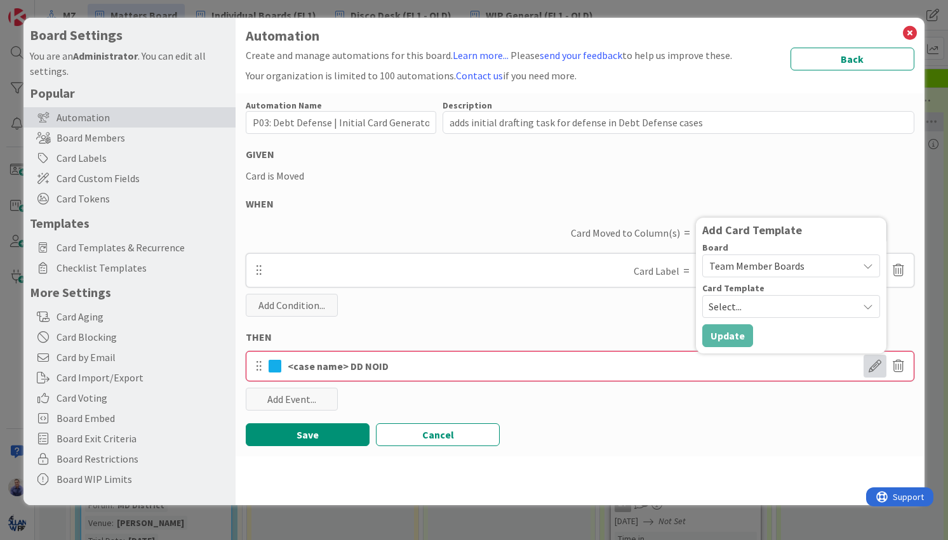
click at [867, 306] on icon at bounding box center [867, 306] width 10 height 10
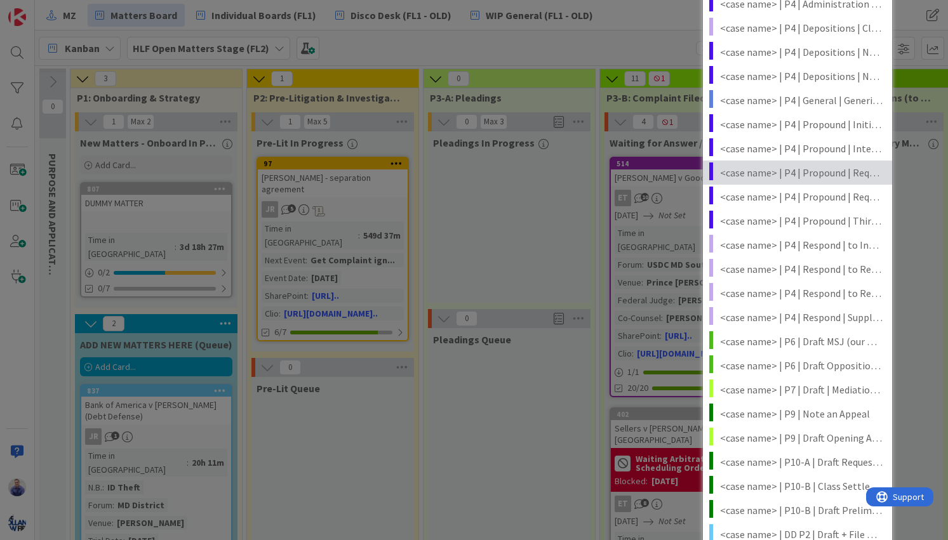
scroll to position [906, 0]
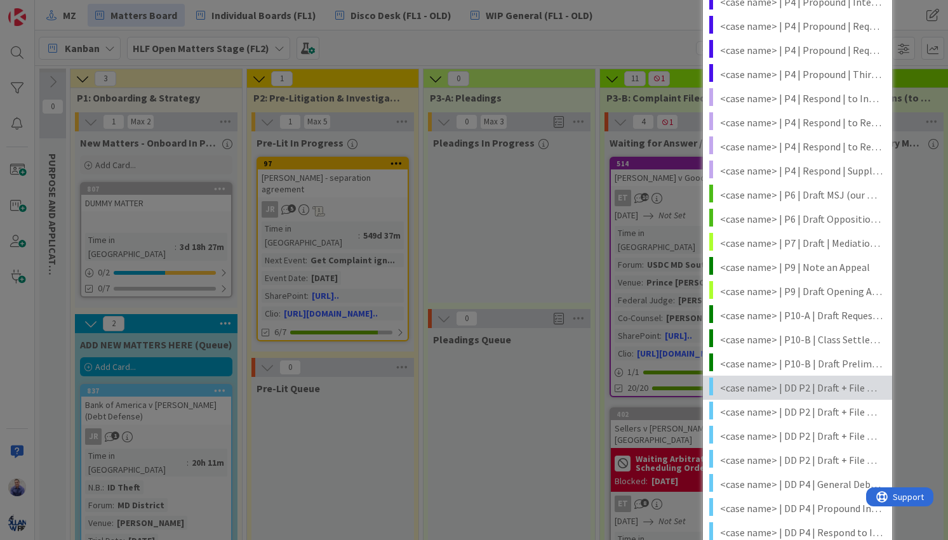
click at [807, 393] on span "<case name> | DD P2 | Draft + File NOID" at bounding box center [801, 388] width 162 height 17
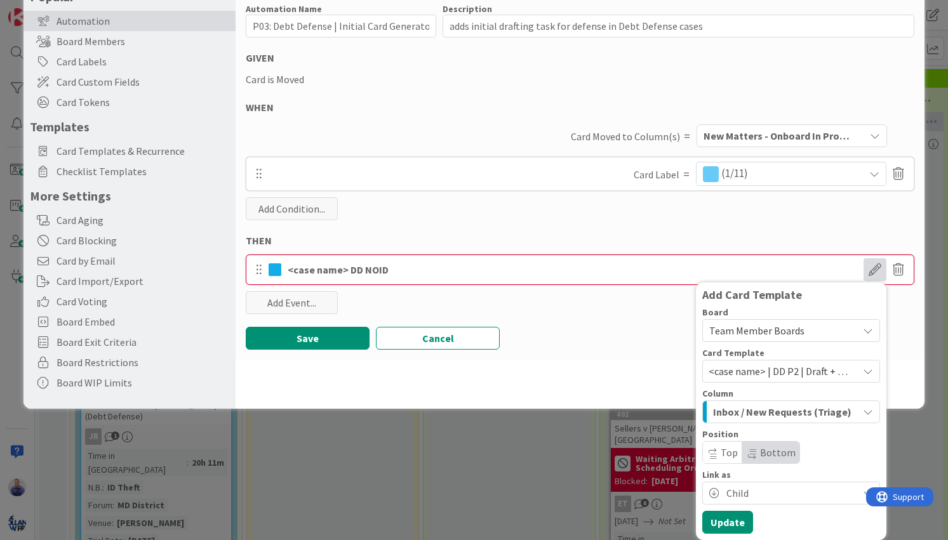
click at [805, 373] on span "<case name> | DD P2 | Draft + File NOID" at bounding box center [778, 371] width 140 height 17
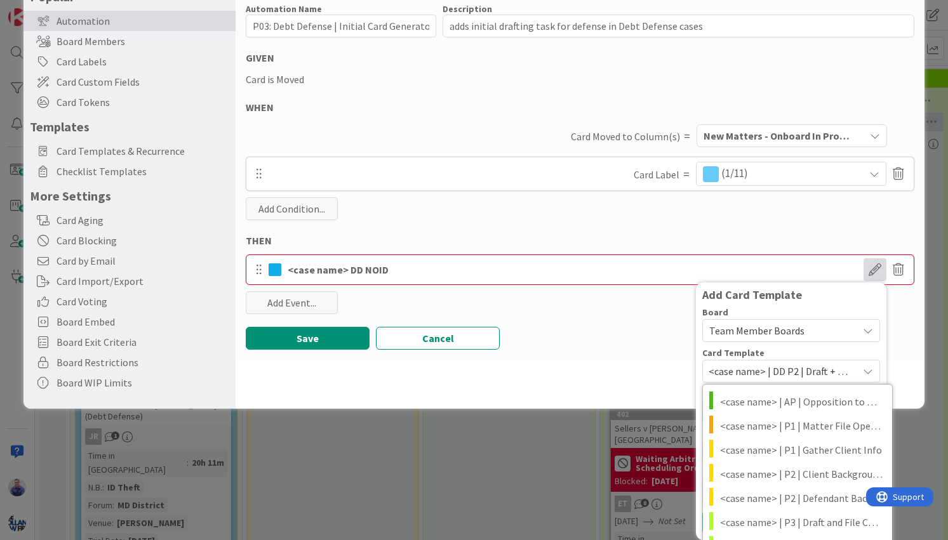
click at [805, 373] on span "<case name> | DD P2 | Draft + File NOID" at bounding box center [778, 371] width 140 height 17
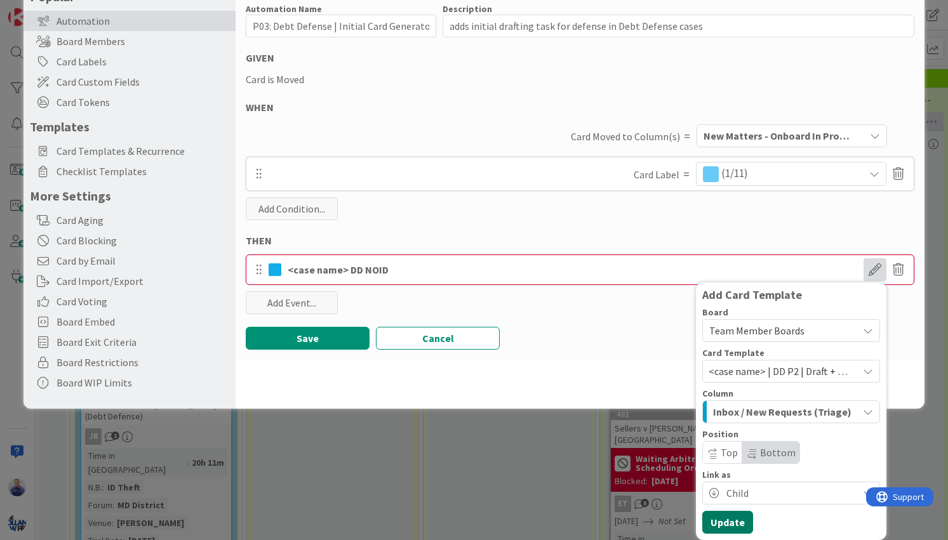
click at [727, 523] on button "Update" at bounding box center [727, 522] width 51 height 23
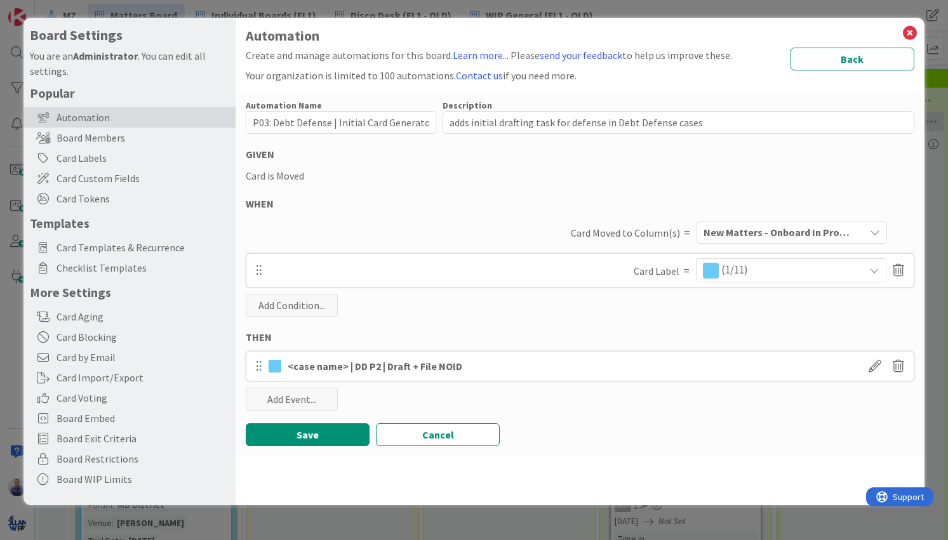
scroll to position [0, 0]
click at [870, 367] on span at bounding box center [874, 366] width 23 height 23
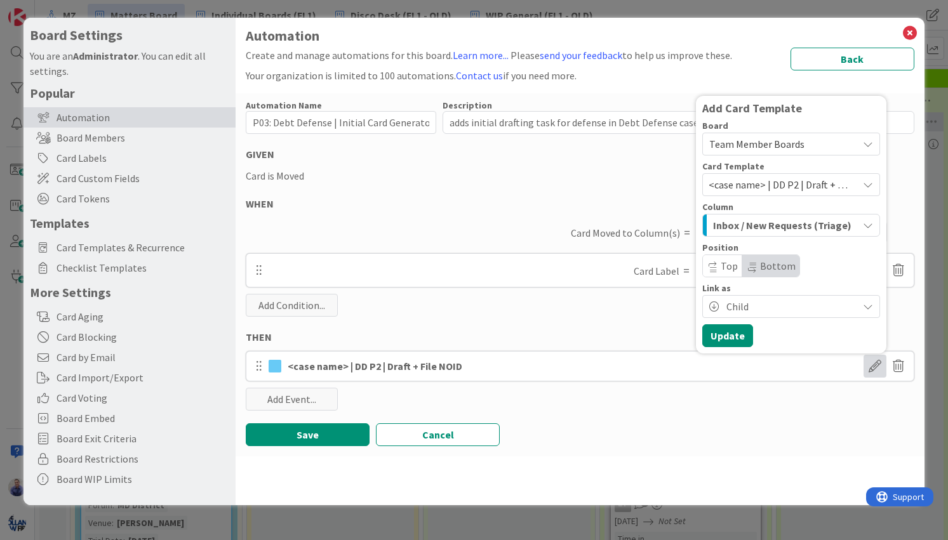
click at [842, 224] on span "Inbox / New Requests (Triage)" at bounding box center [782, 225] width 138 height 17
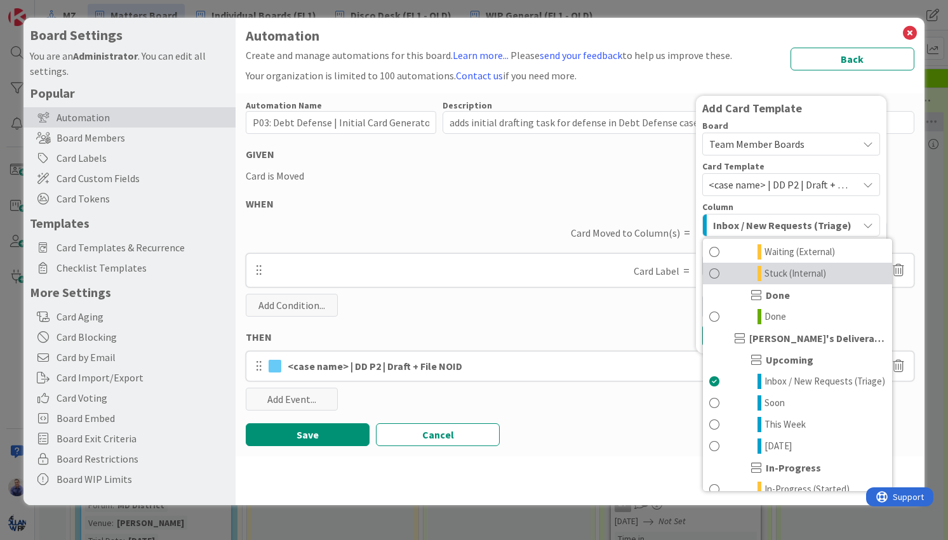
scroll to position [800, 0]
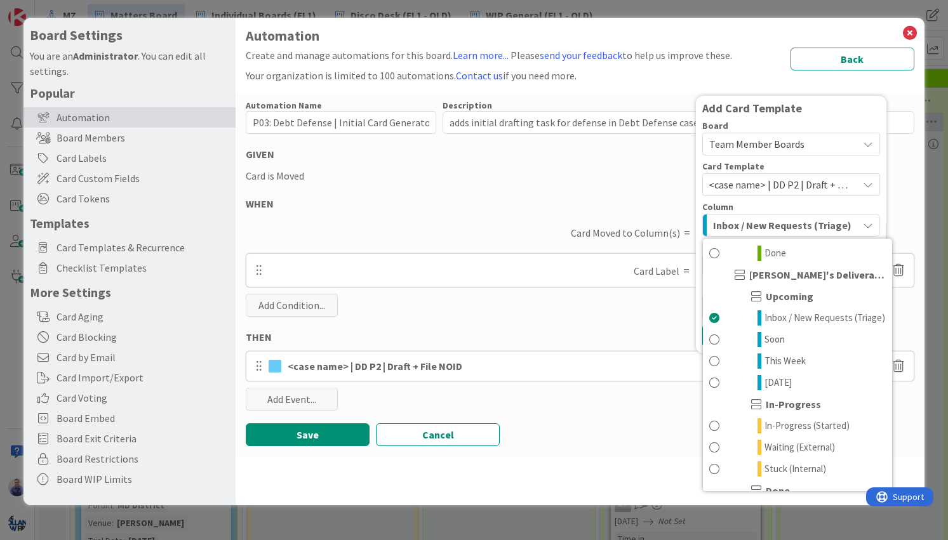
click at [607, 444] on div "Save Cancel" at bounding box center [580, 434] width 668 height 23
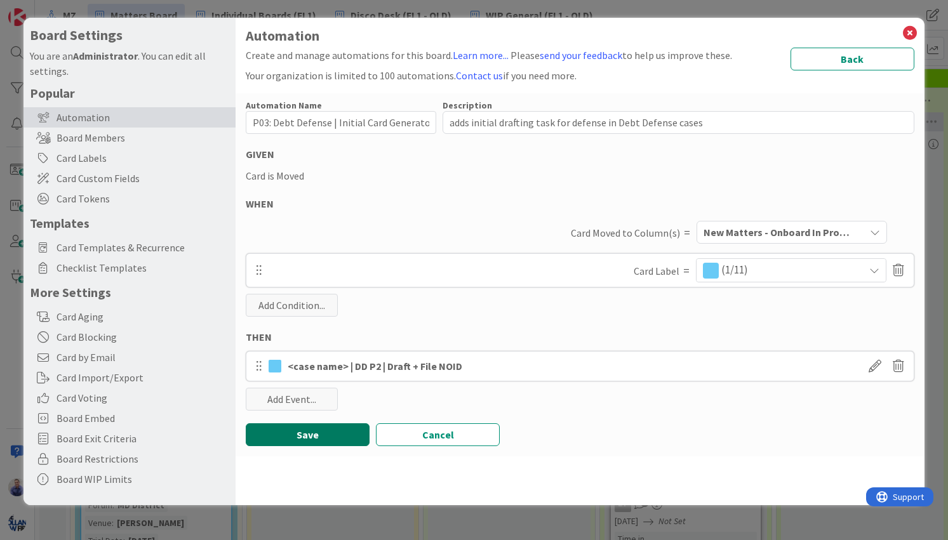
click at [347, 434] on button "Save" at bounding box center [308, 434] width 124 height 23
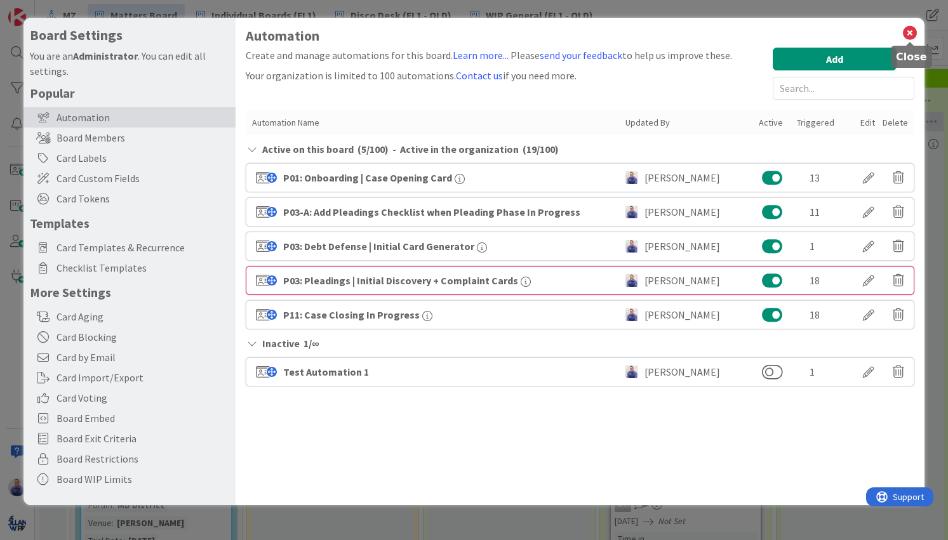
click at [913, 33] on icon at bounding box center [909, 33] width 17 height 18
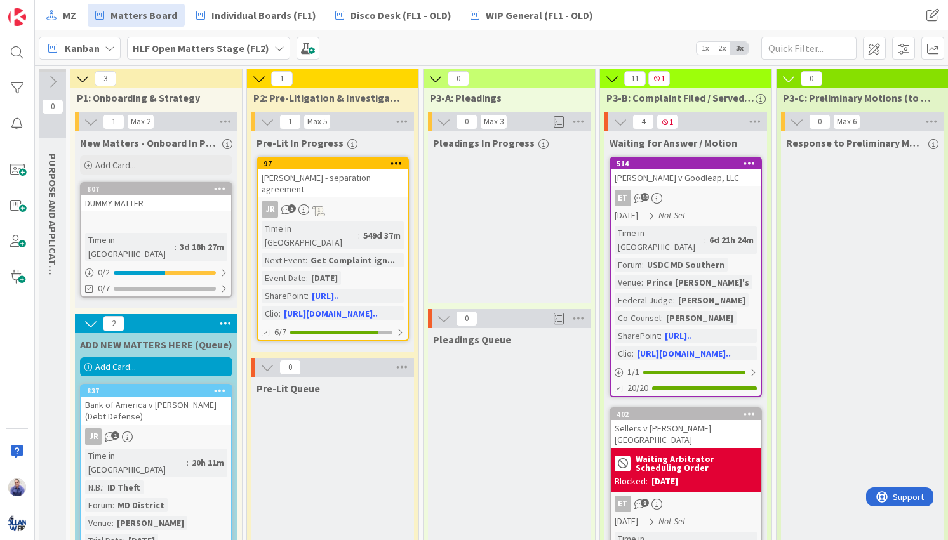
click at [162, 209] on div "DUMMY MATTER" at bounding box center [156, 203] width 150 height 17
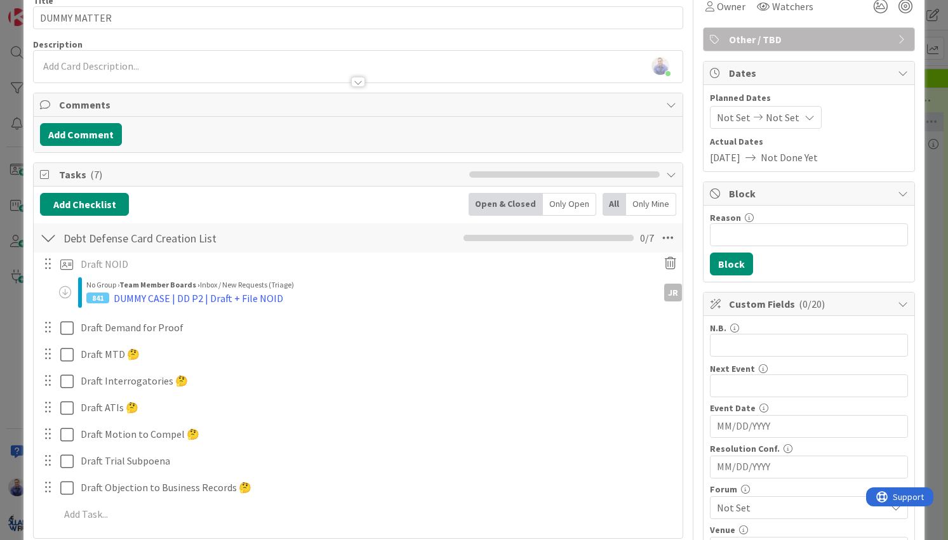
scroll to position [147, 0]
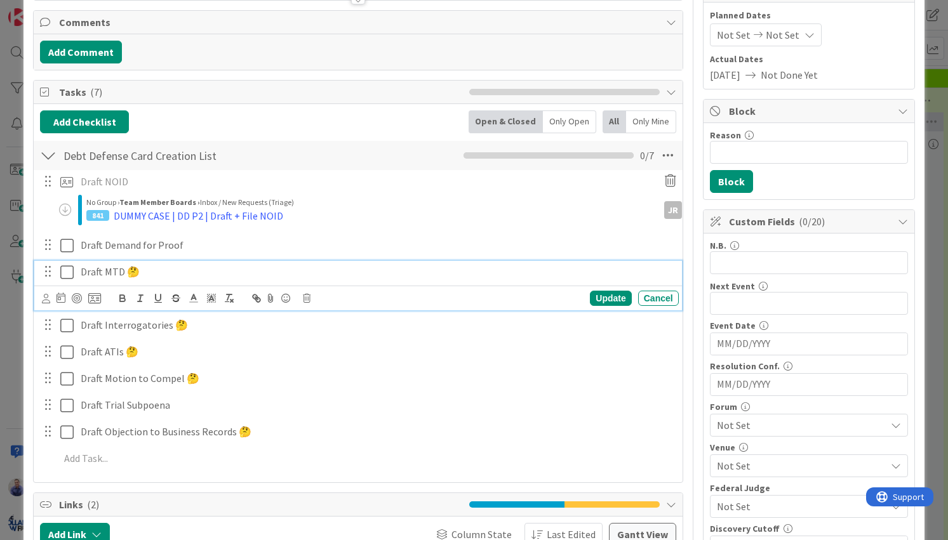
click at [108, 271] on p "Draft MTD 🤔" at bounding box center [377, 272] width 593 height 15
click at [94, 301] on icon at bounding box center [94, 298] width 13 height 11
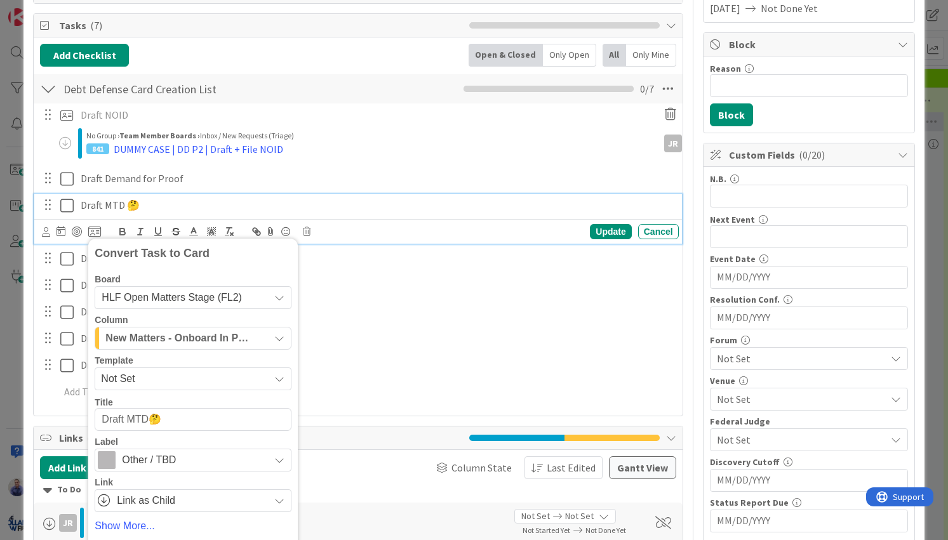
scroll to position [293, 0]
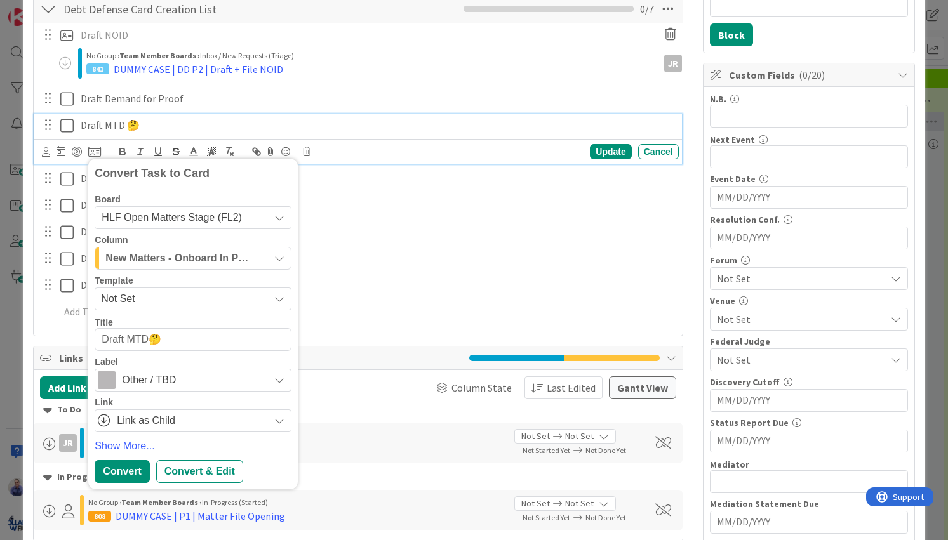
click at [234, 256] on span "New Matters - Onboard In Progress" at bounding box center [178, 258] width 146 height 17
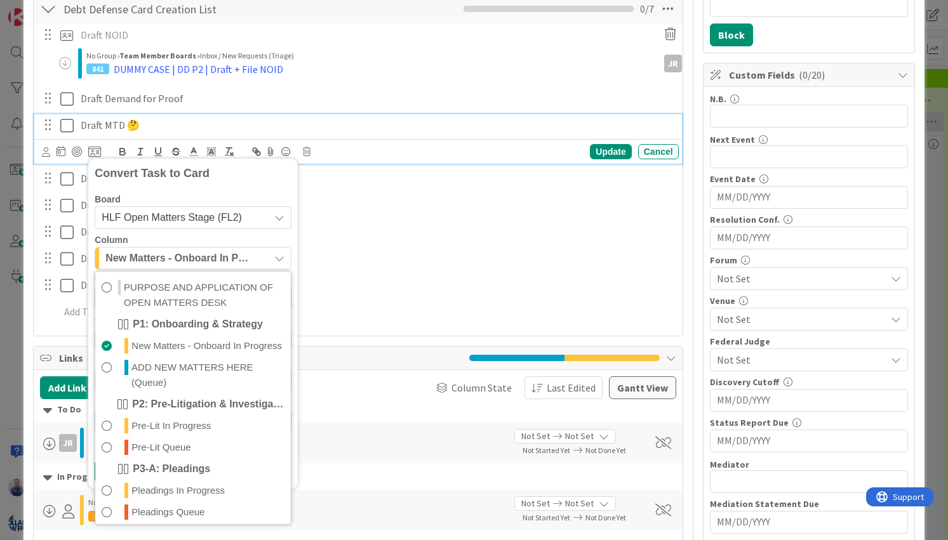
click at [334, 220] on div "Draft NOID Update Cancel JR No Group › Team Member Boards › Inbox / New Request…" at bounding box center [357, 175] width 635 height 305
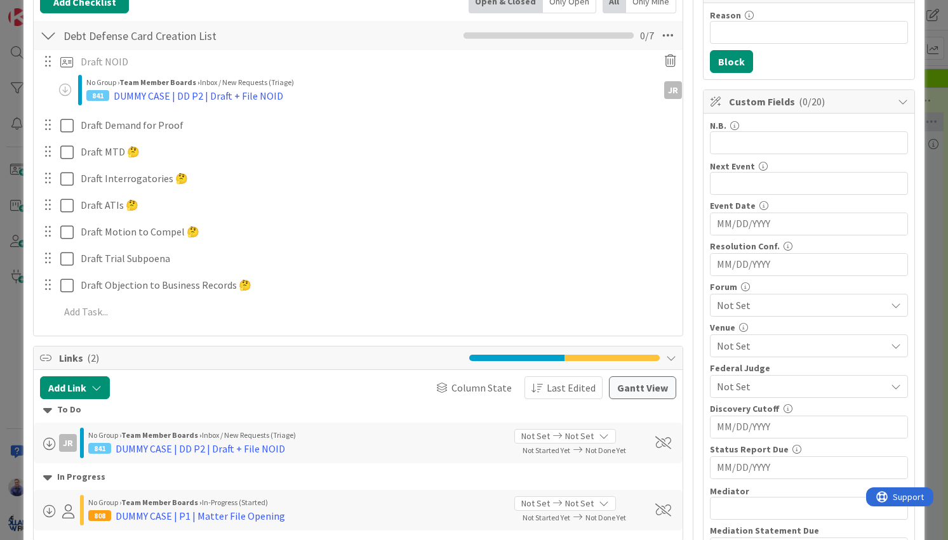
scroll to position [240, 0]
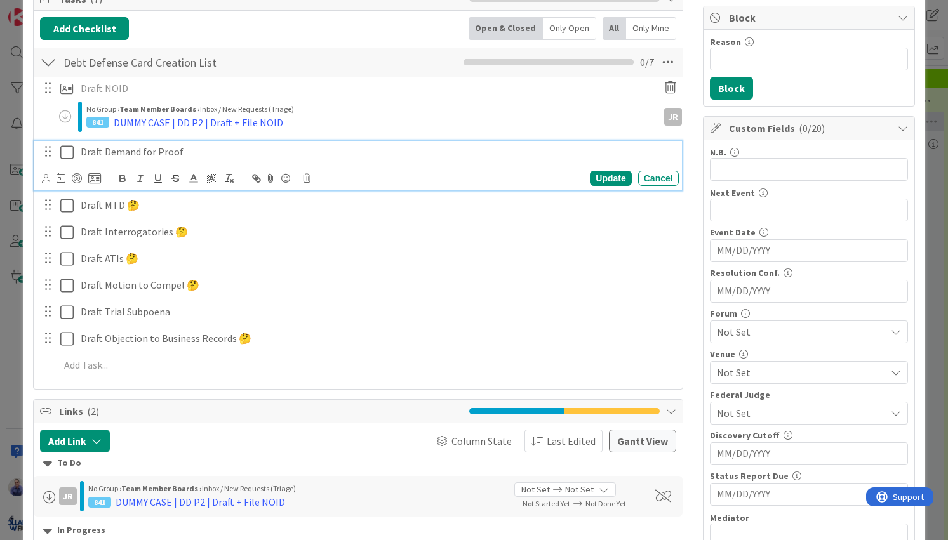
click at [137, 152] on p "Draft Demand for Proof" at bounding box center [377, 152] width 593 height 15
click at [92, 180] on icon at bounding box center [94, 178] width 13 height 11
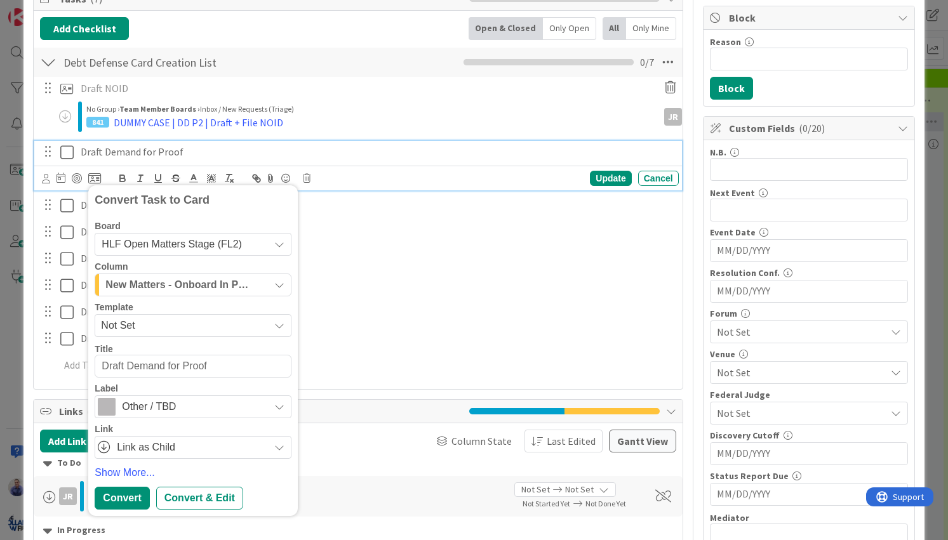
click at [150, 244] on span "HLF Open Matters Stage (FL2)" at bounding box center [172, 244] width 140 height 11
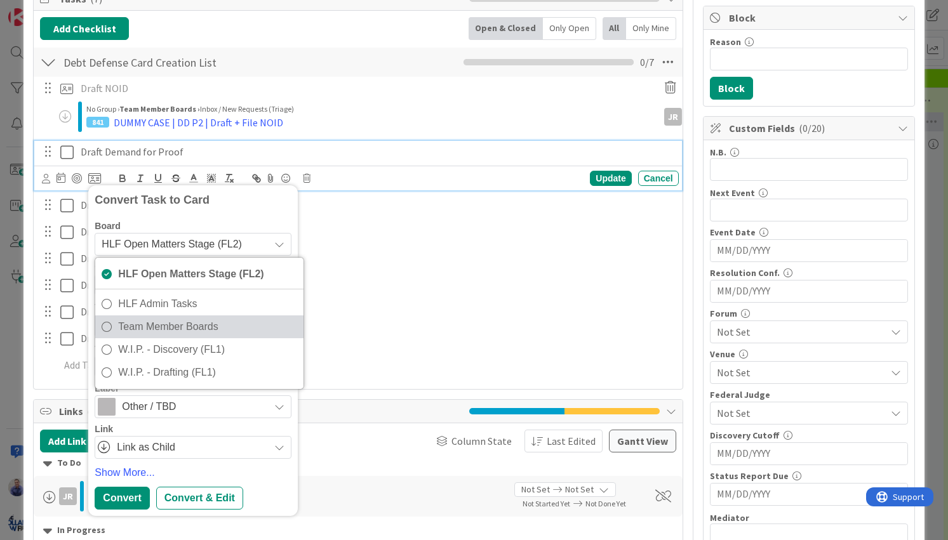
click at [172, 323] on span "Team Member Boards" at bounding box center [207, 326] width 179 height 19
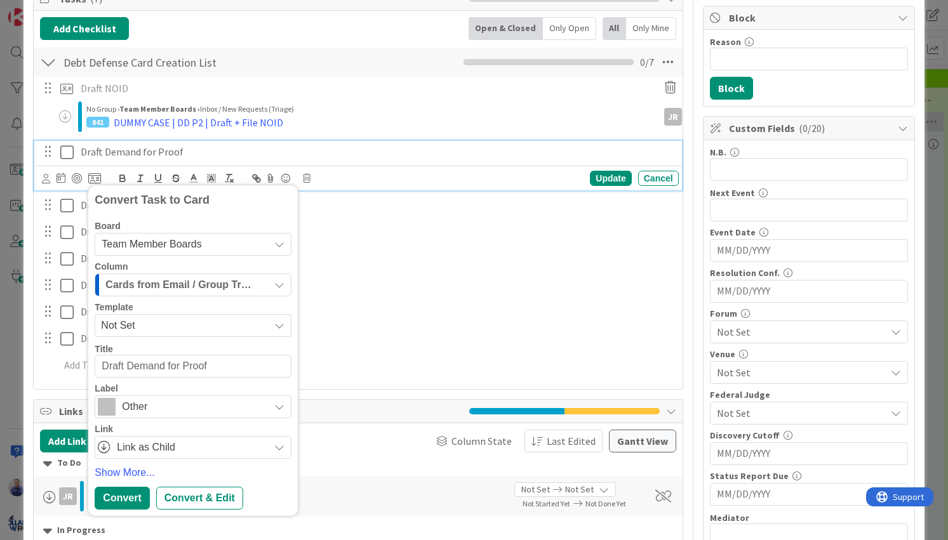
click at [205, 324] on span "Not Set" at bounding box center [180, 325] width 159 height 17
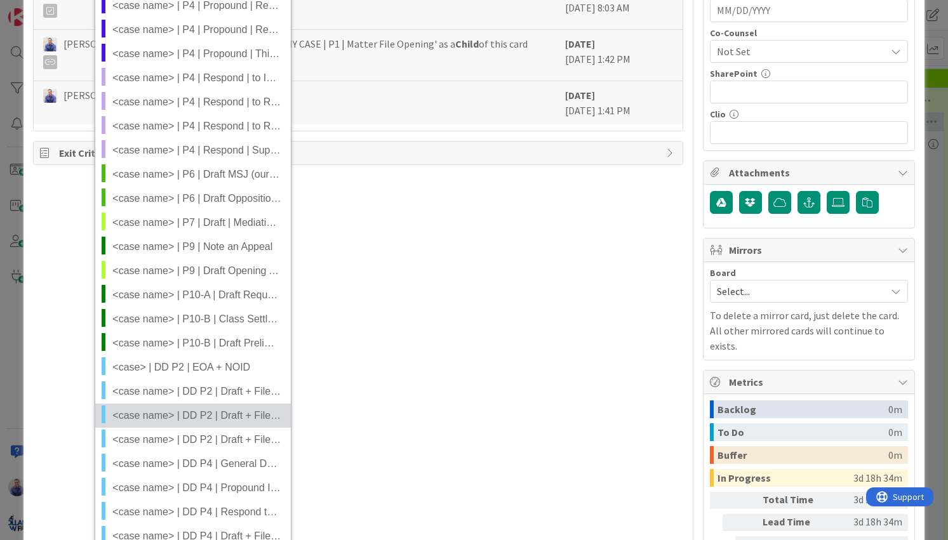
scroll to position [1066, 0]
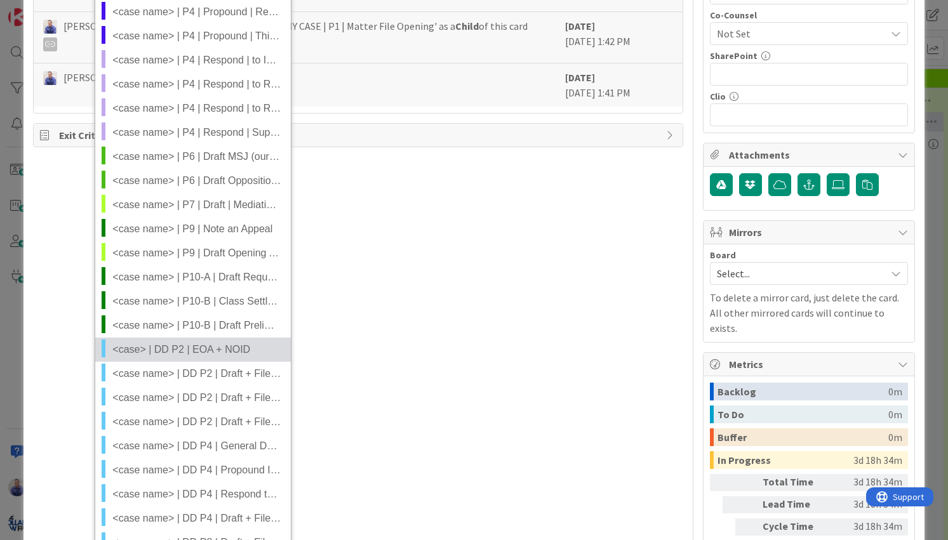
click at [194, 352] on span "<case> | DD P2 | EOA + NOID" at bounding box center [196, 349] width 169 height 17
type textarea "x"
type textarea "<case> | DD P2 | EOA + NOID"
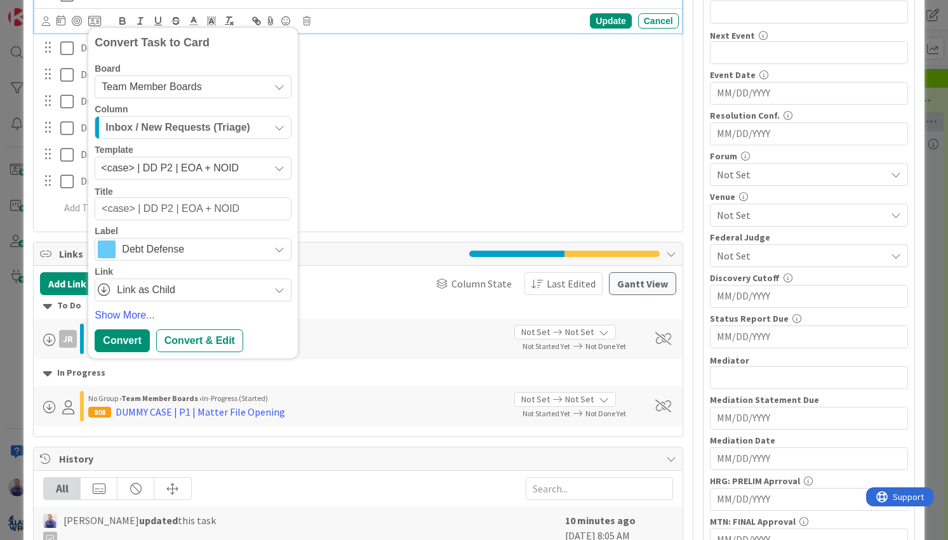
scroll to position [360, 0]
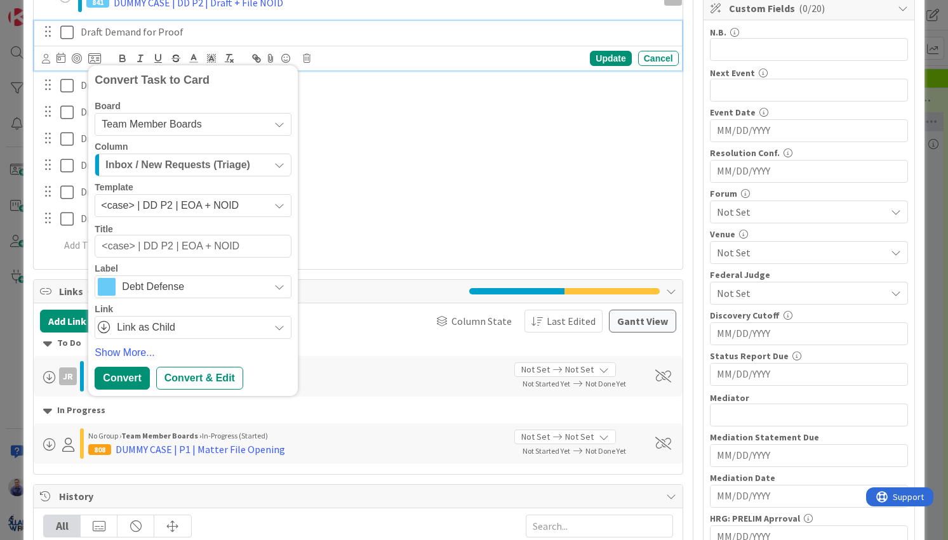
click at [277, 166] on icon "button" at bounding box center [279, 165] width 10 height 10
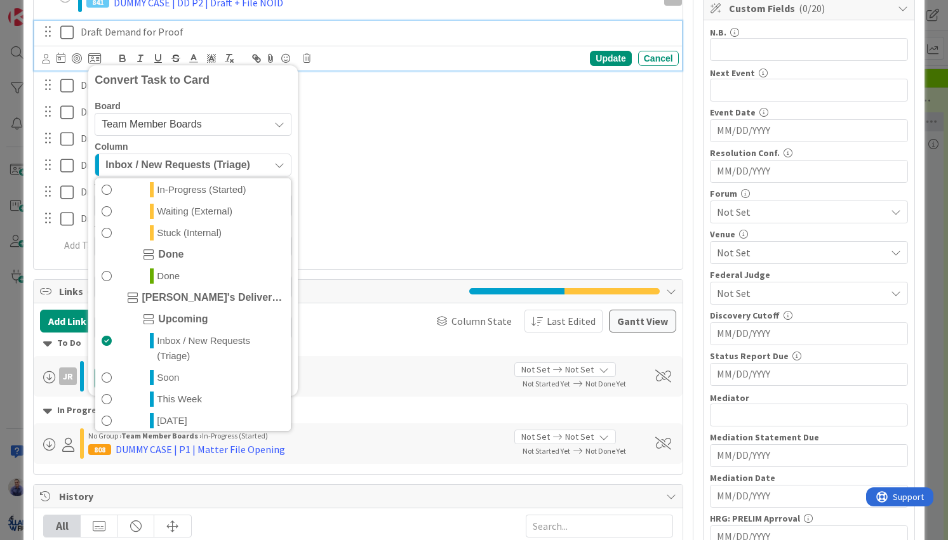
scroll to position [783, 0]
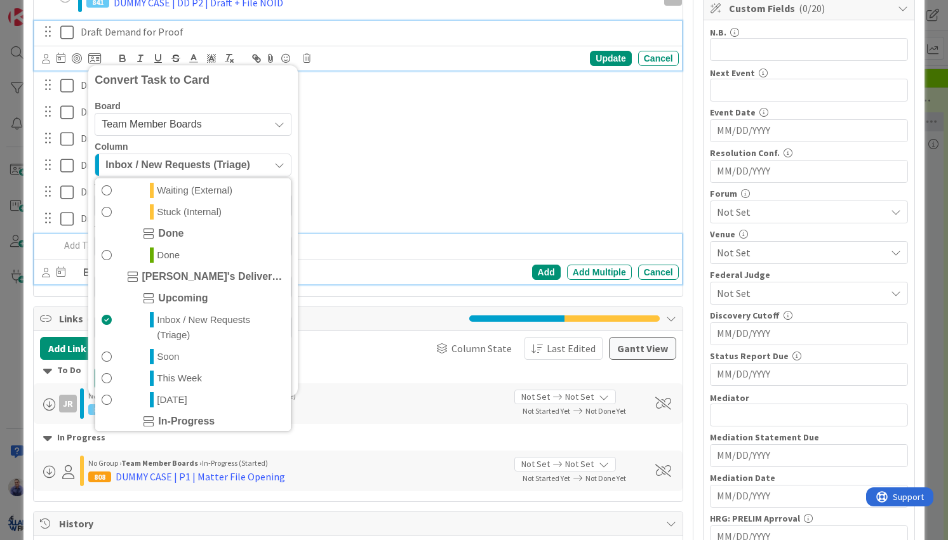
click at [333, 241] on p at bounding box center [366, 245] width 613 height 15
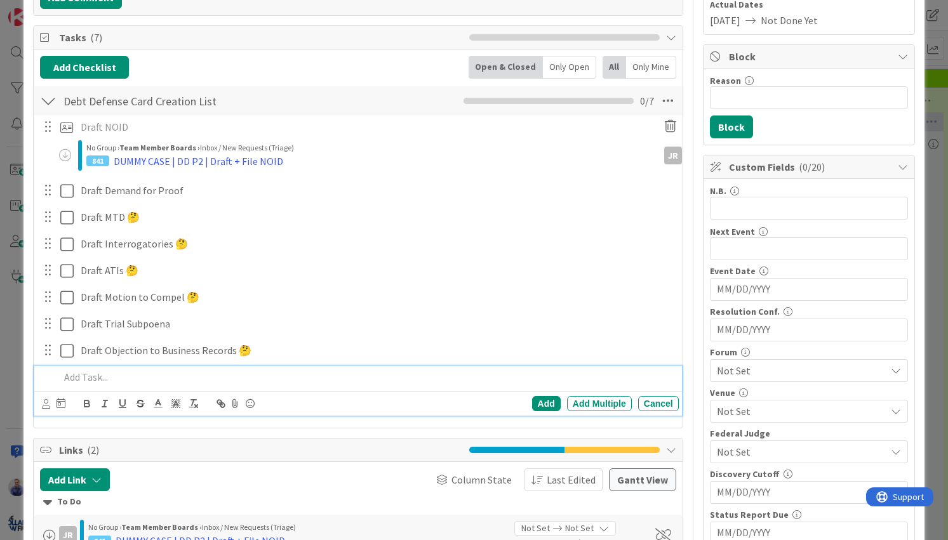
scroll to position [200, 0]
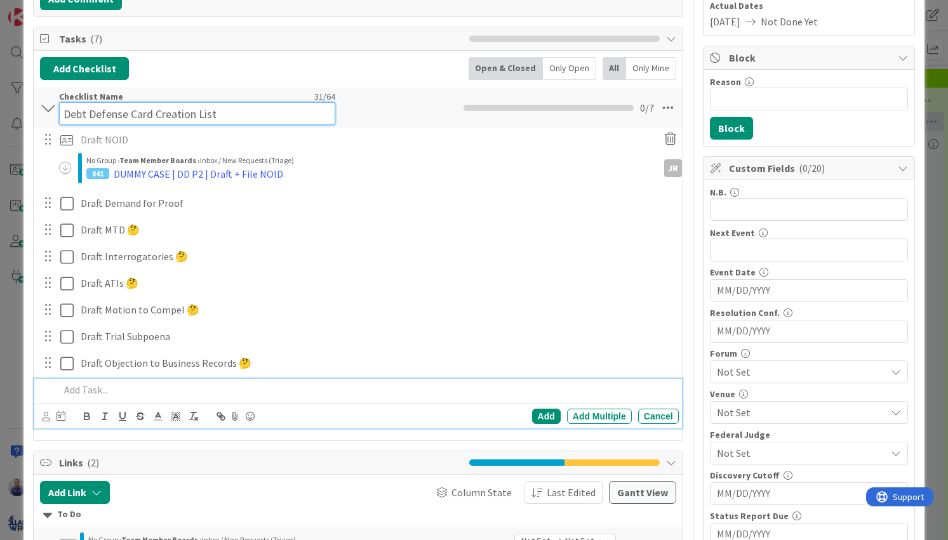
drag, startPoint x: 65, startPoint y: 102, endPoint x: 299, endPoint y: 99, distance: 233.6
click at [299, 102] on input "Debt Defense Card Creation List" at bounding box center [196, 113] width 275 height 23
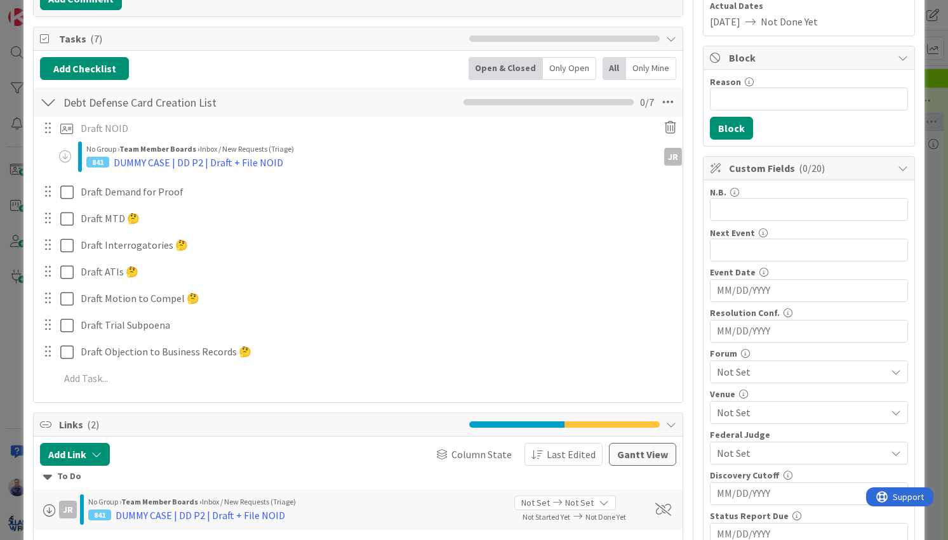
drag, startPoint x: 376, startPoint y: 114, endPoint x: 351, endPoint y: 125, distance: 27.6
click at [376, 114] on div "Debt Defense Card Creation List Checklist Name 31 / 64 Debt Defense Card Creati…" at bounding box center [358, 102] width 648 height 29
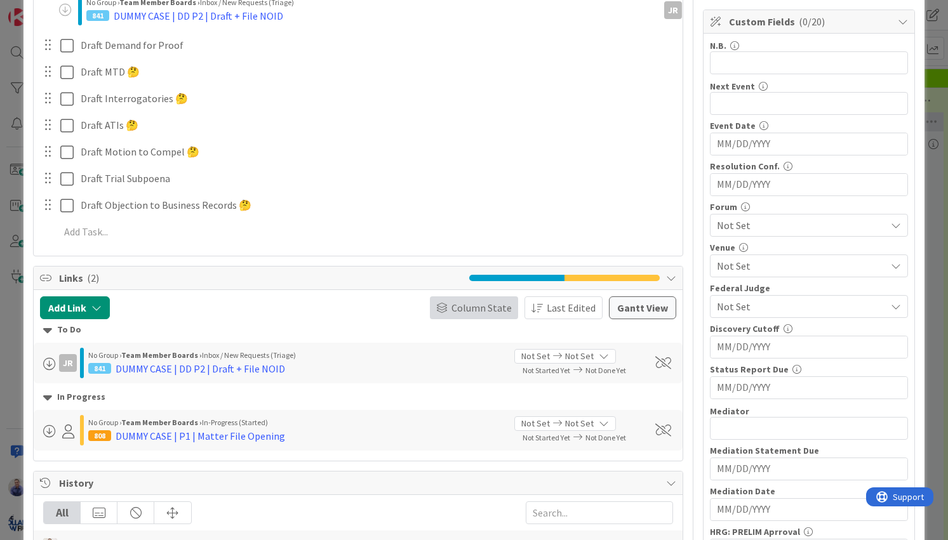
click at [484, 309] on span "Column State" at bounding box center [481, 307] width 60 height 15
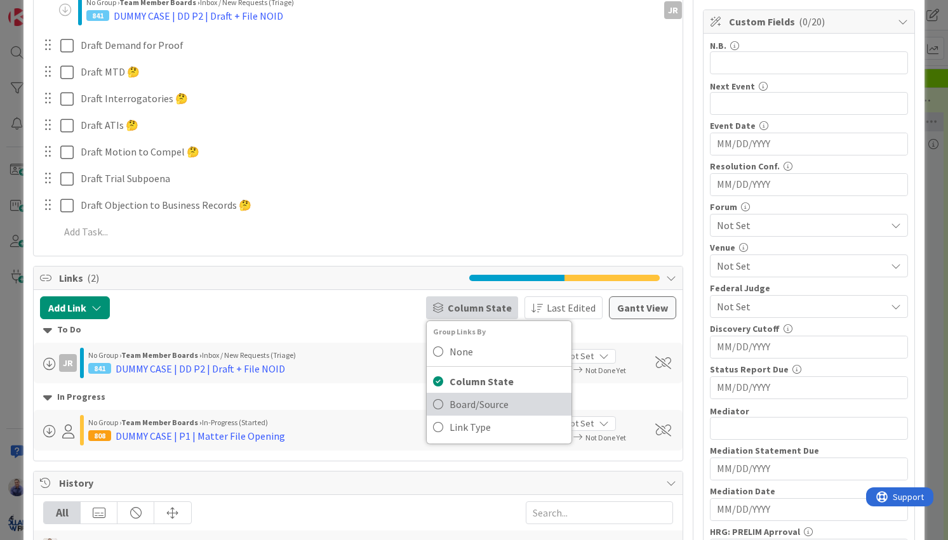
click at [489, 400] on span "Board/Source" at bounding box center [507, 404] width 116 height 19
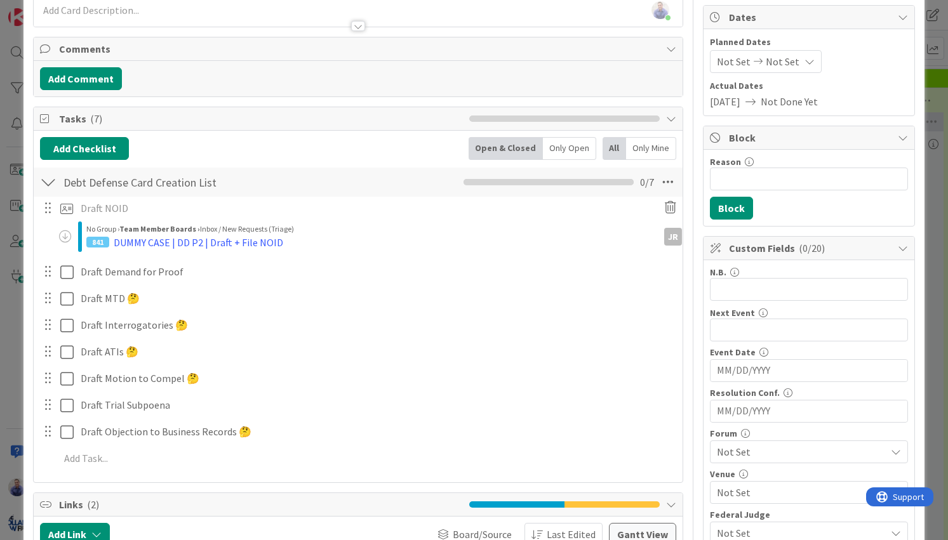
scroll to position [0, 0]
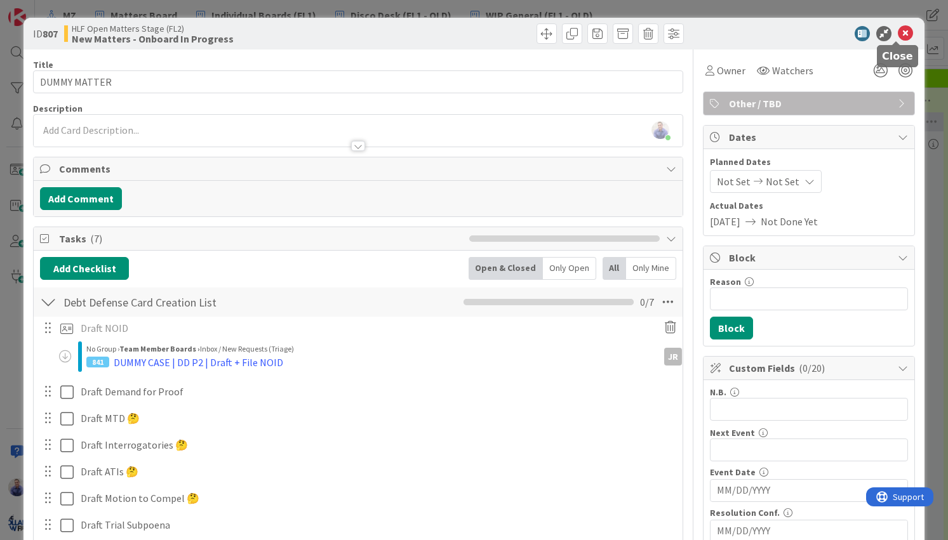
click at [899, 33] on icon at bounding box center [904, 33] width 15 height 15
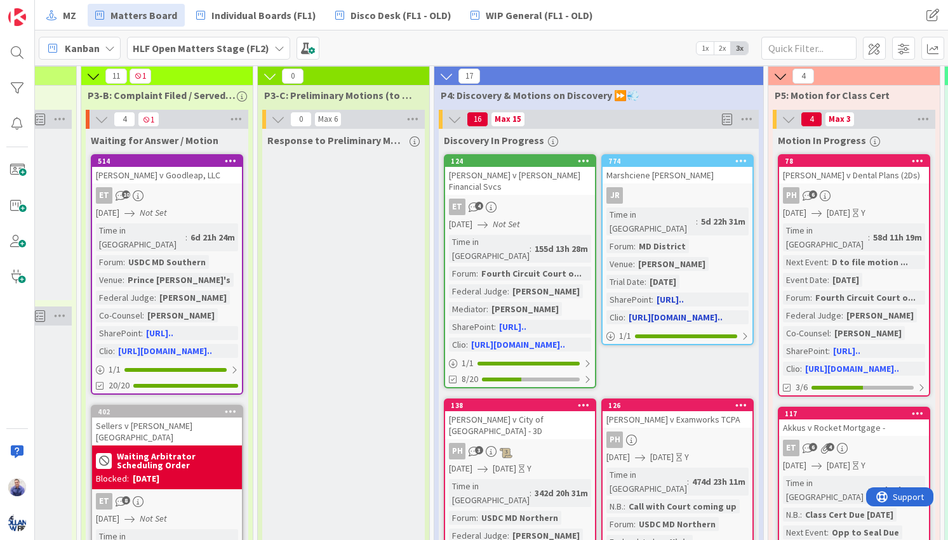
scroll to position [0, 518]
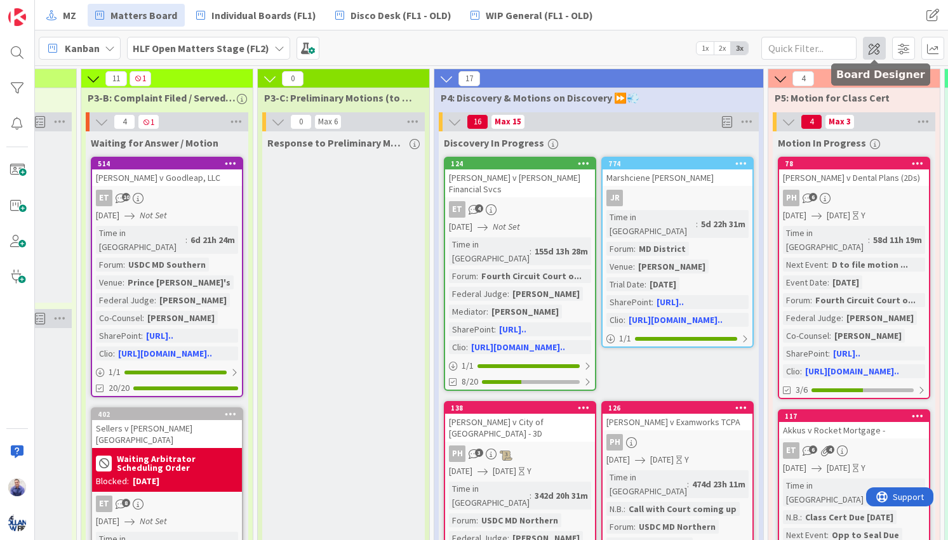
click at [873, 49] on span at bounding box center [873, 48] width 23 height 23
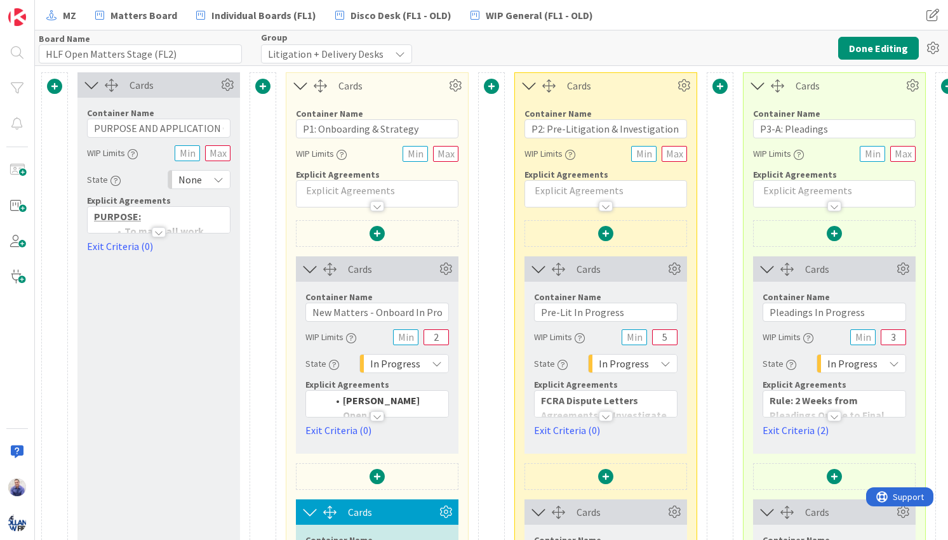
type input "HLF Open Matters Stage (FL2)"
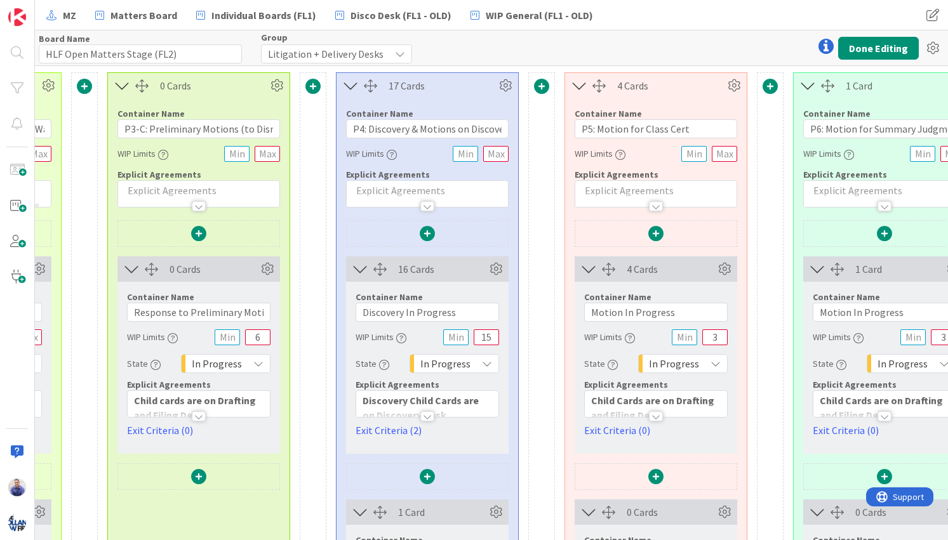
scroll to position [0, 1085]
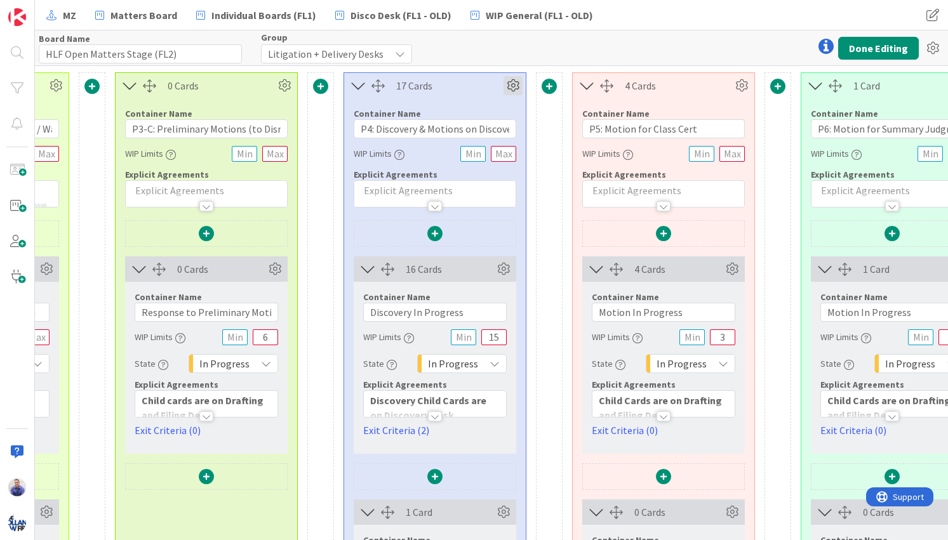
click at [518, 84] on icon at bounding box center [512, 85] width 19 height 19
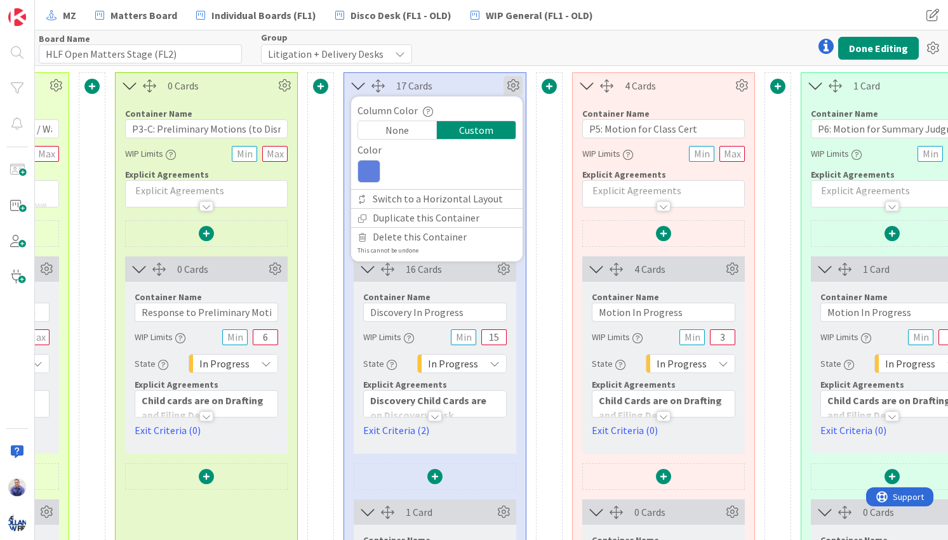
click at [471, 89] on div "17 Cards" at bounding box center [449, 85] width 107 height 15
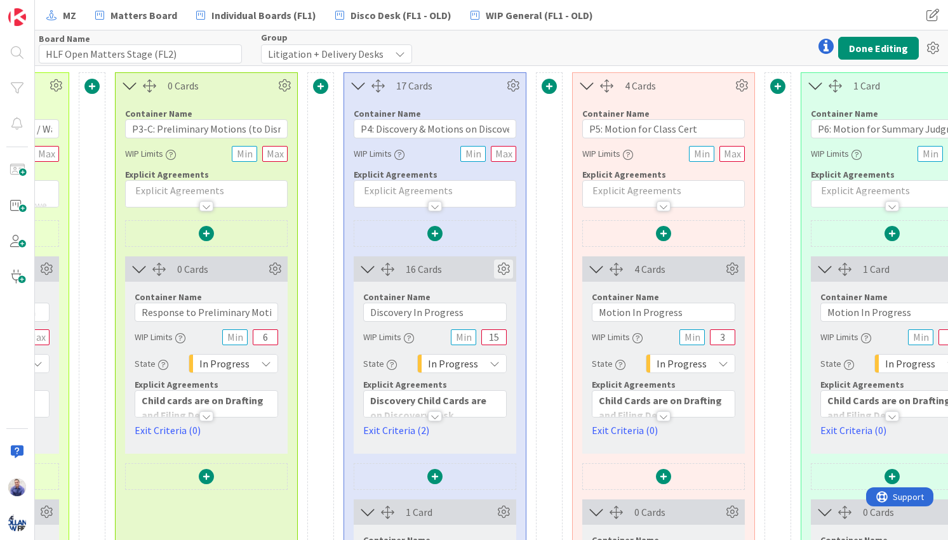
click at [507, 265] on icon at bounding box center [503, 269] width 19 height 19
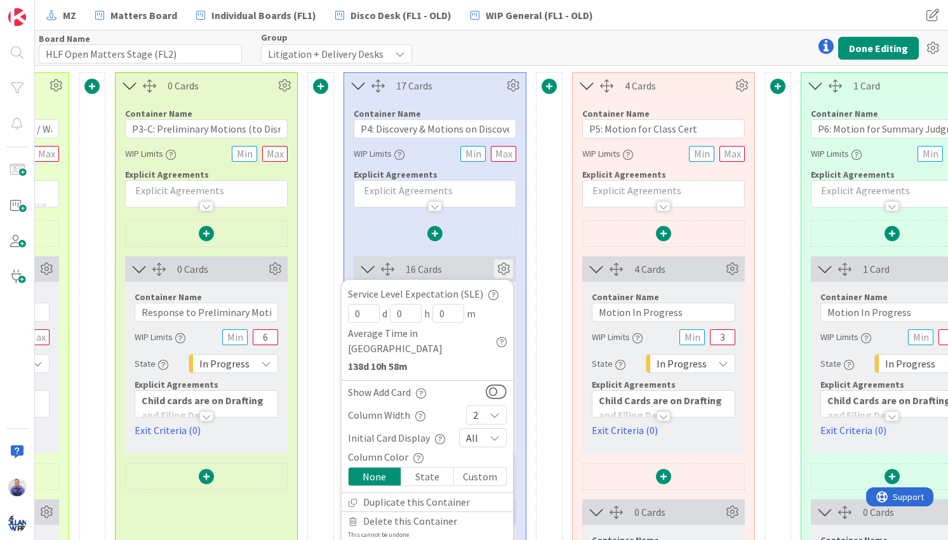
click at [496, 410] on icon at bounding box center [494, 415] width 10 height 10
click at [494, 218] on span "3" at bounding box center [494, 227] width 10 height 19
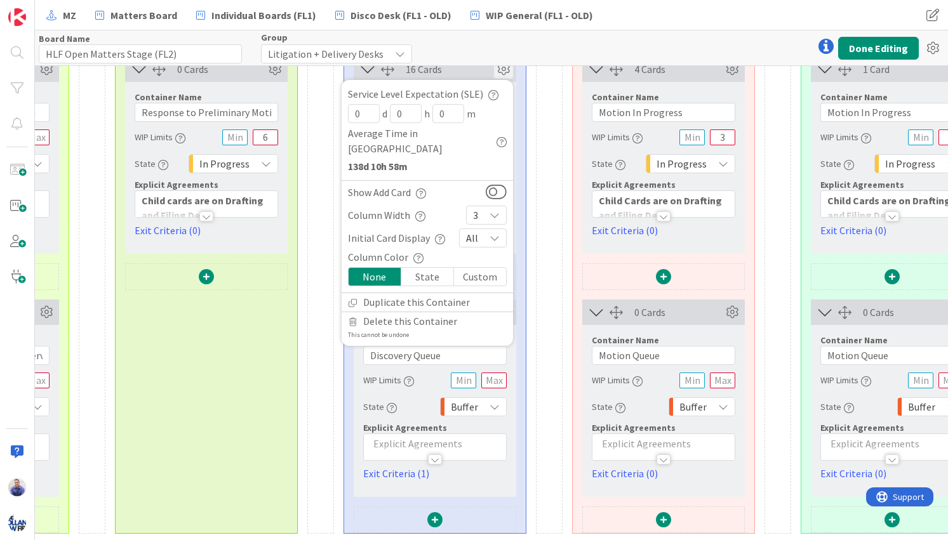
scroll to position [209, 1085]
click at [506, 338] on div "Container Name 15 / 64 Discovery Queue" at bounding box center [434, 349] width 143 height 30
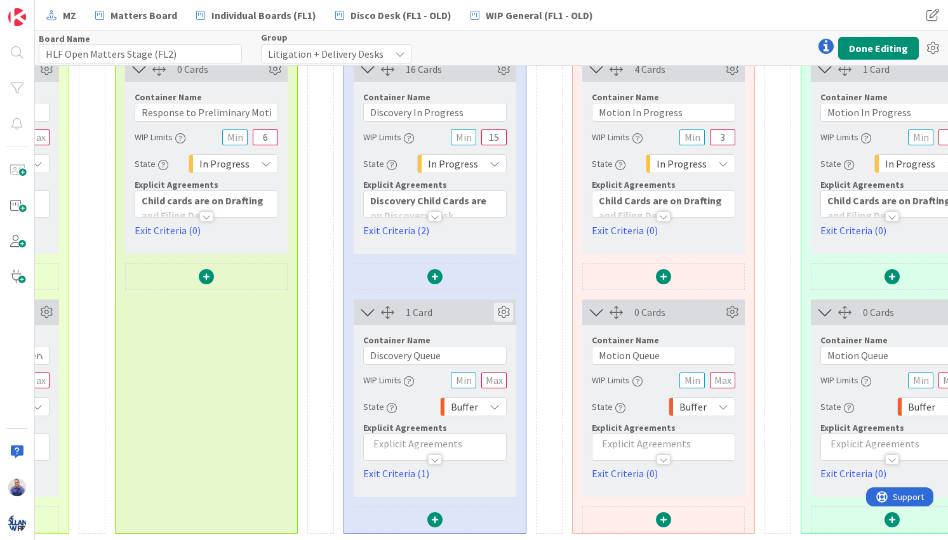
click at [506, 304] on icon at bounding box center [503, 312] width 19 height 19
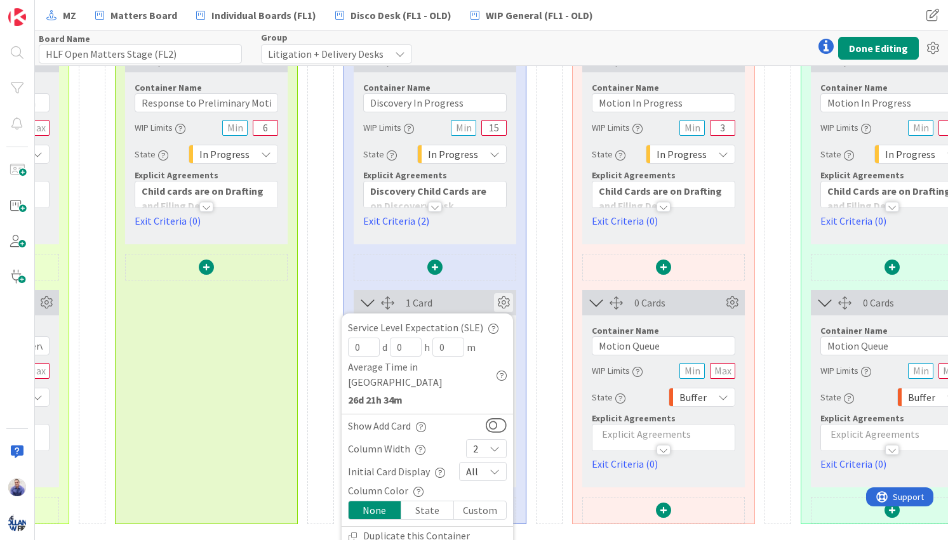
click at [494, 444] on icon at bounding box center [494, 449] width 10 height 10
click at [487, 250] on link "3" at bounding box center [485, 260] width 39 height 23
click at [510, 267] on div at bounding box center [434, 268] width 161 height 29
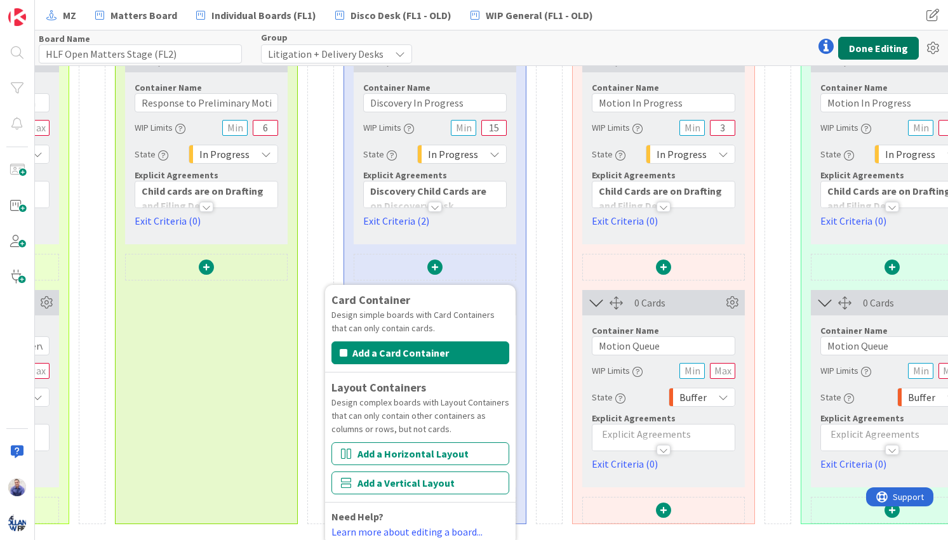
click at [892, 45] on button "Done Editing" at bounding box center [878, 48] width 81 height 23
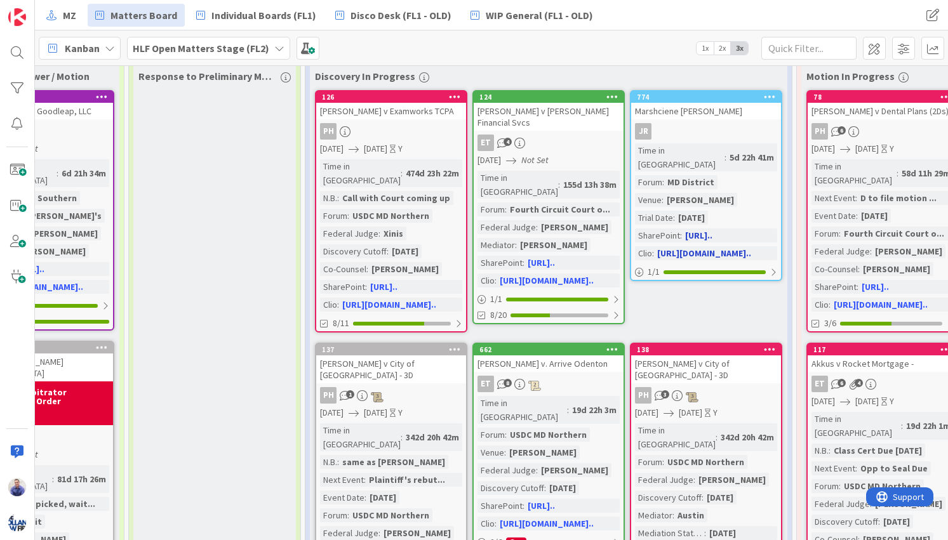
scroll to position [0, 647]
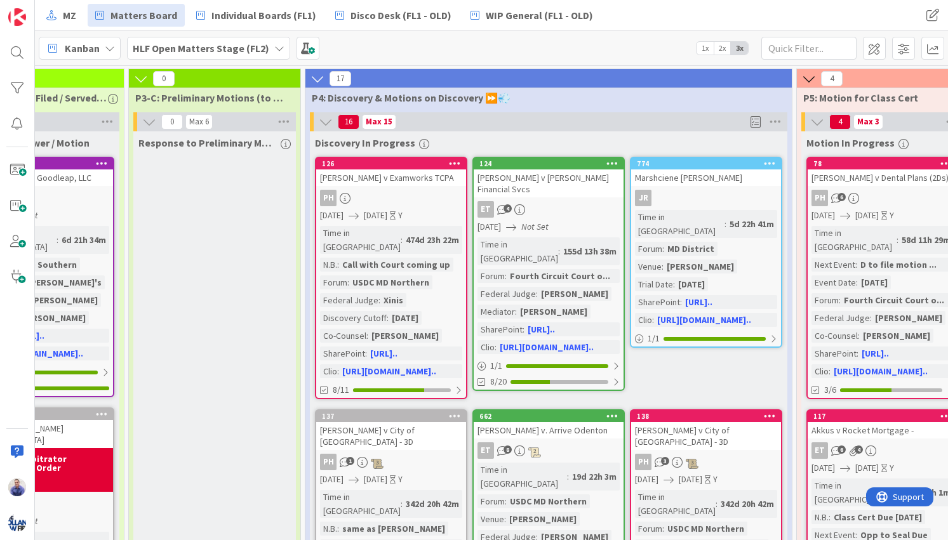
click at [317, 77] on icon at bounding box center [317, 79] width 14 height 14
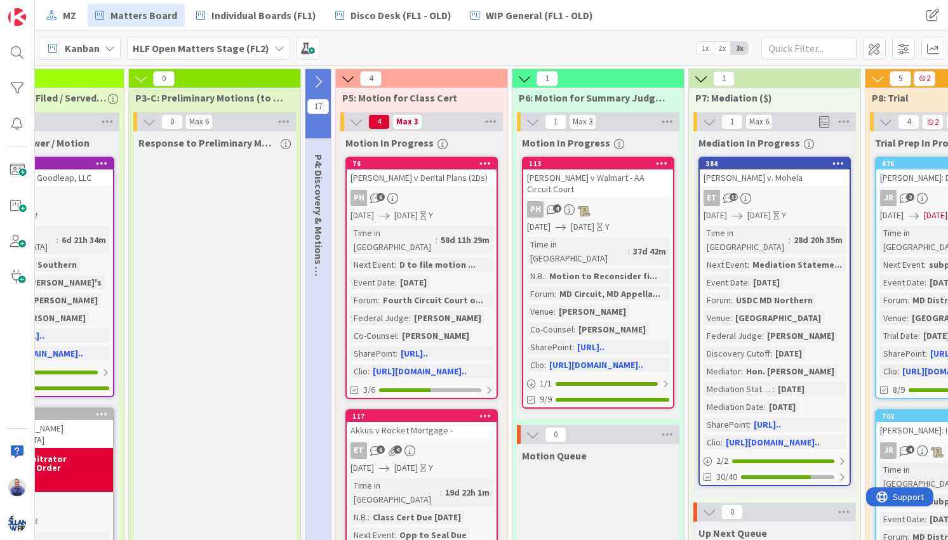
click at [314, 77] on icon at bounding box center [318, 82] width 14 height 14
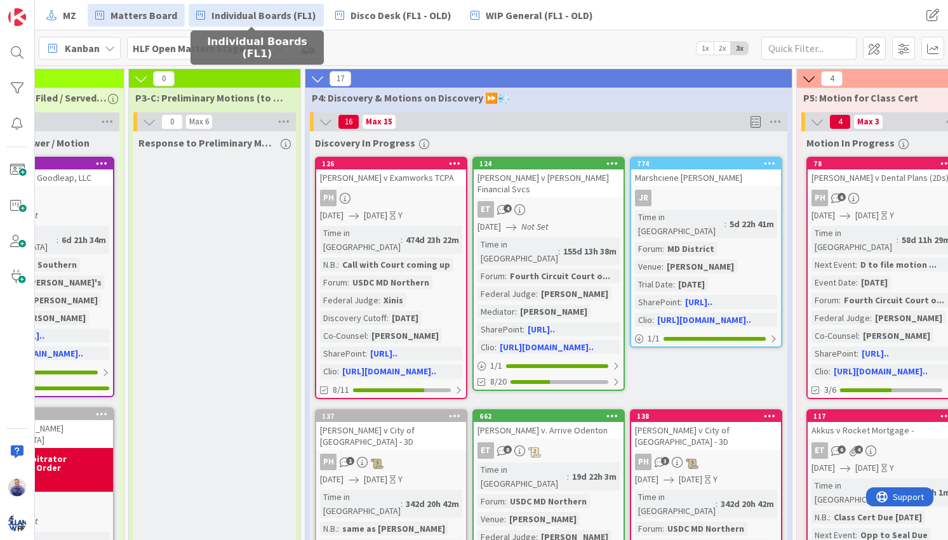
click at [233, 13] on span "Individual Boards (FL1)" at bounding box center [263, 15] width 105 height 15
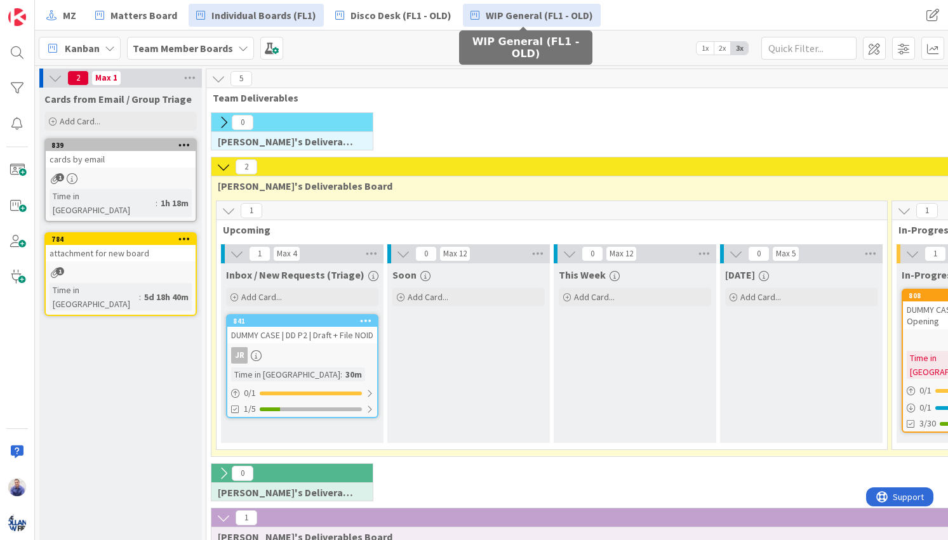
click at [516, 10] on span "WIP General (FL1 - OLD)" at bounding box center [538, 15] width 107 height 15
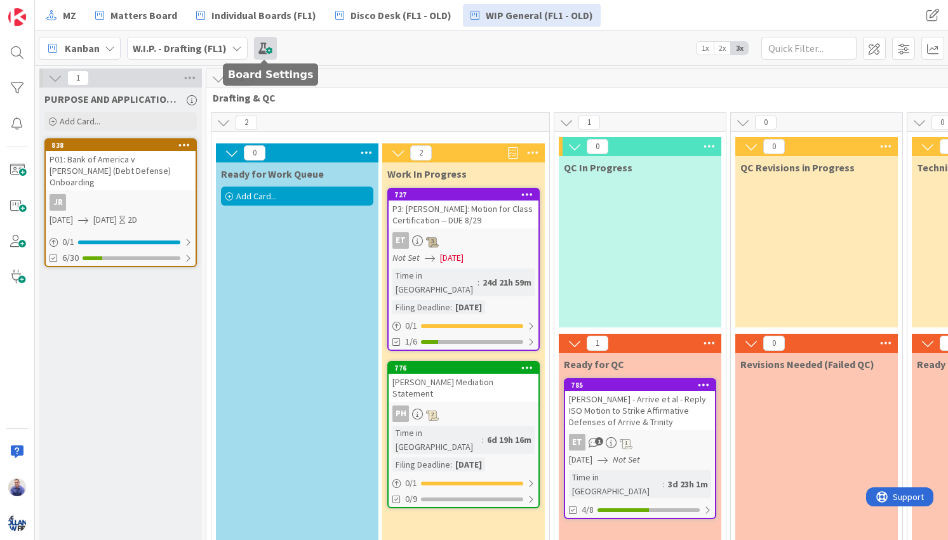
click at [268, 49] on span at bounding box center [265, 48] width 23 height 23
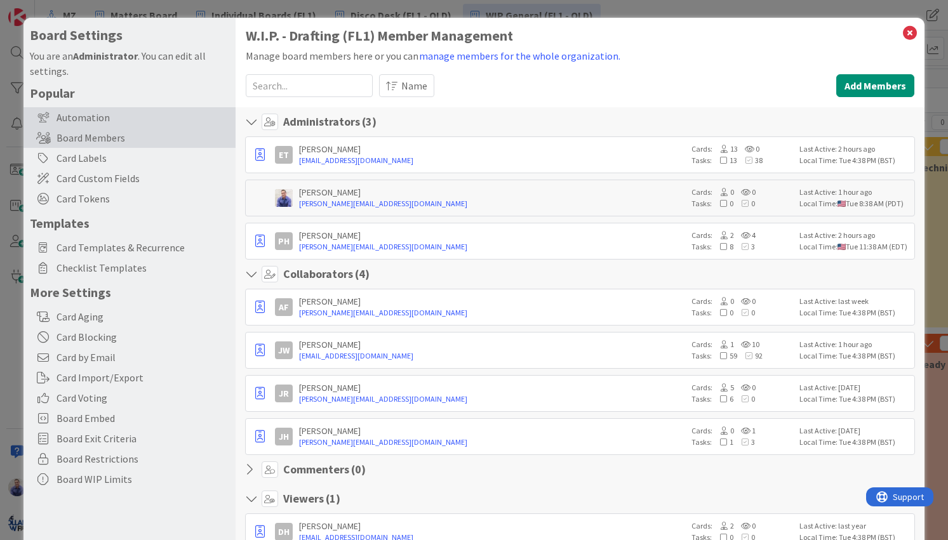
click at [99, 119] on div "Automation" at bounding box center [129, 117] width 212 height 20
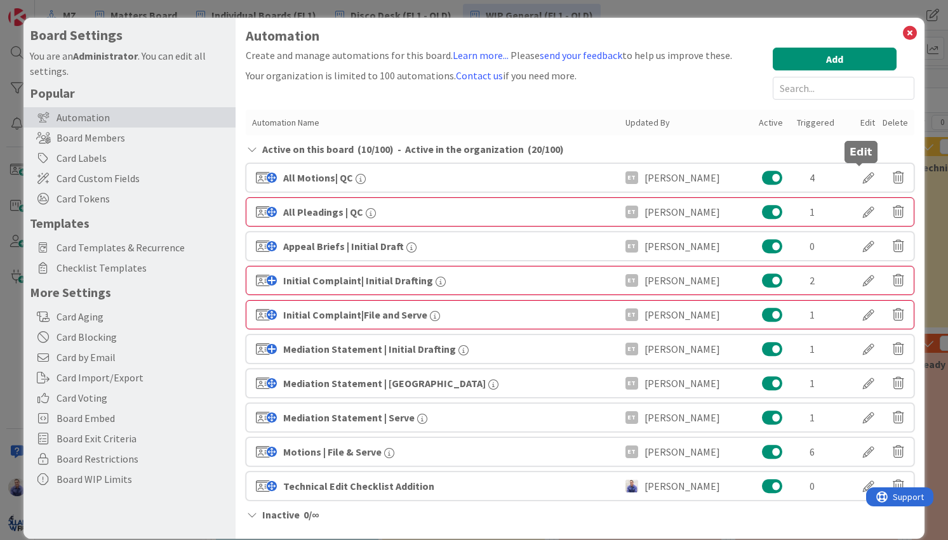
click at [856, 178] on div at bounding box center [868, 178] width 36 height 22
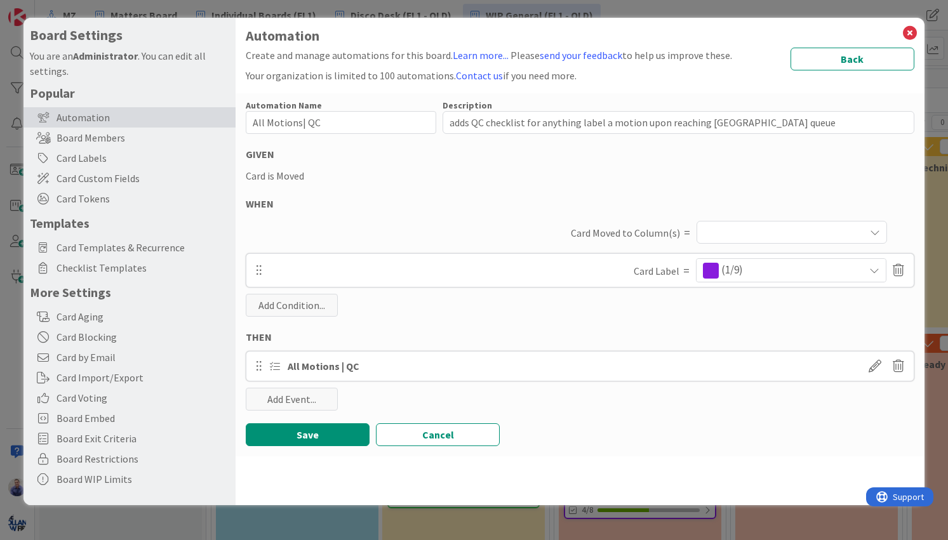
type textarea "x"
click at [911, 33] on icon at bounding box center [909, 33] width 17 height 18
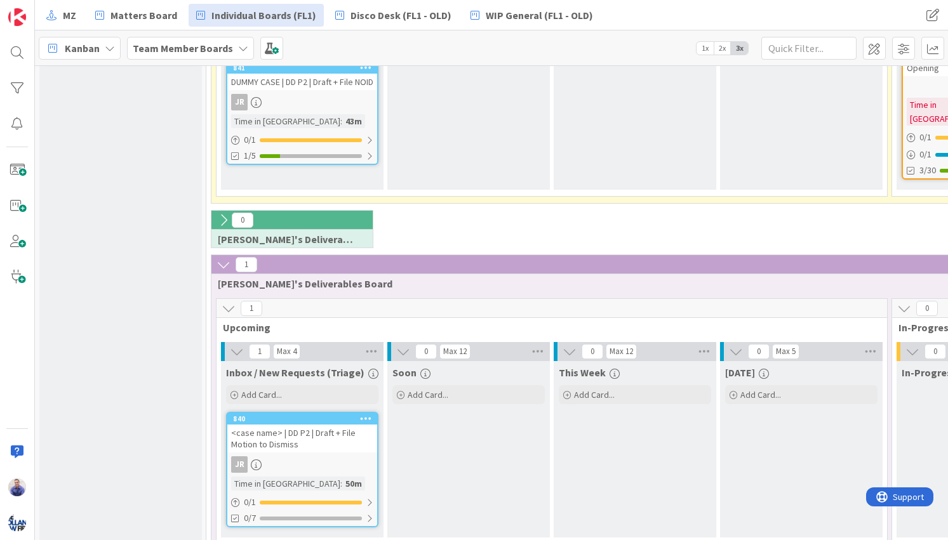
scroll to position [373, 0]
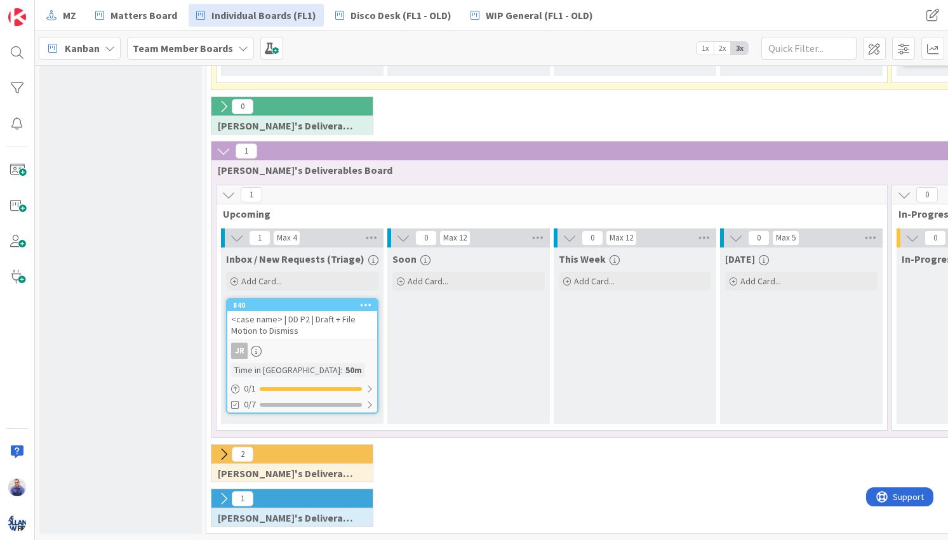
click at [222, 492] on icon at bounding box center [223, 499] width 14 height 14
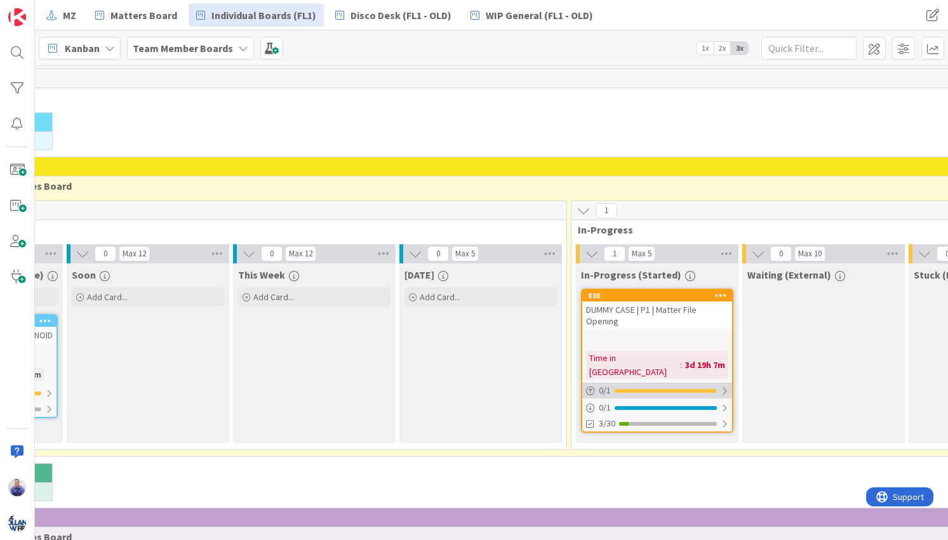
scroll to position [0, 324]
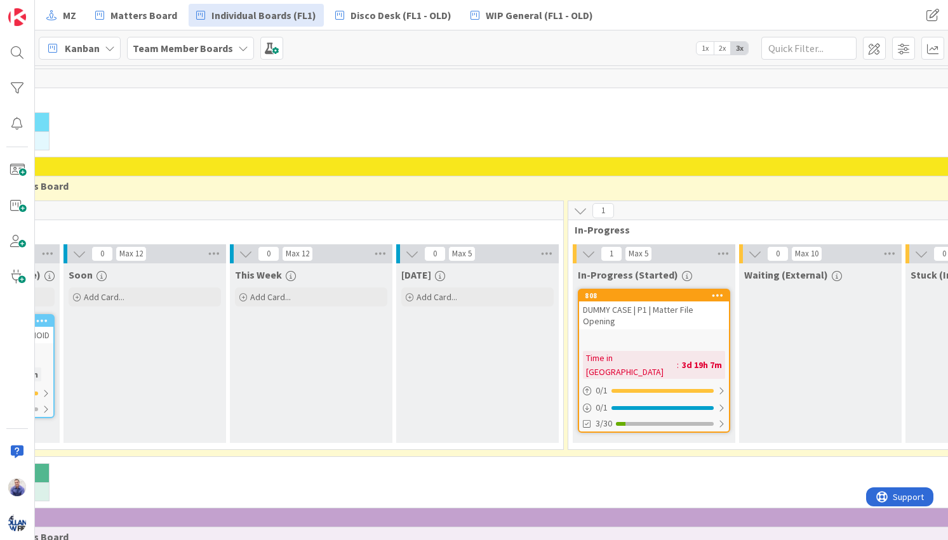
click at [722, 294] on icon at bounding box center [717, 295] width 12 height 9
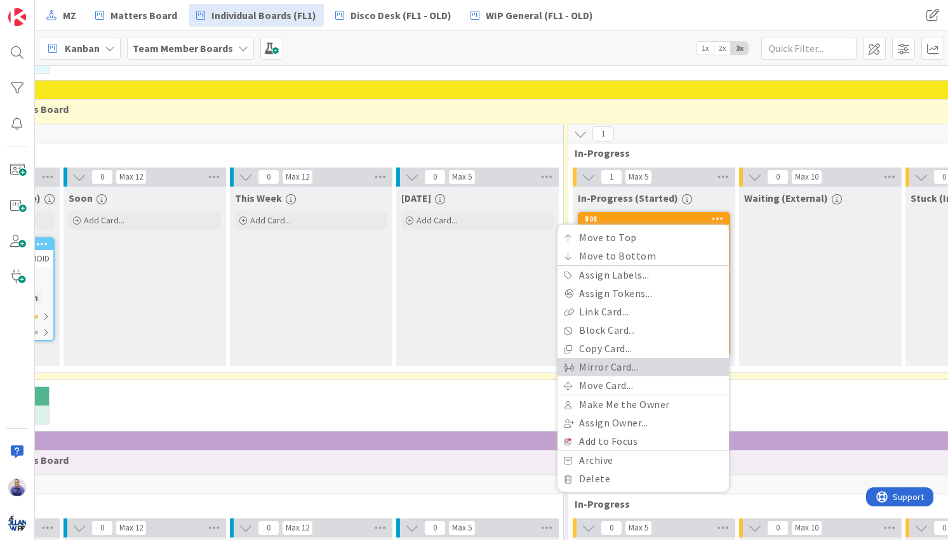
scroll to position [107, 324]
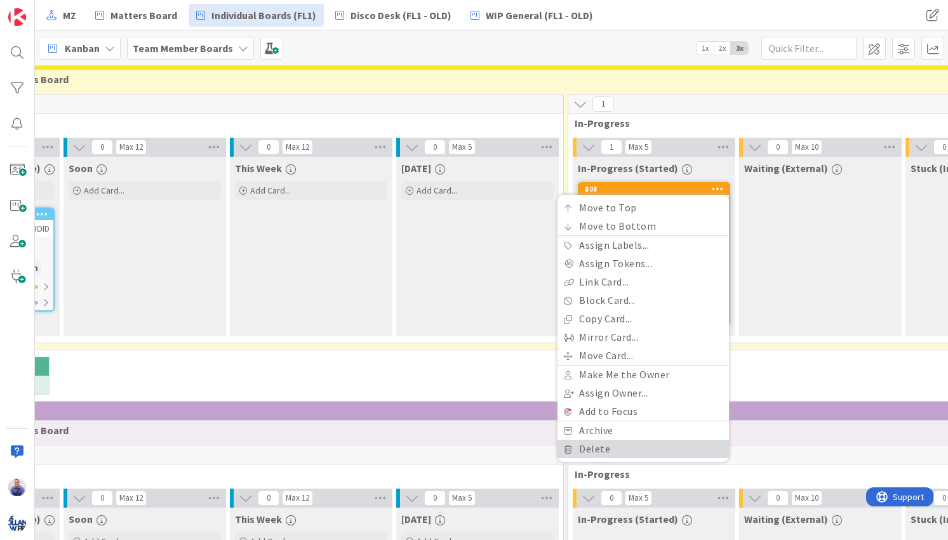
click at [676, 447] on link "Delete" at bounding box center [642, 449] width 171 height 18
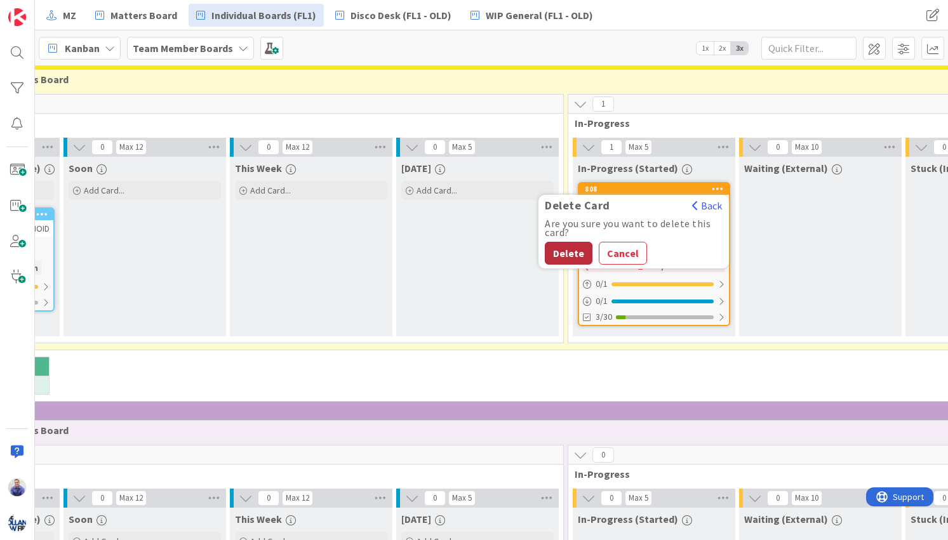
click at [579, 250] on button "Delete" at bounding box center [569, 253] width 48 height 23
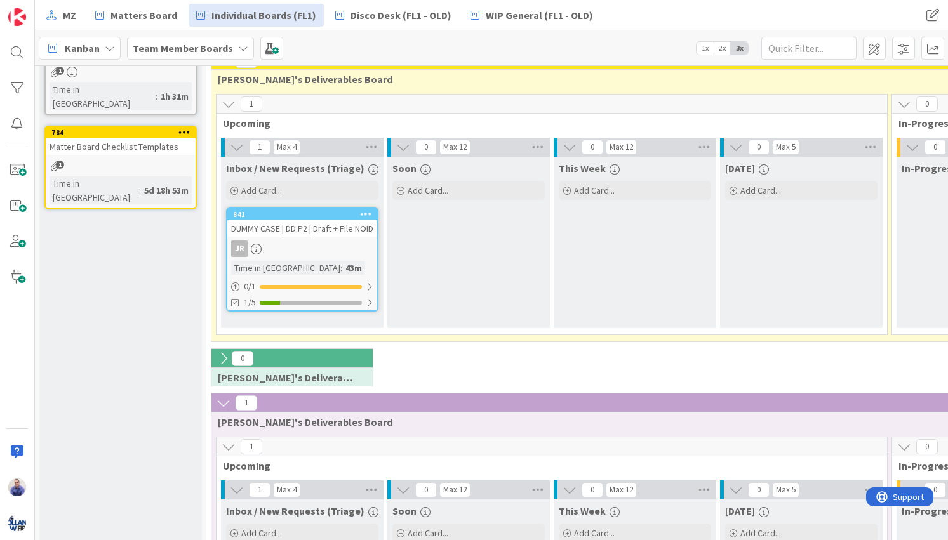
scroll to position [0, 0]
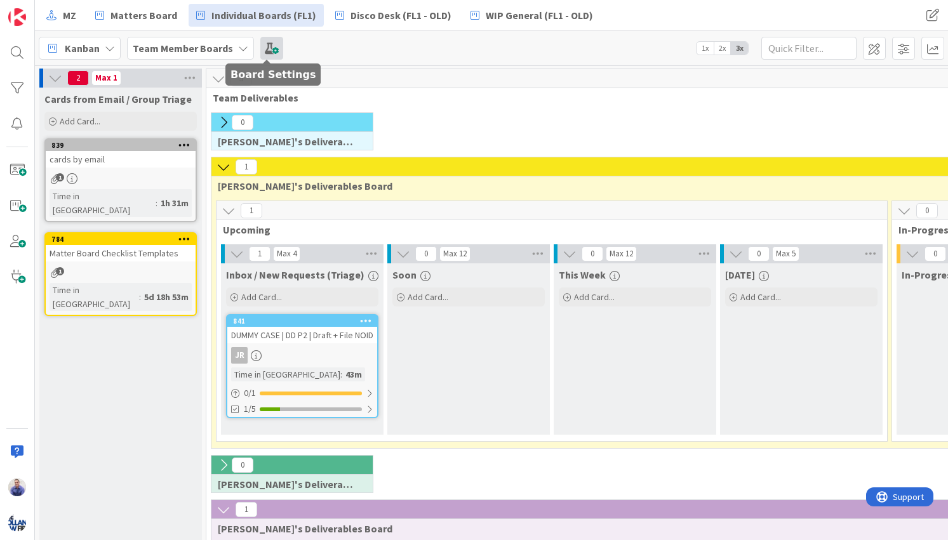
click at [272, 52] on span at bounding box center [271, 48] width 23 height 23
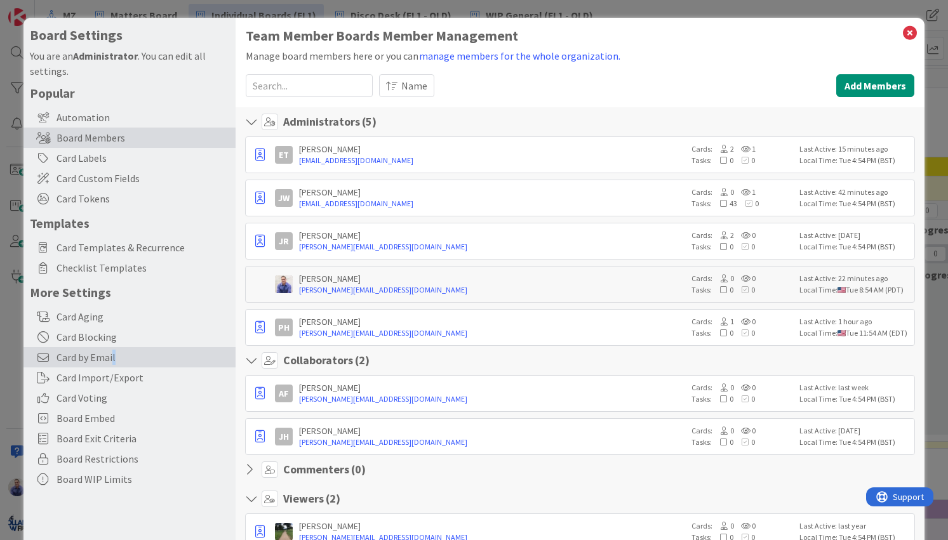
click at [114, 361] on span "Card by Email" at bounding box center [142, 357] width 173 height 15
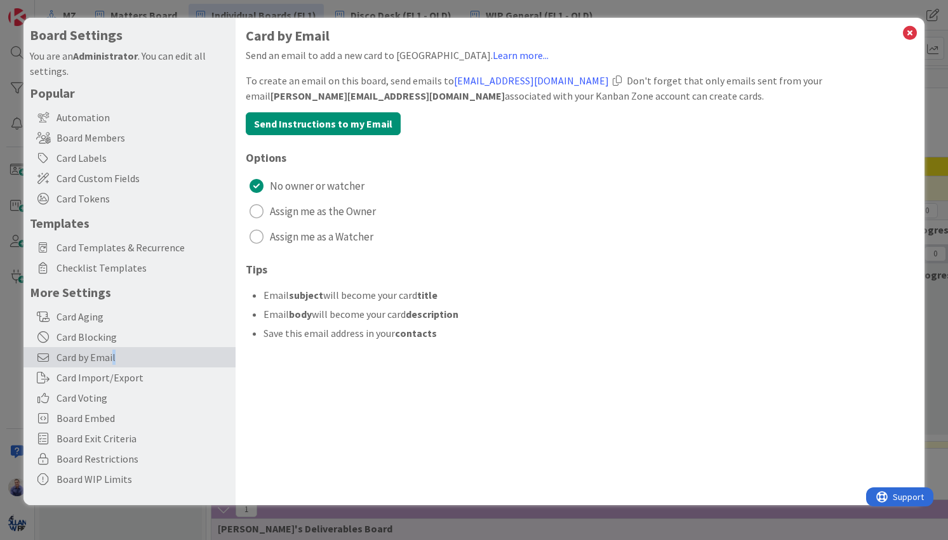
click at [618, 78] on div at bounding box center [616, 81] width 9 height 10
click at [261, 211] on div "radio" at bounding box center [256, 211] width 14 height 14
click at [907, 32] on icon at bounding box center [909, 33] width 17 height 18
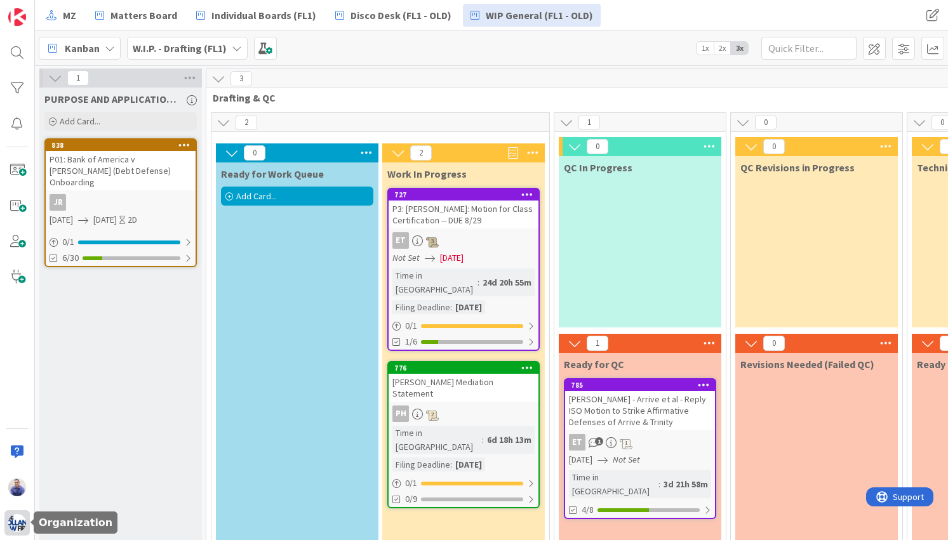
click at [15, 521] on img at bounding box center [17, 523] width 18 height 18
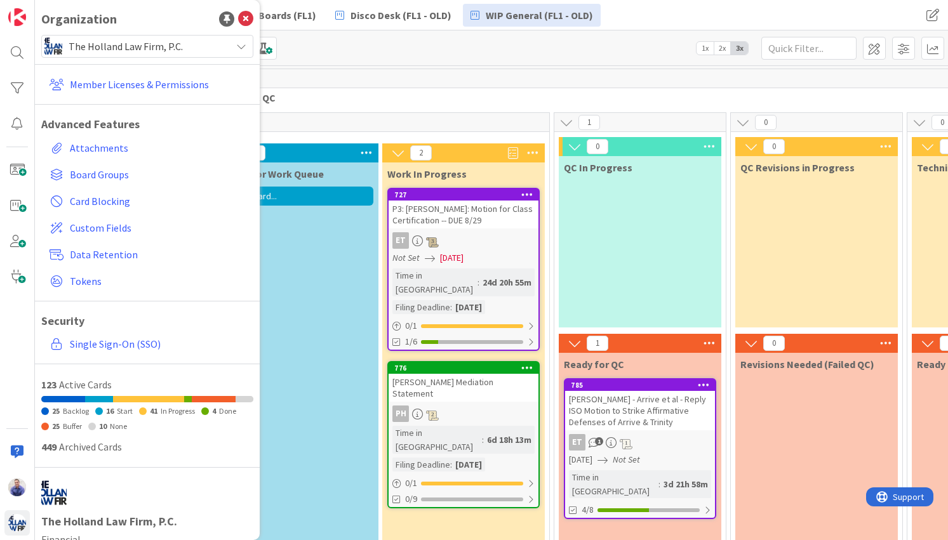
click at [347, 103] on div "3 Drafting & QC" at bounding box center [644, 87] width 877 height 37
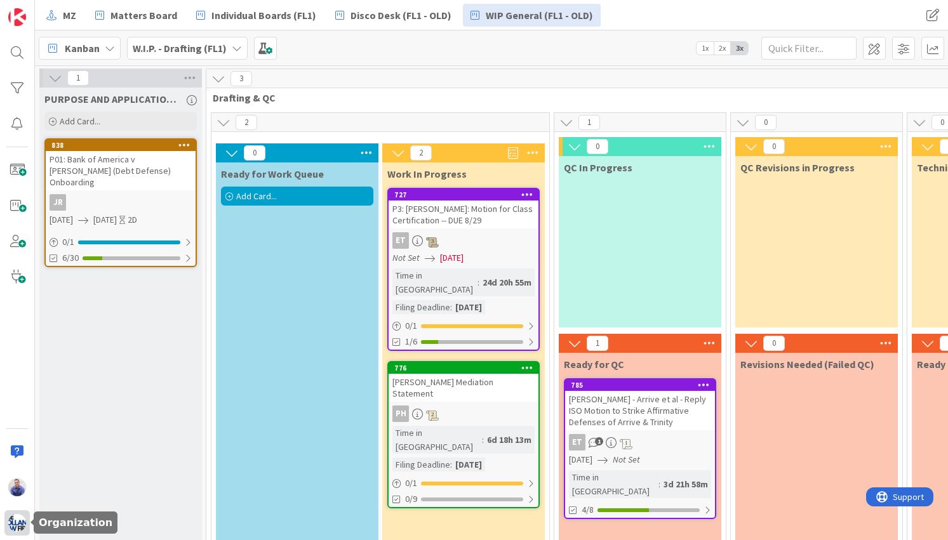
click at [15, 525] on img at bounding box center [17, 523] width 18 height 18
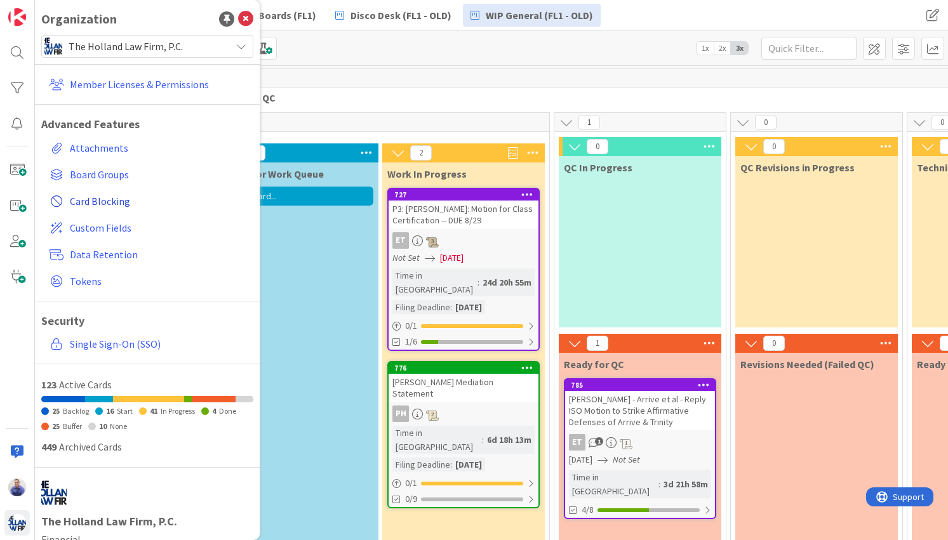
click at [90, 197] on span "Card Blocking" at bounding box center [159, 201] width 178 height 15
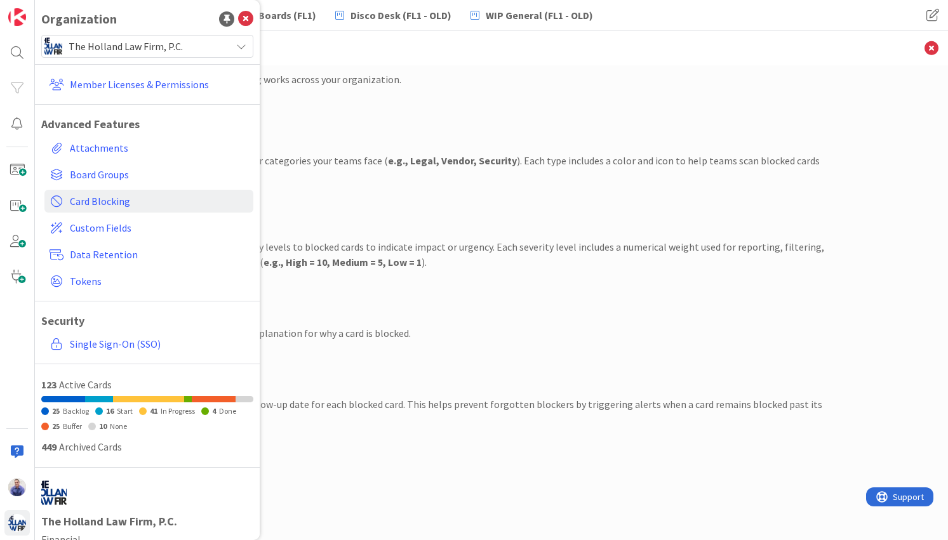
click at [400, 201] on div "Severity" at bounding box center [491, 202] width 666 height 17
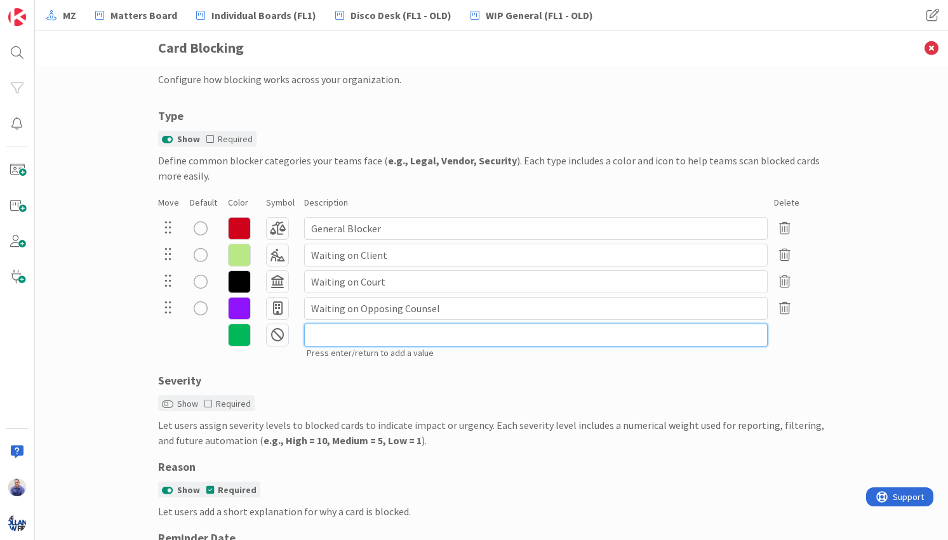
click at [366, 329] on input at bounding box center [535, 335] width 463 height 23
type input "Review Needed (internal)"
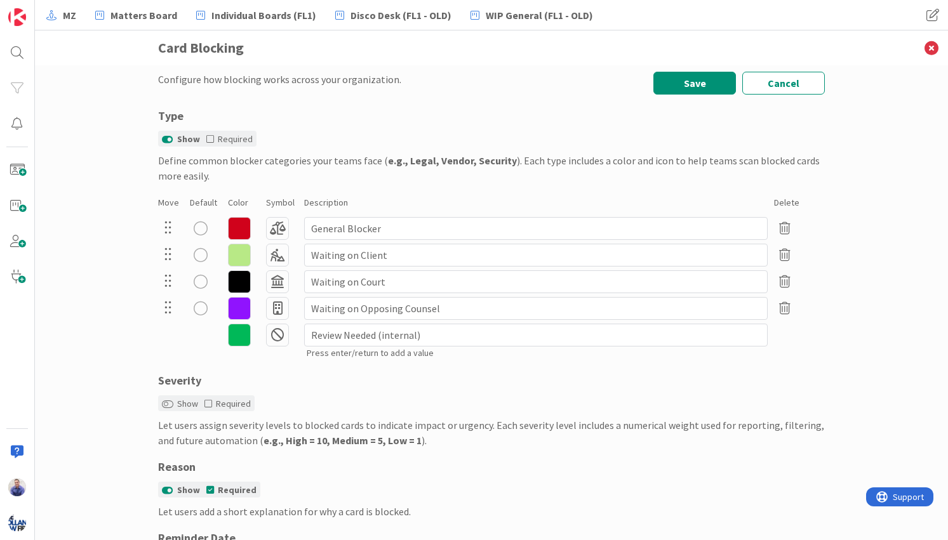
click at [266, 337] on icon at bounding box center [277, 335] width 23 height 23
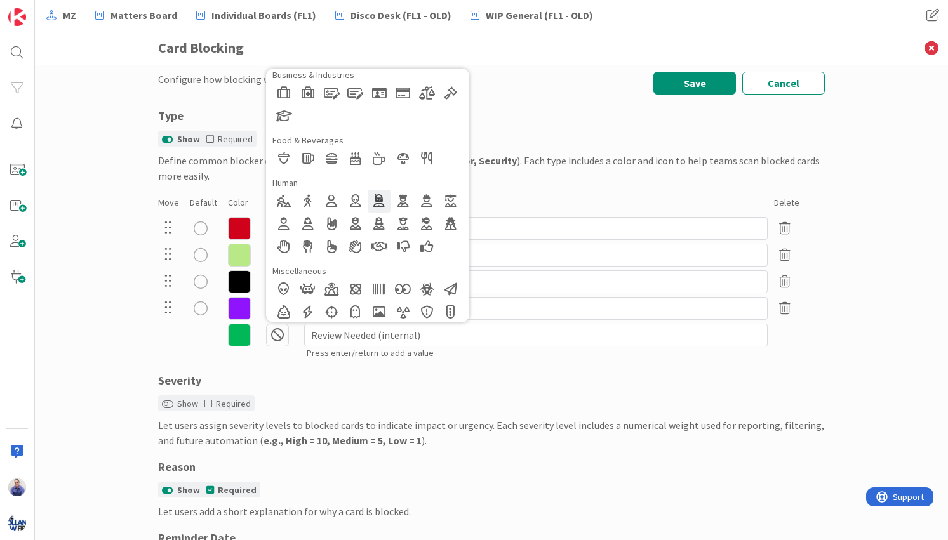
scroll to position [200, 0]
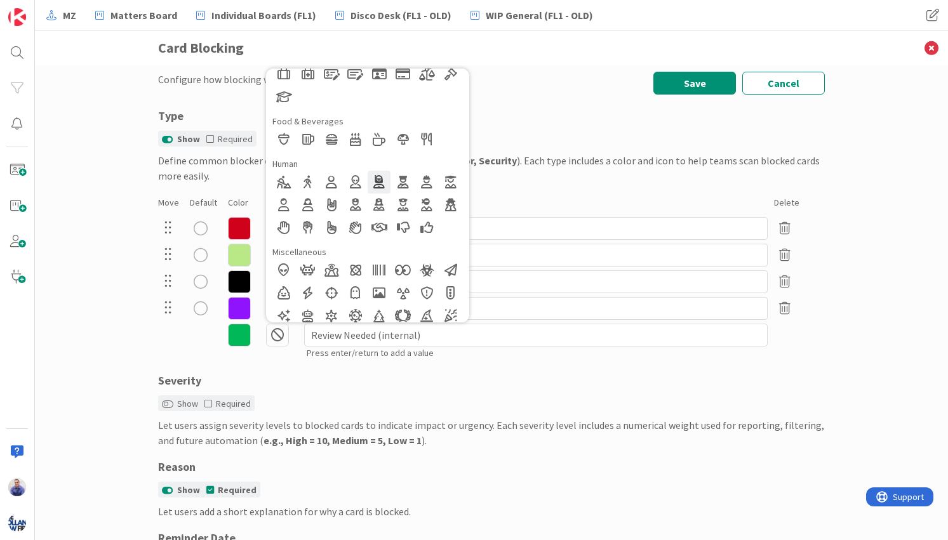
click at [378, 180] on div at bounding box center [378, 182] width 23 height 23
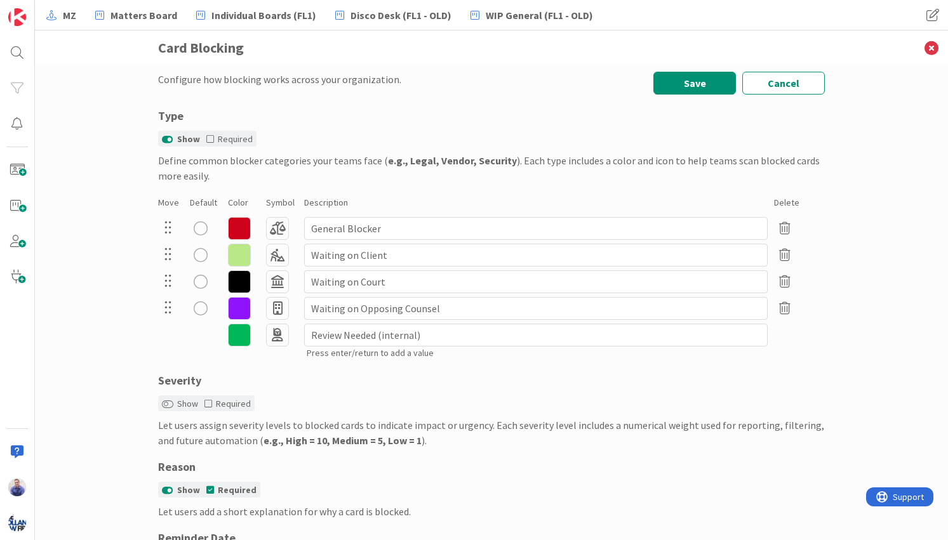
click at [240, 336] on icon at bounding box center [239, 335] width 23 height 23
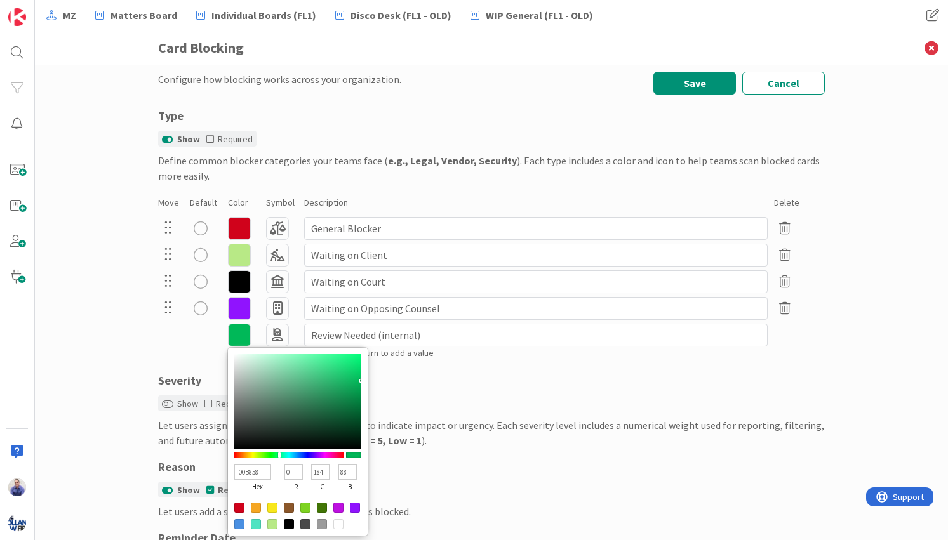
click at [333, 508] on div at bounding box center [338, 508] width 10 height 10
type input "BD10E0"
type input "189"
type input "16"
type input "224"
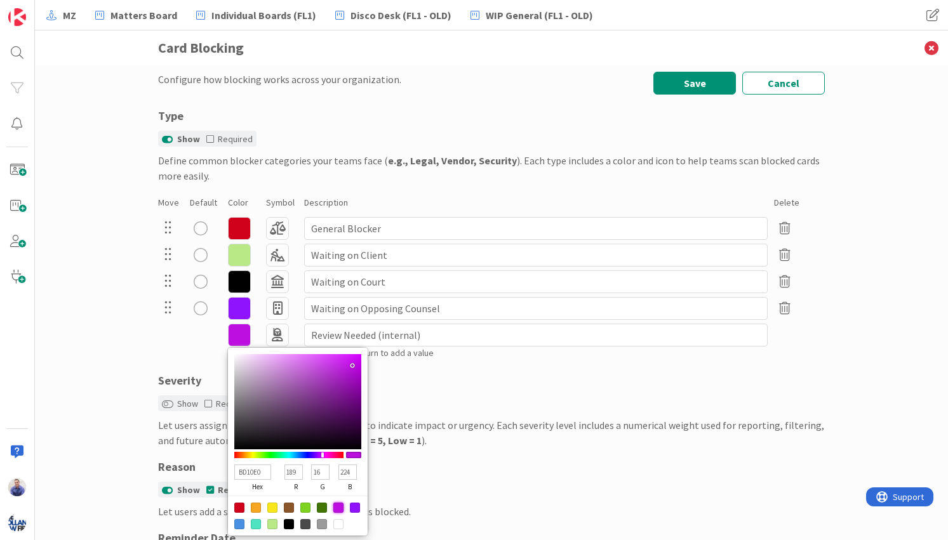
type input "D774EB"
type input "215"
type input "116"
type input "235"
click at [294, 362] on div at bounding box center [297, 401] width 127 height 95
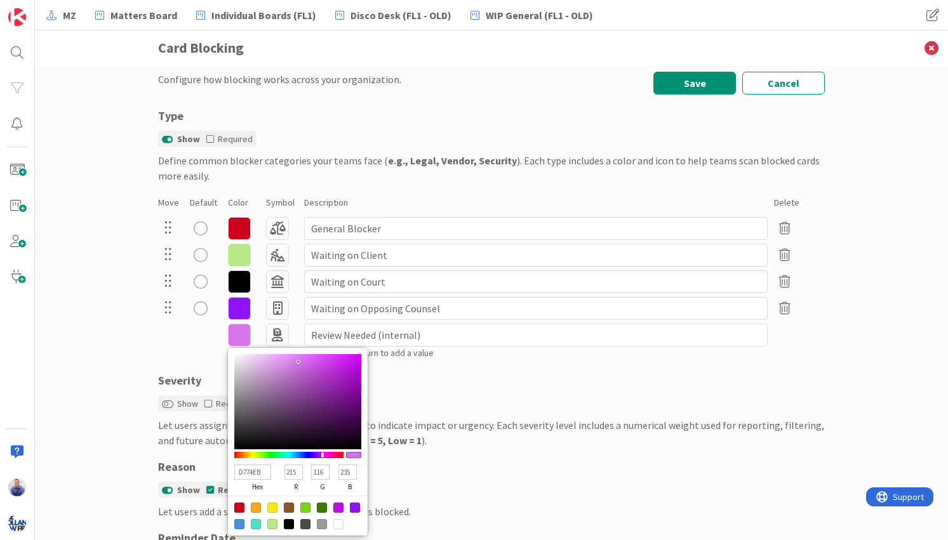
type input "E491F5"
type input "228"
type input "145"
type input "245"
click at [281, 358] on div at bounding box center [297, 401] width 127 height 95
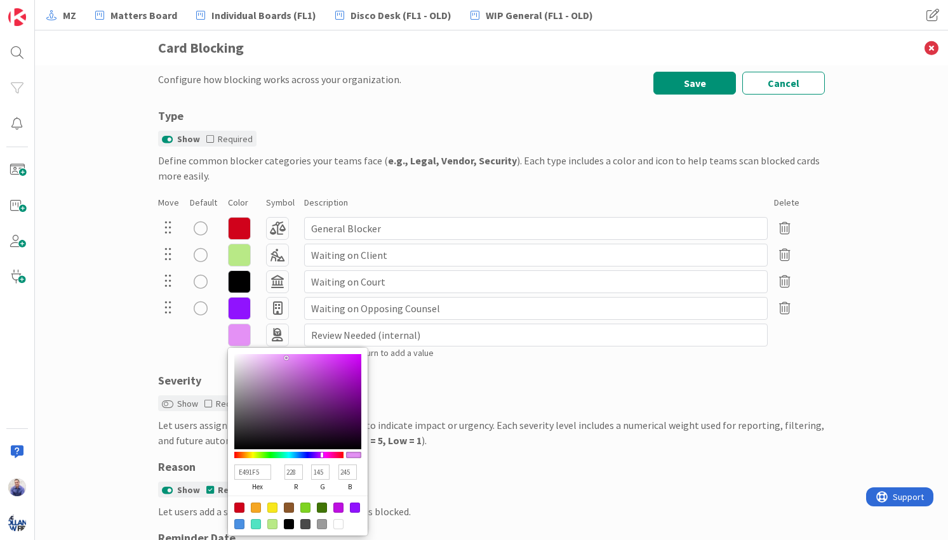
type input "E892FA"
type input "232"
type input "146"
type input "250"
click at [282, 356] on div at bounding box center [297, 401] width 127 height 95
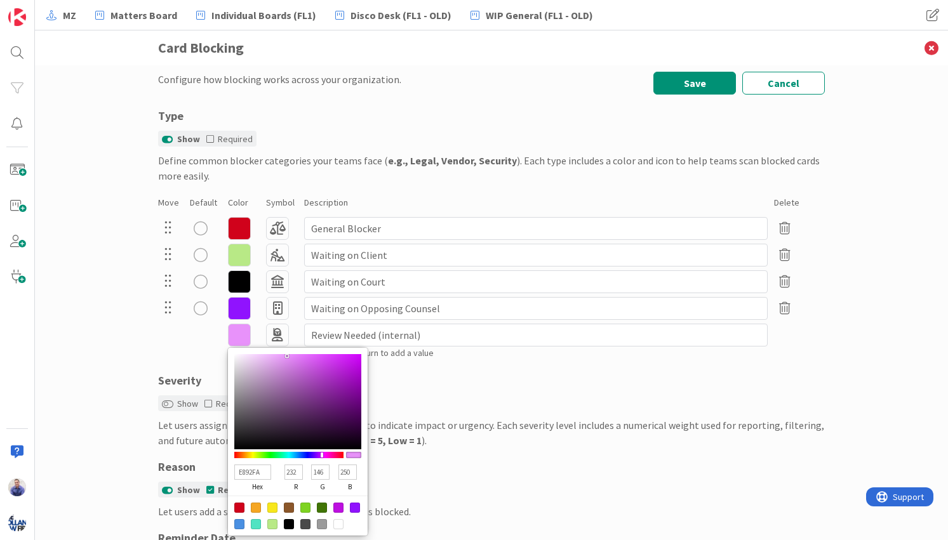
type input "ECA0FC"
type input "236"
type input "160"
type input "252"
click at [275, 355] on div at bounding box center [297, 401] width 127 height 95
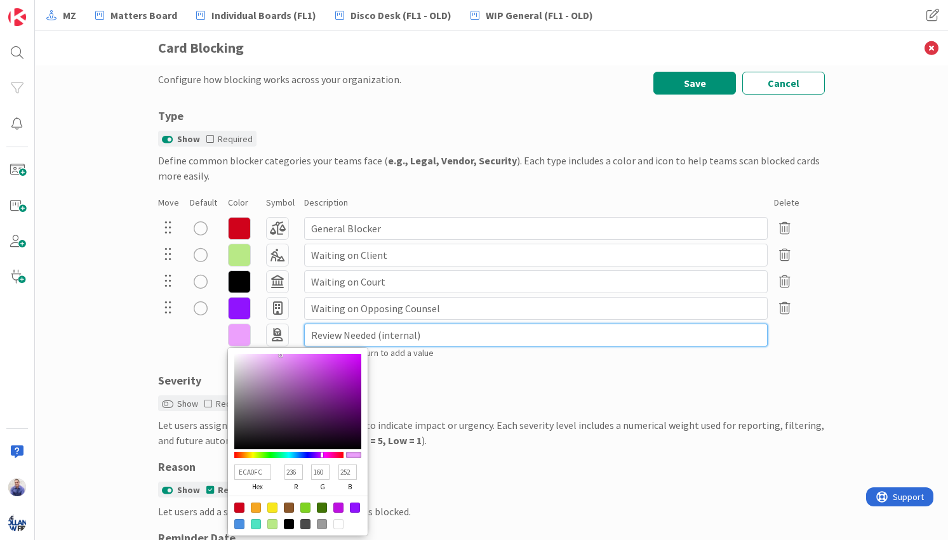
click at [446, 334] on input "Review Needed (internal)" at bounding box center [535, 335] width 463 height 23
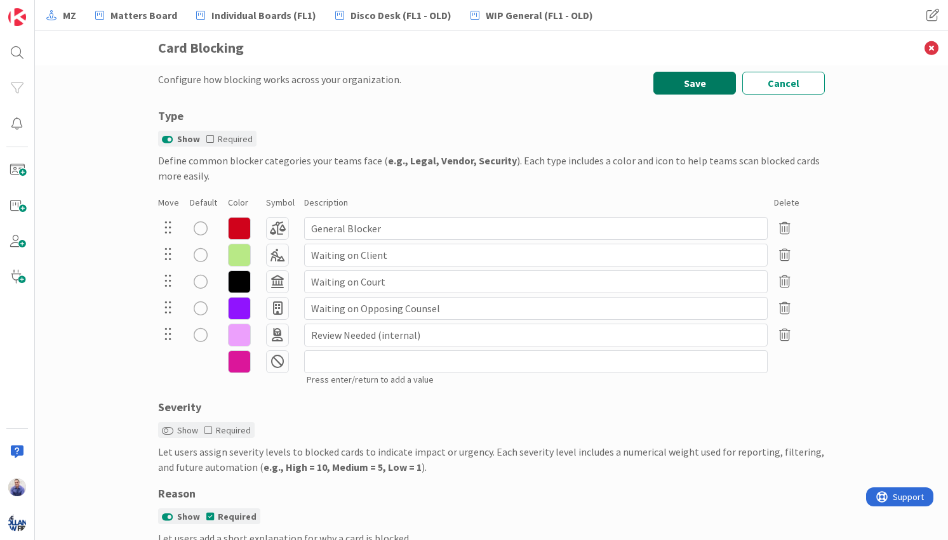
click at [692, 84] on button "Save" at bounding box center [694, 83] width 83 height 23
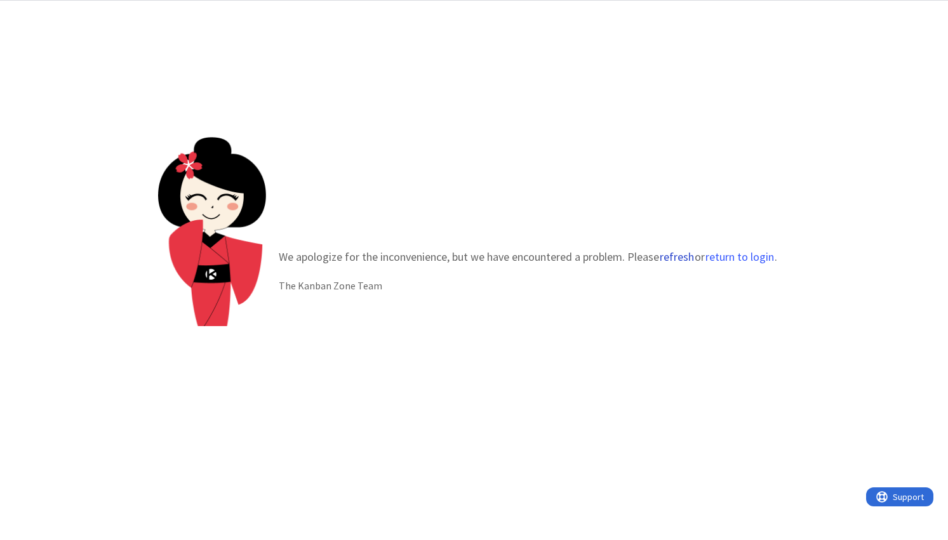
click at [670, 256] on button "refresh" at bounding box center [677, 257] width 36 height 13
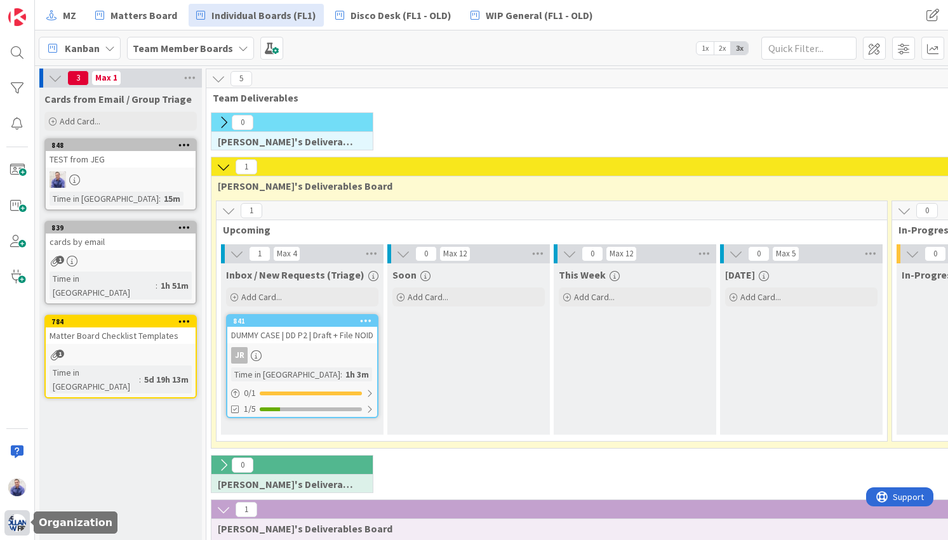
click at [22, 521] on img at bounding box center [17, 523] width 18 height 18
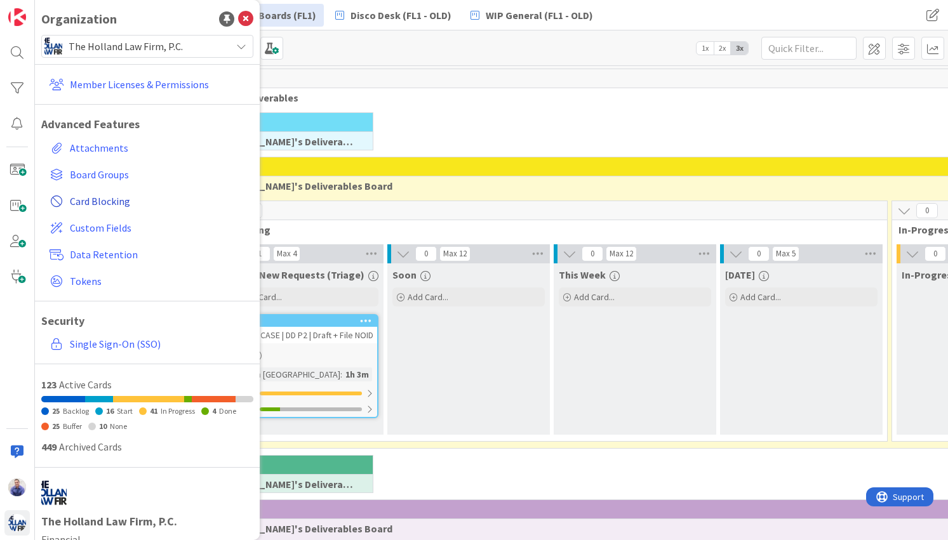
click at [101, 196] on span "Card Blocking" at bounding box center [159, 201] width 178 height 15
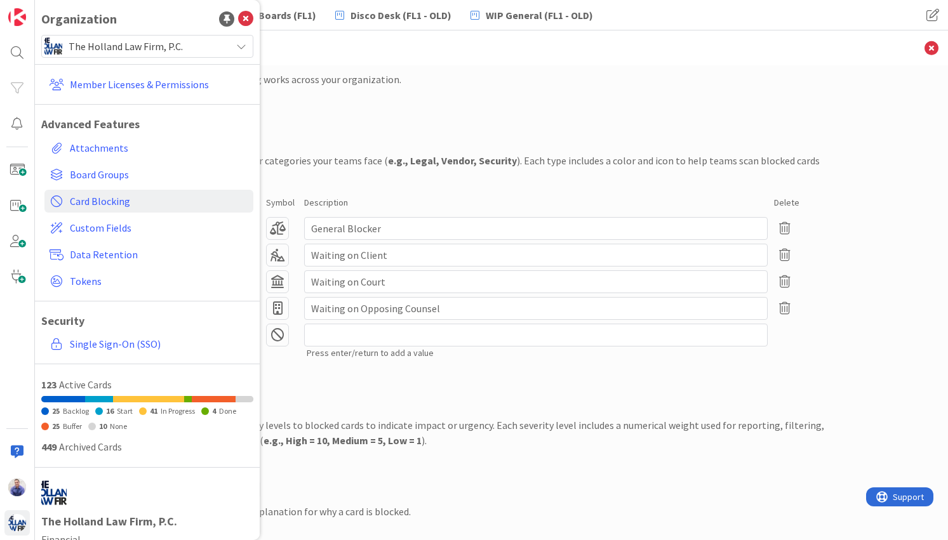
click at [798, 119] on div "Type" at bounding box center [491, 115] width 666 height 17
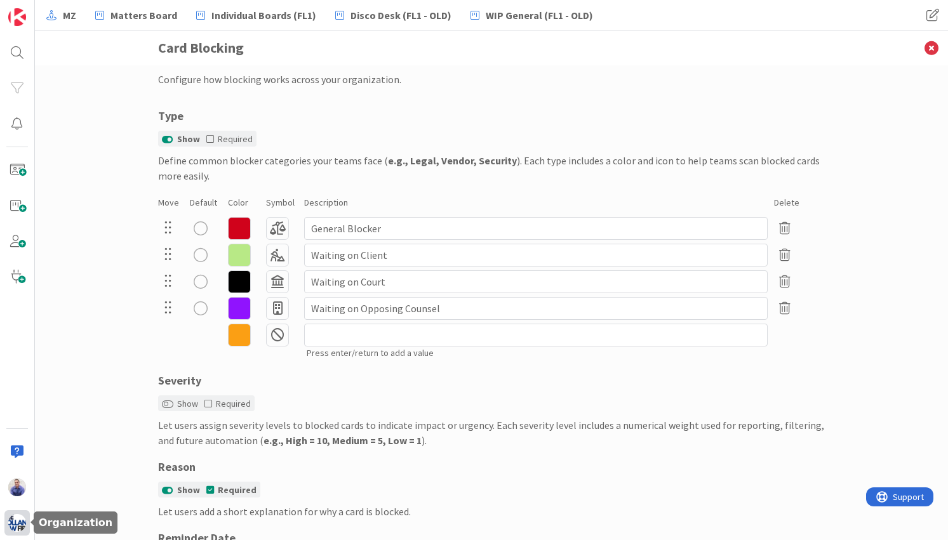
click at [22, 519] on img at bounding box center [17, 523] width 18 height 18
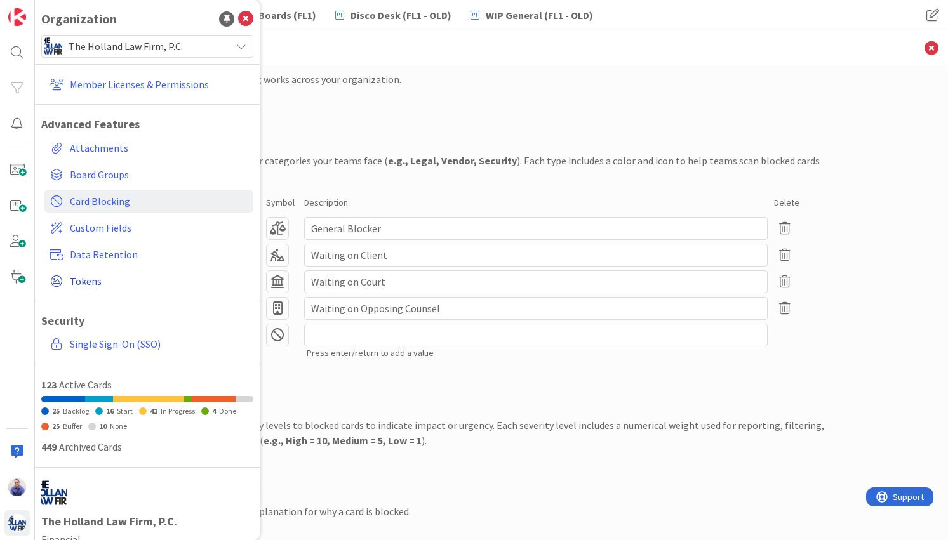
click at [96, 279] on span "Tokens" at bounding box center [159, 281] width 178 height 15
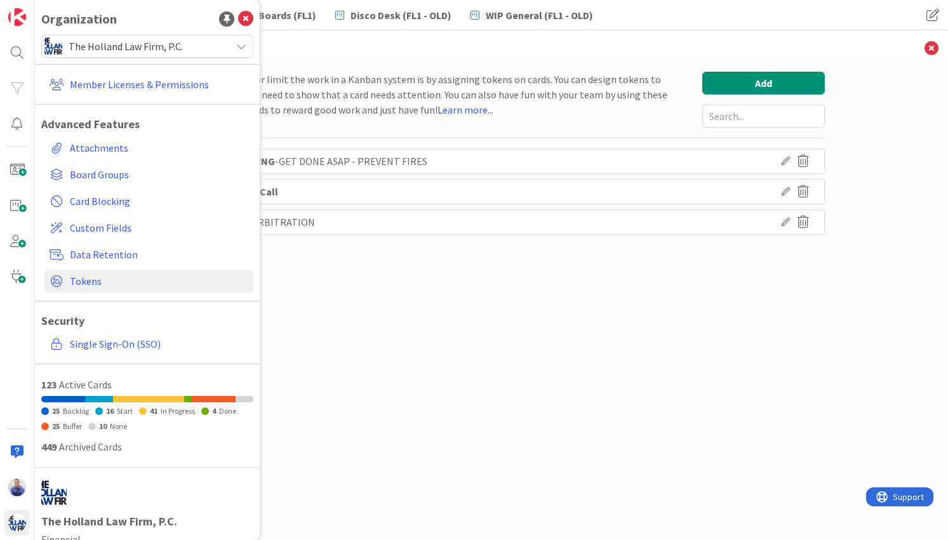
click at [377, 287] on div "A way to visualize and/or limit the work in a Kanban system is by assigning tok…" at bounding box center [491, 290] width 666 height 437
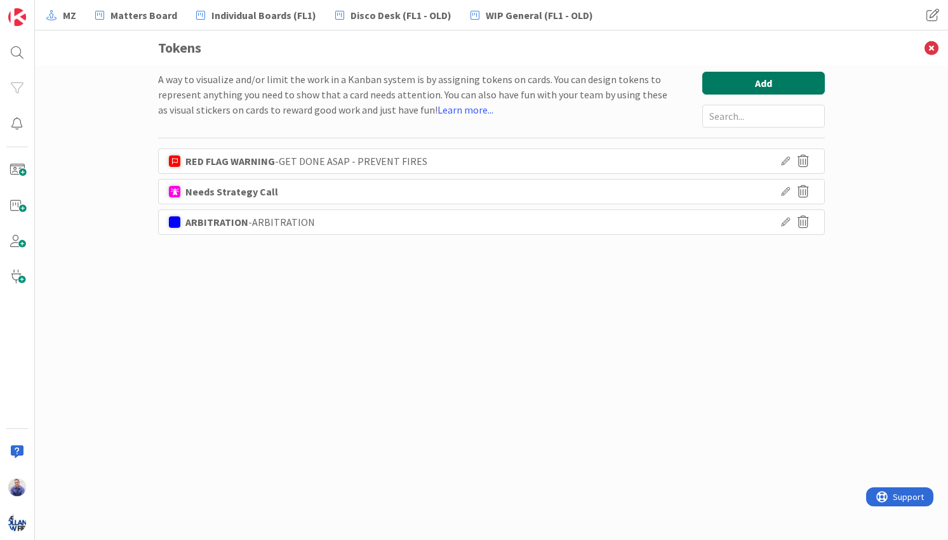
click at [736, 84] on button "Add" at bounding box center [763, 83] width 122 height 23
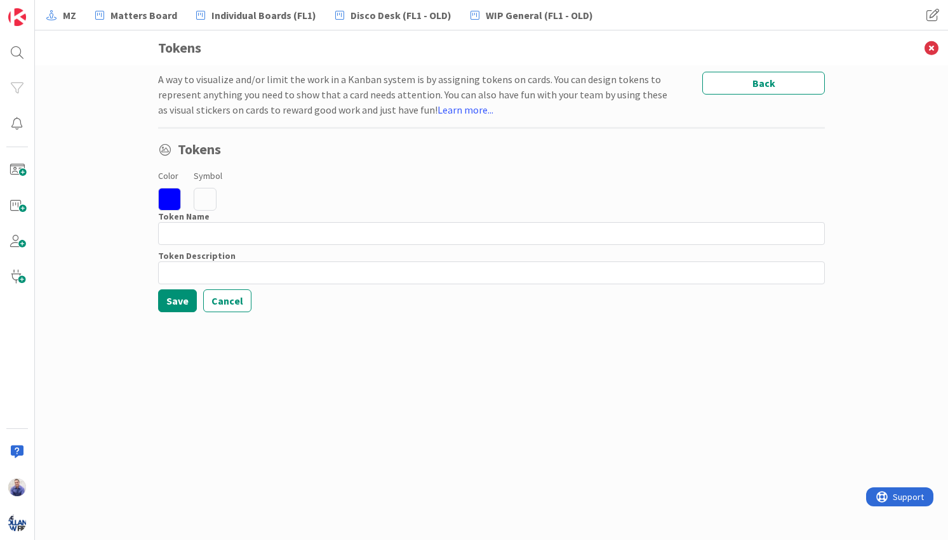
click at [170, 199] on icon at bounding box center [169, 199] width 23 height 23
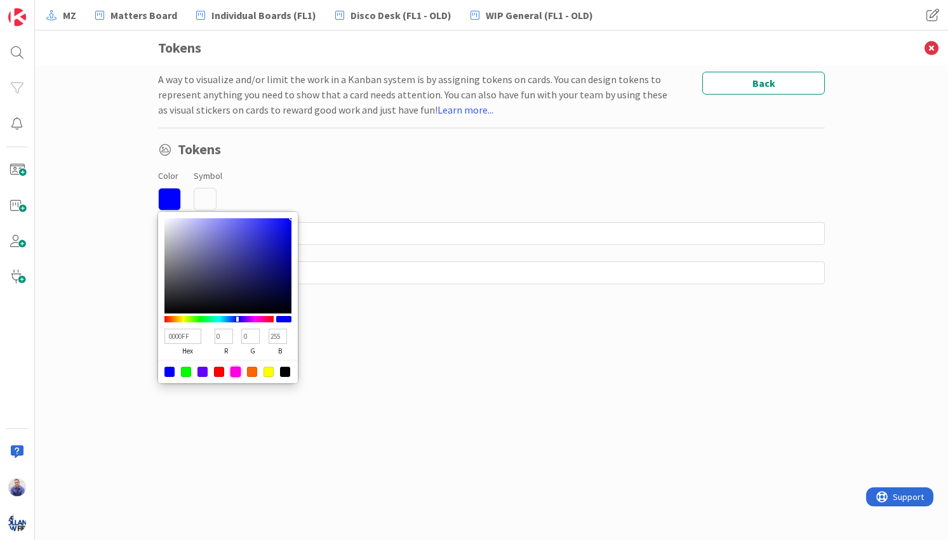
click at [236, 374] on div at bounding box center [235, 372] width 10 height 10
type input "FF00E5"
type input "255"
type input "229"
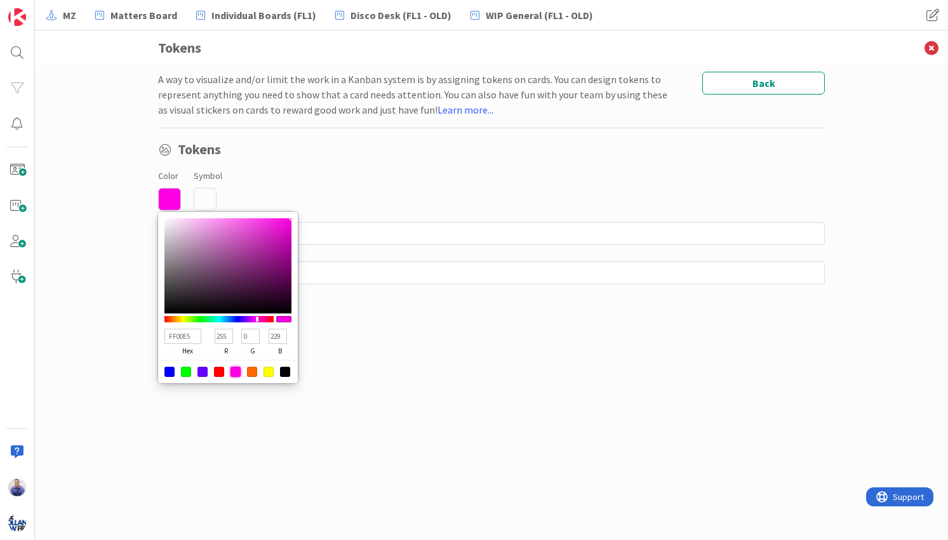
click at [244, 195] on div "Color FF00E5 hex 255 r 0 g 229 b 100 a Symbol" at bounding box center [491, 189] width 666 height 43
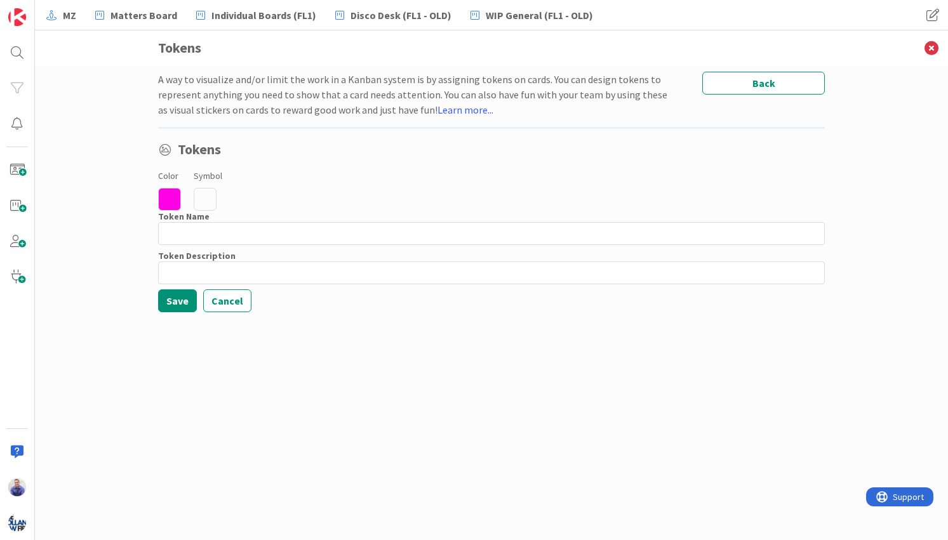
click at [203, 200] on icon at bounding box center [205, 199] width 23 height 23
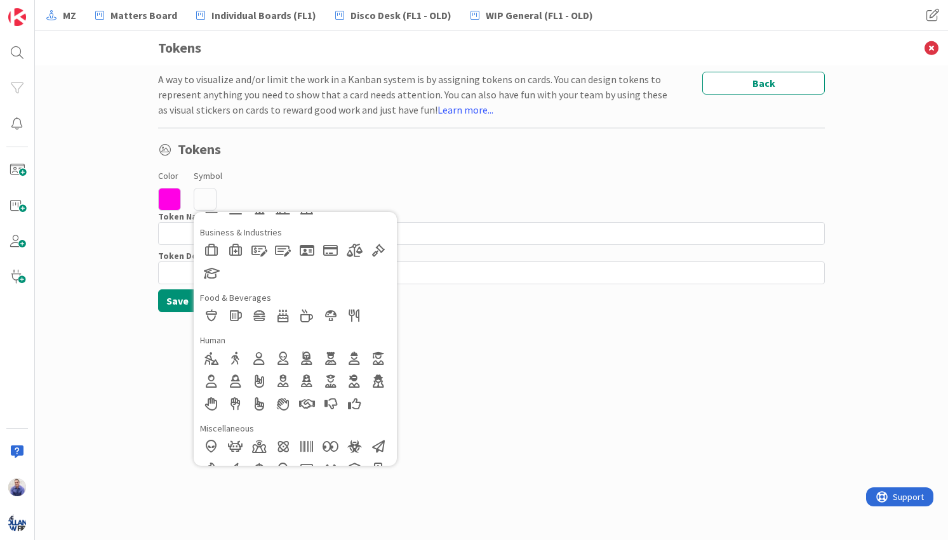
scroll to position [173, 0]
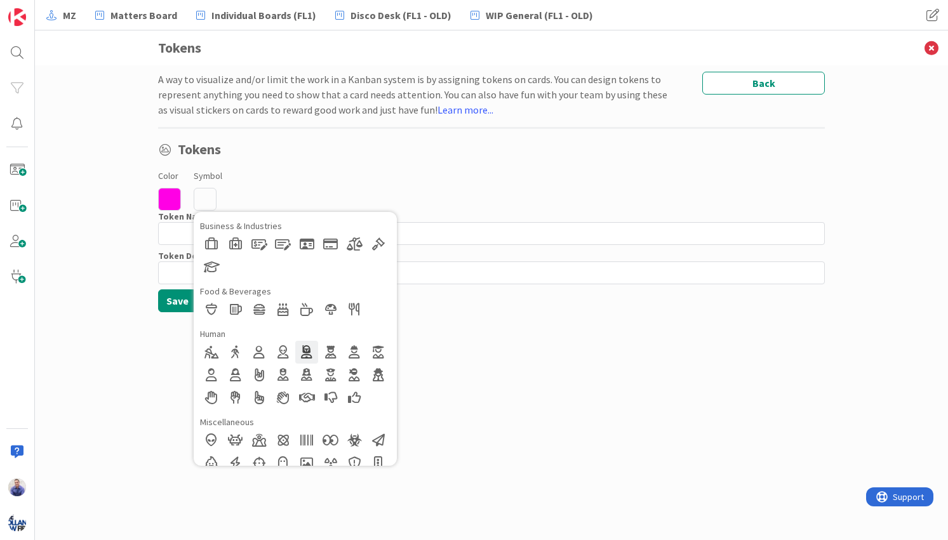
click at [305, 347] on div at bounding box center [306, 352] width 23 height 23
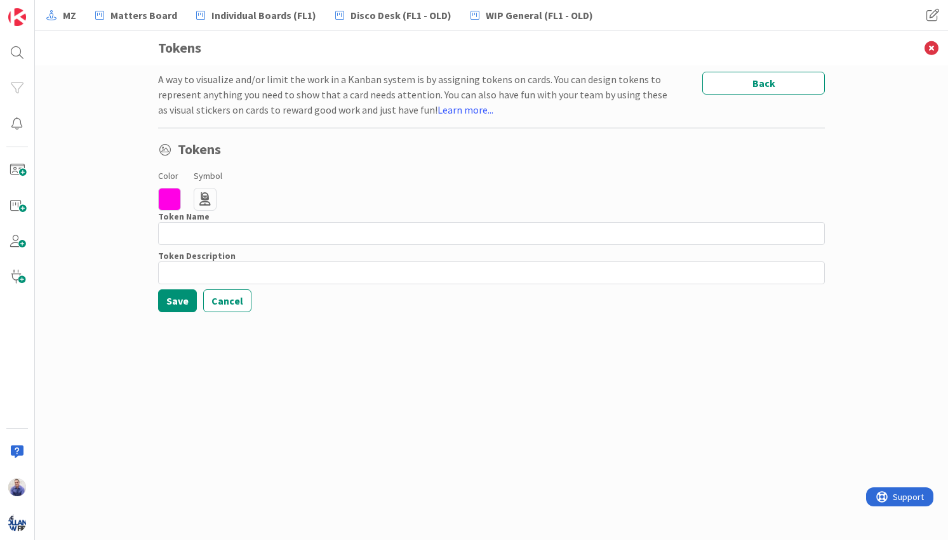
drag, startPoint x: 358, startPoint y: 322, endPoint x: 340, endPoint y: 281, distance: 44.3
click at [359, 322] on div "A way to visualize and/or limit the work in a Kanban system is by assigning tok…" at bounding box center [491, 290] width 666 height 437
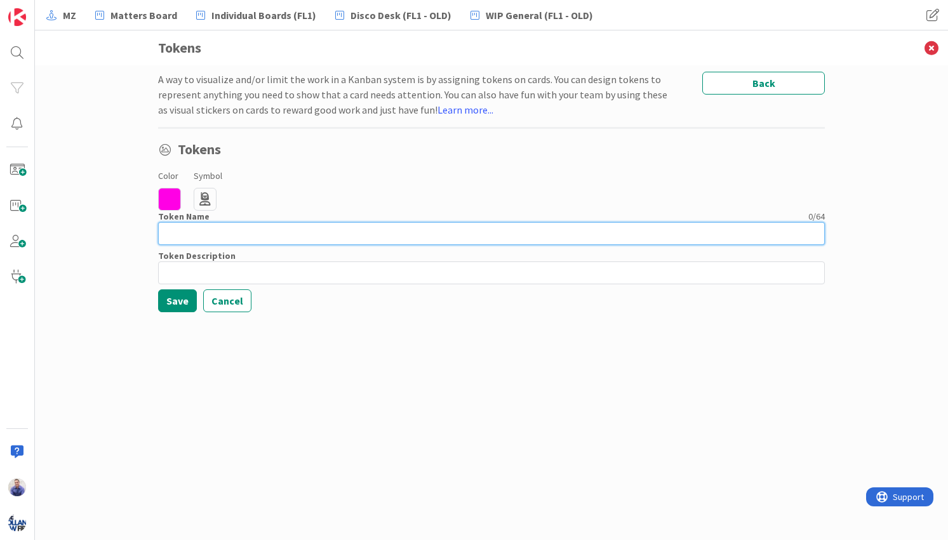
click at [320, 232] on input at bounding box center [491, 233] width 666 height 23
type input "Review Needed (internal)"
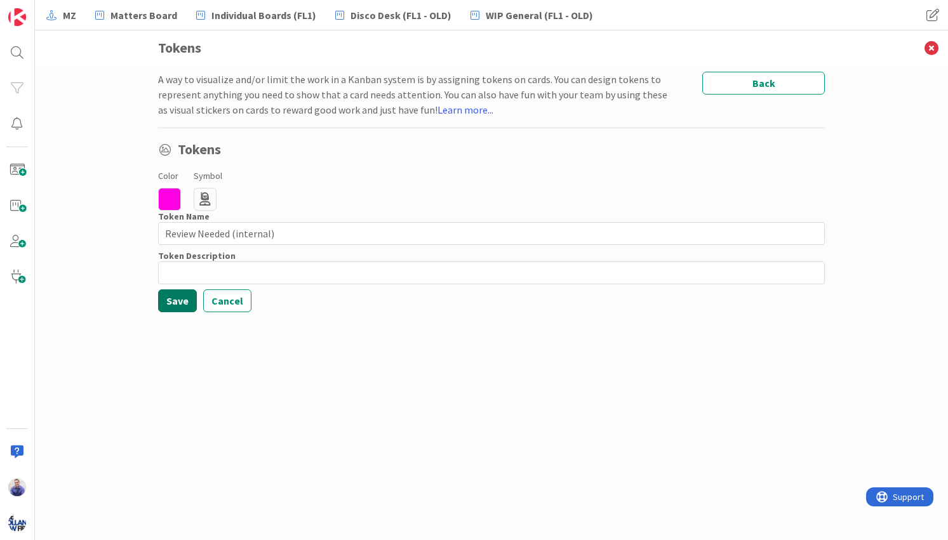
click at [173, 302] on button "Save" at bounding box center [177, 300] width 39 height 23
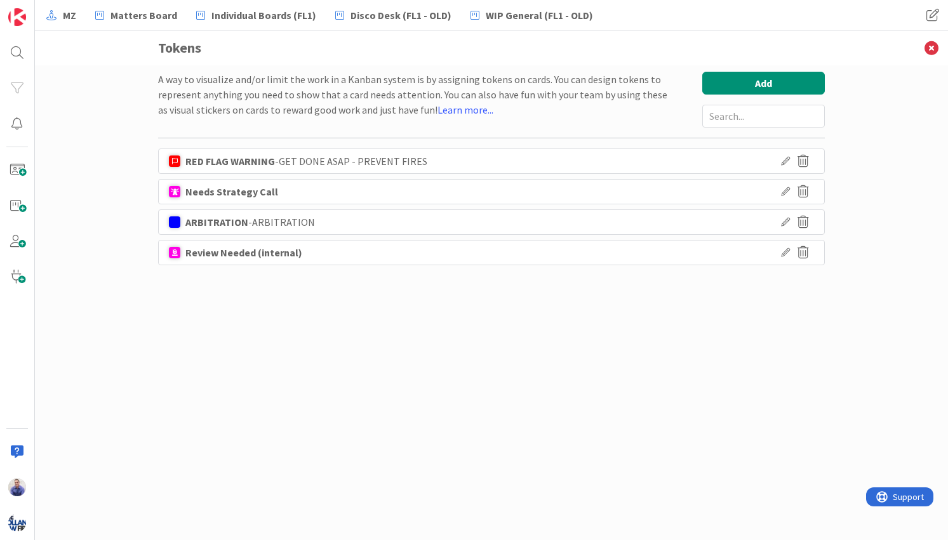
click at [785, 220] on icon at bounding box center [785, 222] width 9 height 9
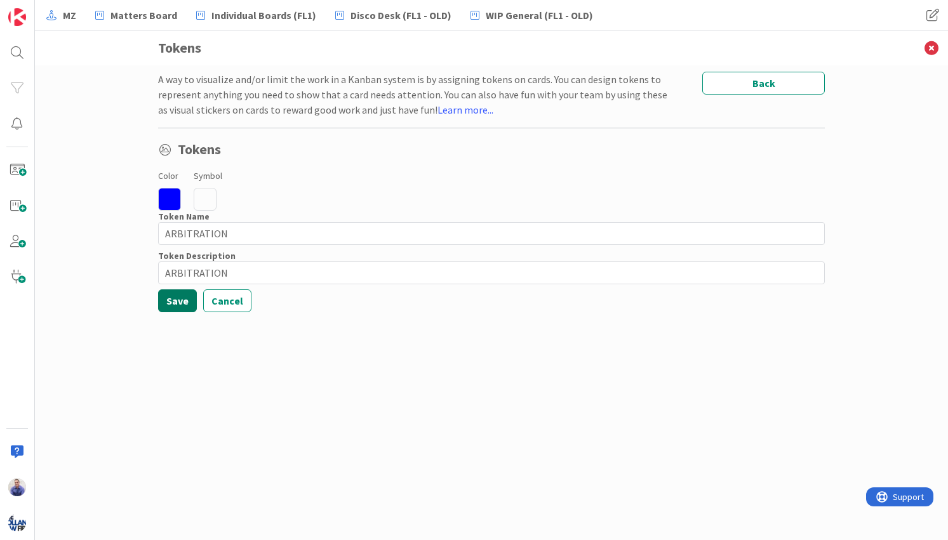
drag, startPoint x: 171, startPoint y: 302, endPoint x: 182, endPoint y: 315, distance: 17.1
click at [171, 303] on button "Save" at bounding box center [177, 300] width 39 height 23
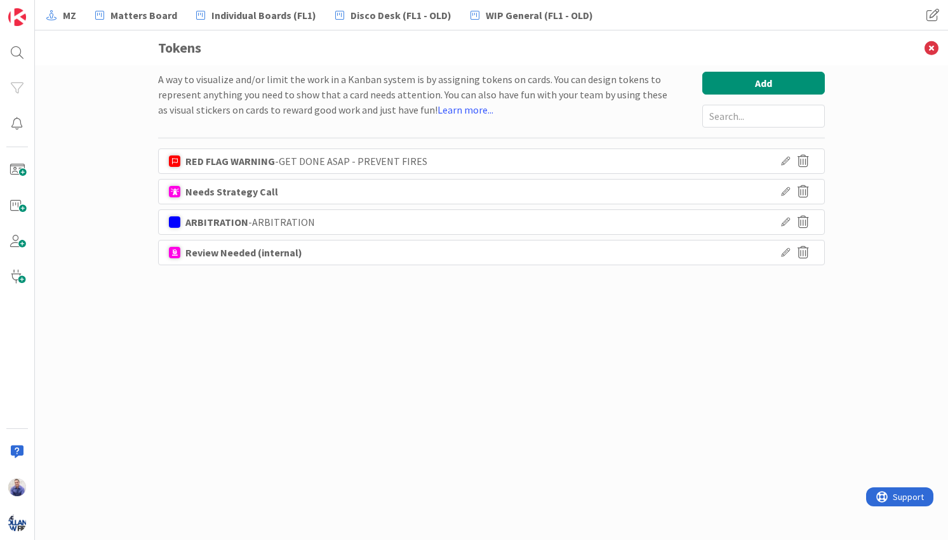
click at [781, 254] on icon at bounding box center [785, 252] width 9 height 9
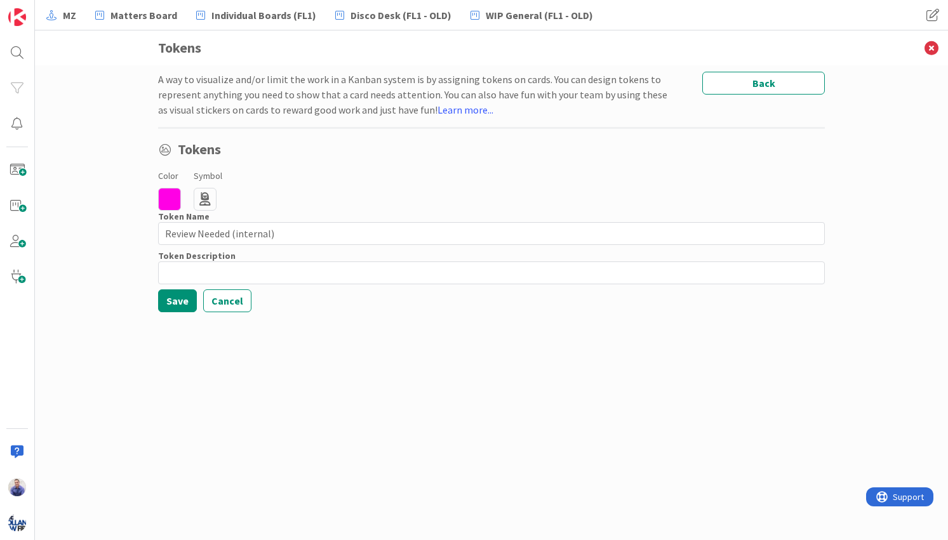
click at [208, 195] on icon at bounding box center [205, 199] width 23 height 23
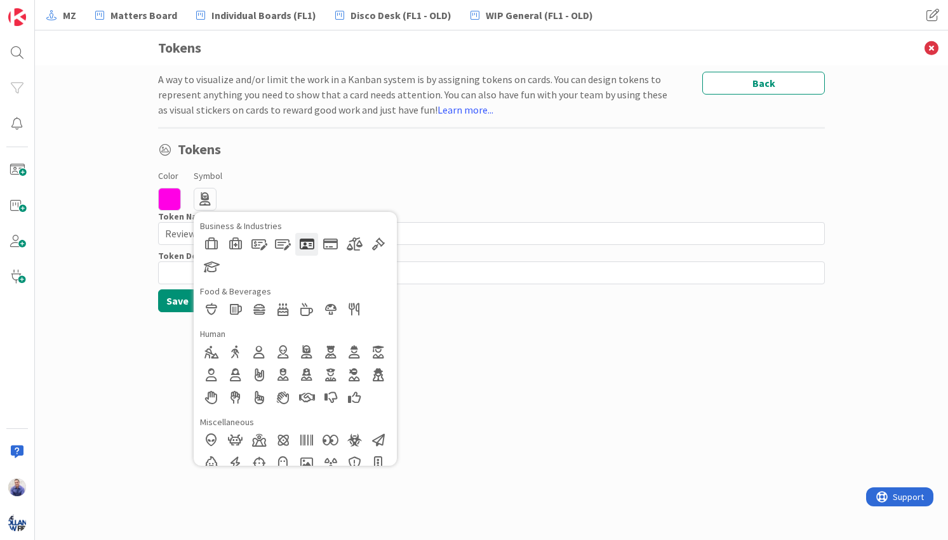
scroll to position [0, 0]
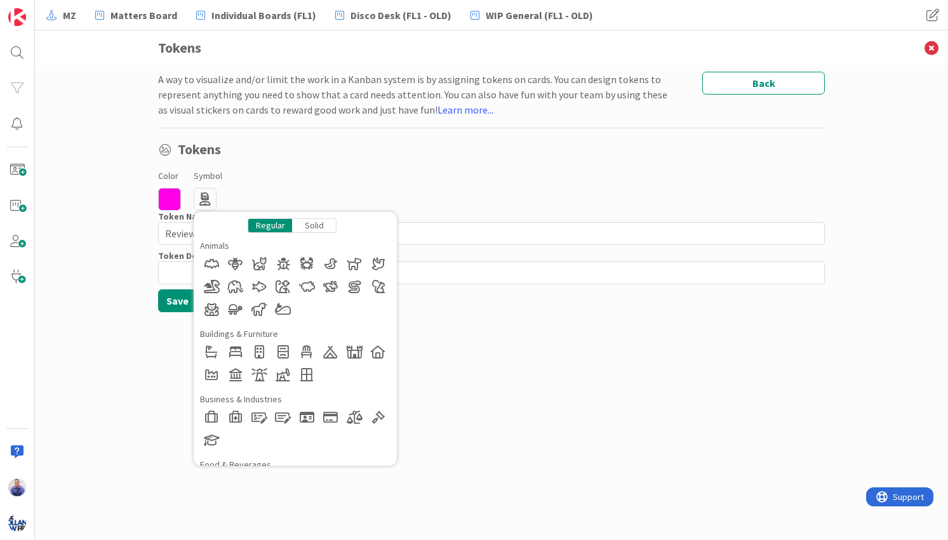
drag, startPoint x: 309, startPoint y: 223, endPoint x: 307, endPoint y: 231, distance: 8.5
click at [309, 223] on div "Solid" at bounding box center [314, 225] width 44 height 15
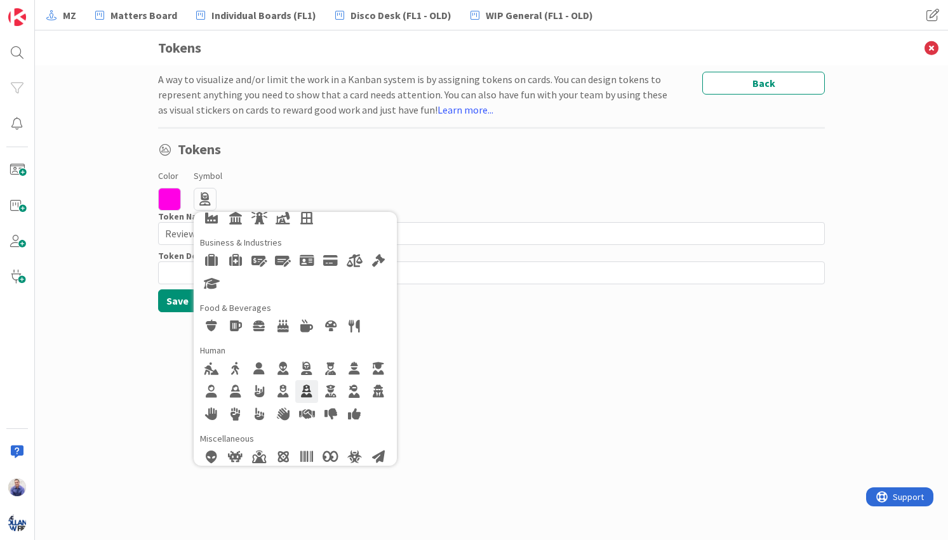
scroll to position [160, 0]
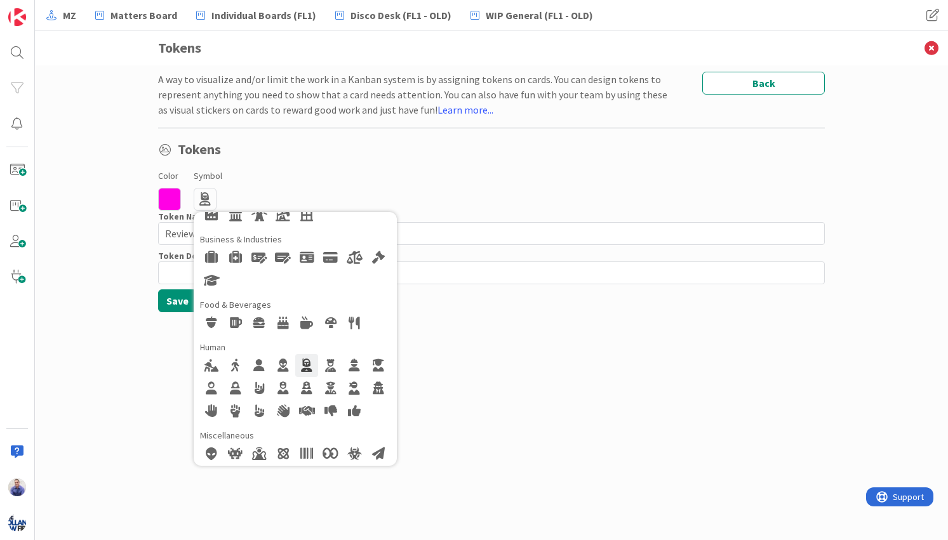
click at [309, 376] on div at bounding box center [295, 388] width 190 height 69
click at [433, 359] on div "A way to visualize and/or limit the work in a Kanban system is by assigning tok…" at bounding box center [491, 290] width 666 height 437
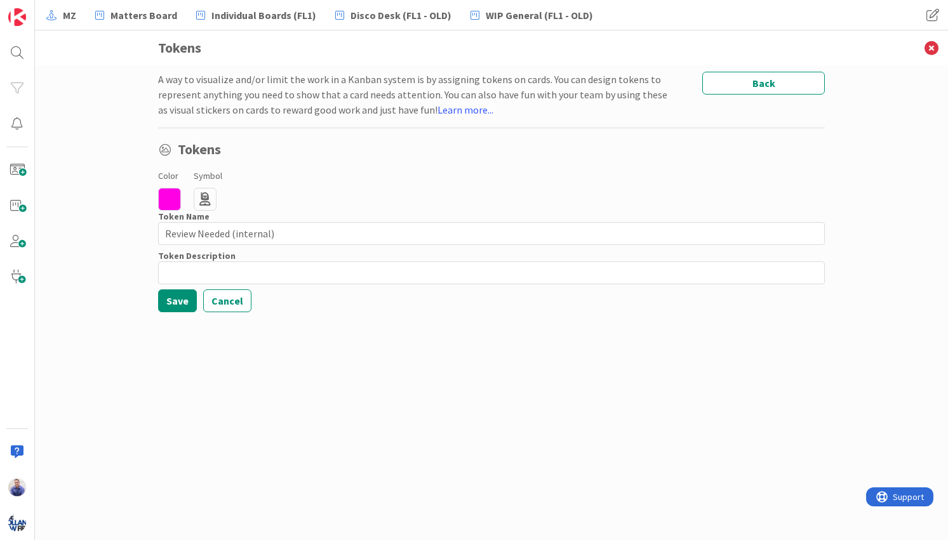
click at [207, 200] on icon at bounding box center [205, 199] width 23 height 23
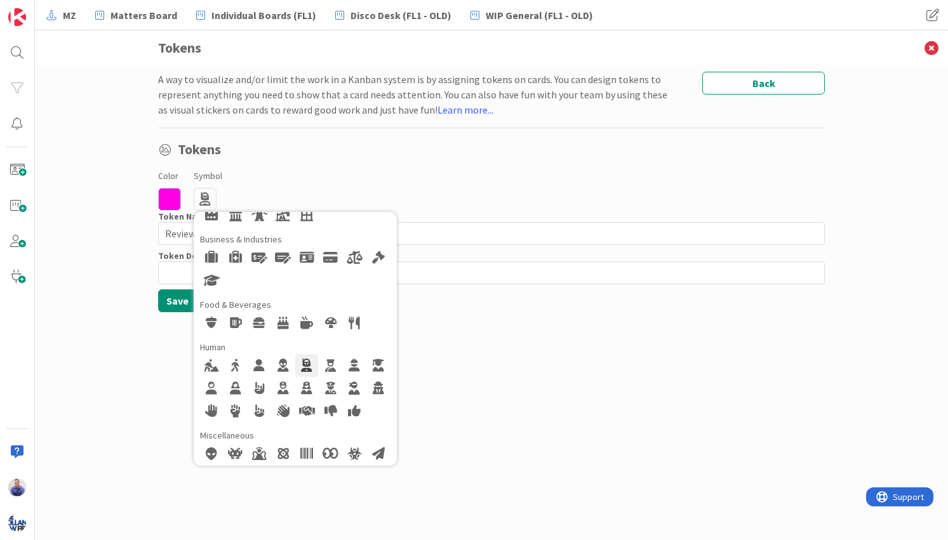
click at [307, 362] on div at bounding box center [306, 365] width 23 height 23
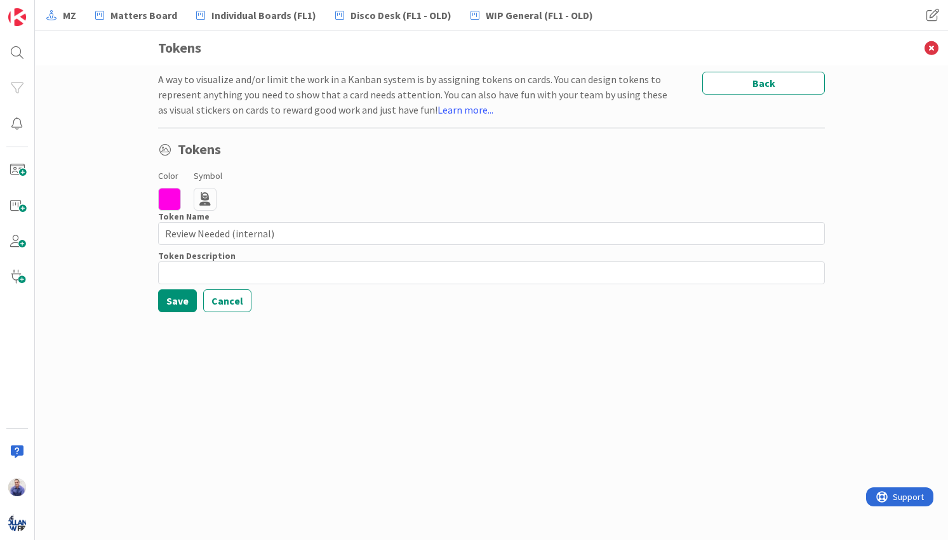
click at [411, 351] on div "A way to visualize and/or limit the work in a Kanban system is by assigning tok…" at bounding box center [491, 290] width 666 height 437
click at [176, 300] on button "Save" at bounding box center [177, 300] width 39 height 23
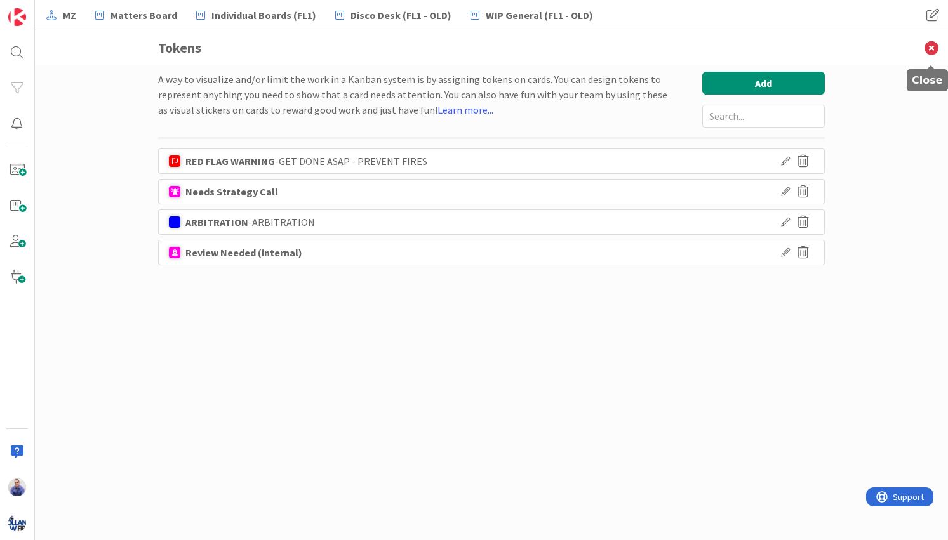
click at [930, 45] on icon at bounding box center [931, 47] width 33 height 35
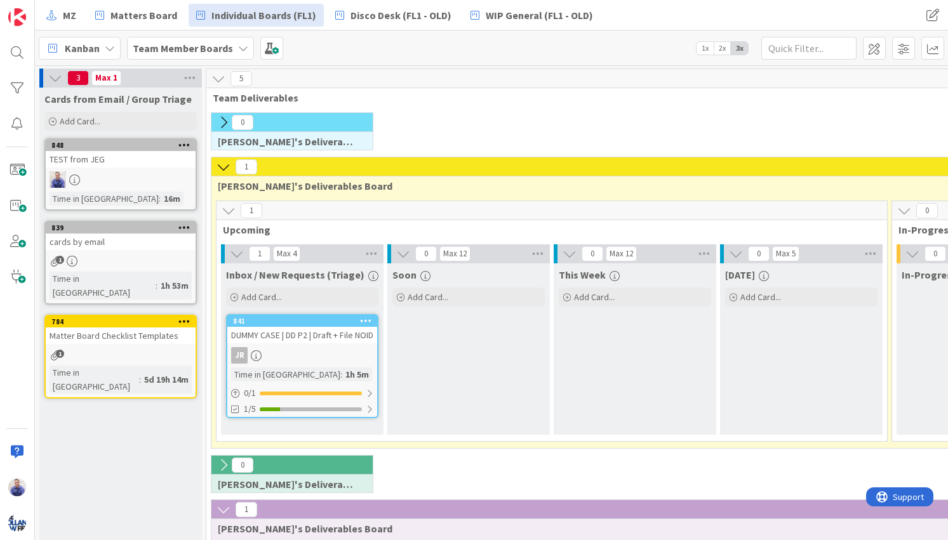
click at [185, 142] on icon at bounding box center [184, 144] width 12 height 9
